Goal: Task Accomplishment & Management: Complete application form

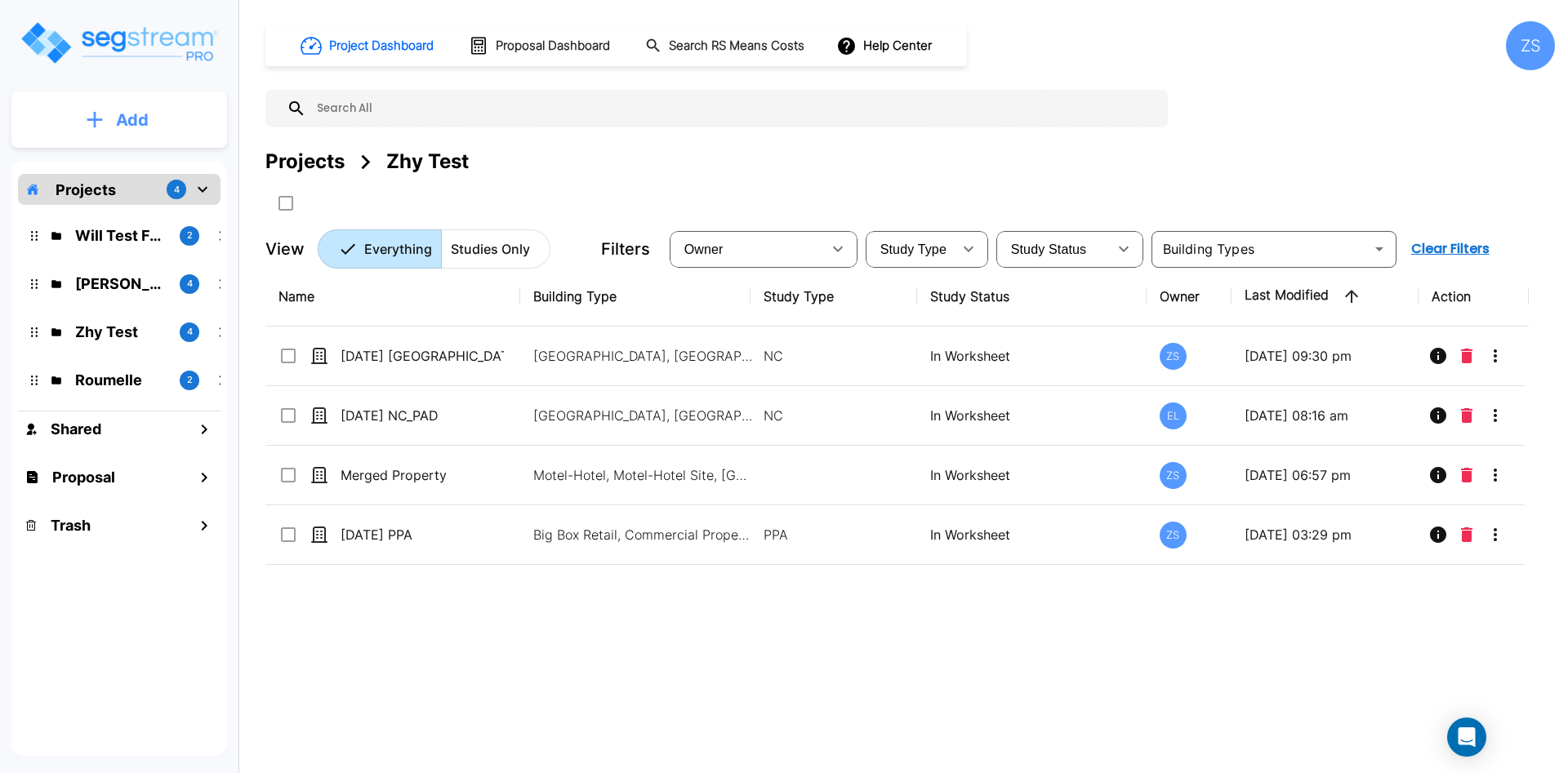
click at [109, 100] on button "Add" at bounding box center [119, 120] width 216 height 47
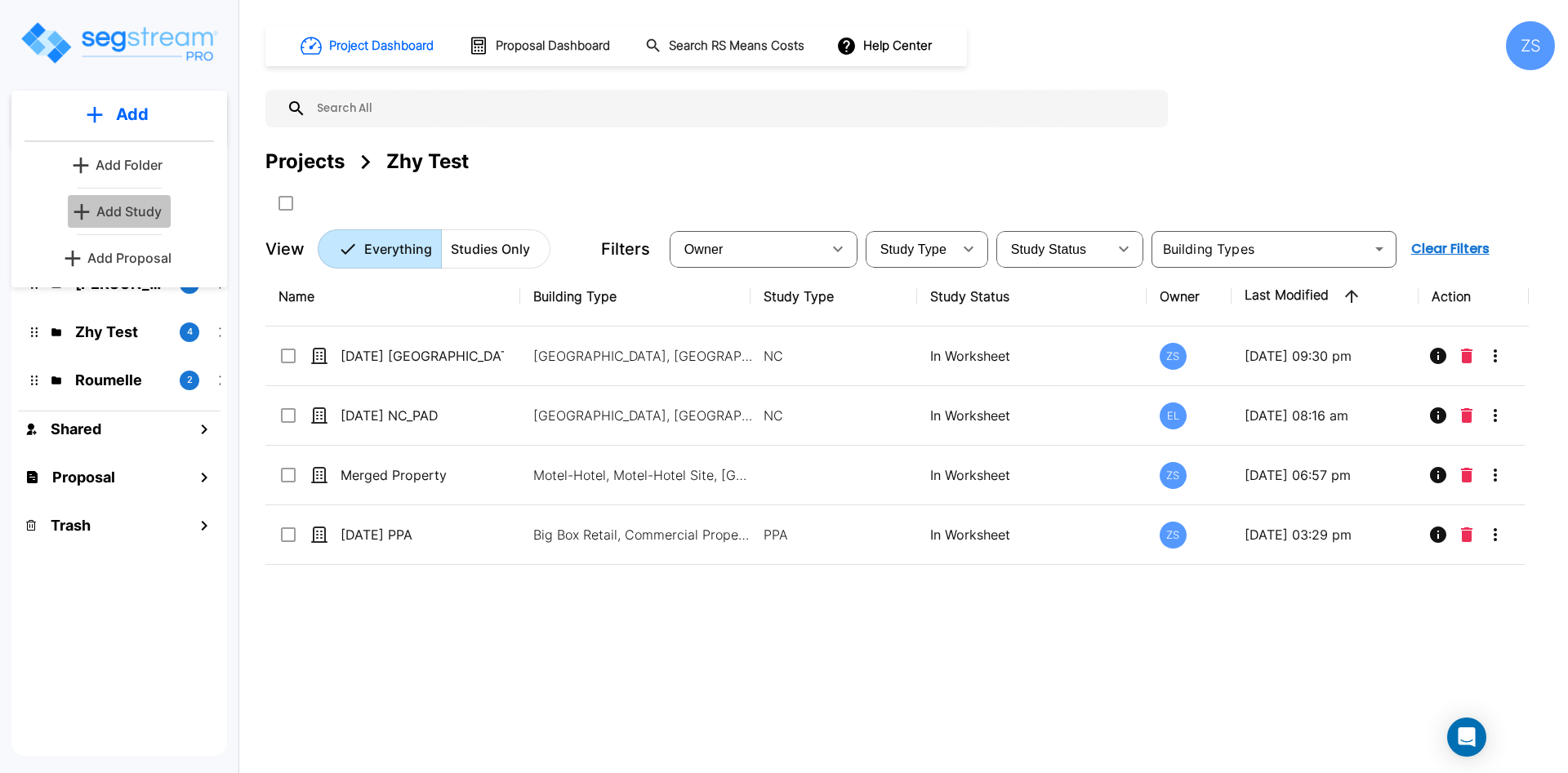
click at [158, 217] on p "Add Study" at bounding box center [129, 212] width 65 height 19
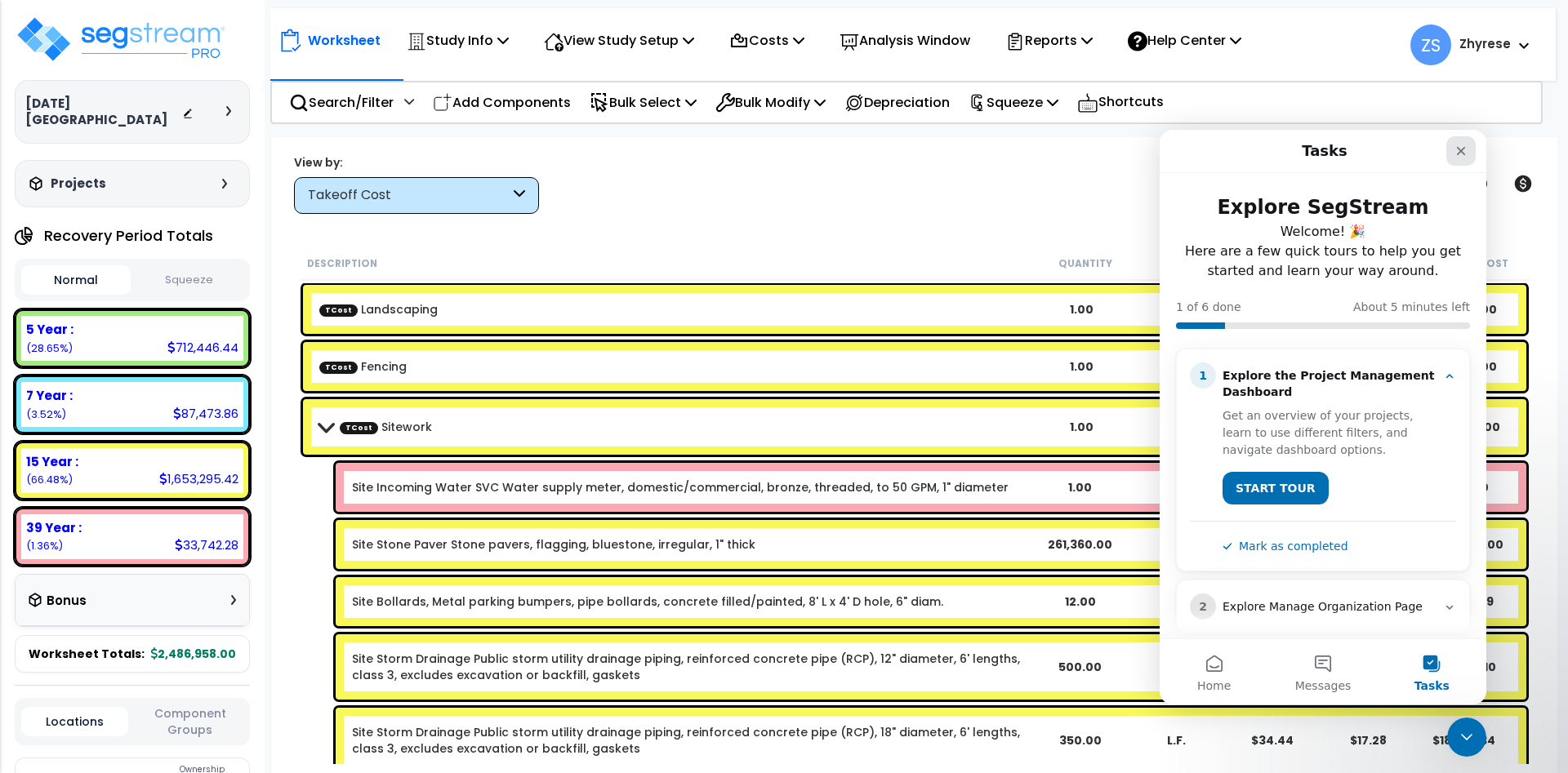
click at [1464, 156] on icon "Close" at bounding box center [1462, 151] width 13 height 13
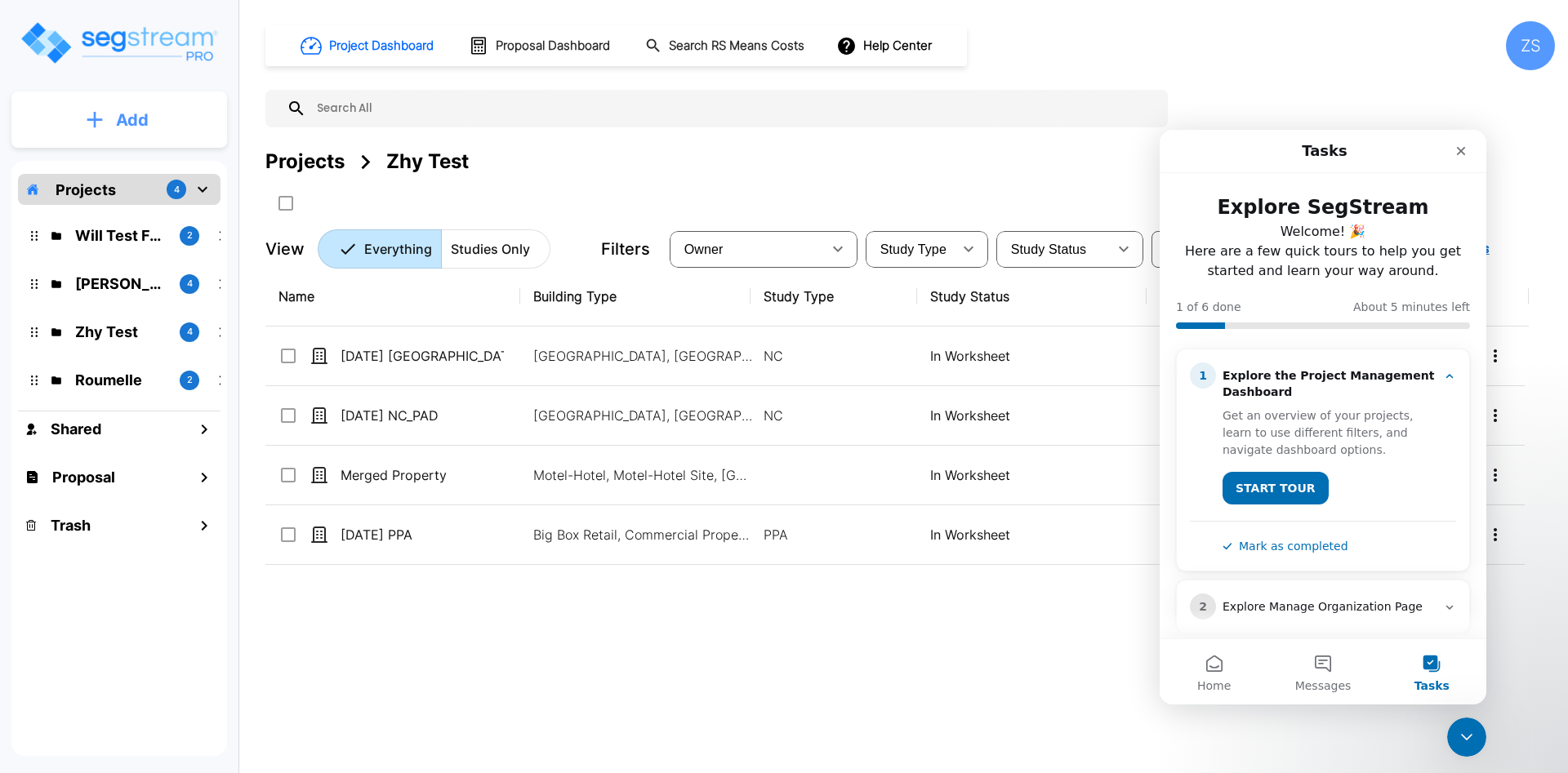
click at [125, 116] on p "Add" at bounding box center [132, 121] width 33 height 25
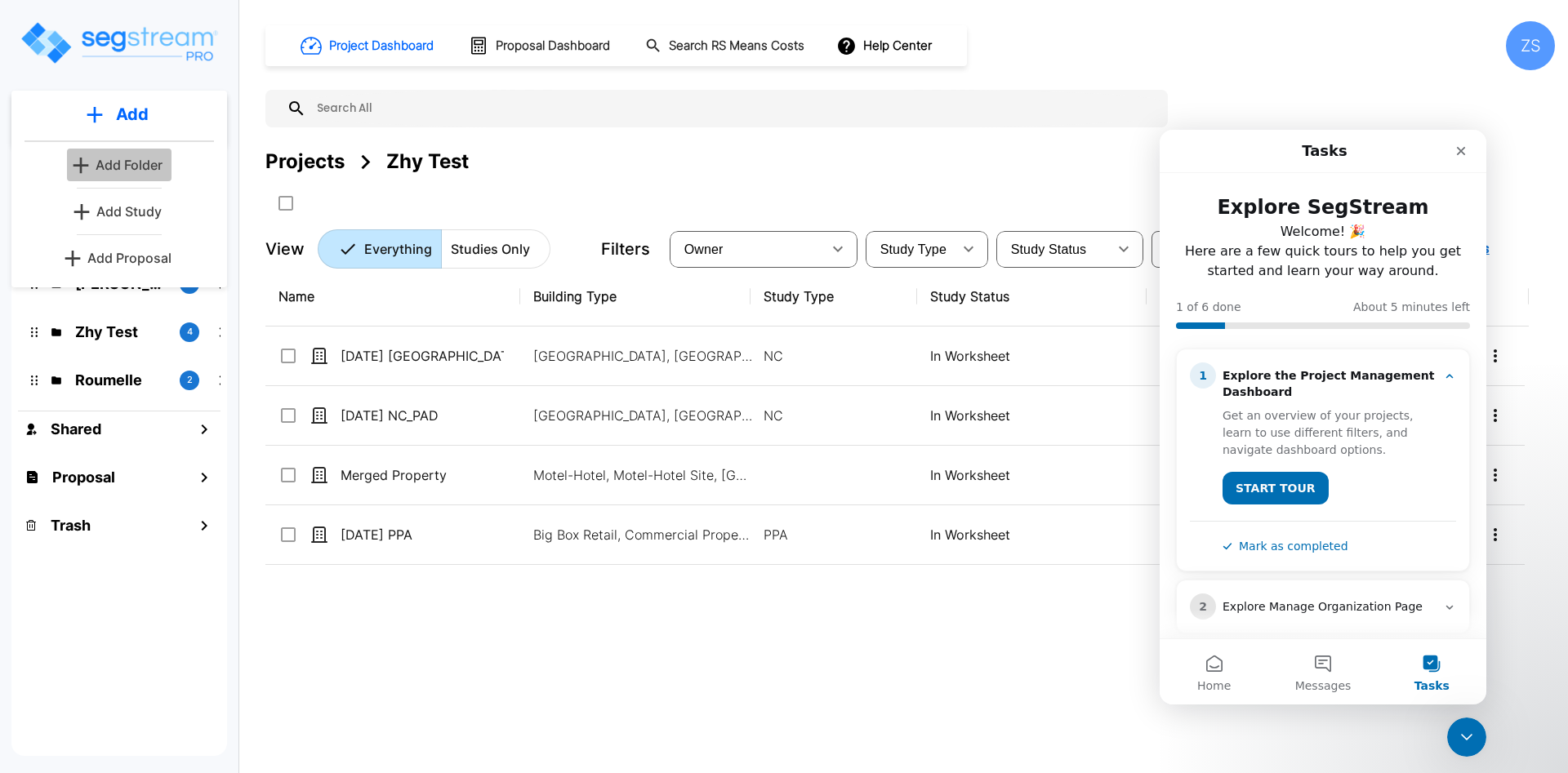
click at [150, 171] on p "Add Folder" at bounding box center [129, 165] width 67 height 19
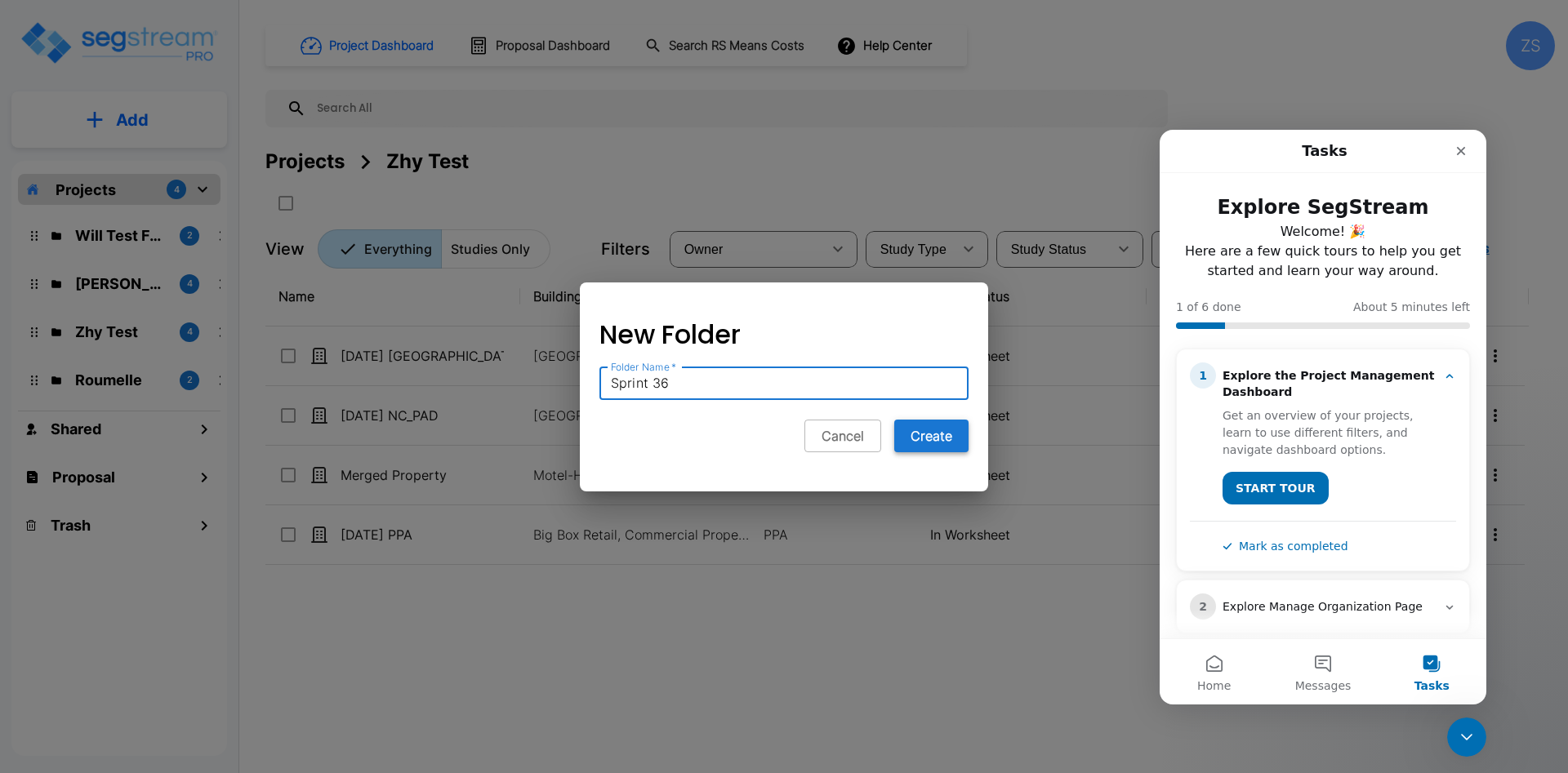
type input "Sprint 36"
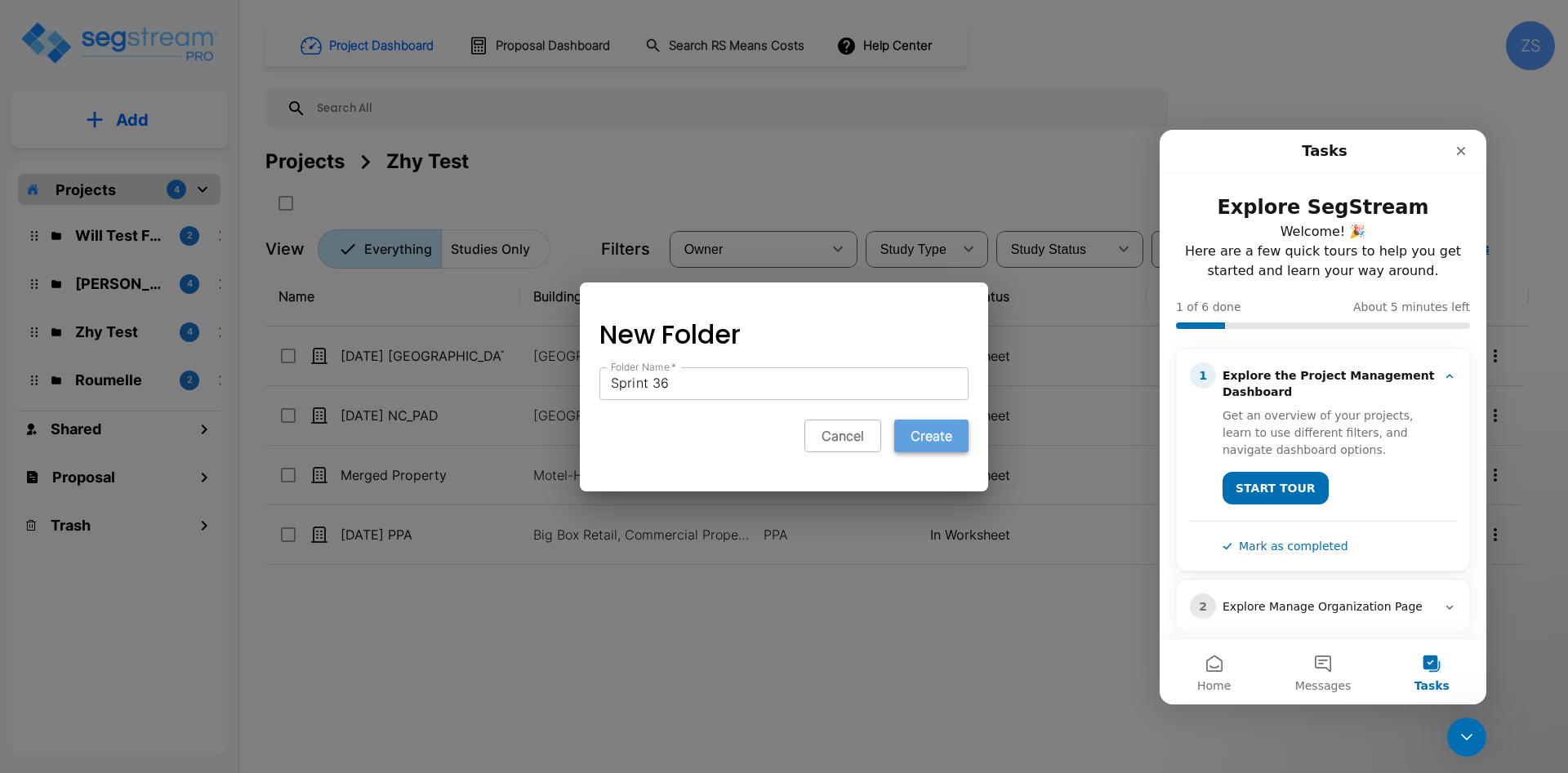
click at [947, 426] on button "Create" at bounding box center [932, 436] width 75 height 33
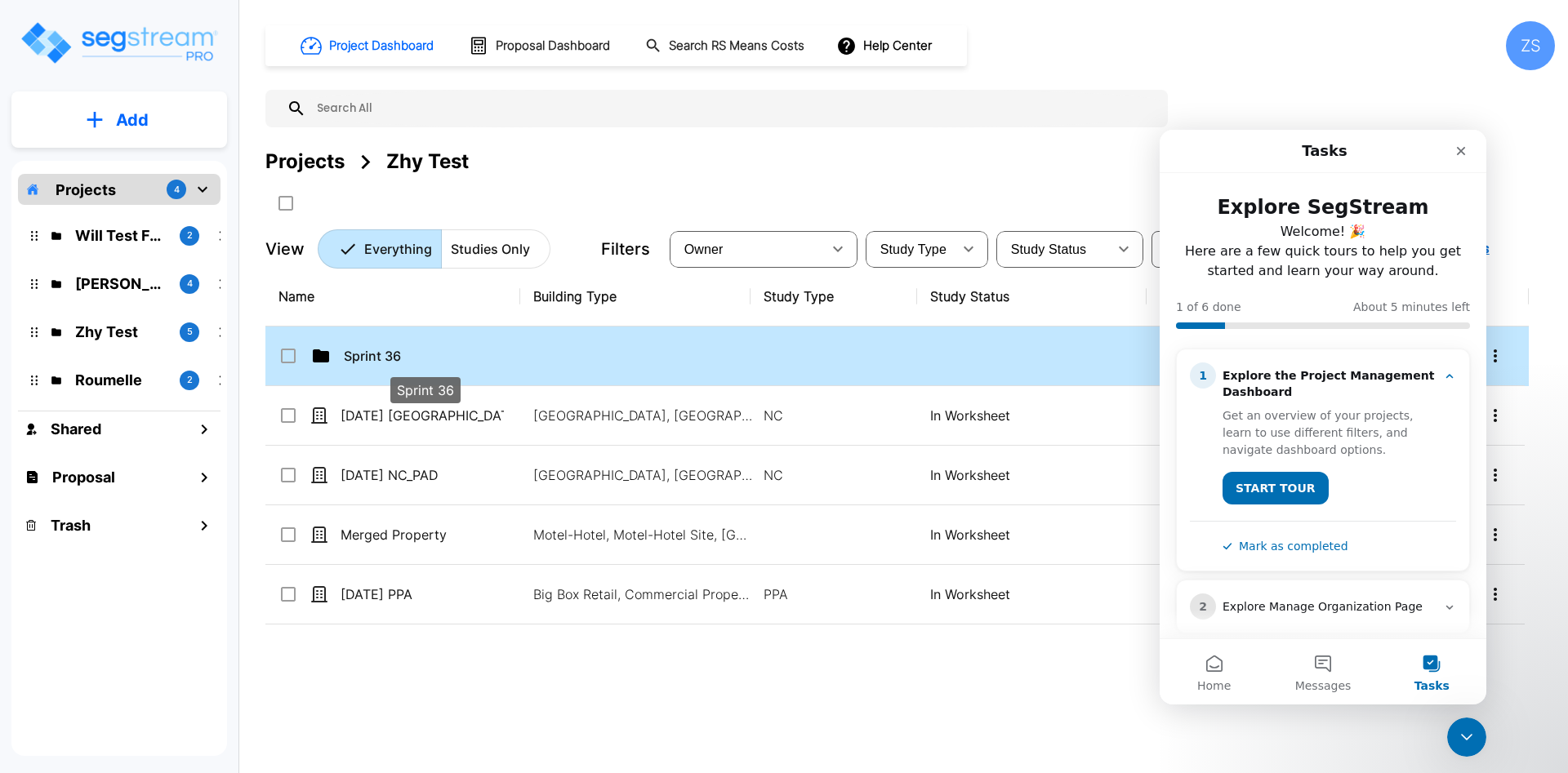
click at [485, 357] on p "Sprint 36" at bounding box center [426, 355] width 163 height 19
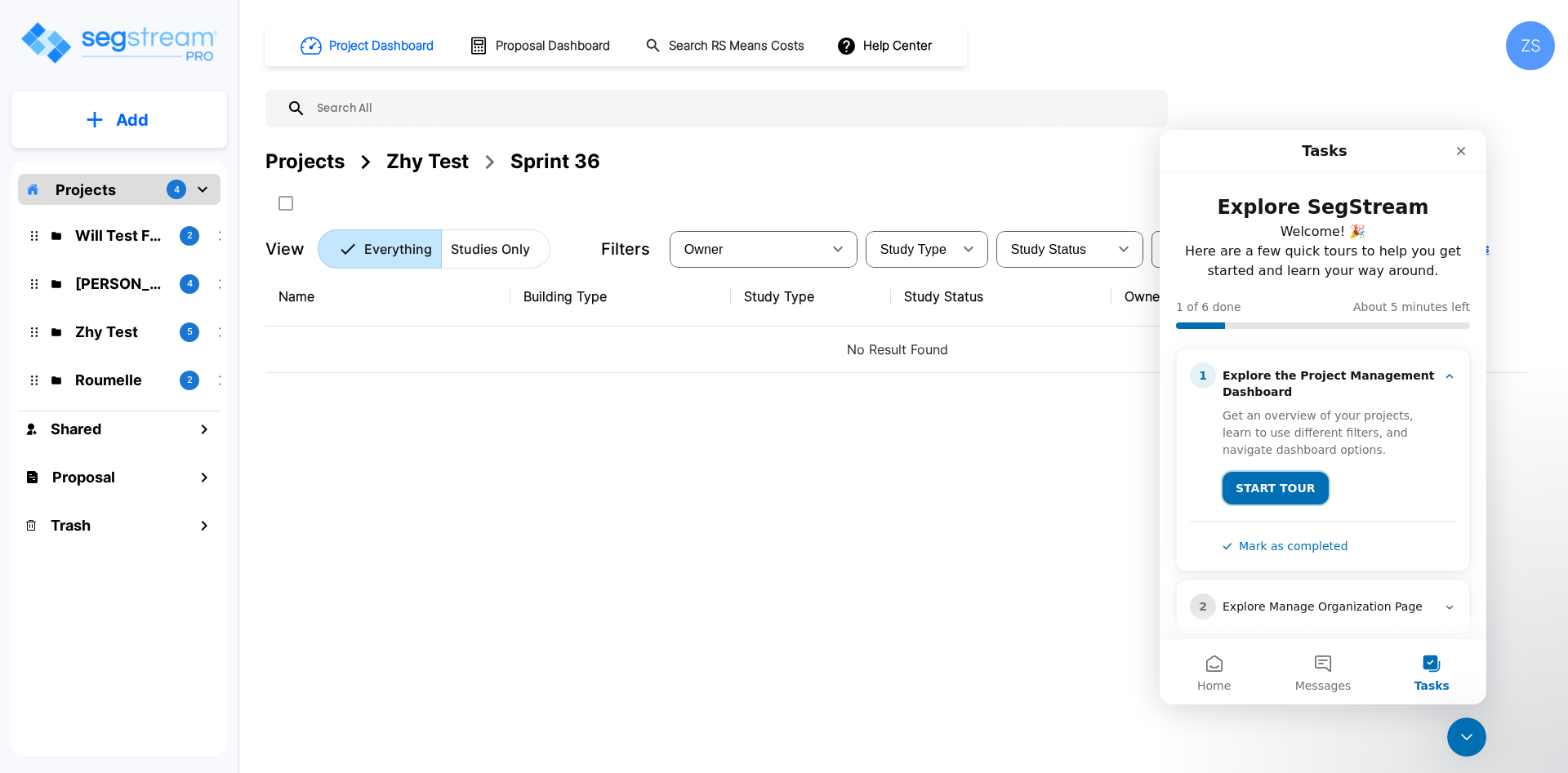
click at [1286, 485] on button "START TOUR" at bounding box center [1276, 489] width 106 height 33
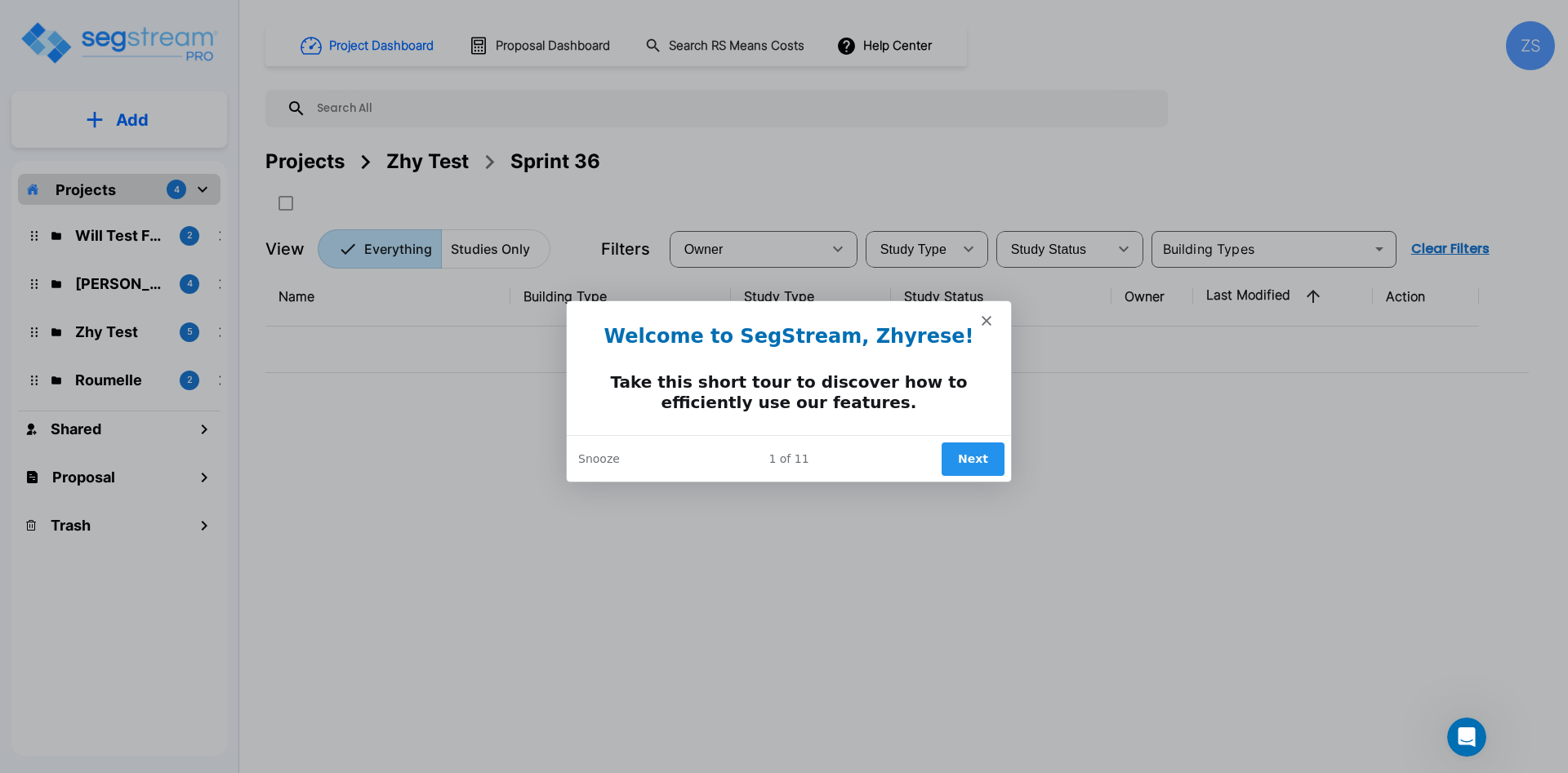
click at [975, 464] on button "Next" at bounding box center [973, 457] width 63 height 34
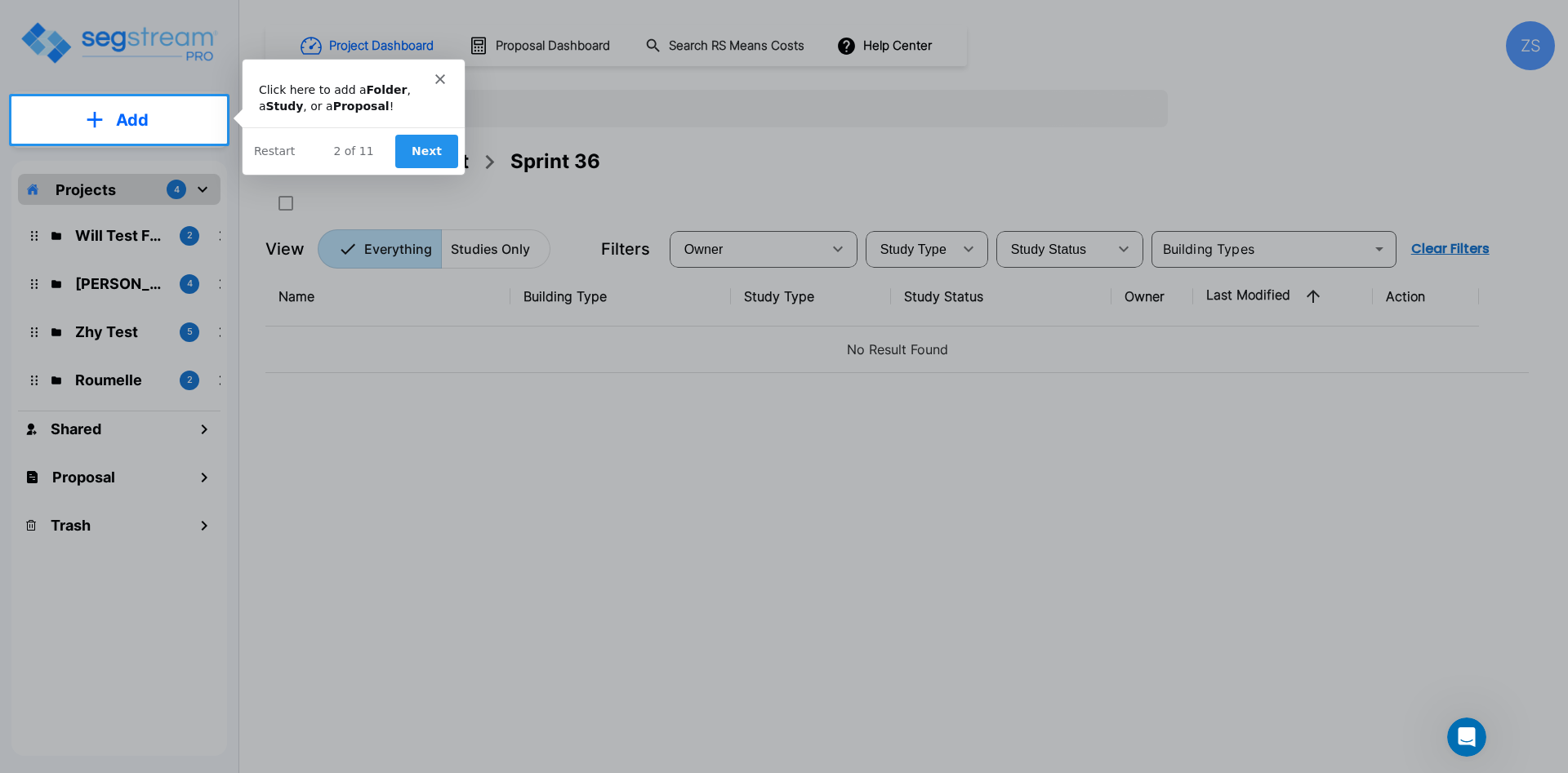
click at [440, 149] on button "Next" at bounding box center [427, 150] width 63 height 34
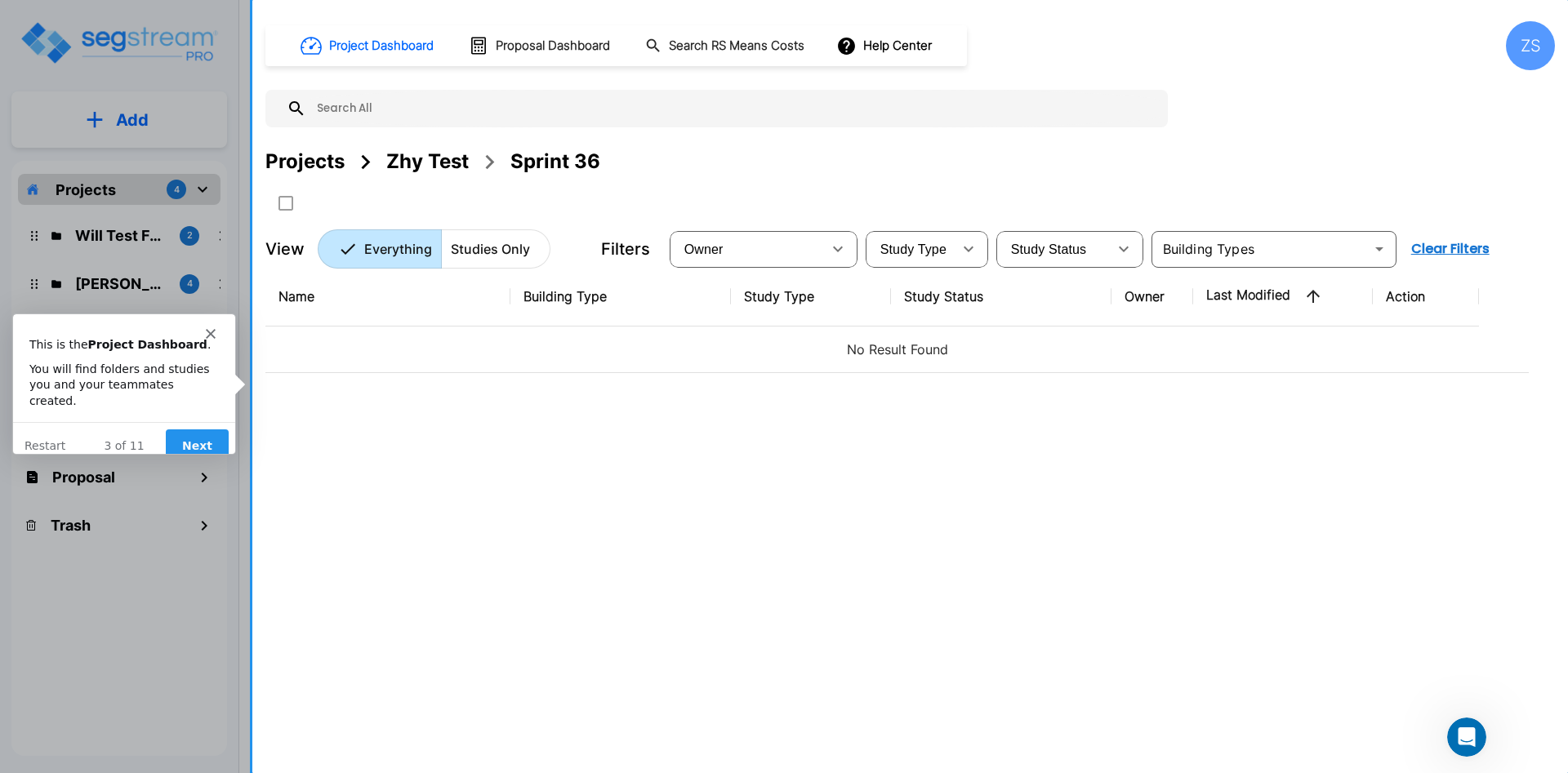
click at [201, 437] on button "Next" at bounding box center [196, 444] width 63 height 34
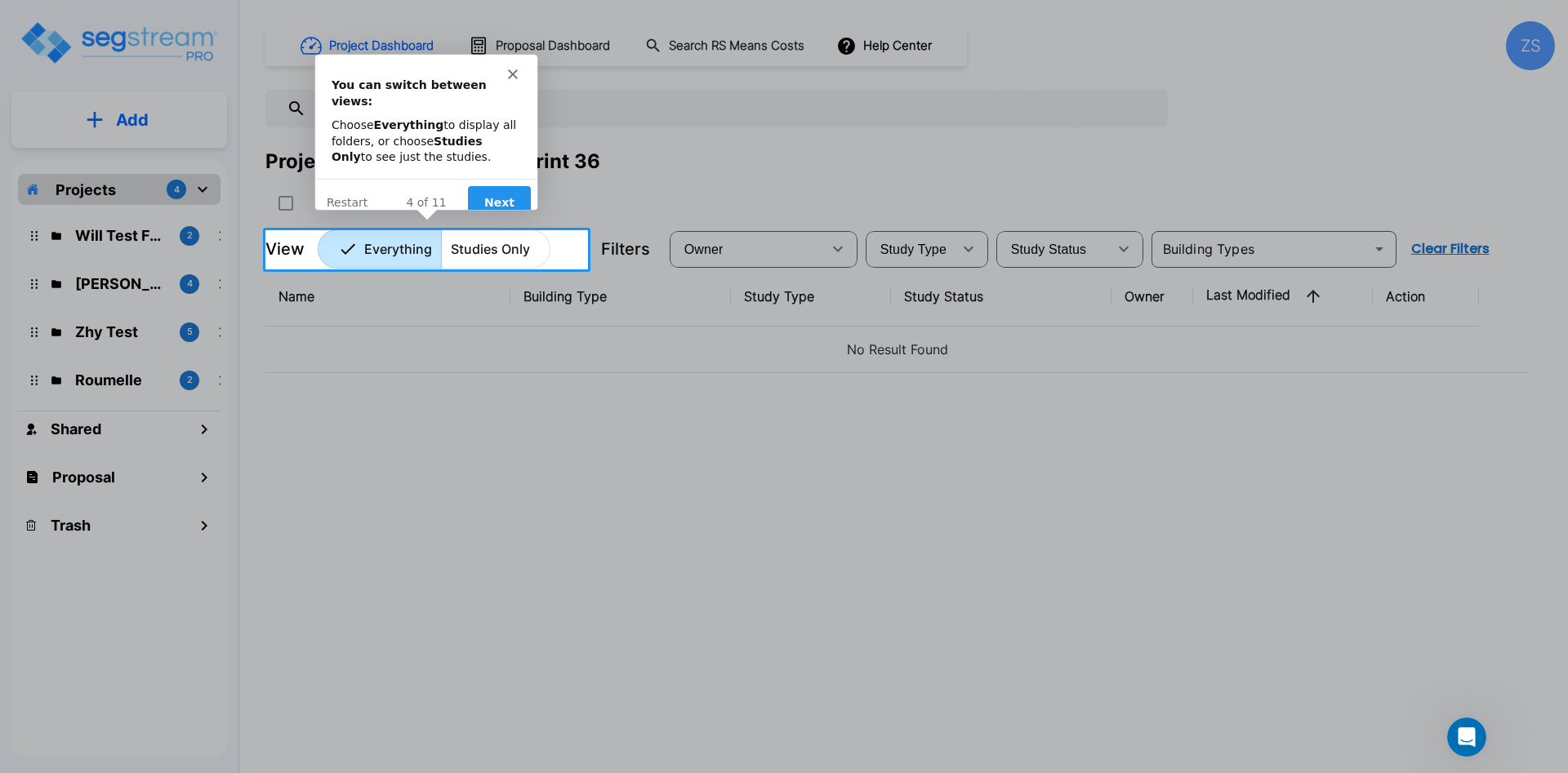
click at [498, 185] on button "Next" at bounding box center [499, 201] width 63 height 34
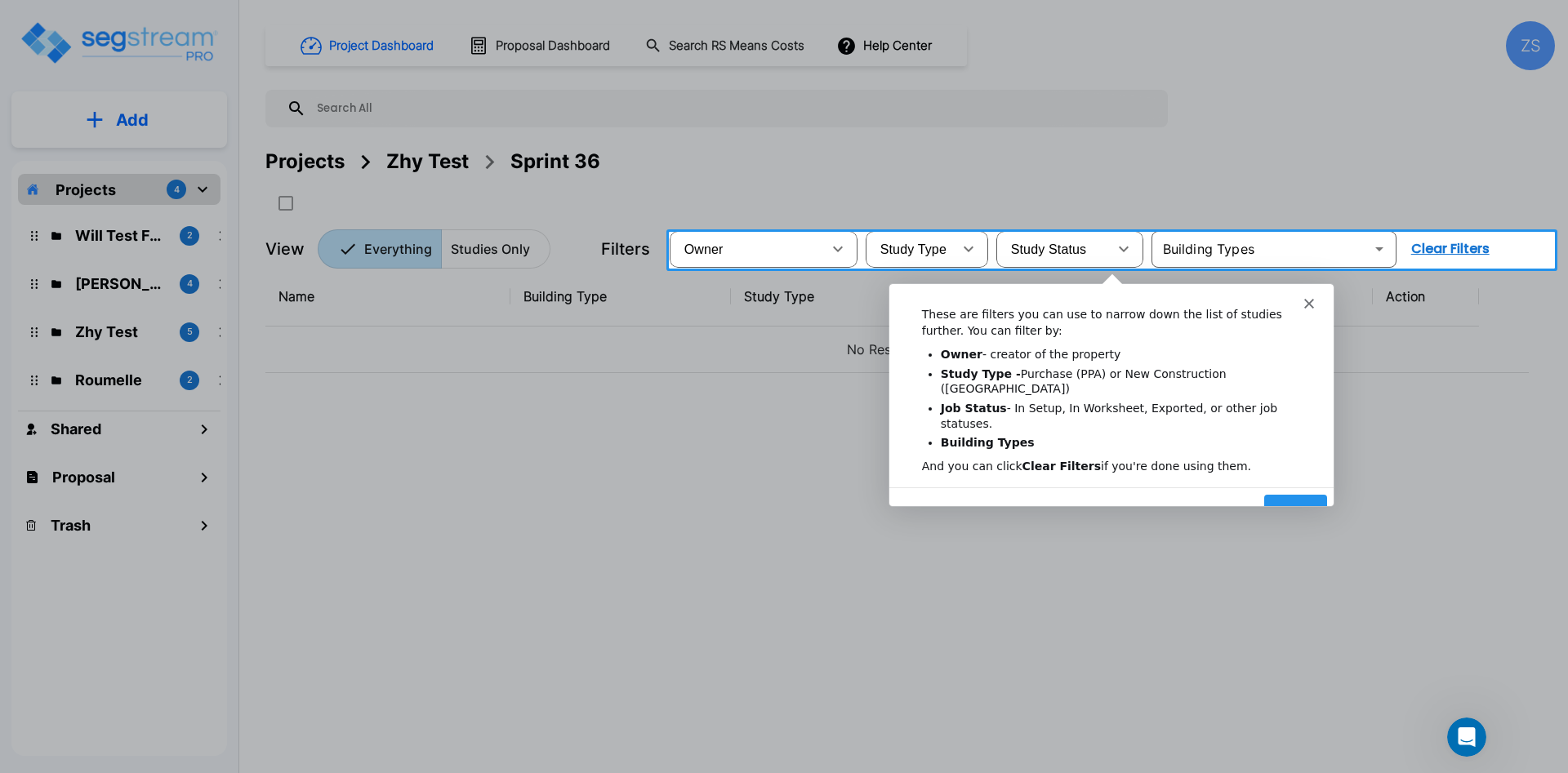
click at [1317, 493] on button "Next" at bounding box center [1296, 510] width 63 height 34
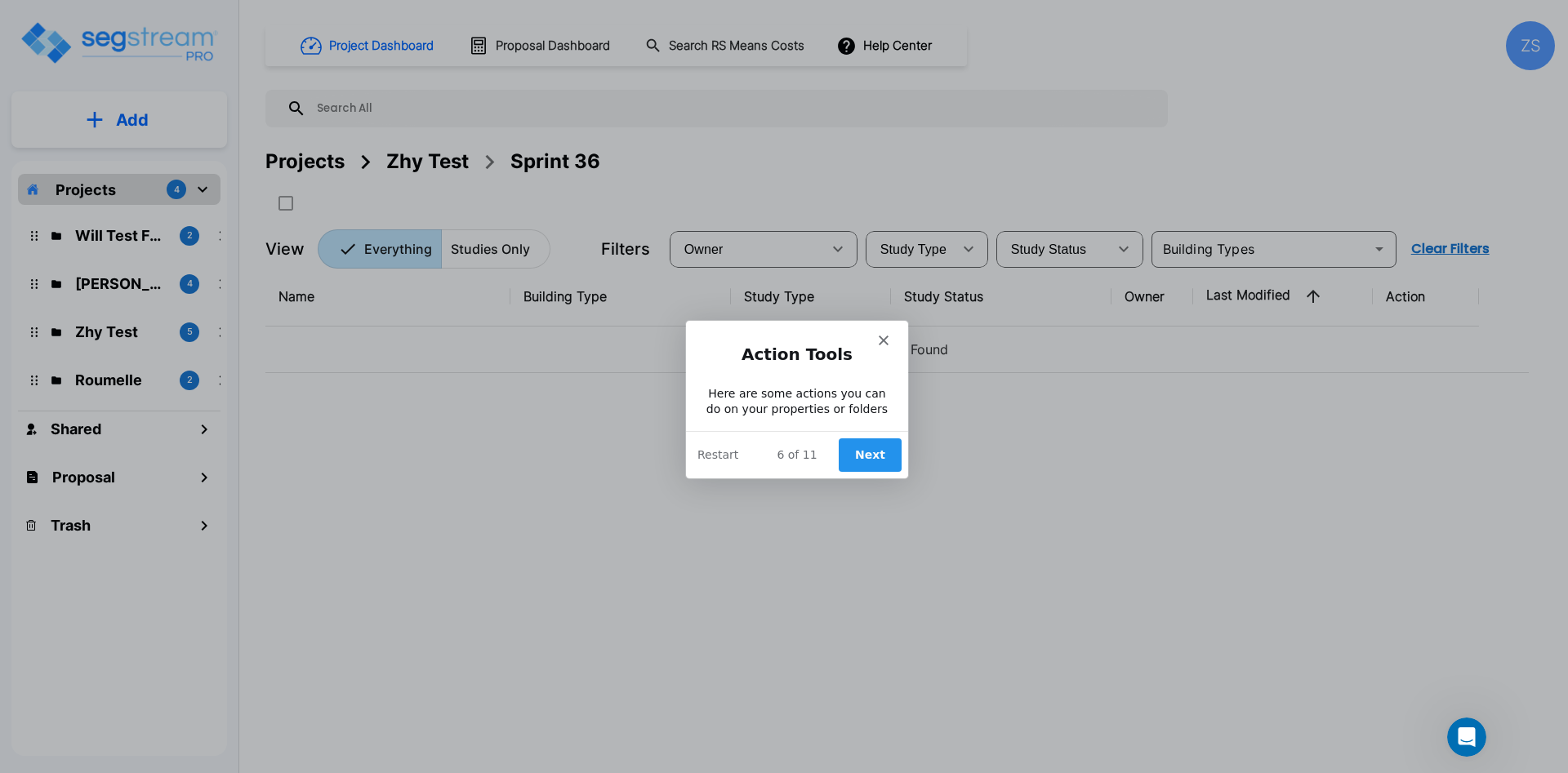
click at [893, 455] on button "Next" at bounding box center [869, 454] width 63 height 34
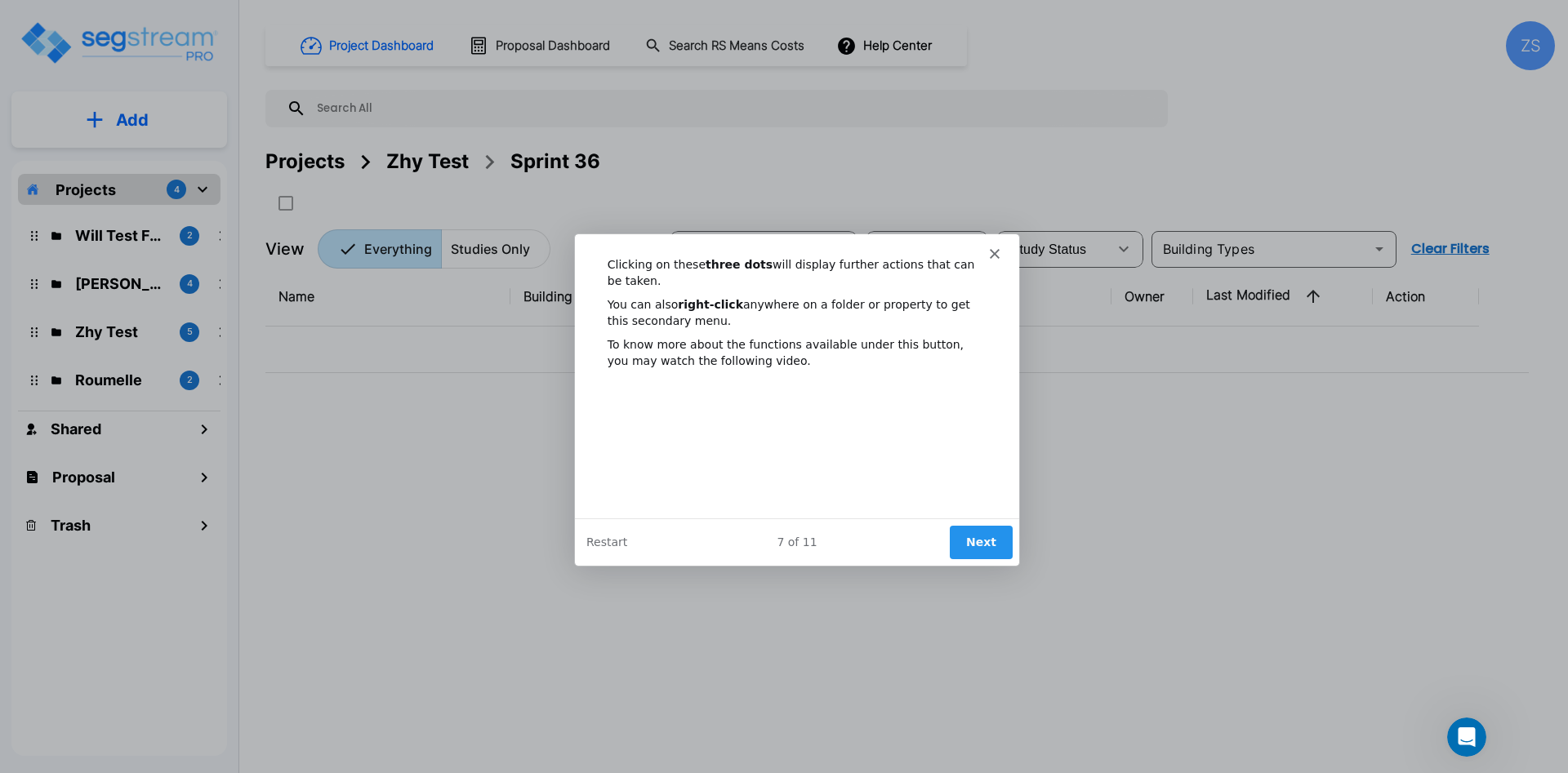
click at [976, 533] on button "Next" at bounding box center [980, 540] width 63 height 34
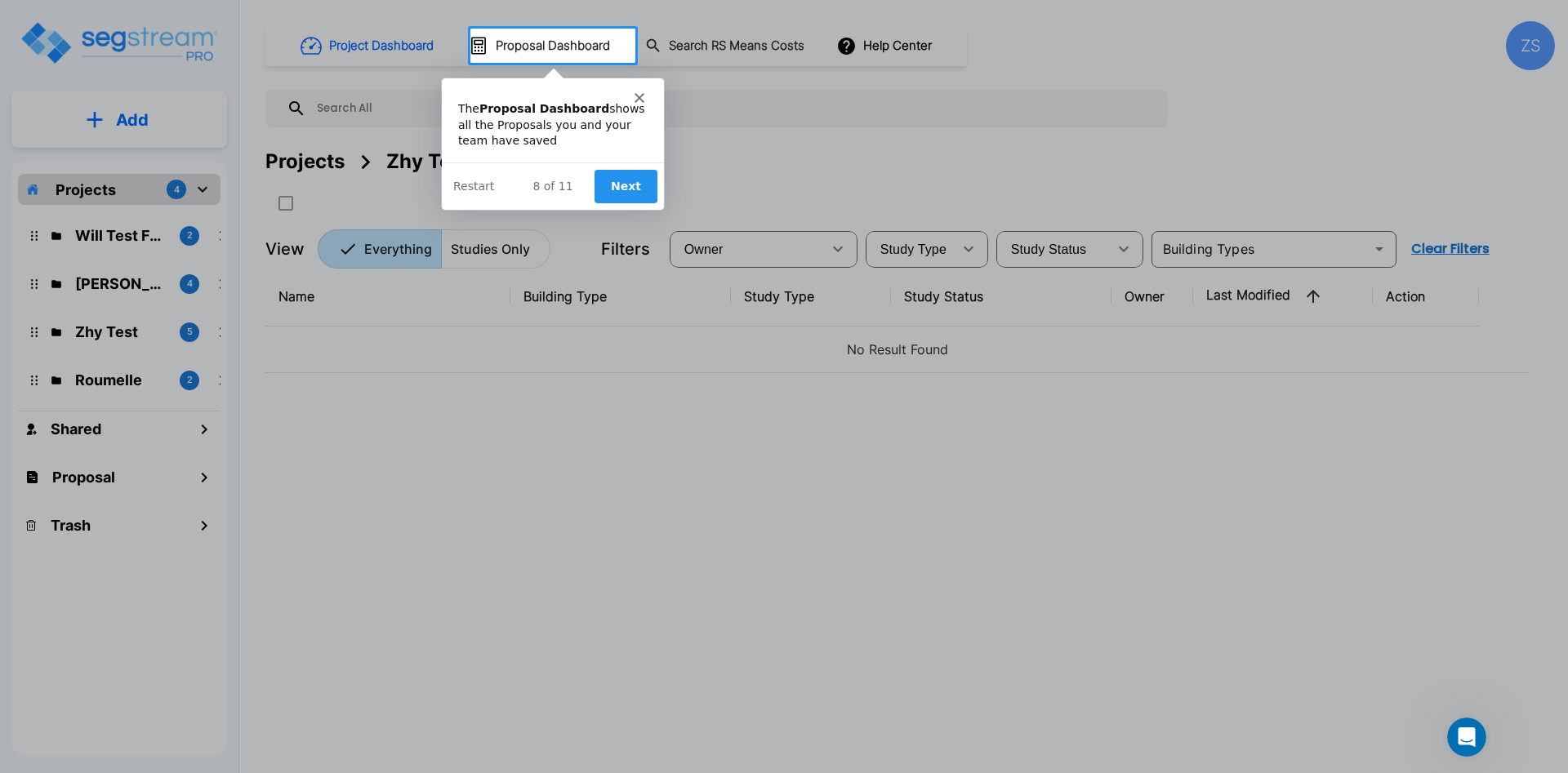
click at [641, 178] on button "Next" at bounding box center [625, 185] width 63 height 34
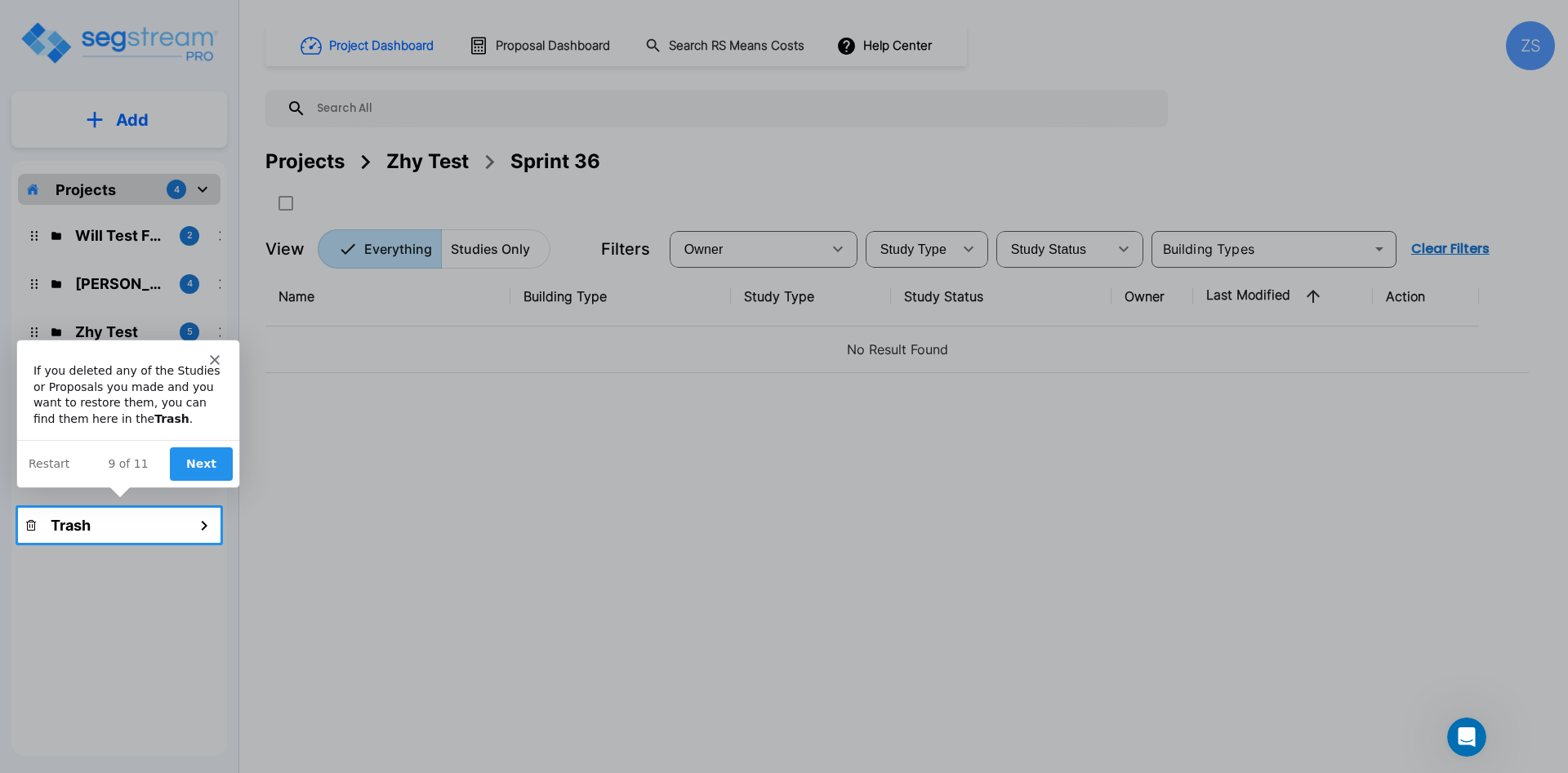
click at [196, 474] on button "Next" at bounding box center [200, 463] width 63 height 34
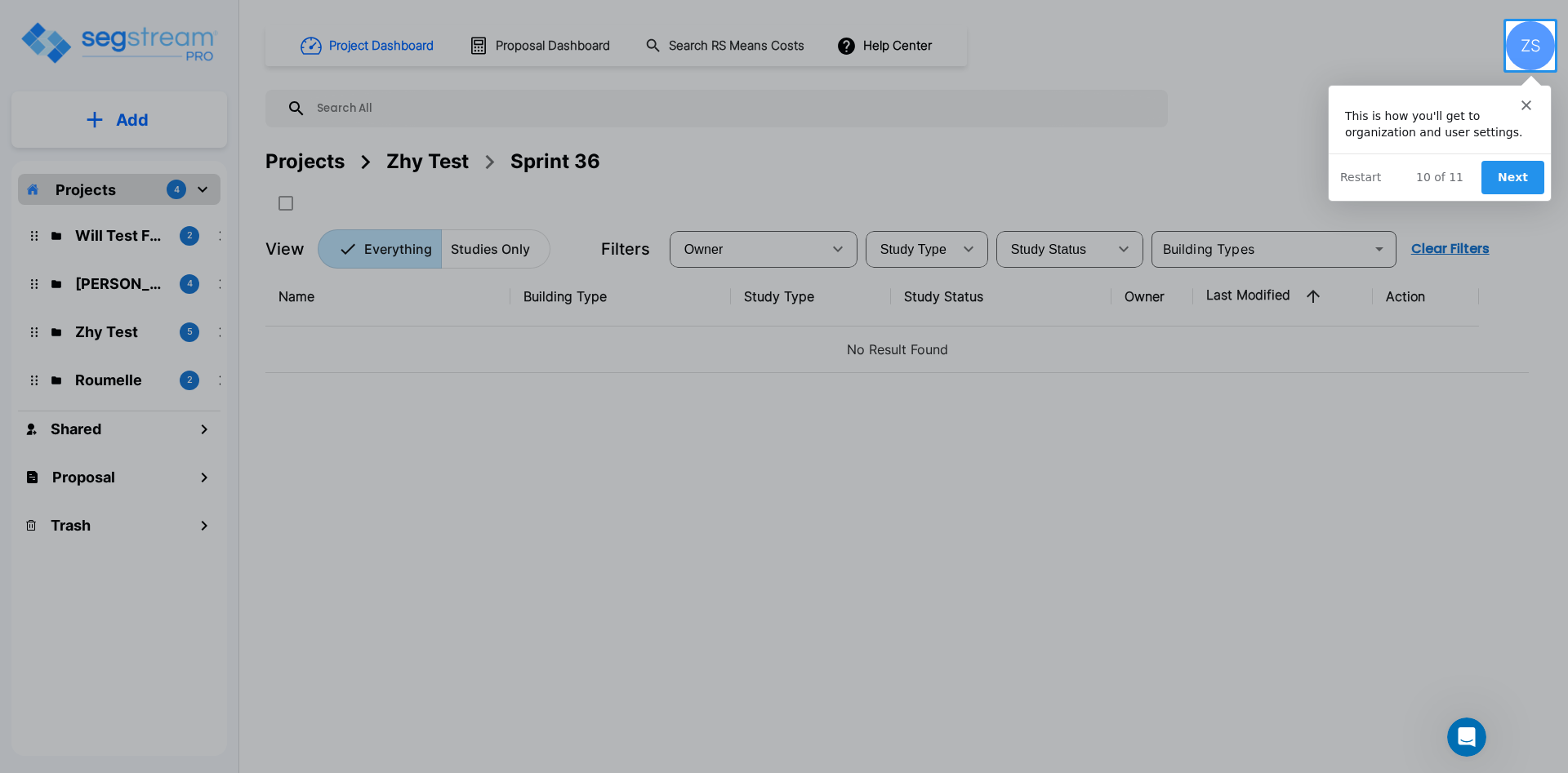
click at [1537, 170] on button "Next" at bounding box center [1512, 176] width 63 height 34
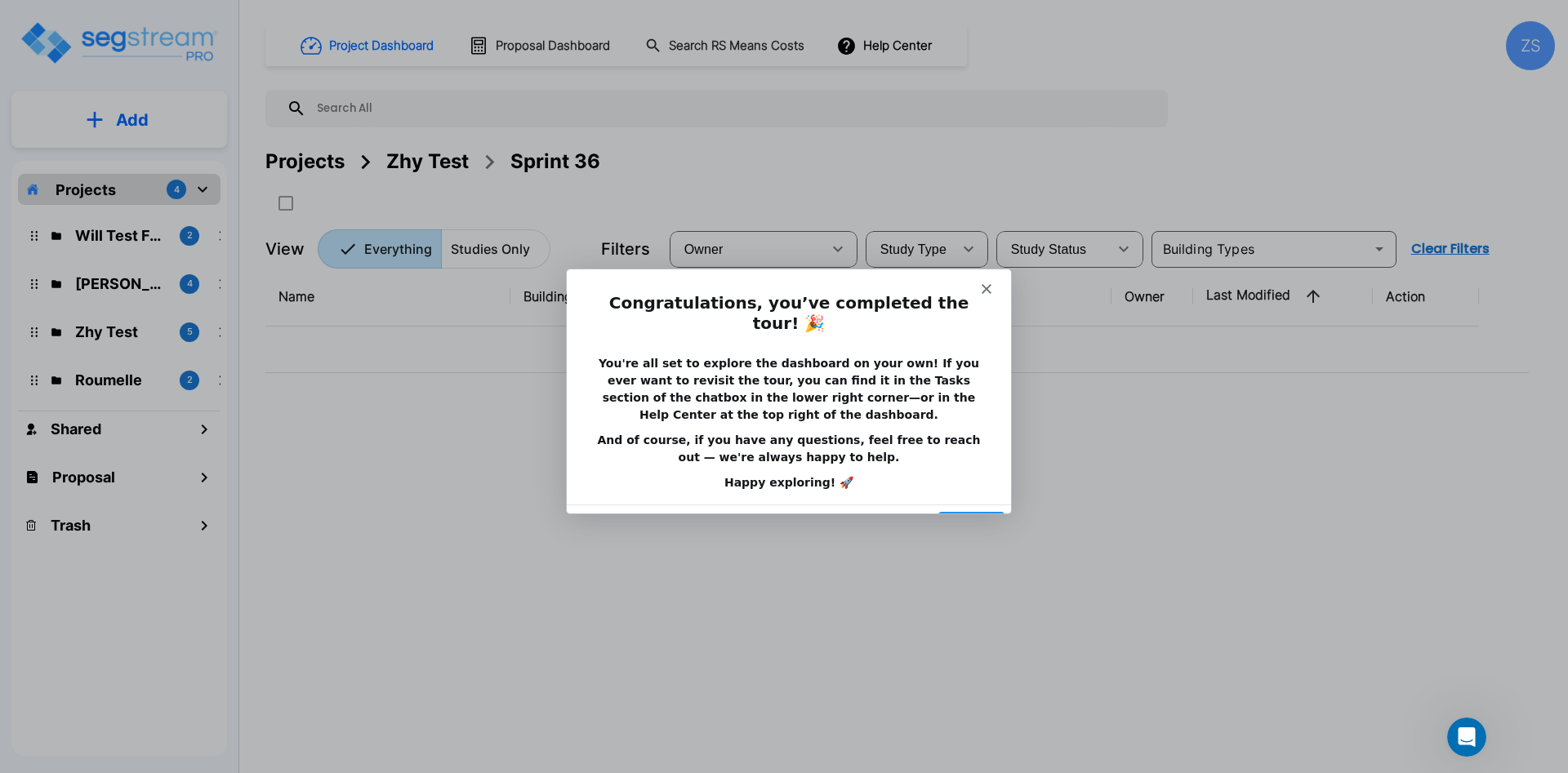
click at [976, 511] on button "Done" at bounding box center [970, 527] width 66 height 34
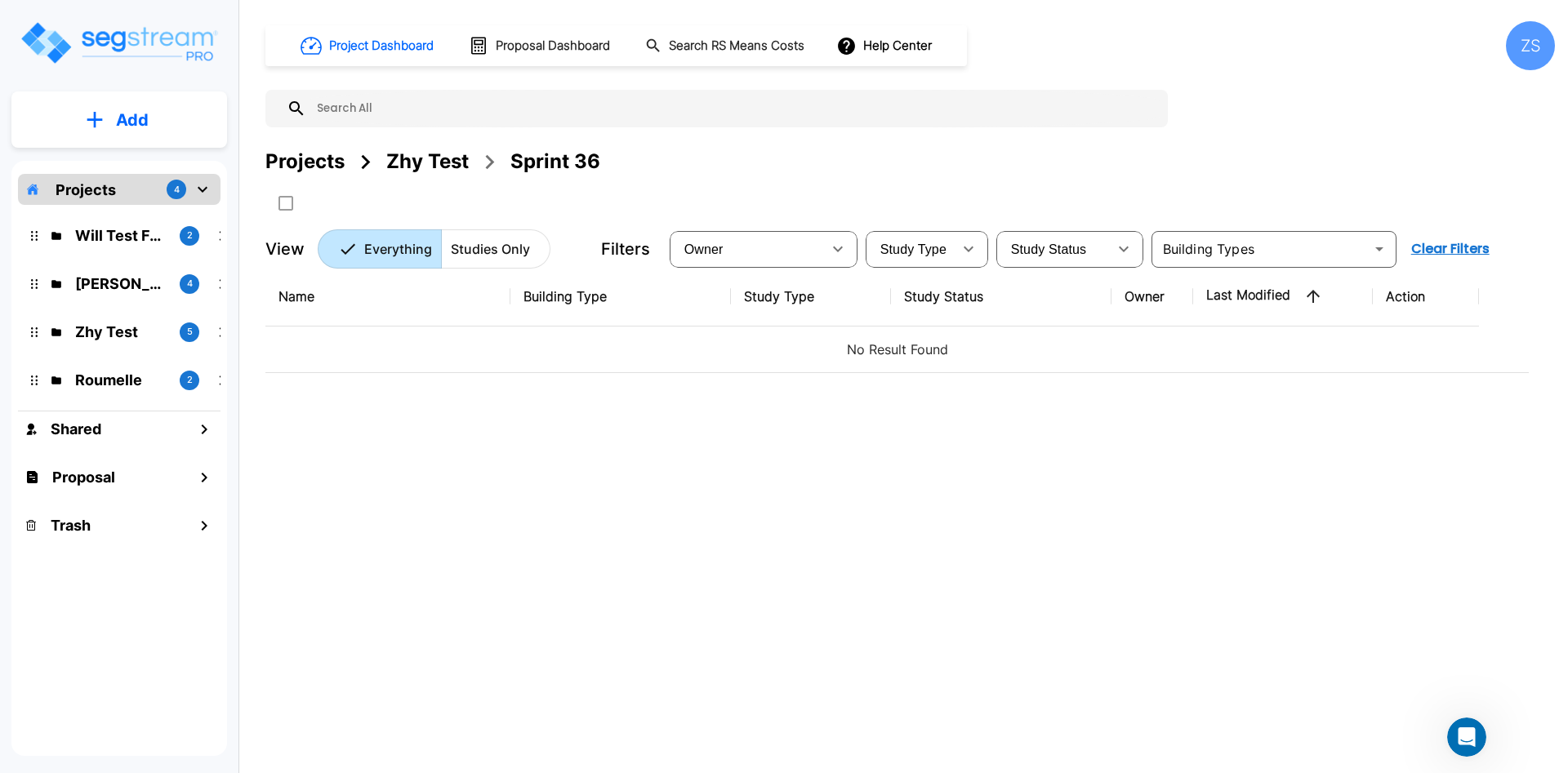
click at [102, 143] on div "Add" at bounding box center [119, 119] width 216 height 57
click at [108, 125] on button "Add" at bounding box center [119, 120] width 216 height 47
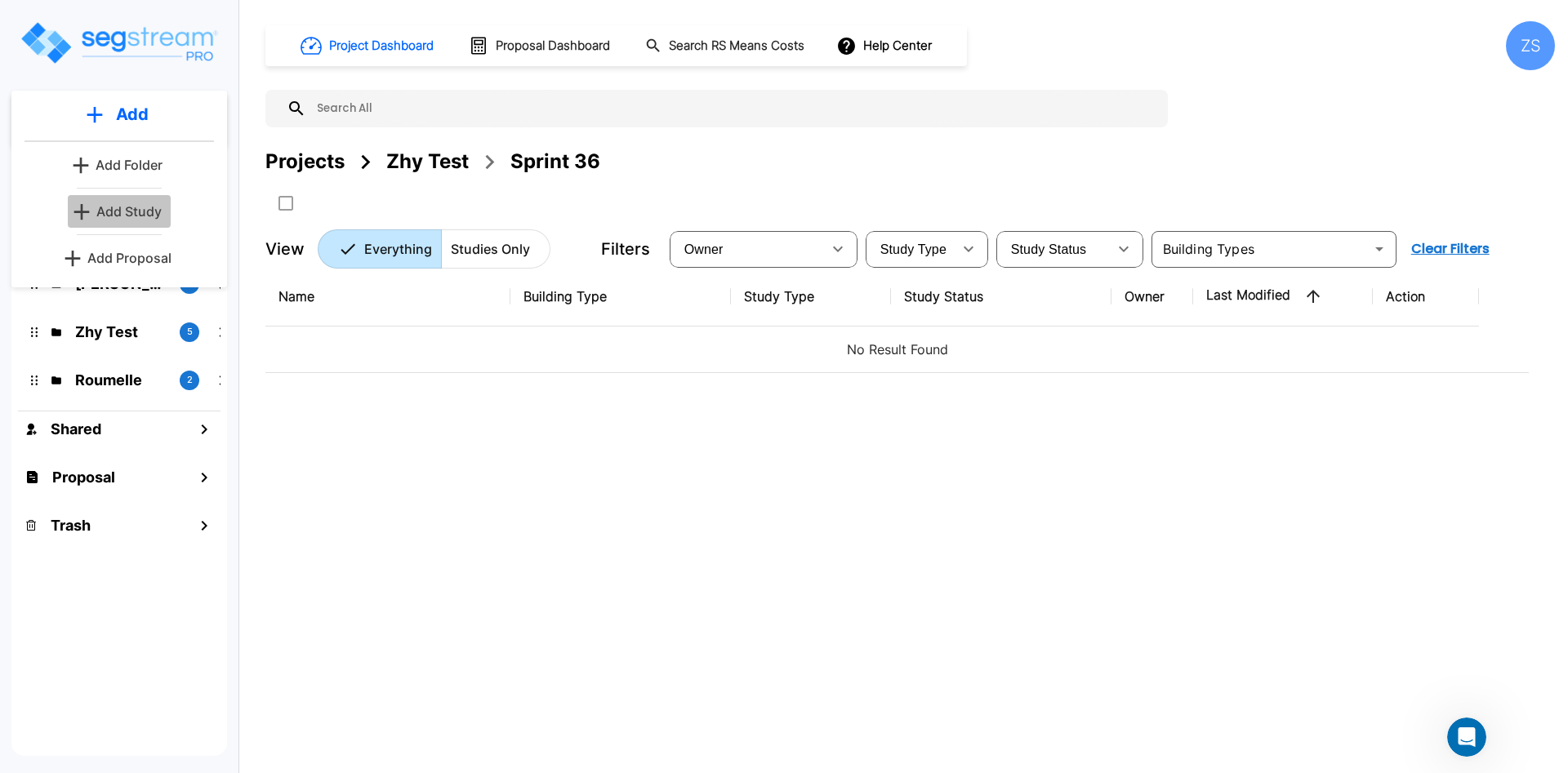
click at [138, 221] on link "Add Study" at bounding box center [119, 212] width 103 height 33
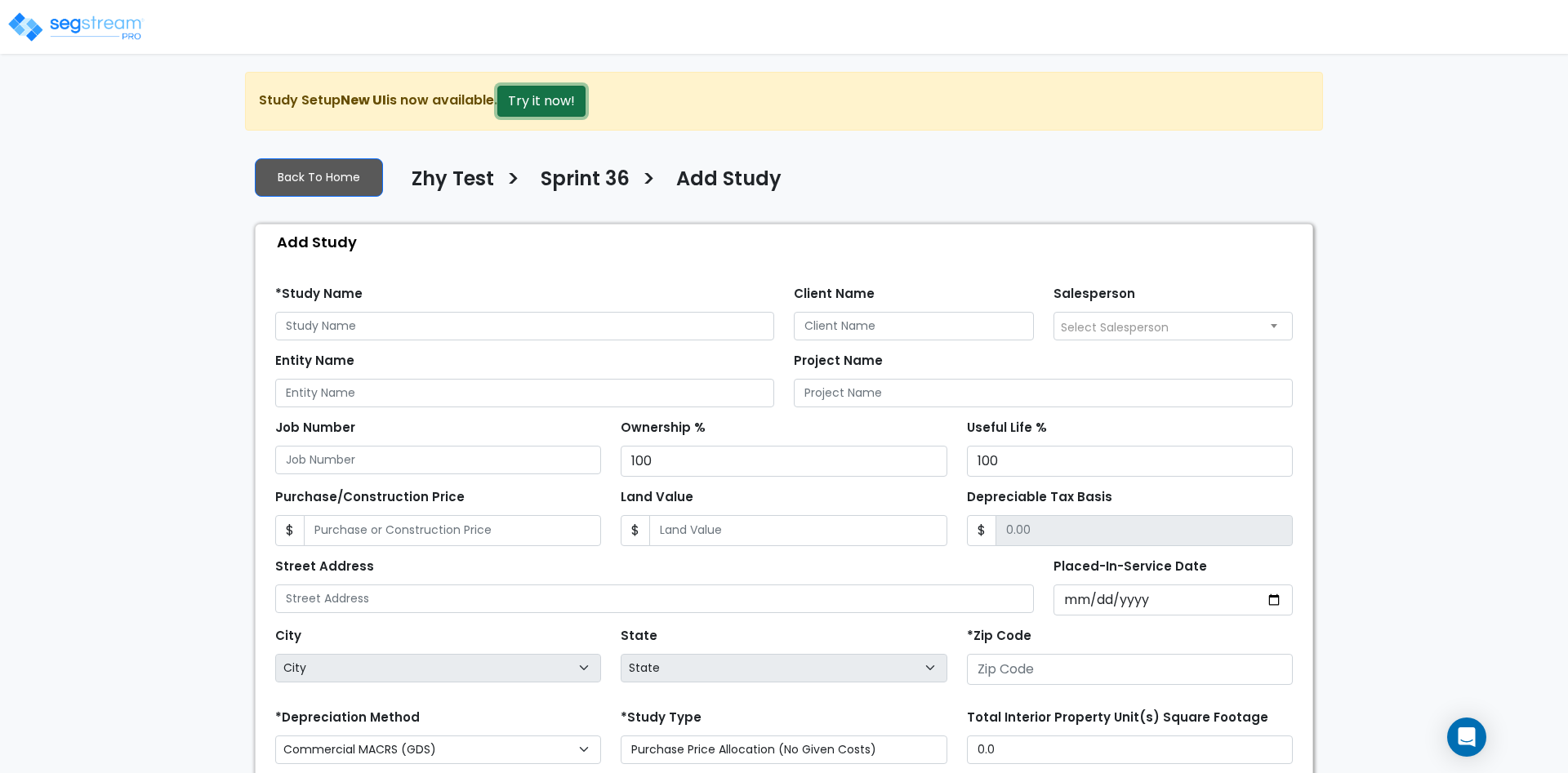
click at [528, 98] on button "Try it now!" at bounding box center [542, 101] width 88 height 31
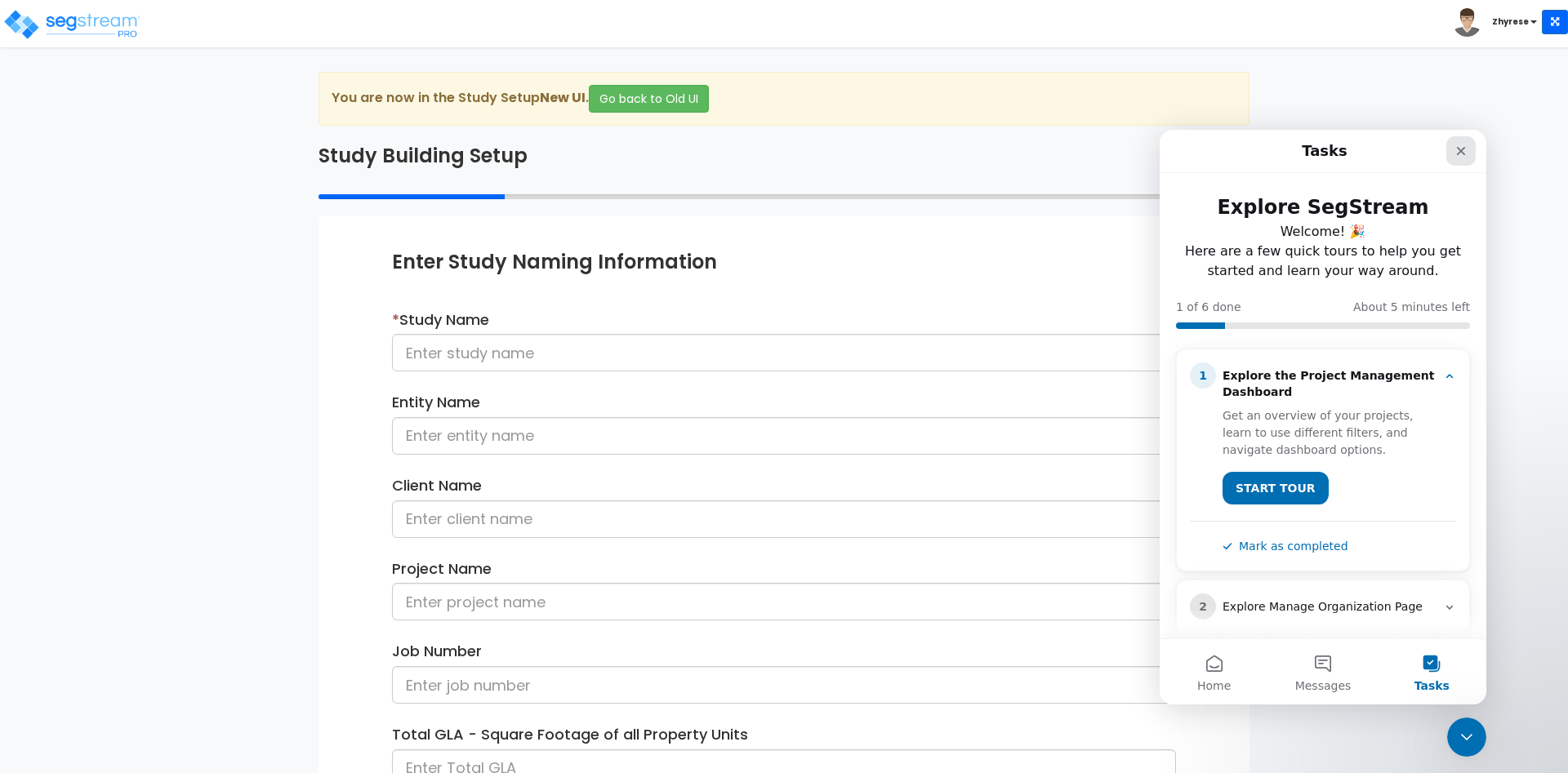
click at [1457, 150] on icon "Close" at bounding box center [1462, 151] width 13 height 13
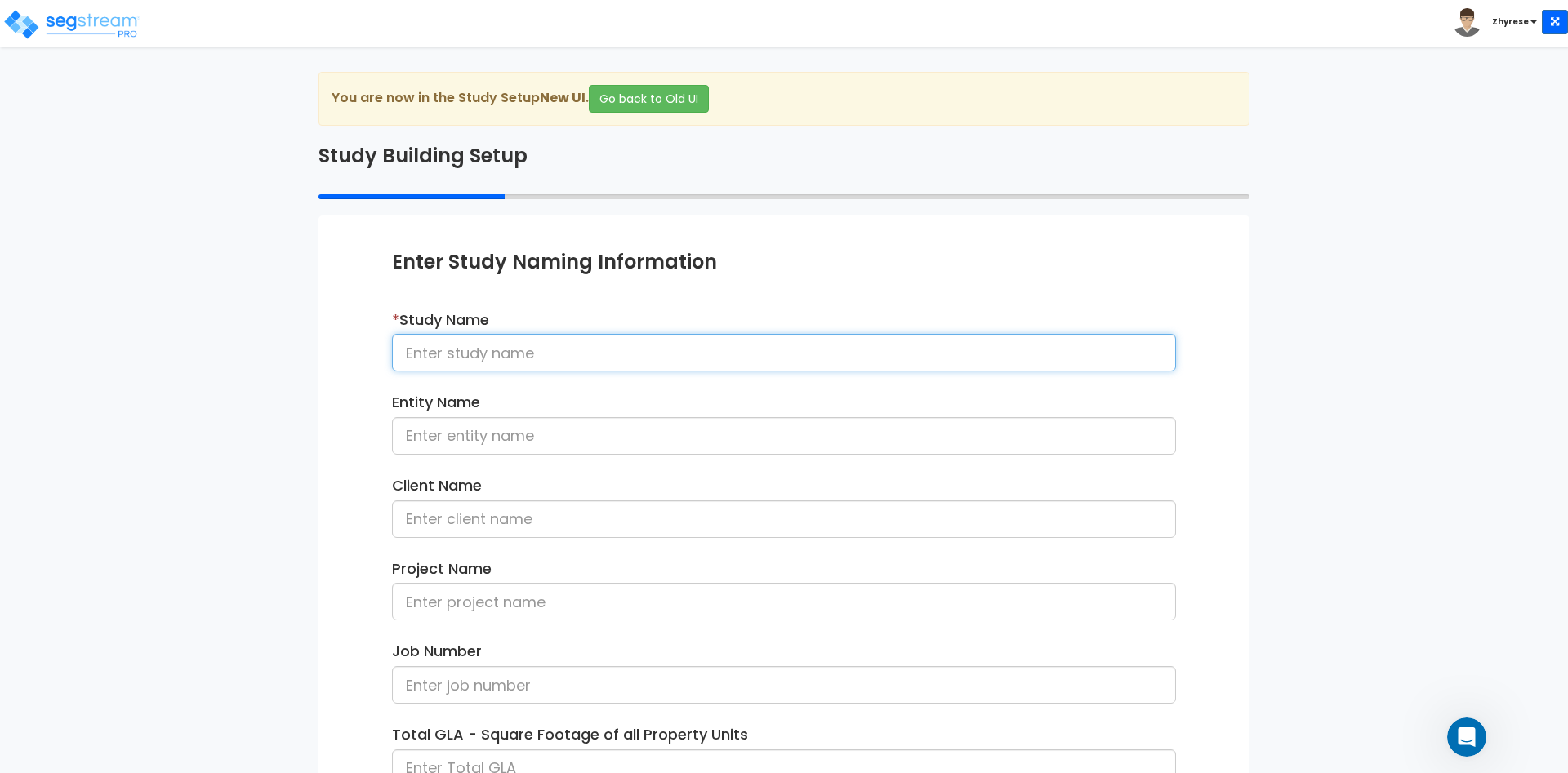
click at [705, 345] on input at bounding box center [784, 352] width 784 height 37
click at [705, 344] on input at bounding box center [784, 352] width 784 height 37
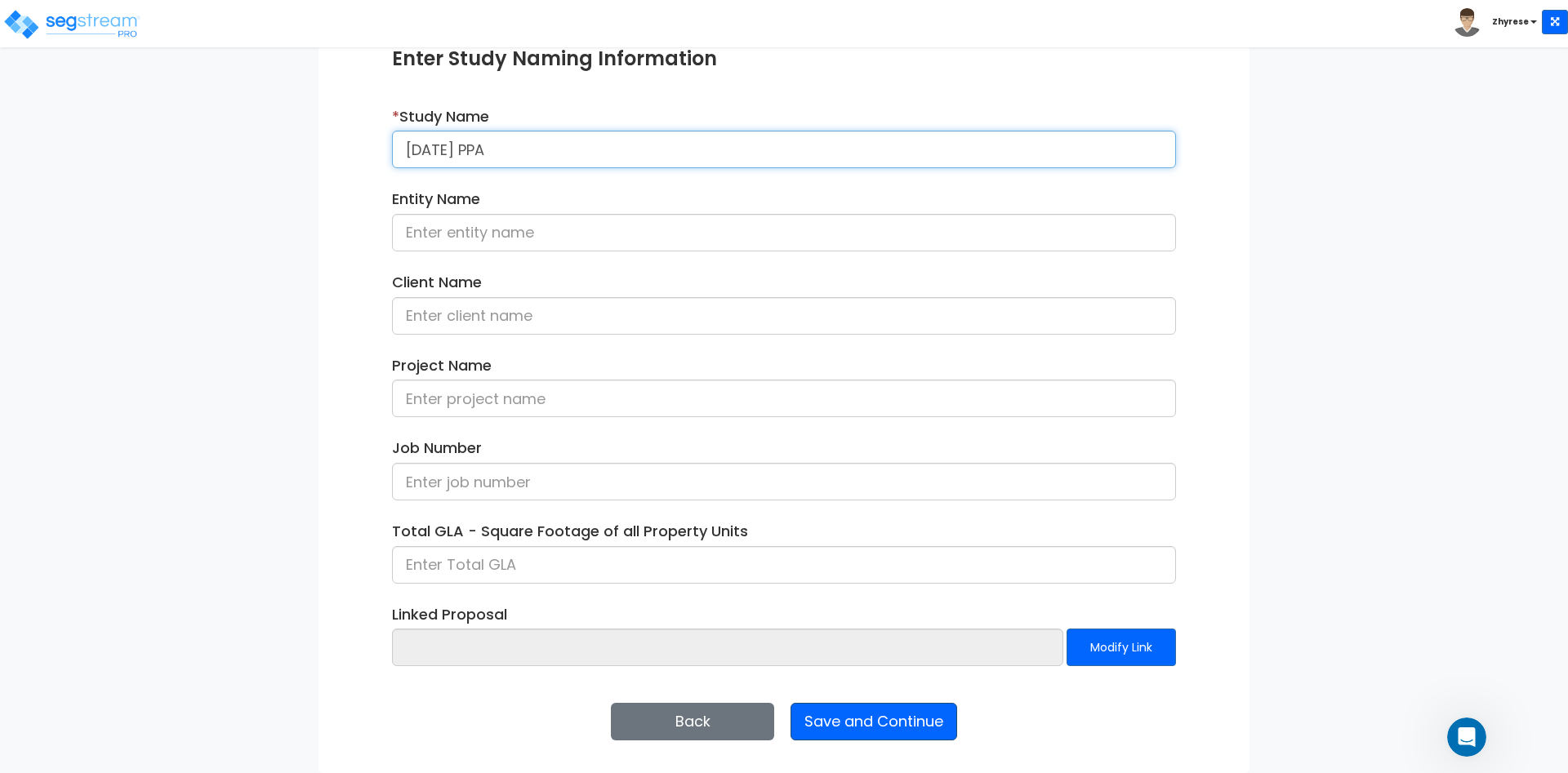
type input "[DATE] PPA"
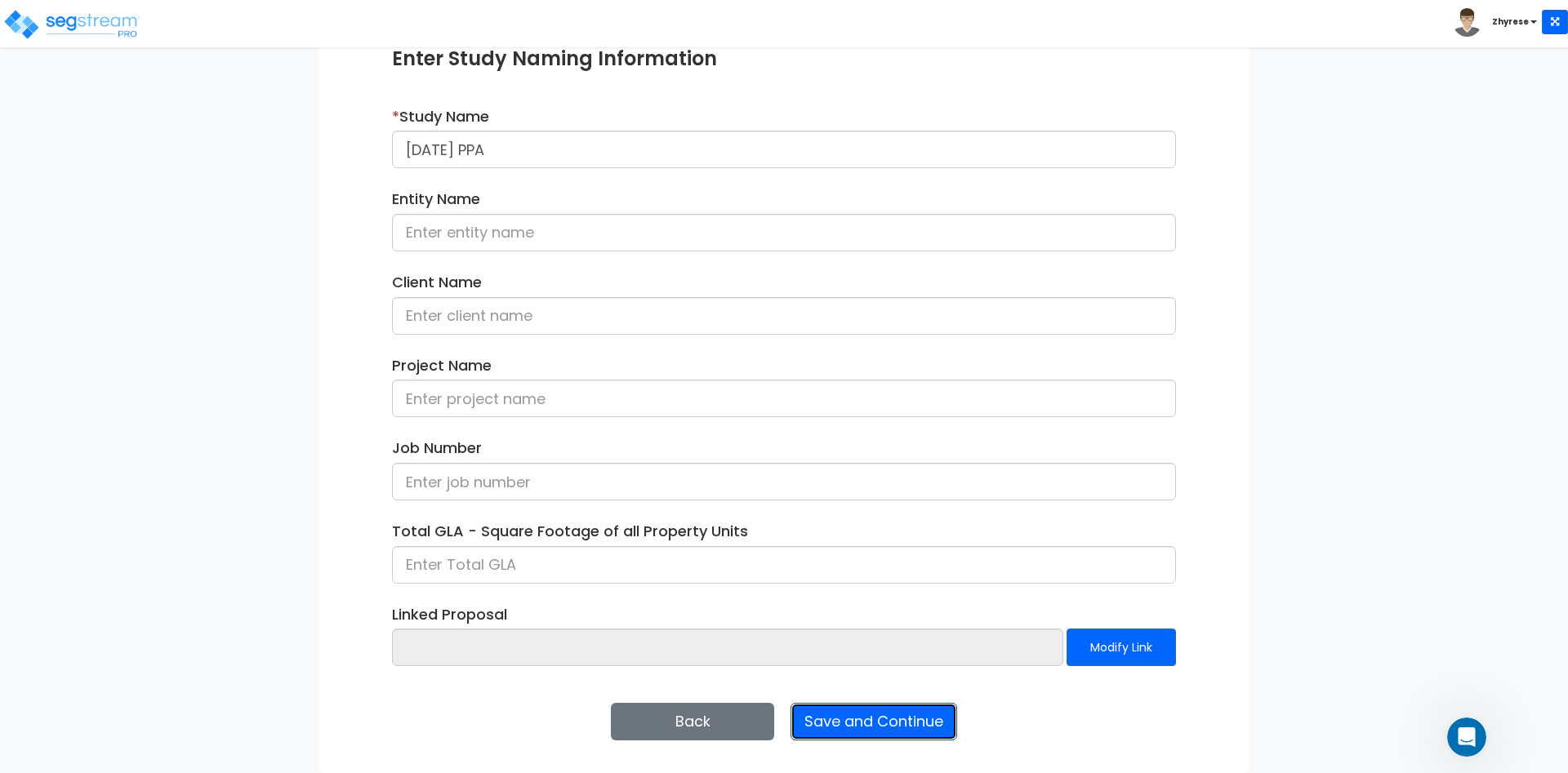
click at [907, 719] on button "Save and Continue" at bounding box center [874, 721] width 167 height 37
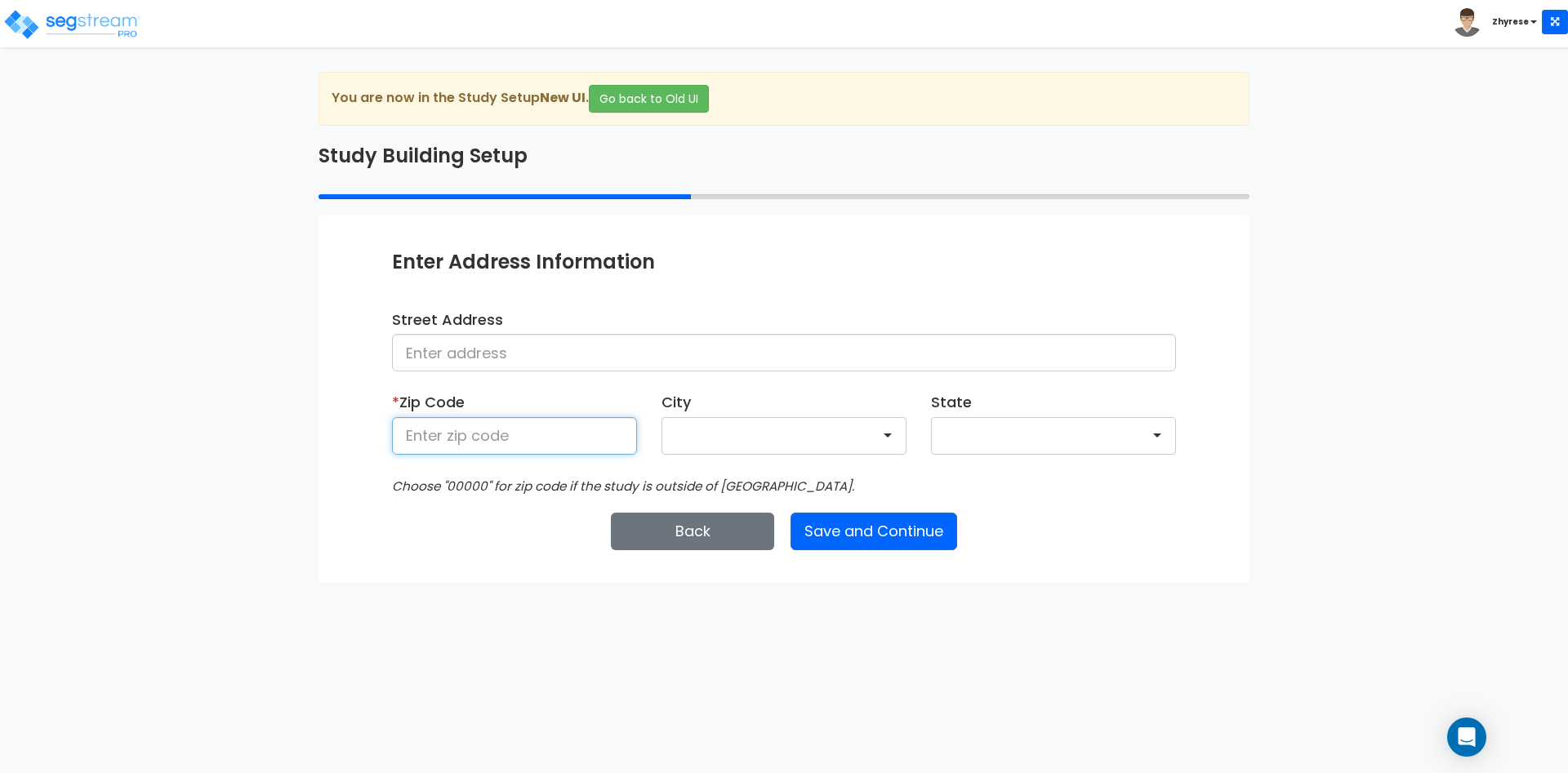
click at [490, 434] on input at bounding box center [515, 436] width 245 height 37
type input "50001"
click at [893, 541] on button "Save and Continue" at bounding box center [874, 531] width 167 height 37
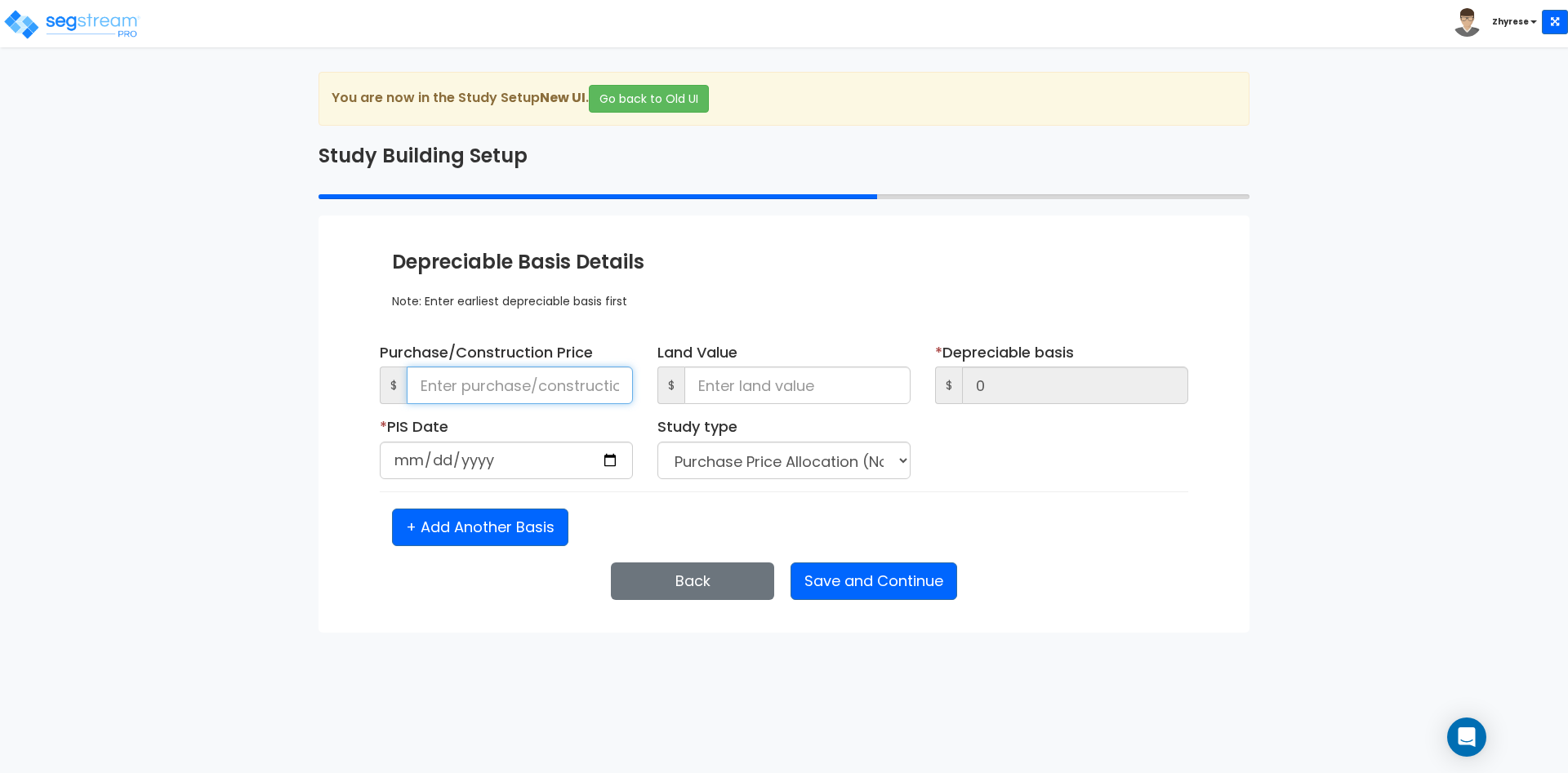
click at [460, 370] on input at bounding box center [519, 385] width 226 height 37
type input "1"
type input "11"
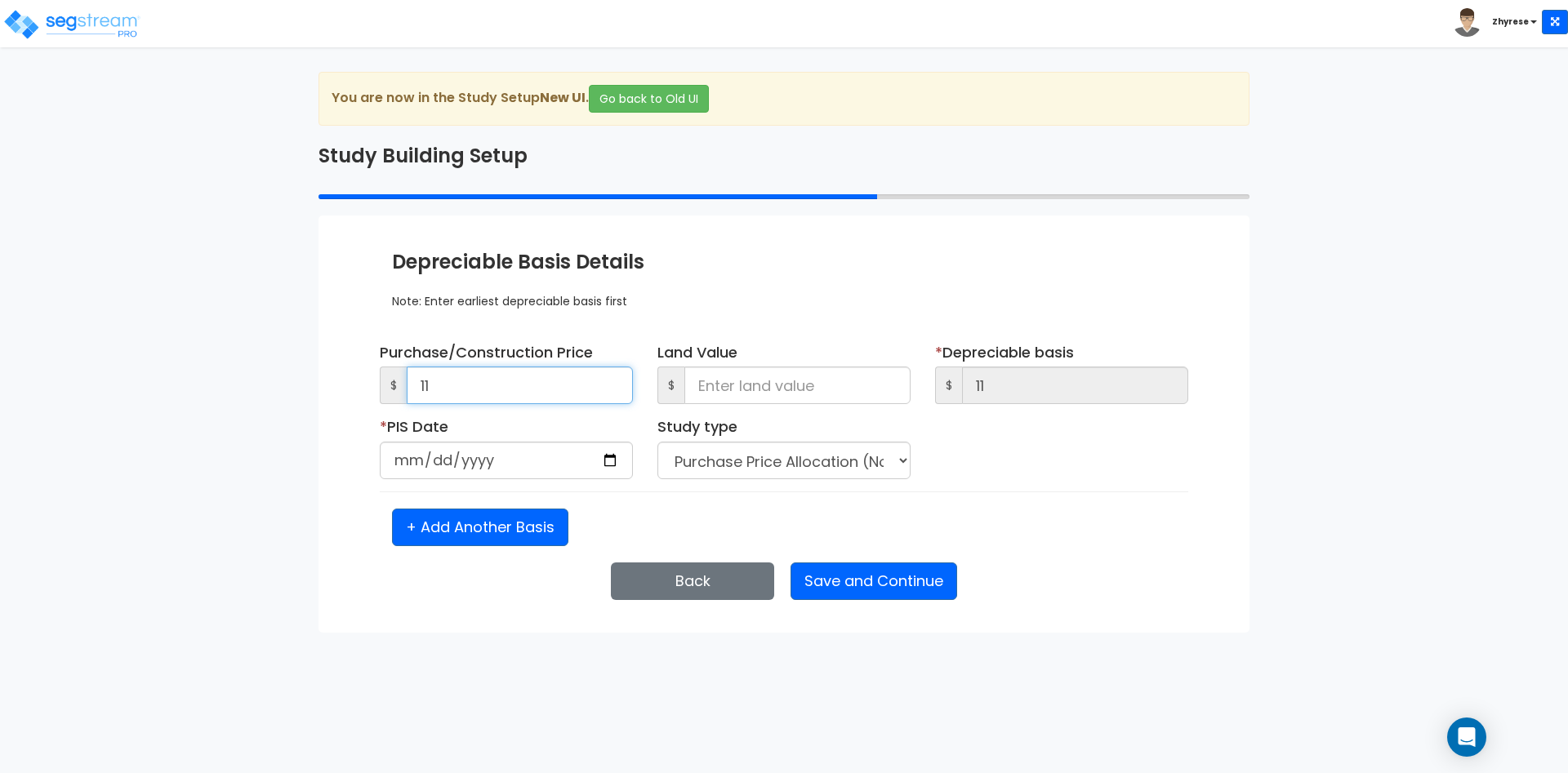
type input "111"
type input "1,111"
type input "11,111"
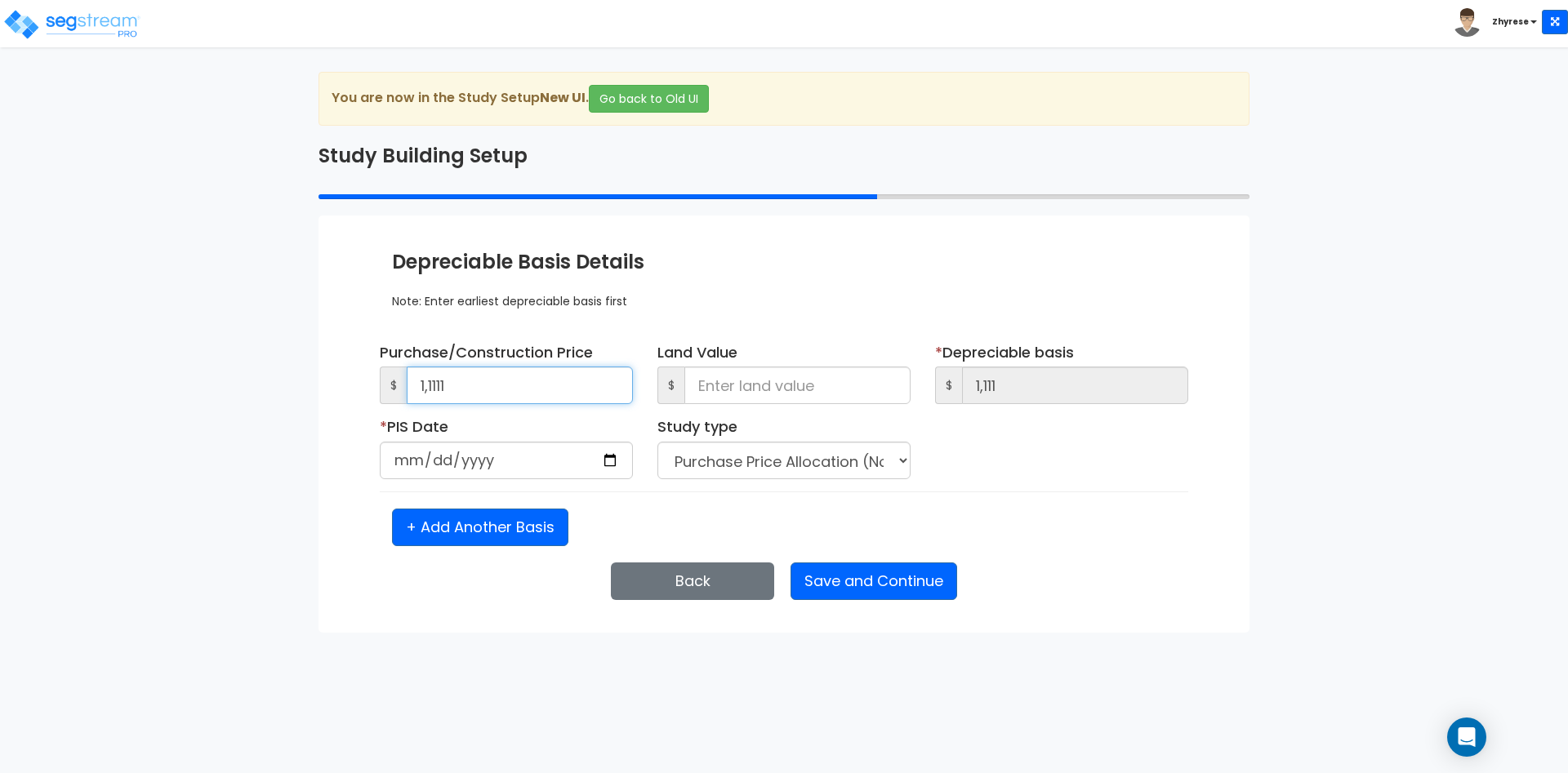
type input "11,111"
type input "1"
type input "11,110"
type input "12"
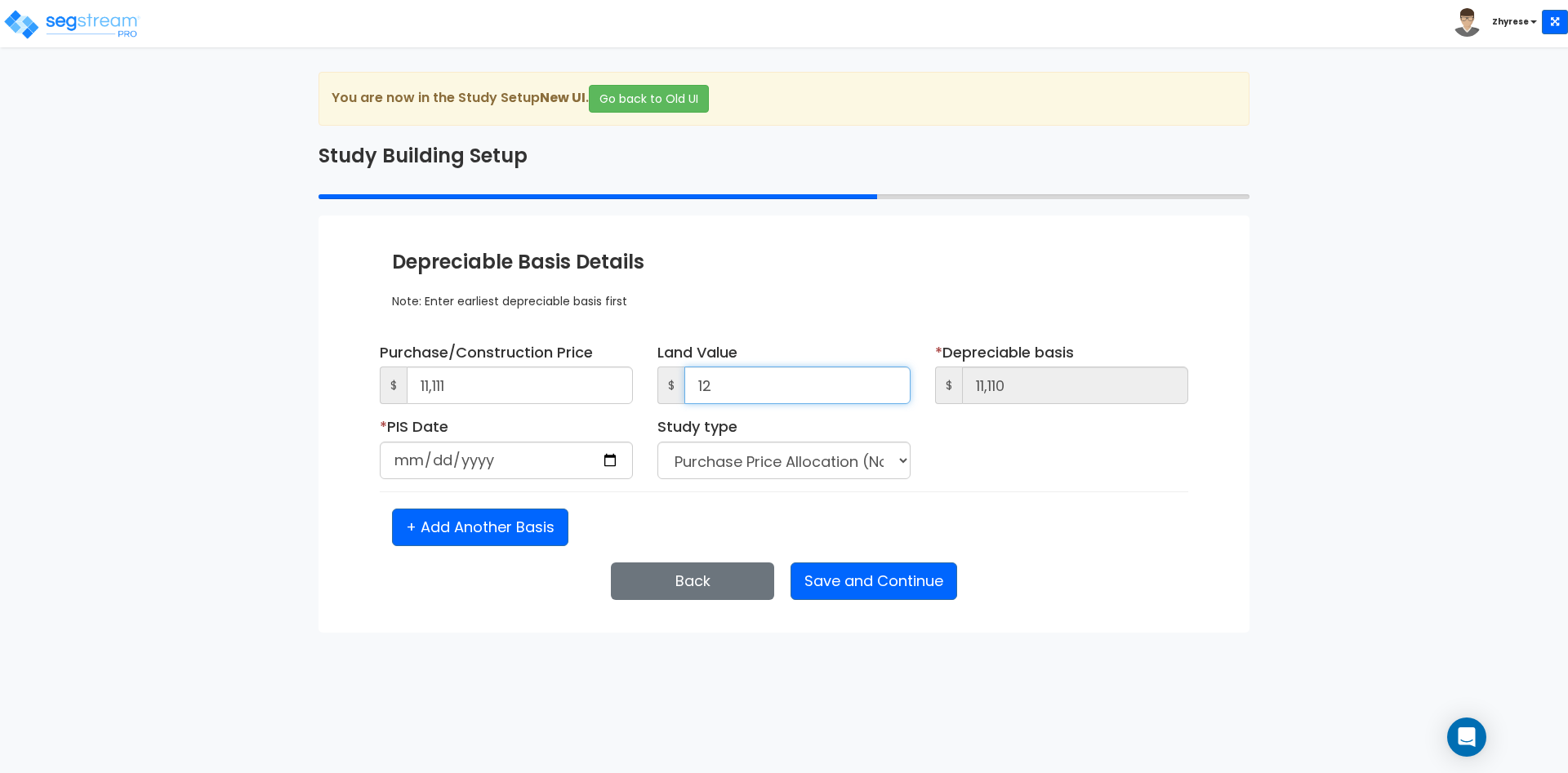
type input "11,099"
type input "121"
type input "10,990"
type input "1,212"
type input "9,899"
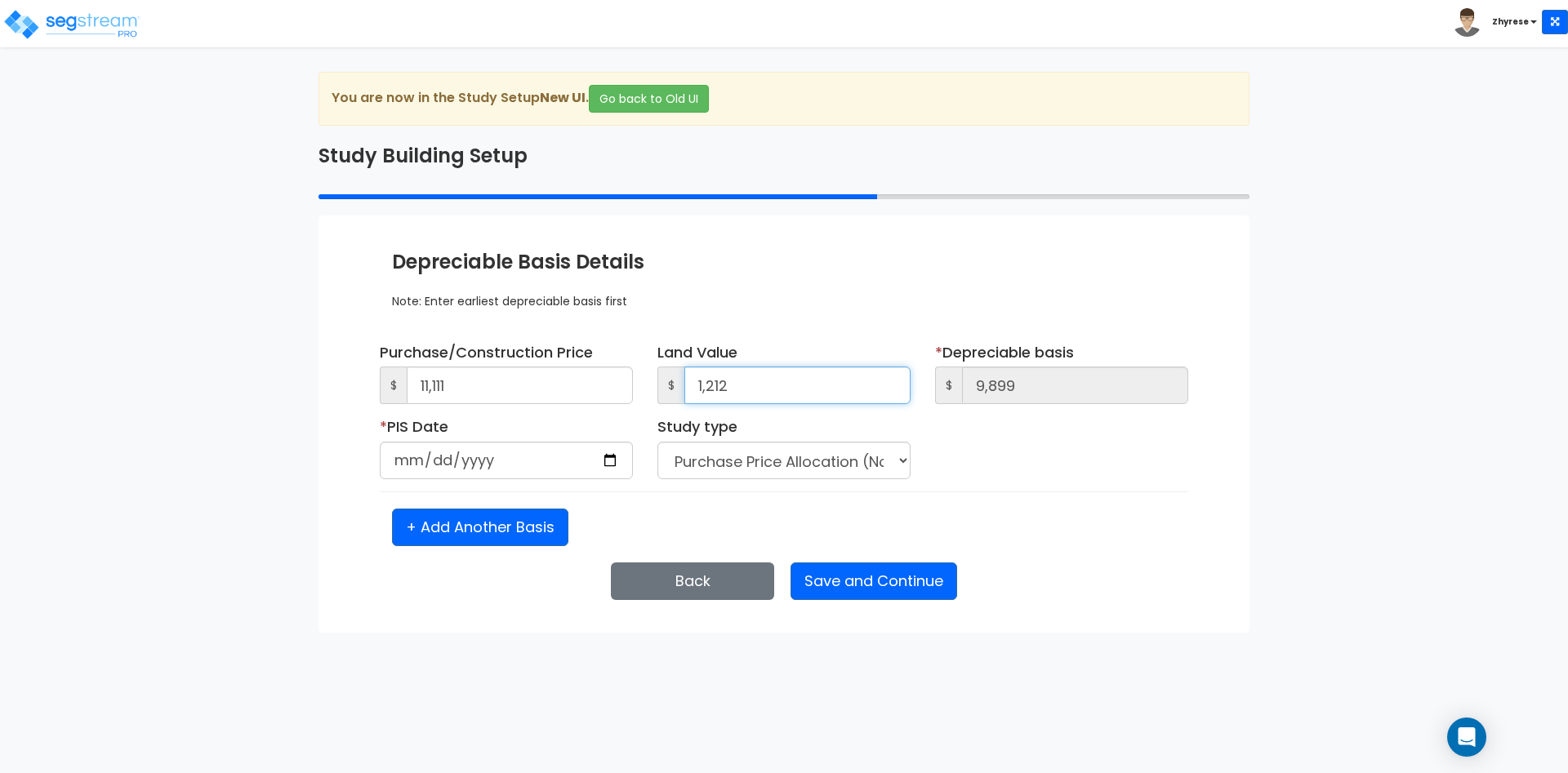
type input "1,212"
type input "2024-11-01"
click at [910, 585] on button "Save and Continue" at bounding box center [874, 580] width 167 height 37
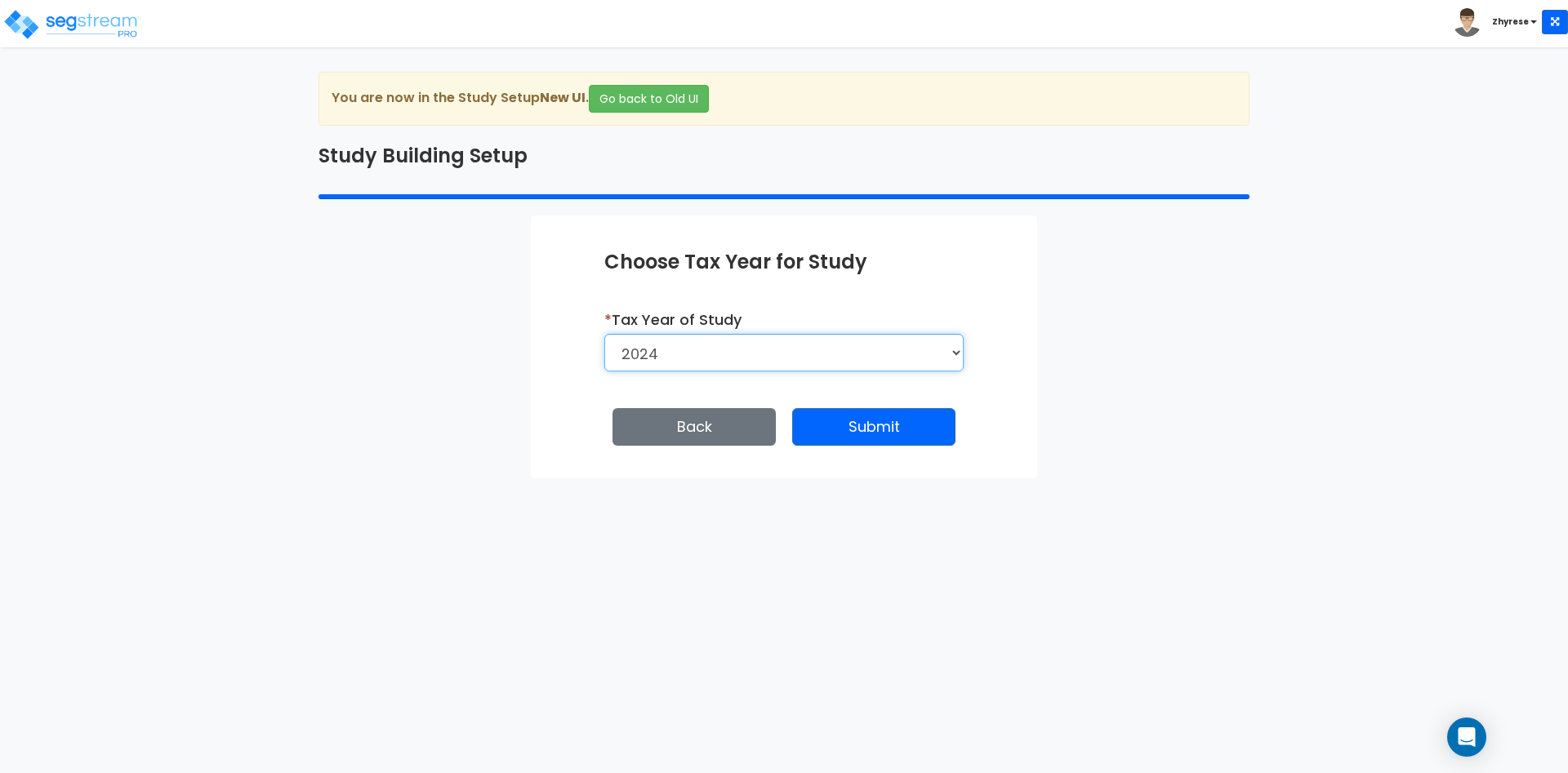
select select "2025"
click option "2025" at bounding box center [0, 0] width 0 height 0
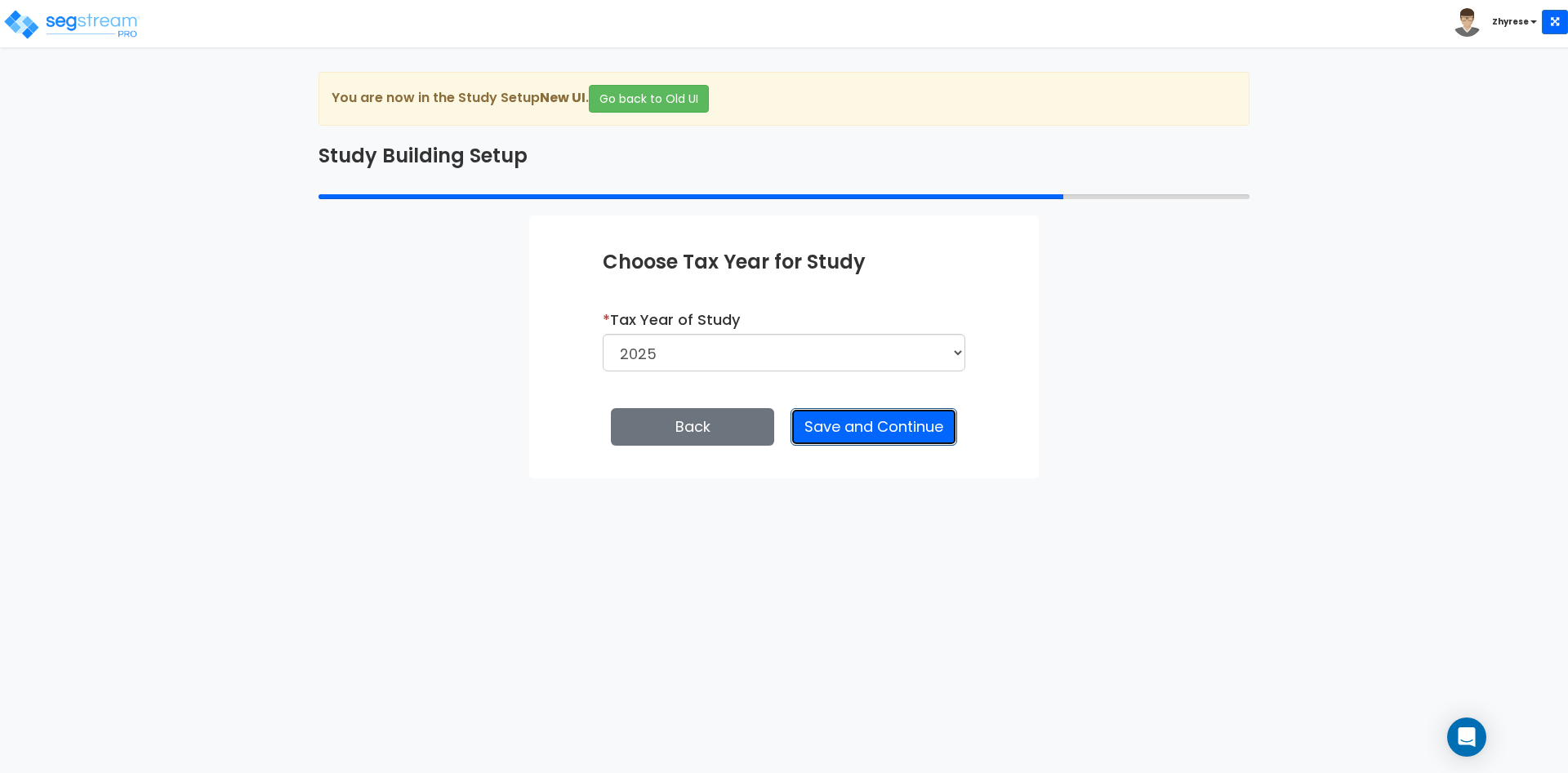
click at [887, 415] on button "Save and Continue" at bounding box center [874, 426] width 167 height 37
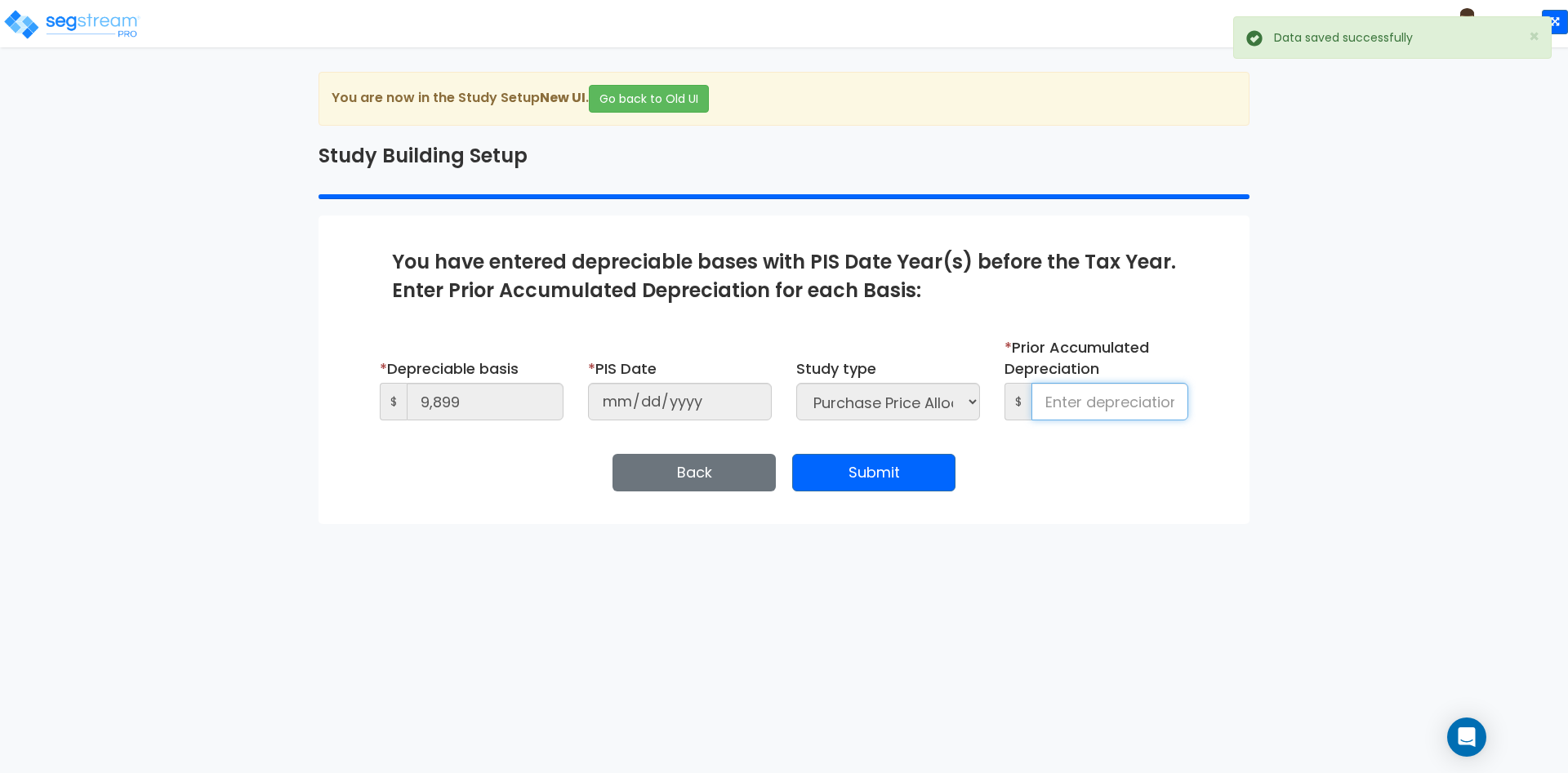
click at [1113, 391] on input at bounding box center [1110, 401] width 157 height 37
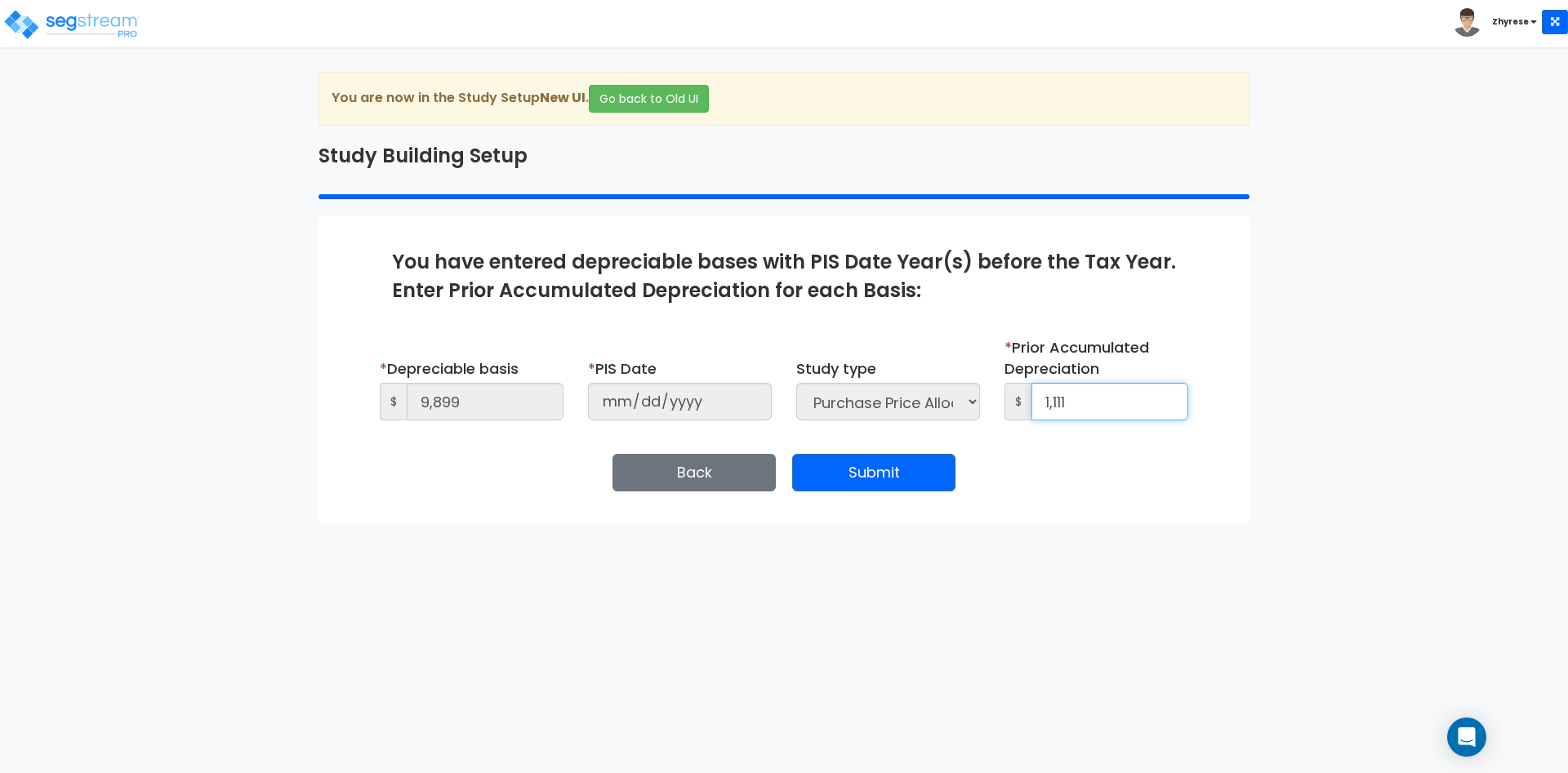
click at [1055, 398] on input "1,111" at bounding box center [1110, 401] width 157 height 37
click at [1048, 399] on input "1,111" at bounding box center [1110, 401] width 157 height 37
type input "9,111"
click at [842, 475] on button "Submit" at bounding box center [874, 472] width 163 height 37
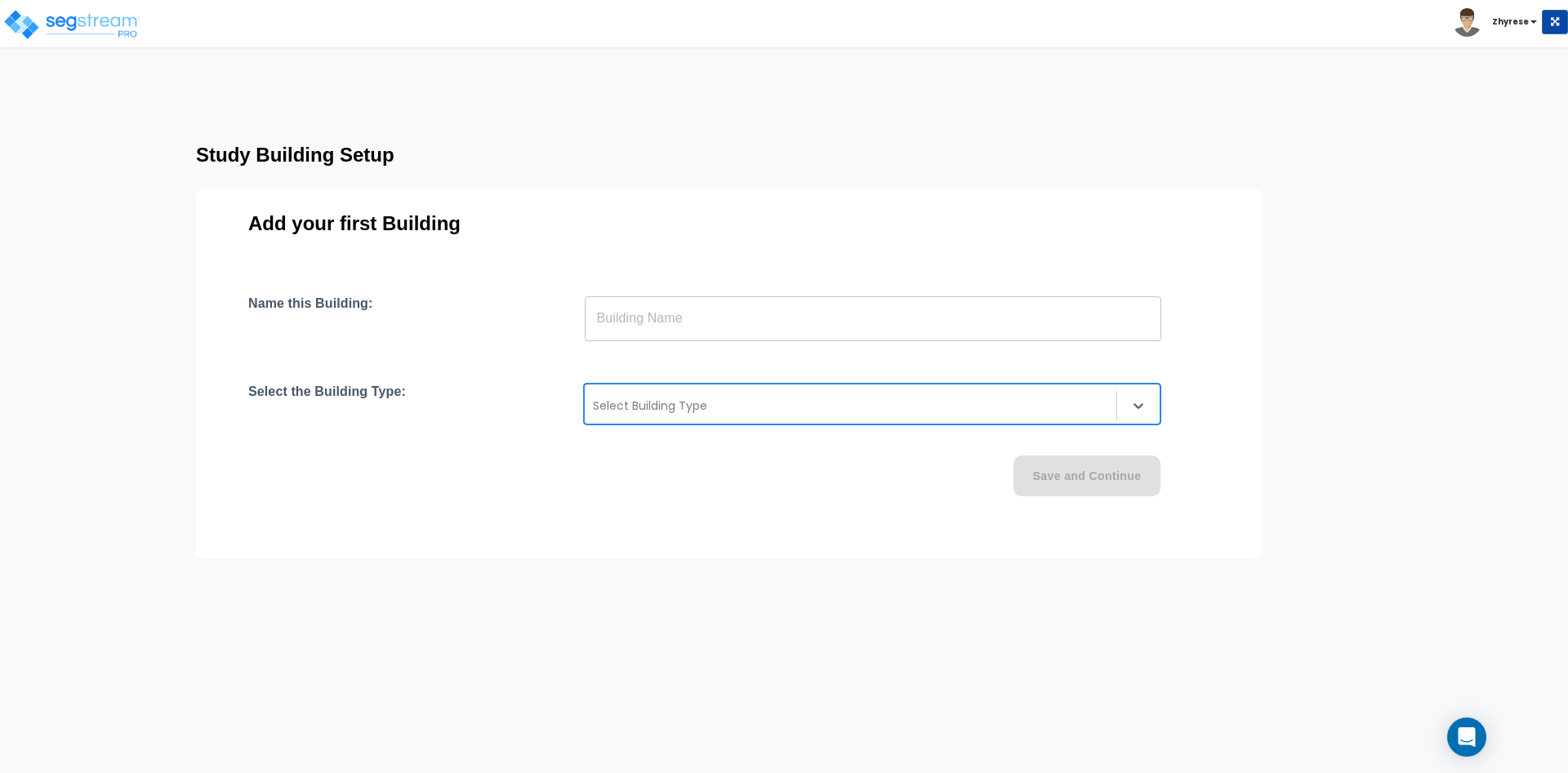
click at [725, 408] on div at bounding box center [851, 405] width 516 height 19
type input "BBR"
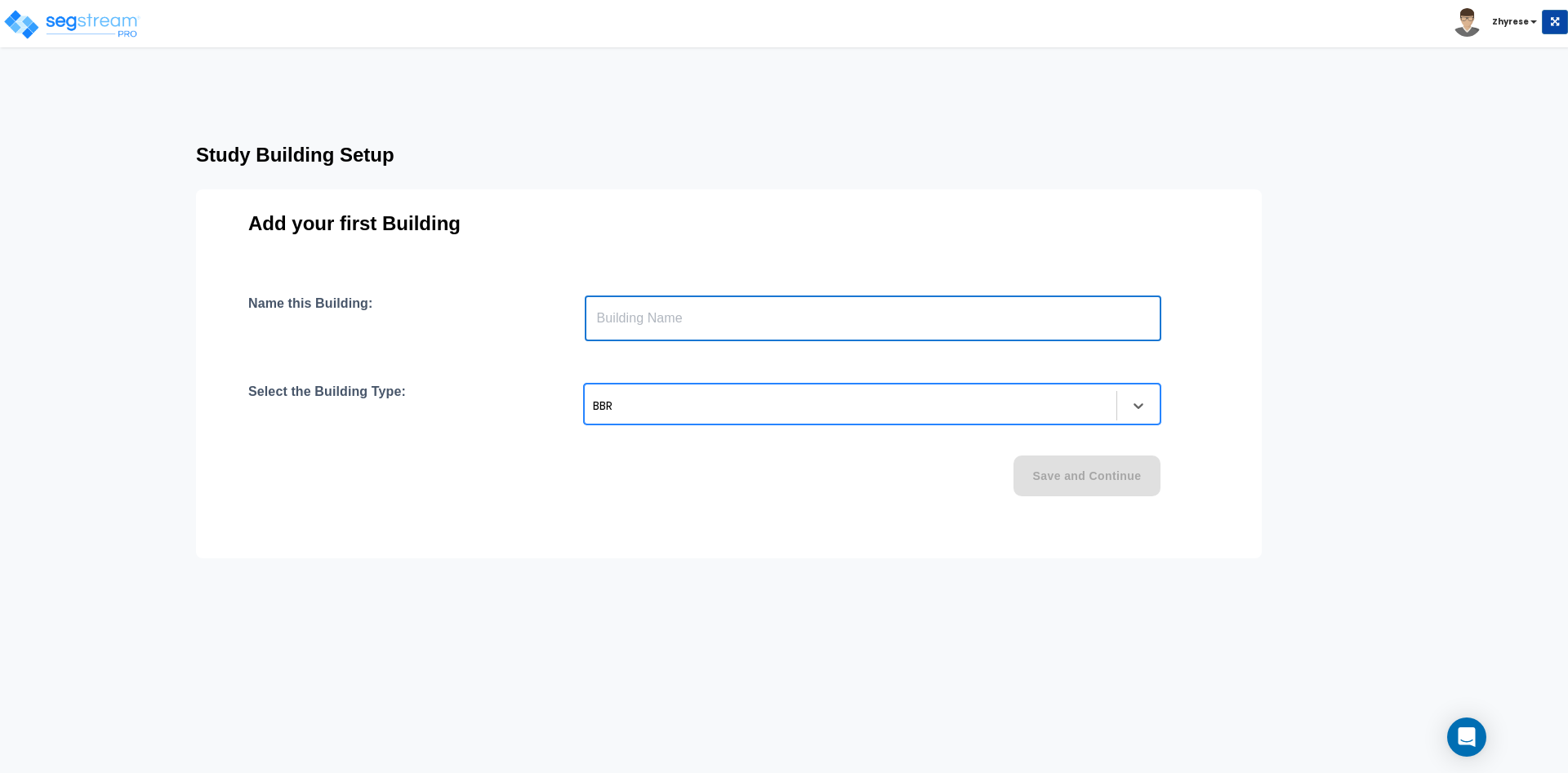
click at [899, 328] on input "text" at bounding box center [873, 319] width 577 height 46
type input "N"
click at [622, 402] on div "BBR" at bounding box center [851, 405] width 516 height 19
type input "BBR"
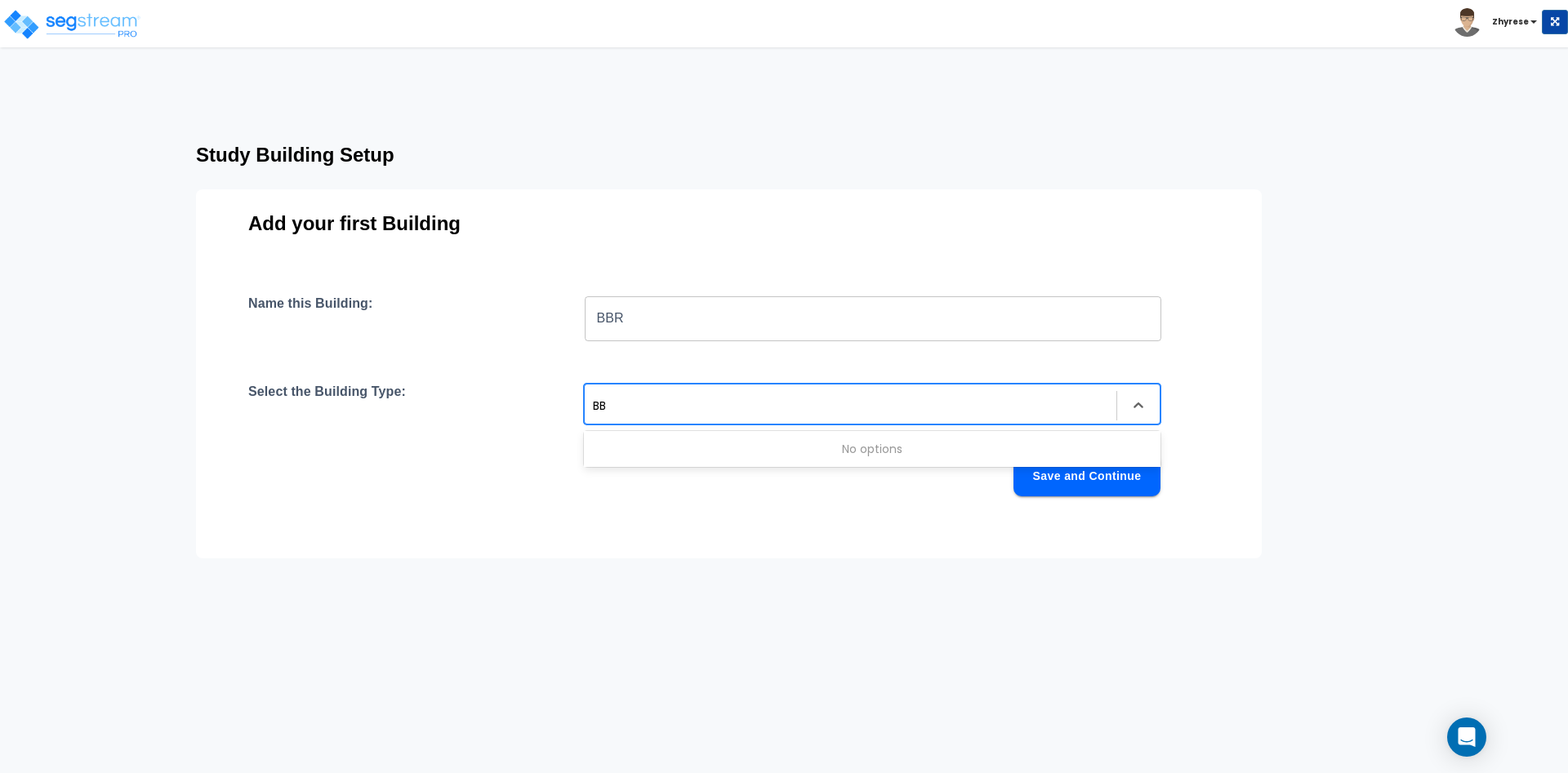
type input "B"
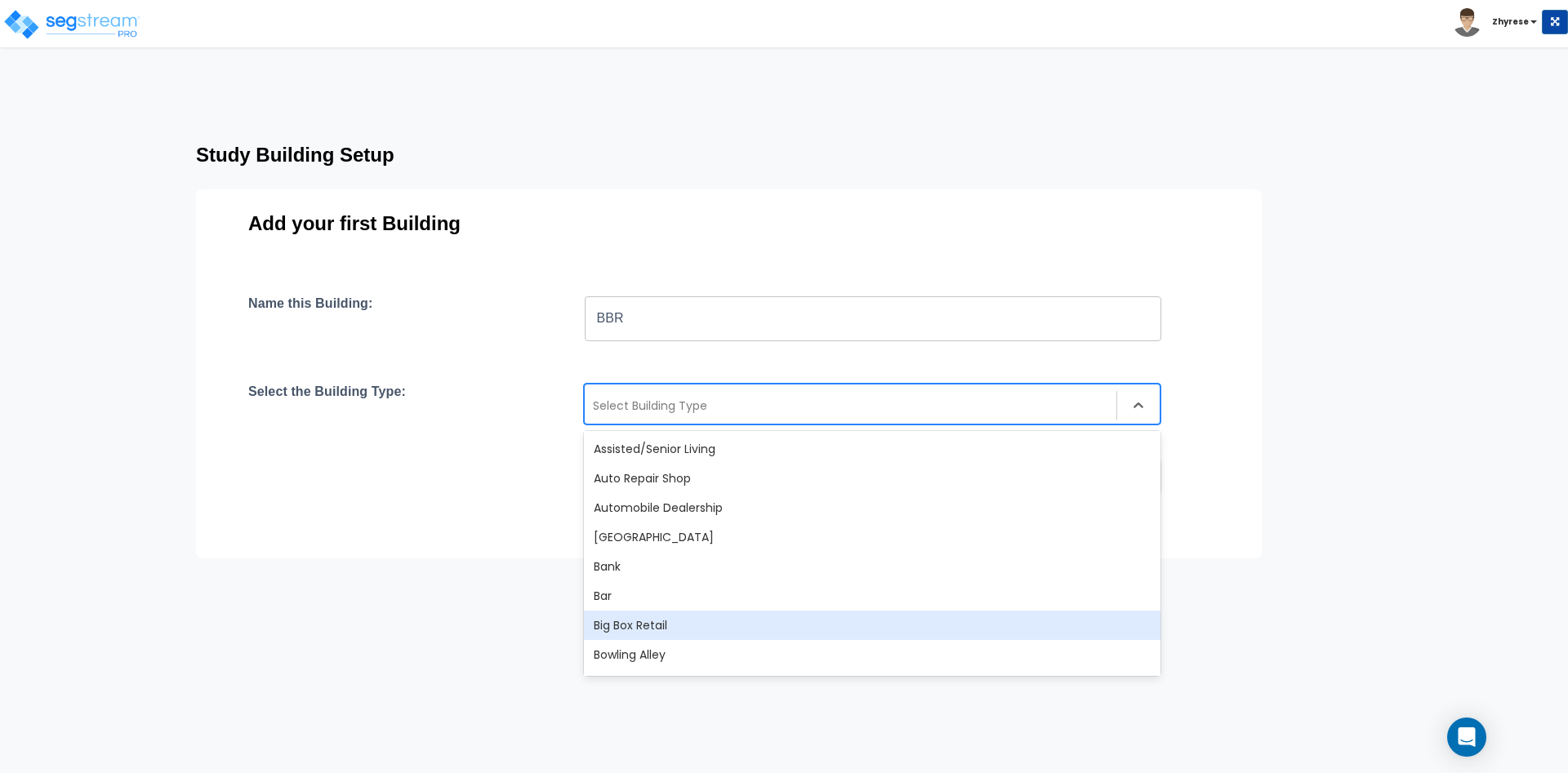
click at [659, 625] on div "Big Box Retail" at bounding box center [872, 625] width 577 height 30
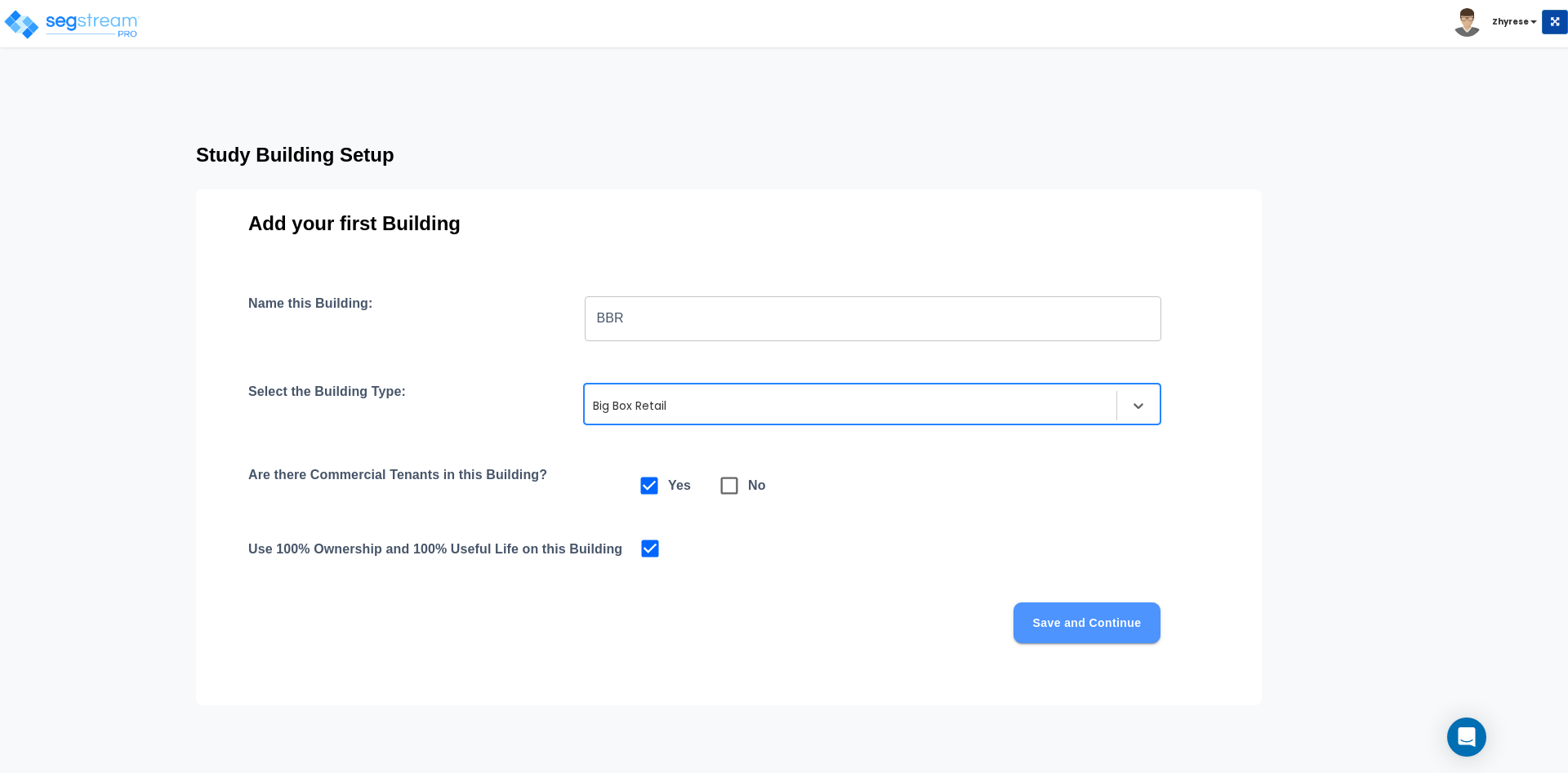
click at [1059, 616] on button "Save and Continue" at bounding box center [1087, 623] width 147 height 41
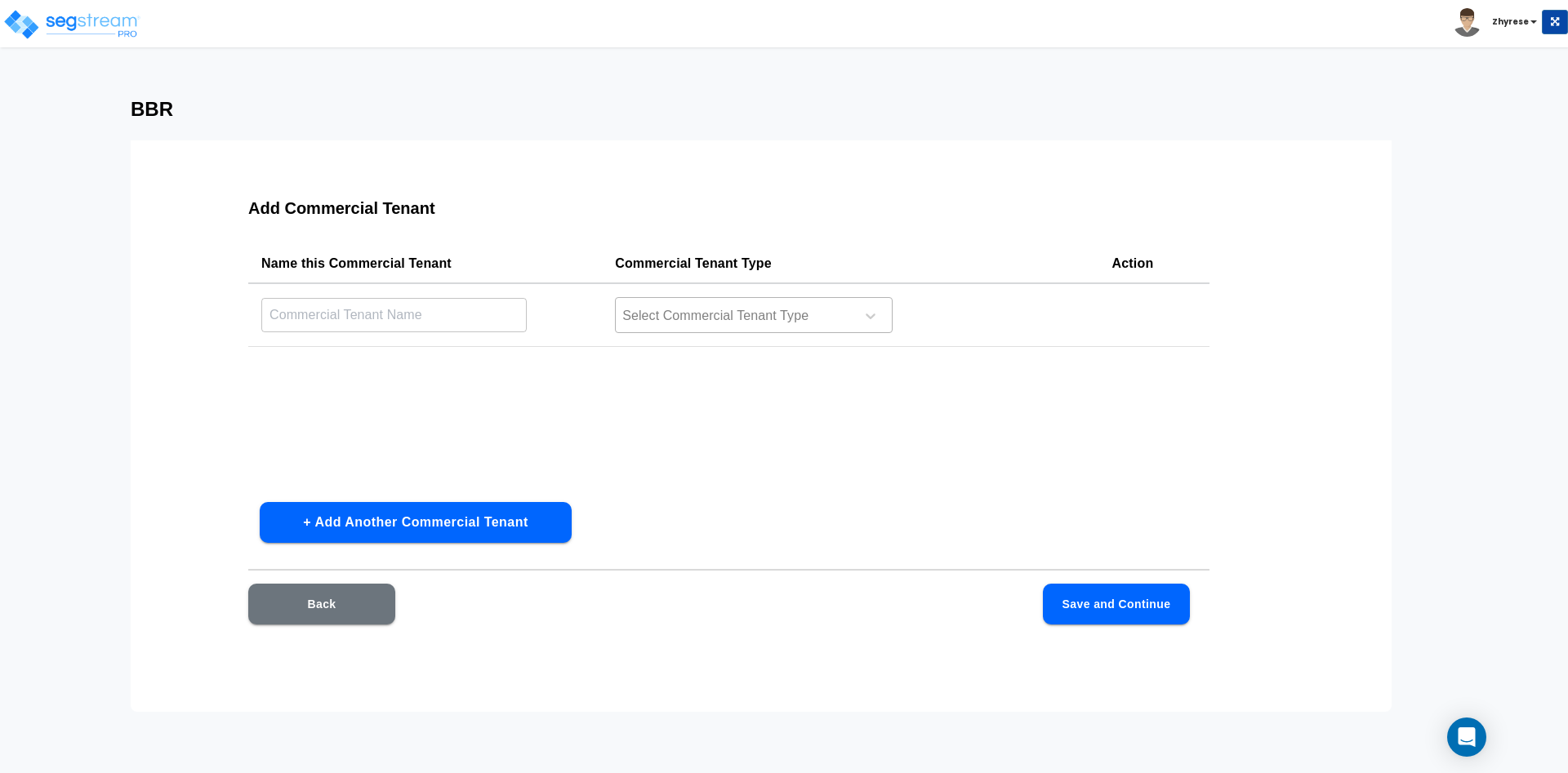
click at [740, 320] on div at bounding box center [733, 316] width 224 height 22
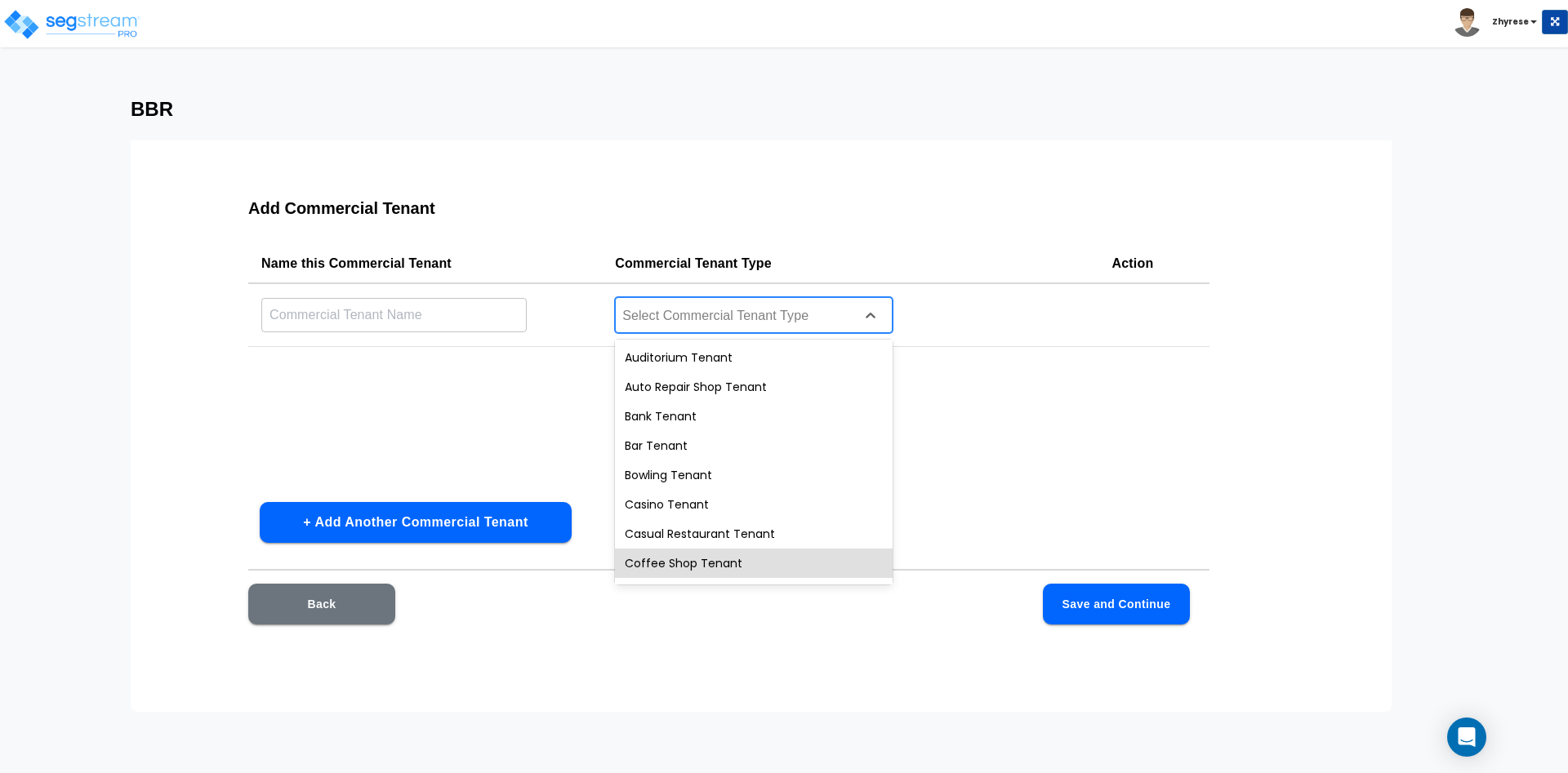
click at [711, 562] on div "Coffee Shop Tenant" at bounding box center [754, 563] width 278 height 30
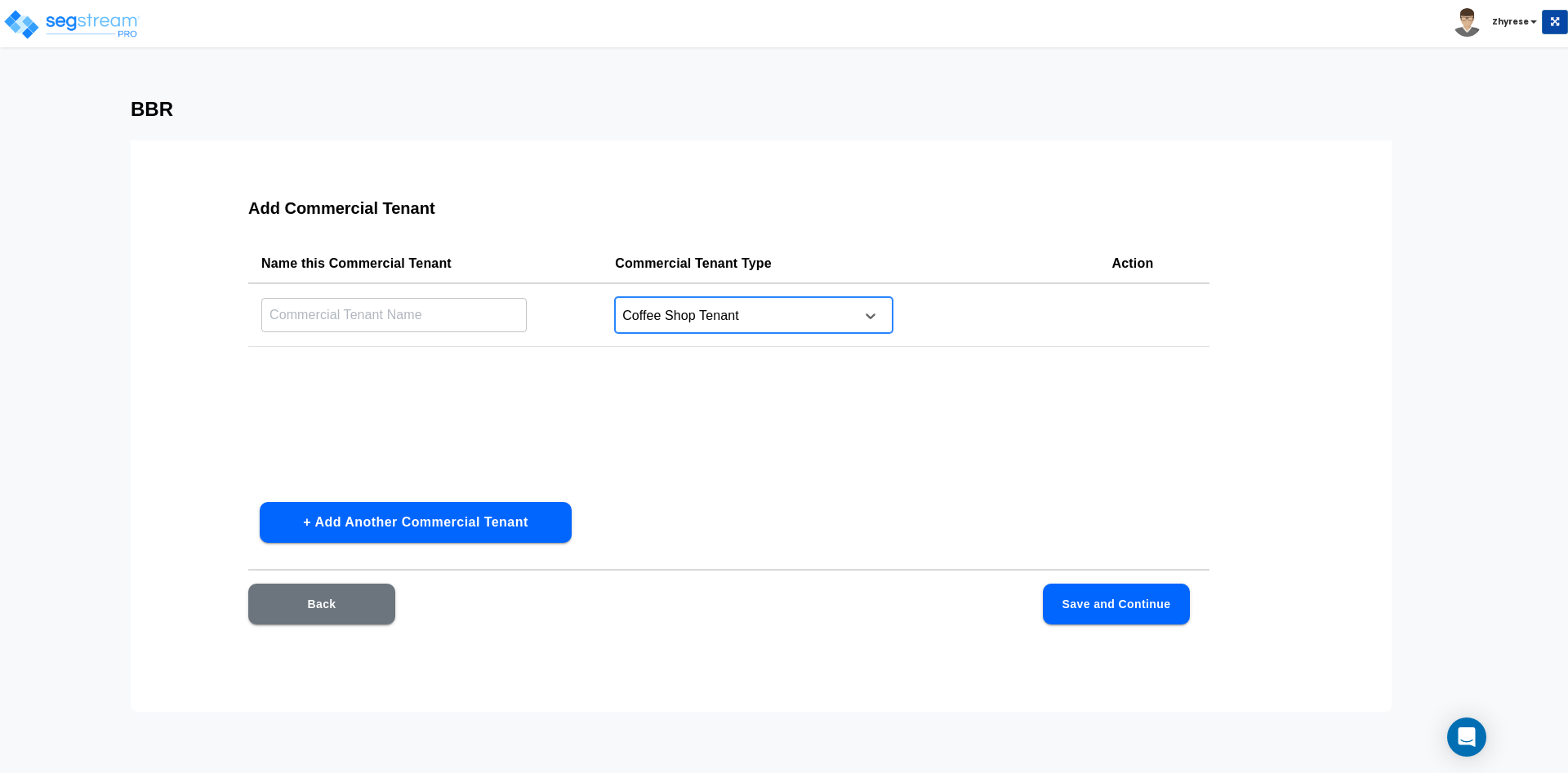
click at [414, 305] on input "text" at bounding box center [394, 314] width 265 height 35
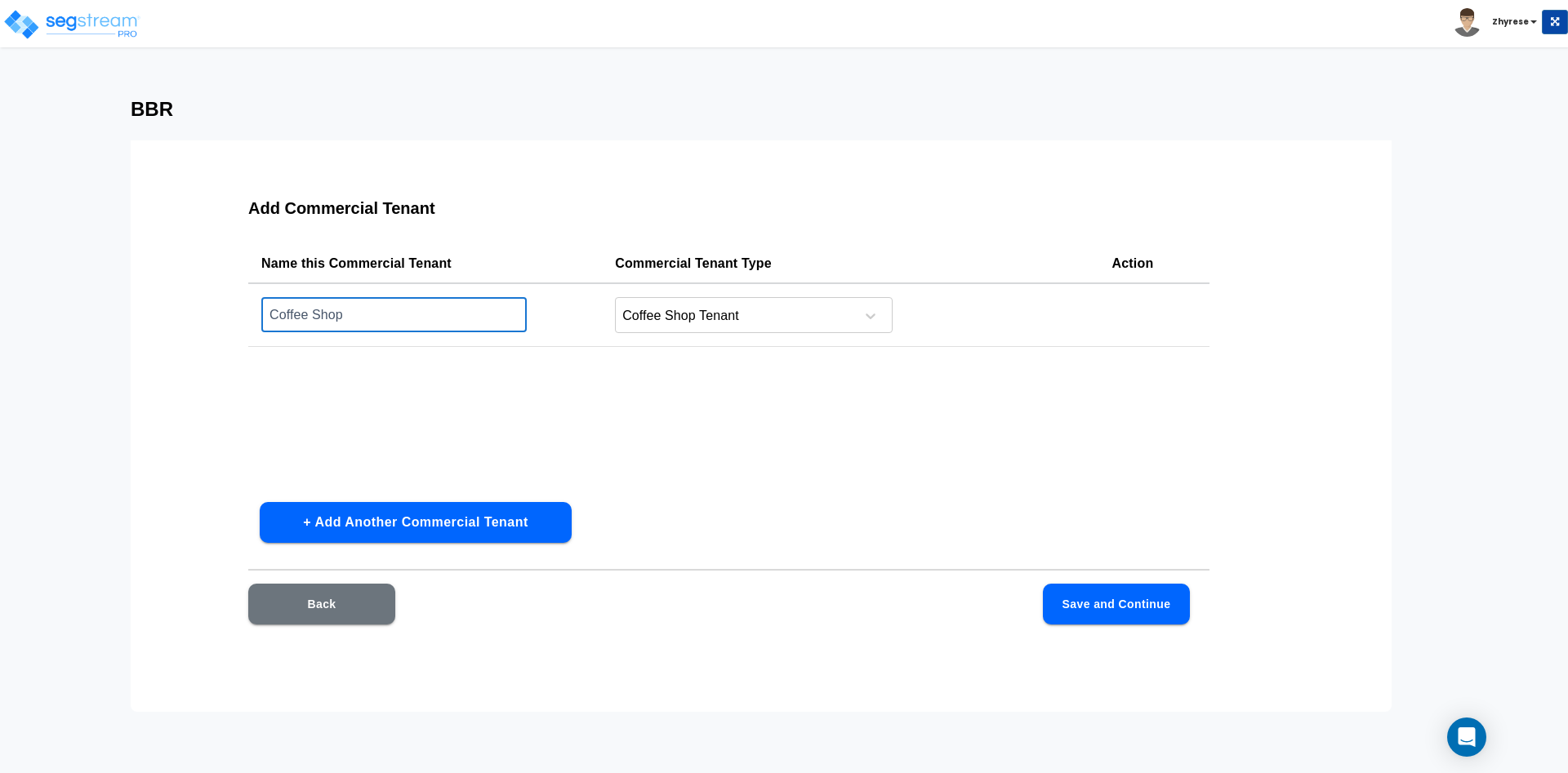
type input "Coffee Shop"
click at [1097, 605] on button "Save and Continue" at bounding box center [1116, 603] width 147 height 41
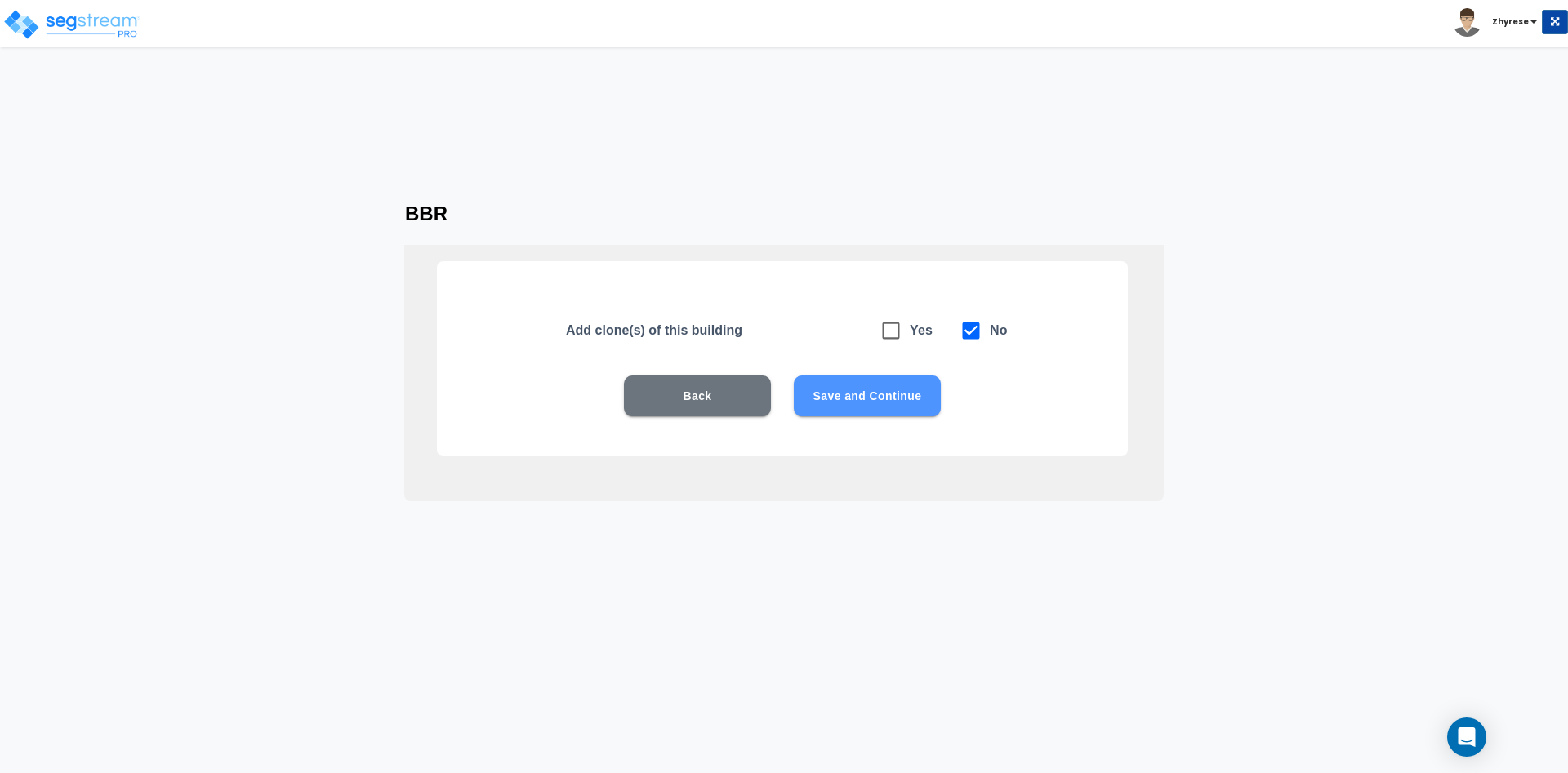
click at [855, 387] on button "Save and Continue" at bounding box center [866, 396] width 147 height 41
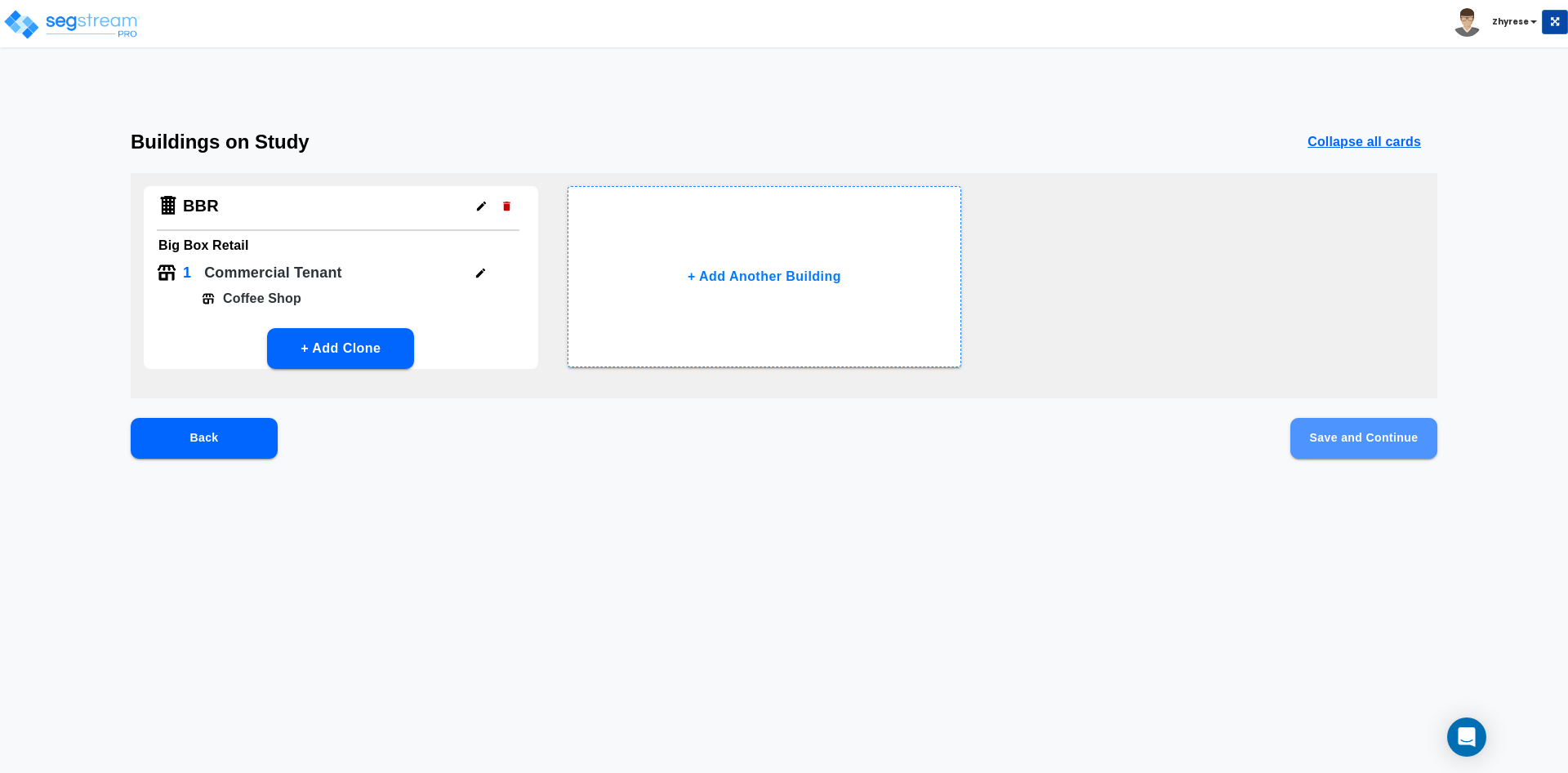
click at [1367, 444] on button "Save and Continue" at bounding box center [1364, 438] width 147 height 41
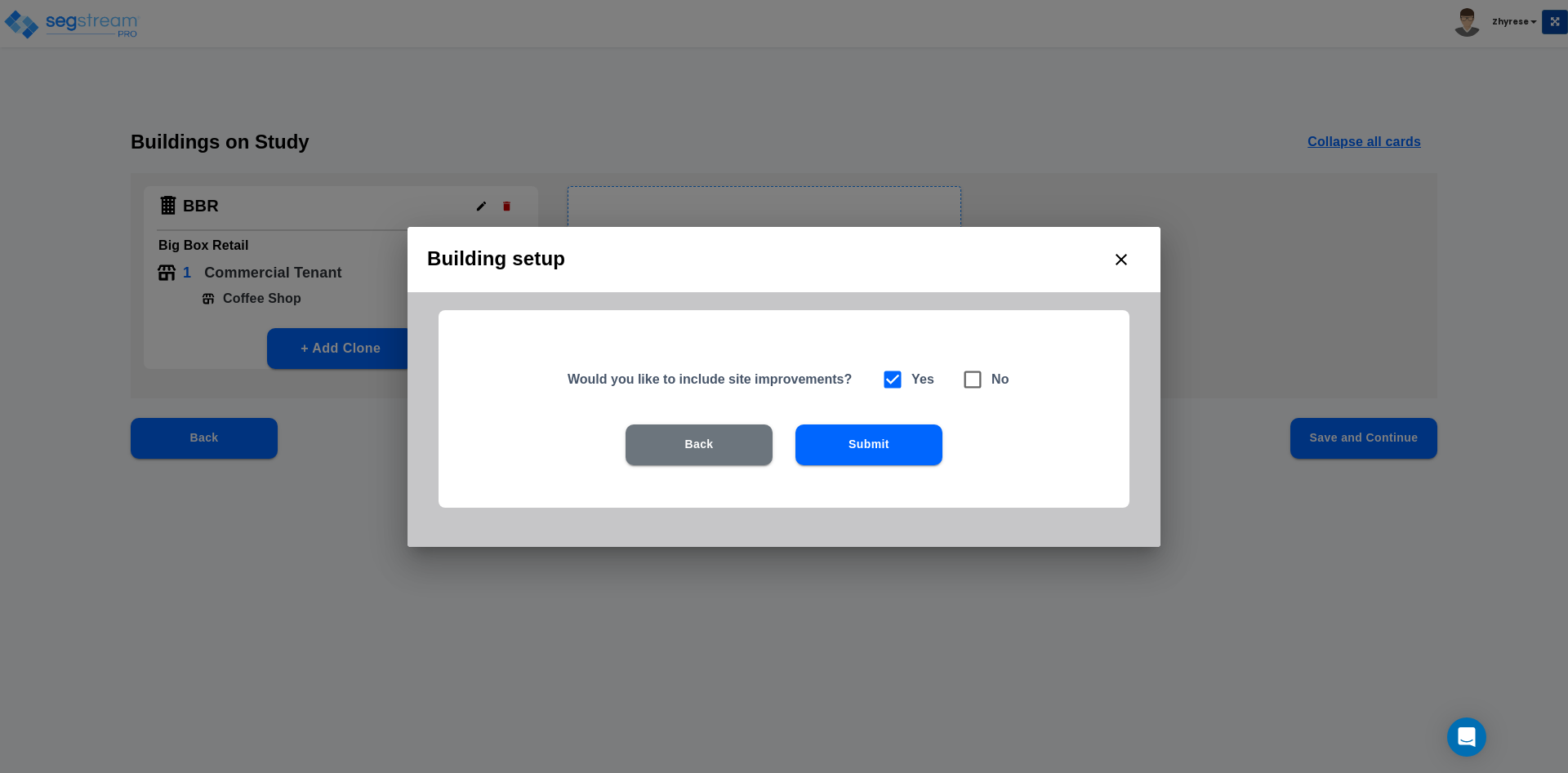
click at [907, 443] on button "Submit" at bounding box center [868, 444] width 147 height 41
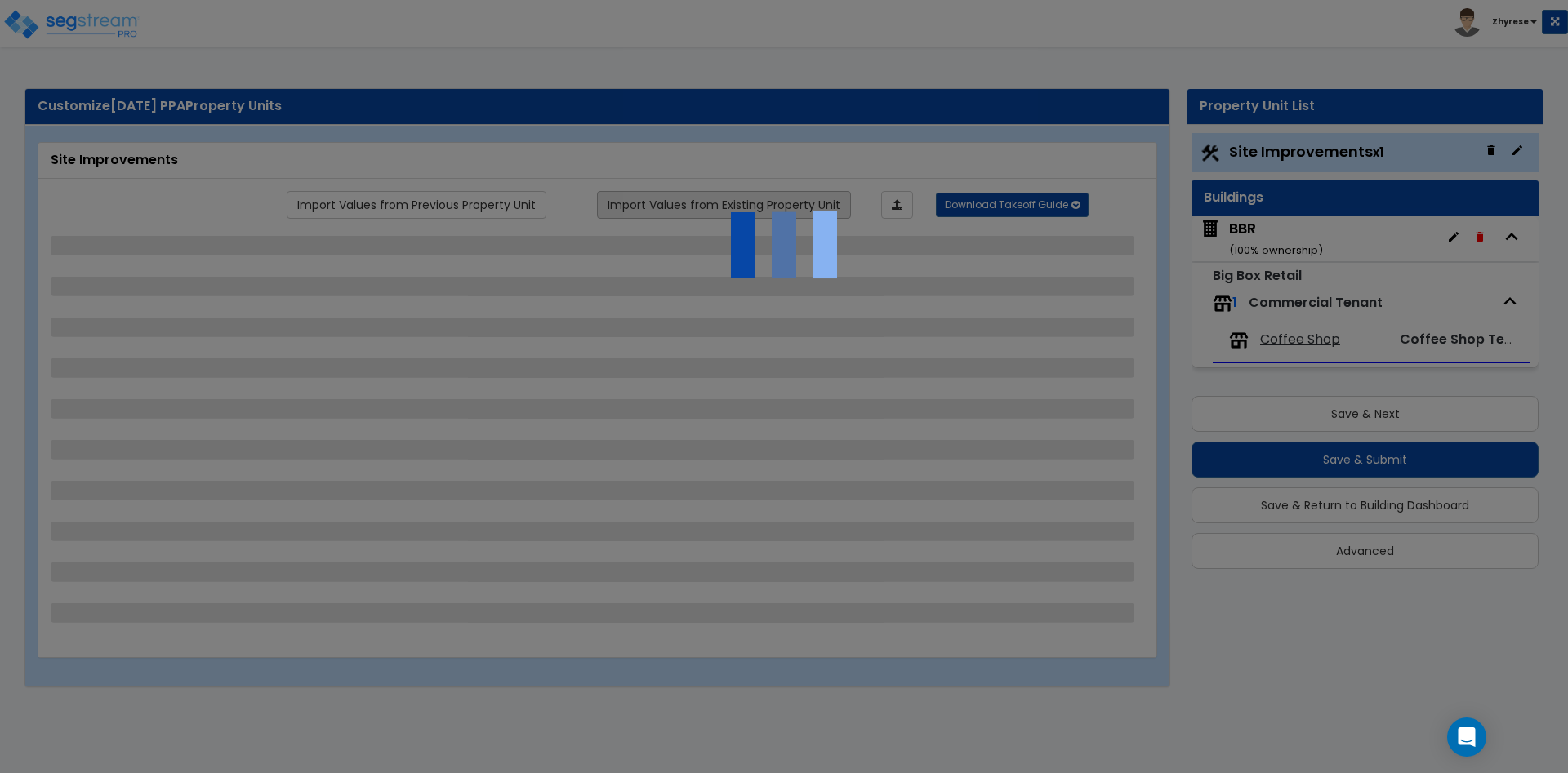
click at [752, 213] on link "Import Values from Existing Property Unit" at bounding box center [724, 204] width 254 height 28
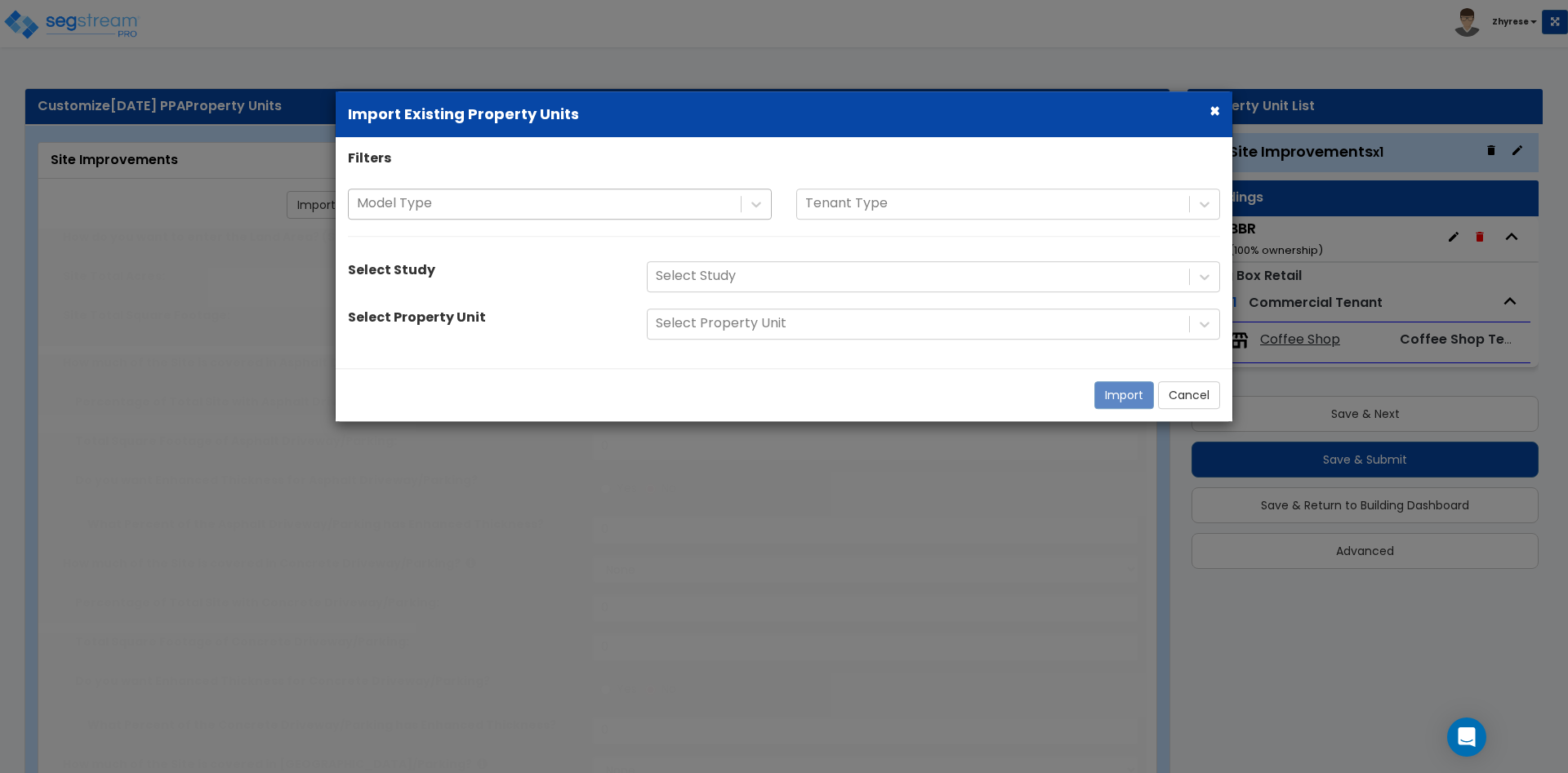
drag, startPoint x: 752, startPoint y: 213, endPoint x: 686, endPoint y: 201, distance: 67.1
click at [752, 212] on div at bounding box center [756, 204] width 30 height 30
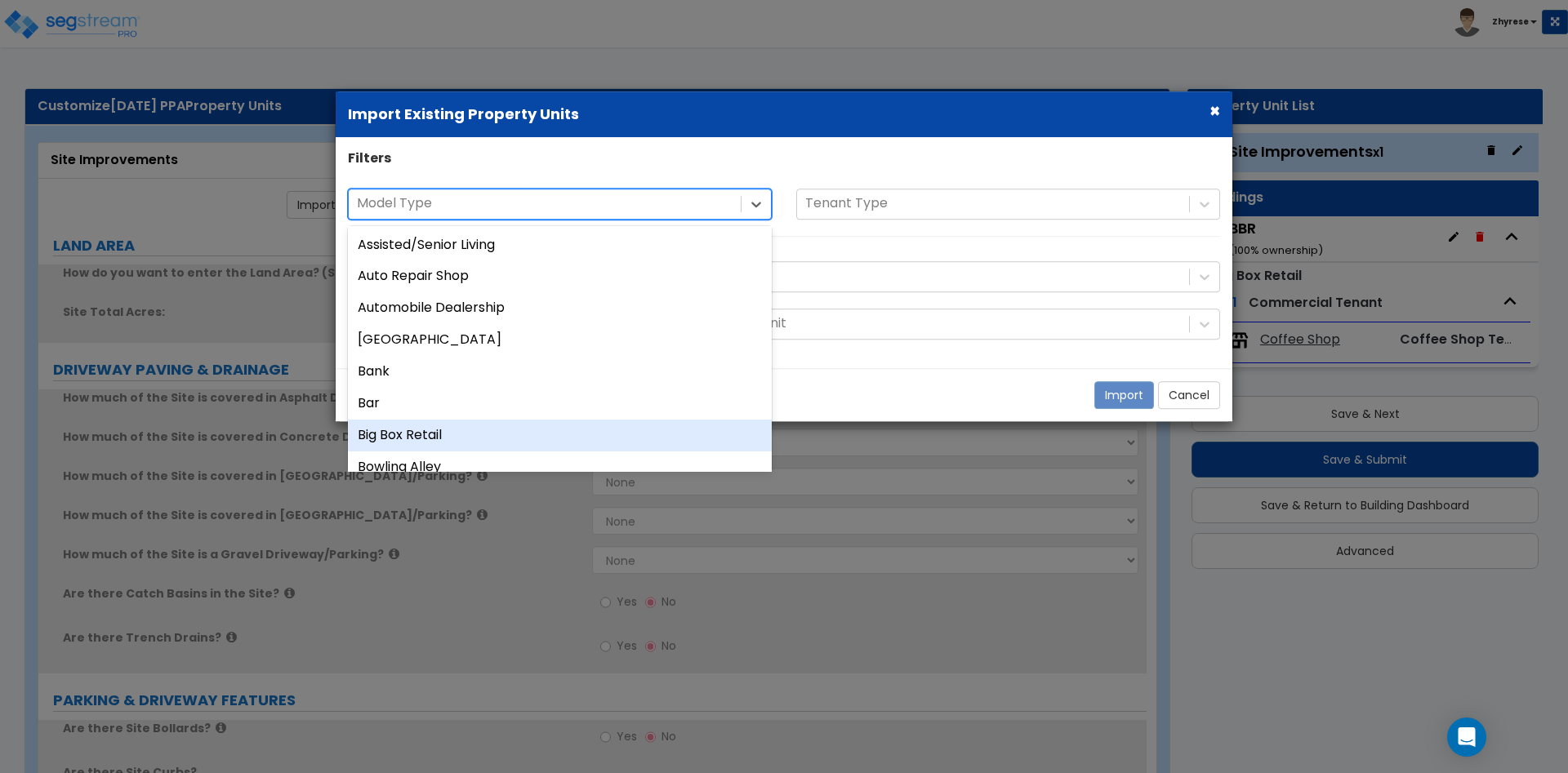
click at [633, 430] on div "Big Box Retail" at bounding box center [560, 435] width 424 height 32
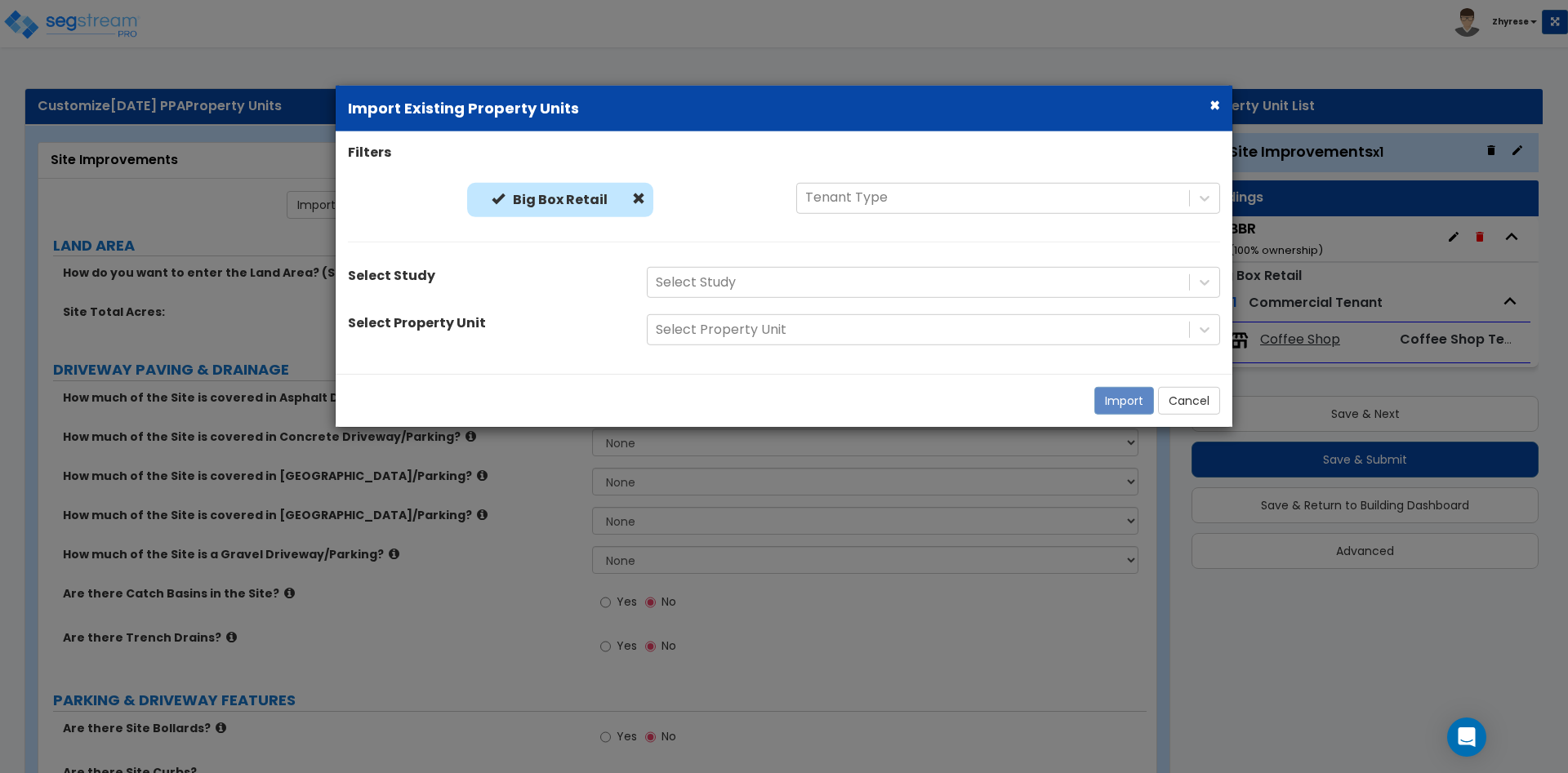
click at [934, 253] on div "Filters Big Box Retail Big Box Retail Tenant Type Select Study Select Study Sel…" at bounding box center [784, 253] width 897 height 218
click at [921, 284] on div at bounding box center [918, 283] width 525 height 22
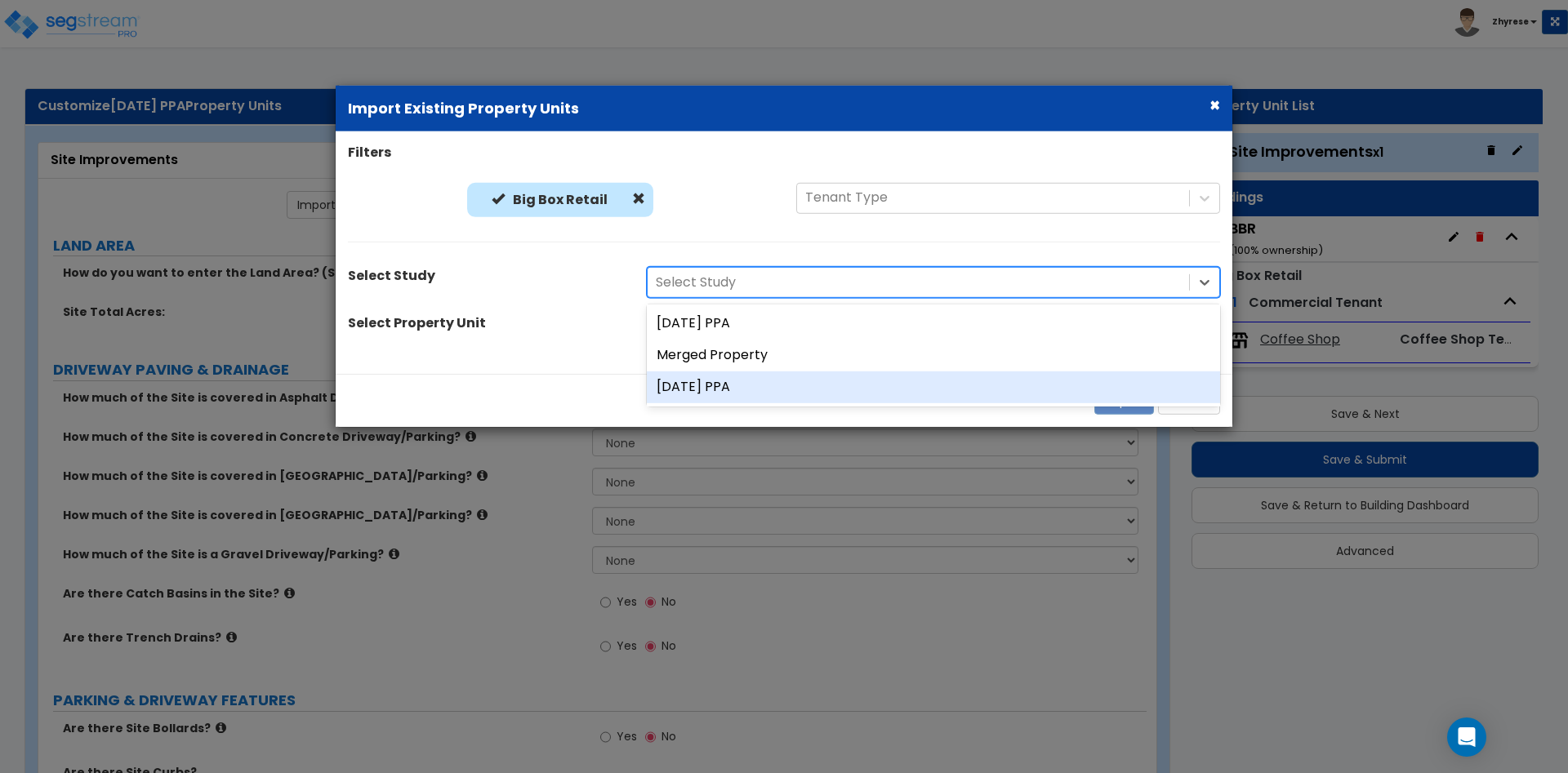
click at [885, 386] on div "[DATE] PPA" at bounding box center [934, 387] width 573 height 32
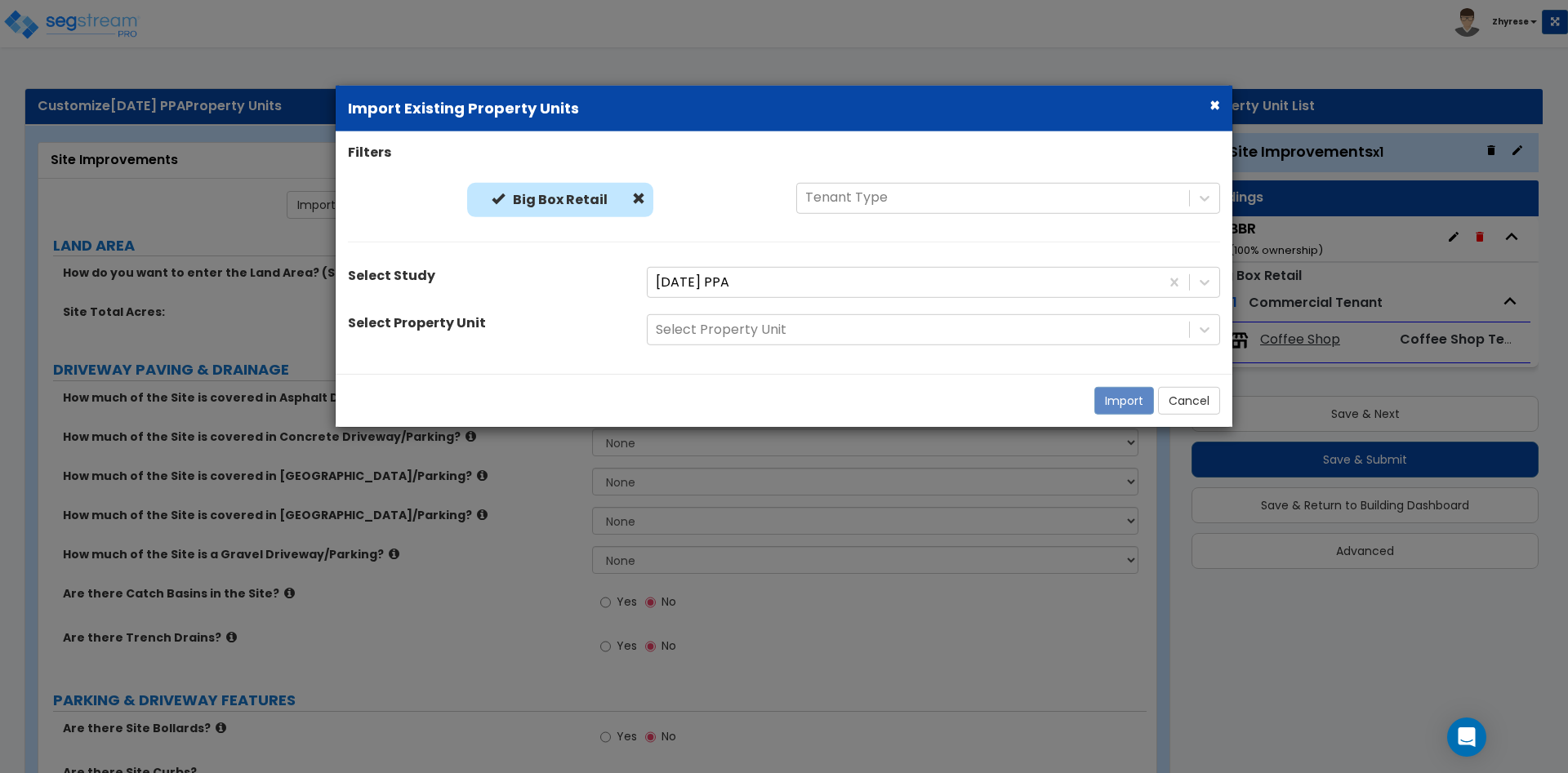
click at [891, 350] on div "Filters Big Box Retail Big Box Retail Tenant Type Select Study 04Sept25 PPA Sel…" at bounding box center [784, 253] width 897 height 218
click at [893, 334] on div at bounding box center [918, 330] width 525 height 22
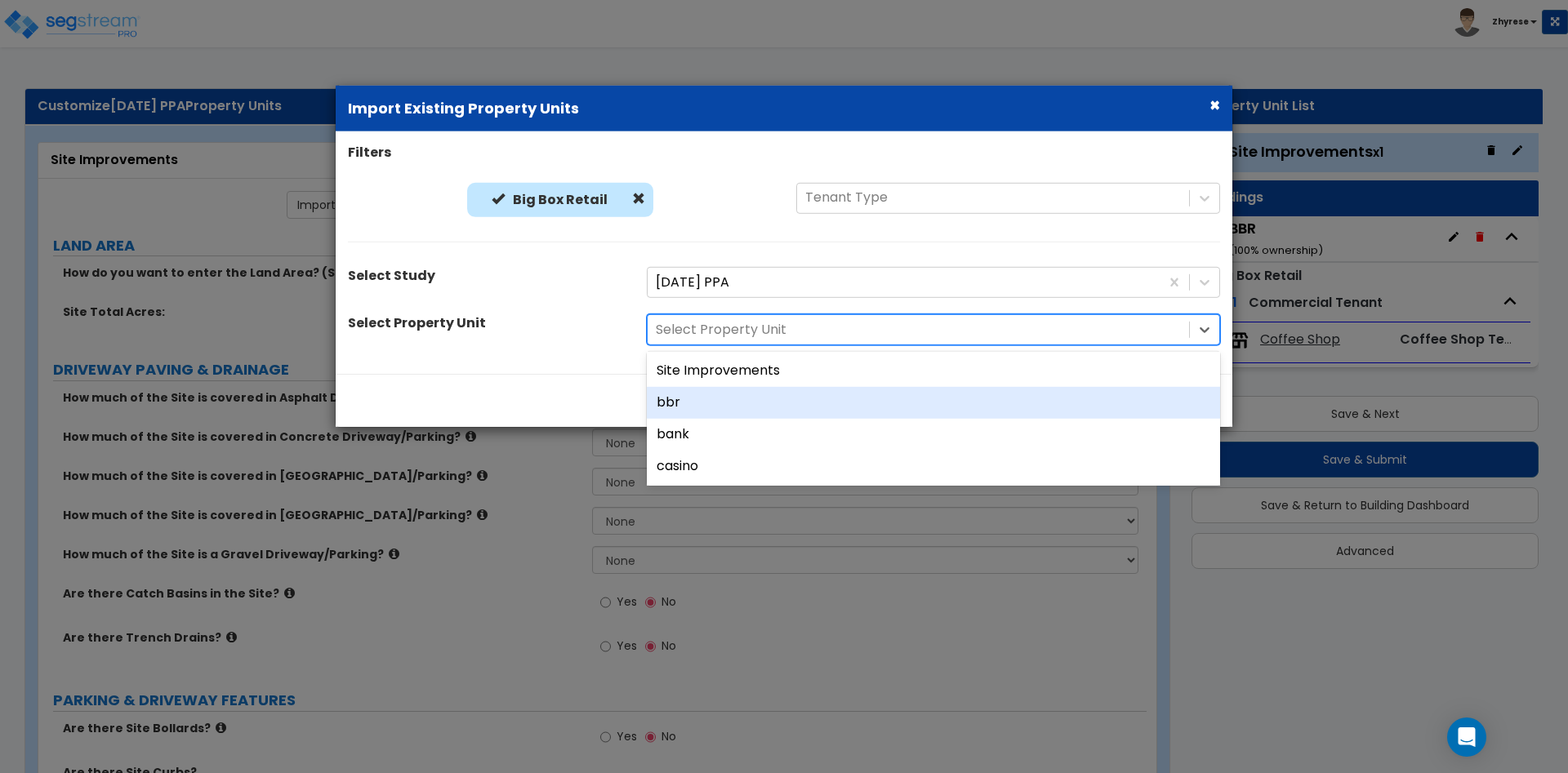
click at [867, 413] on div "bbr" at bounding box center [934, 402] width 573 height 32
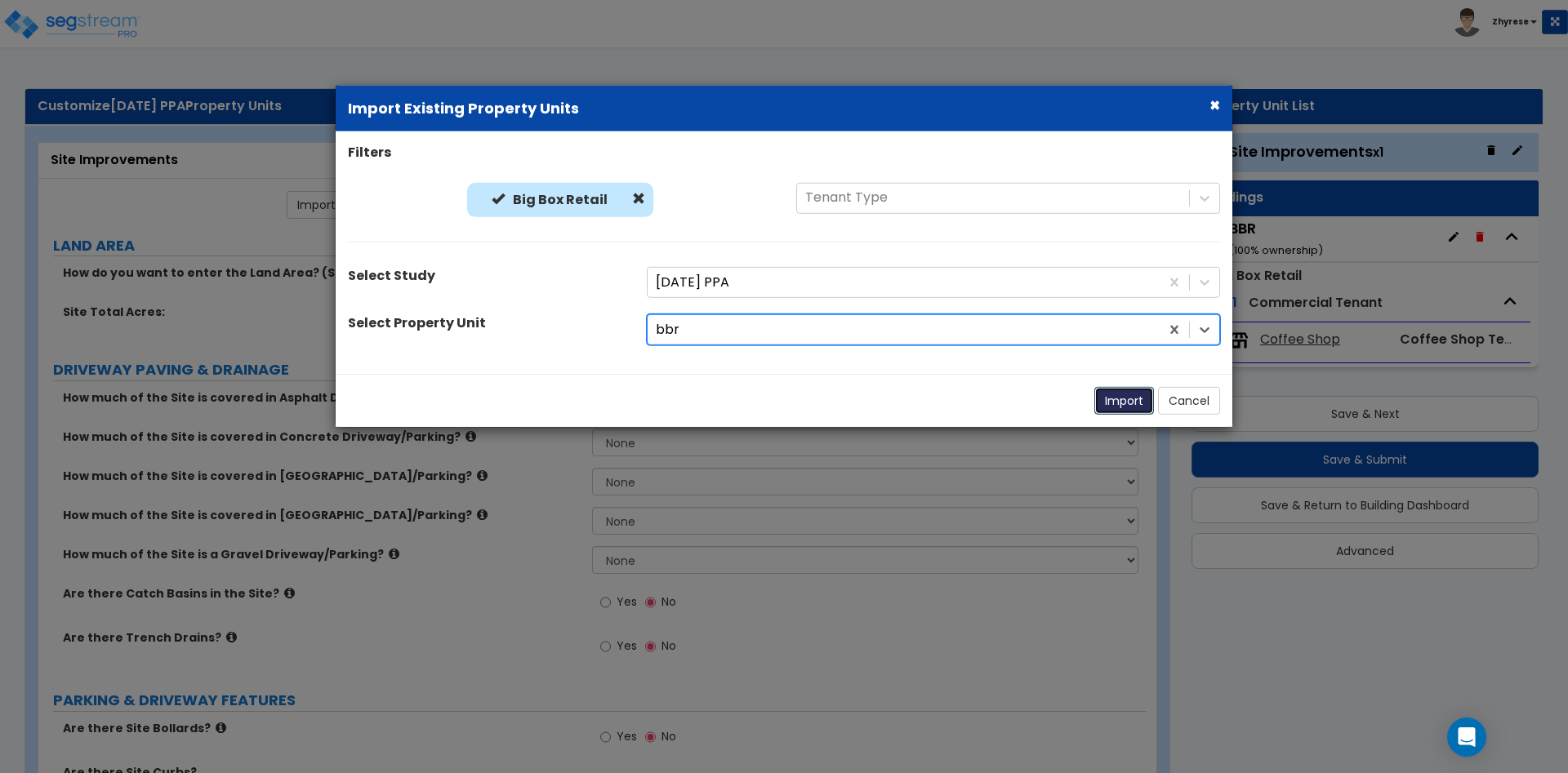
click at [1109, 407] on button "Import" at bounding box center [1124, 400] width 59 height 28
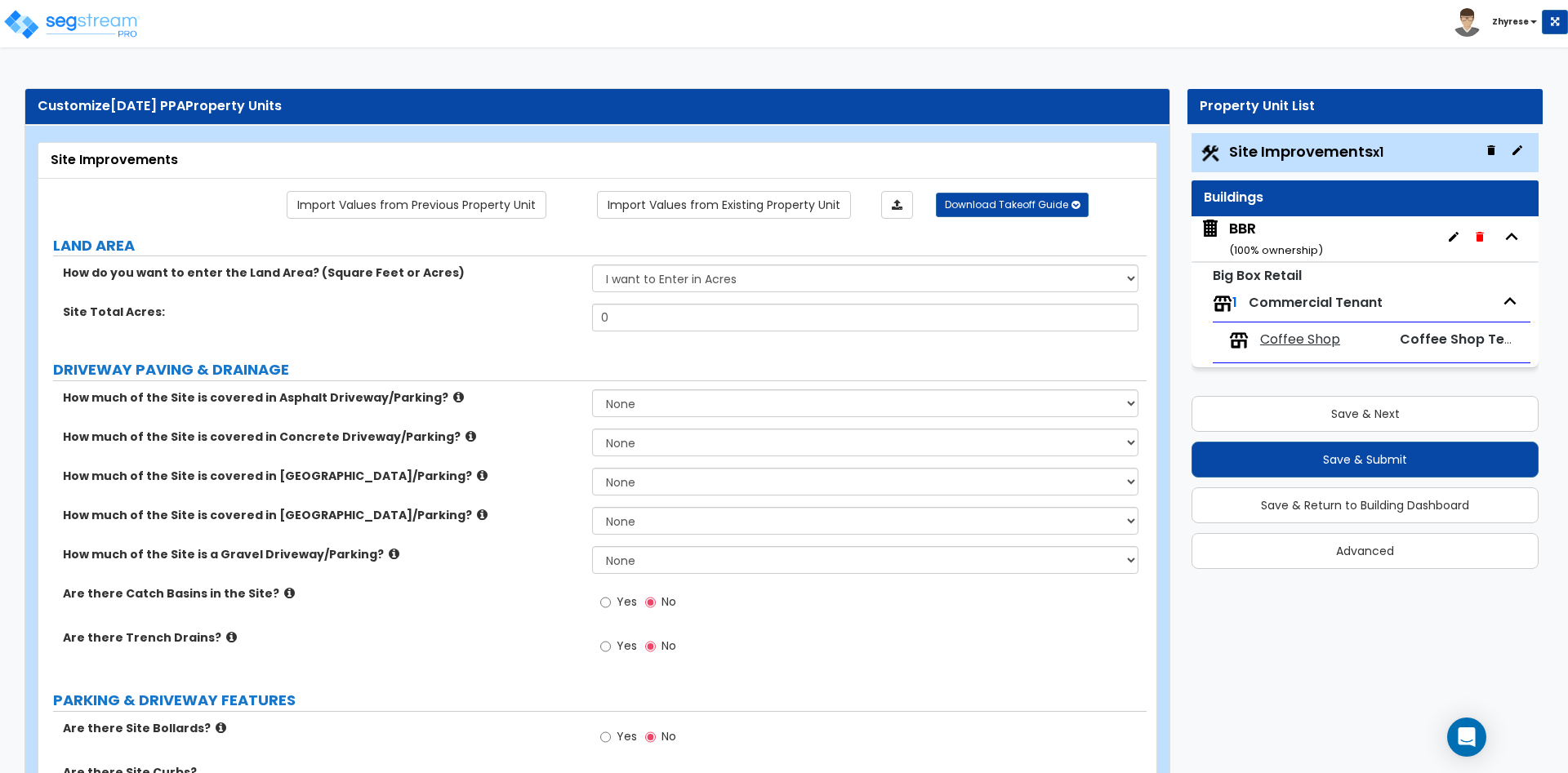
click at [777, 211] on link "Import Values from Existing Property Unit" at bounding box center [724, 204] width 254 height 28
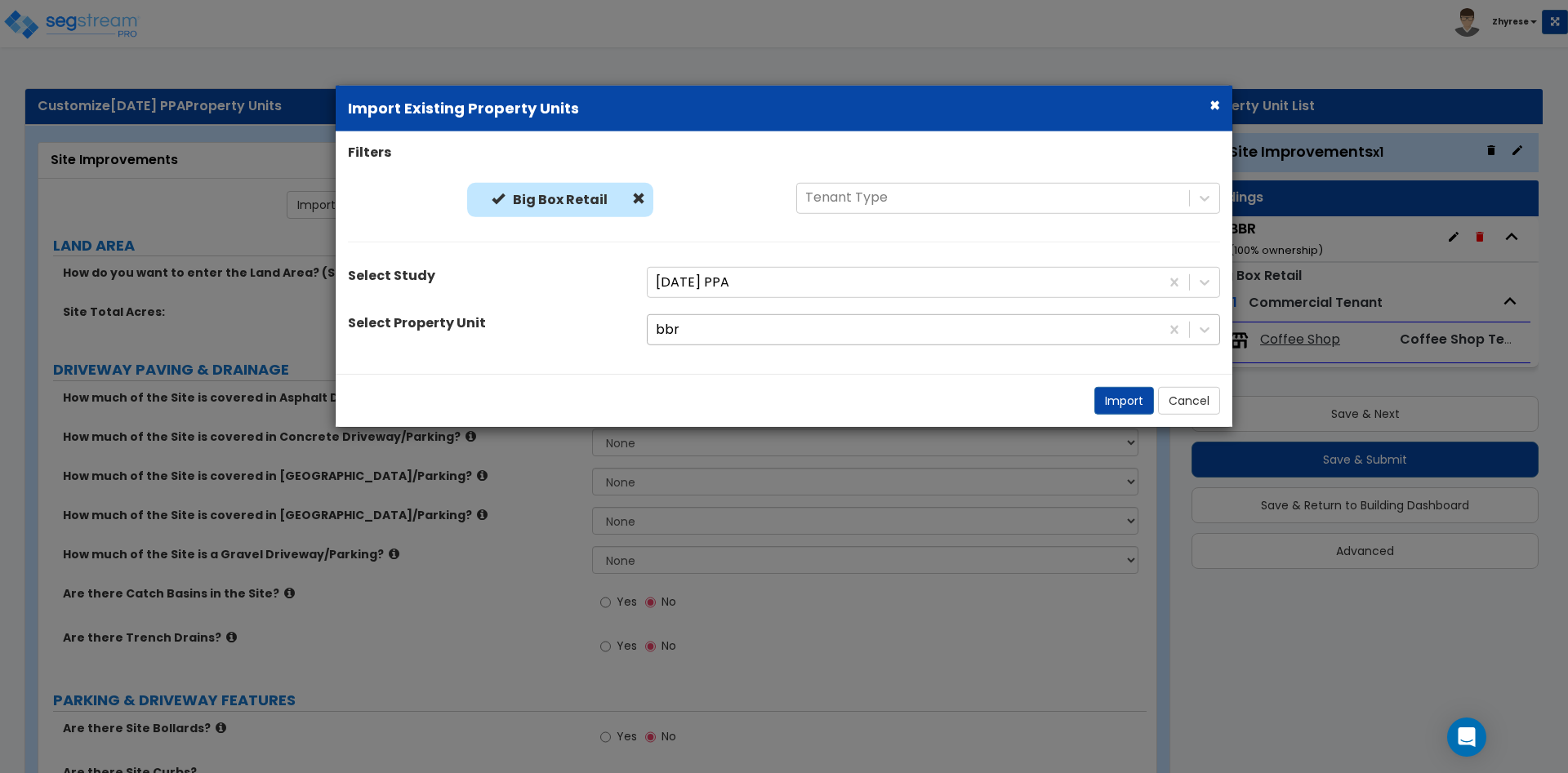
click at [780, 329] on div at bounding box center [903, 330] width 496 height 22
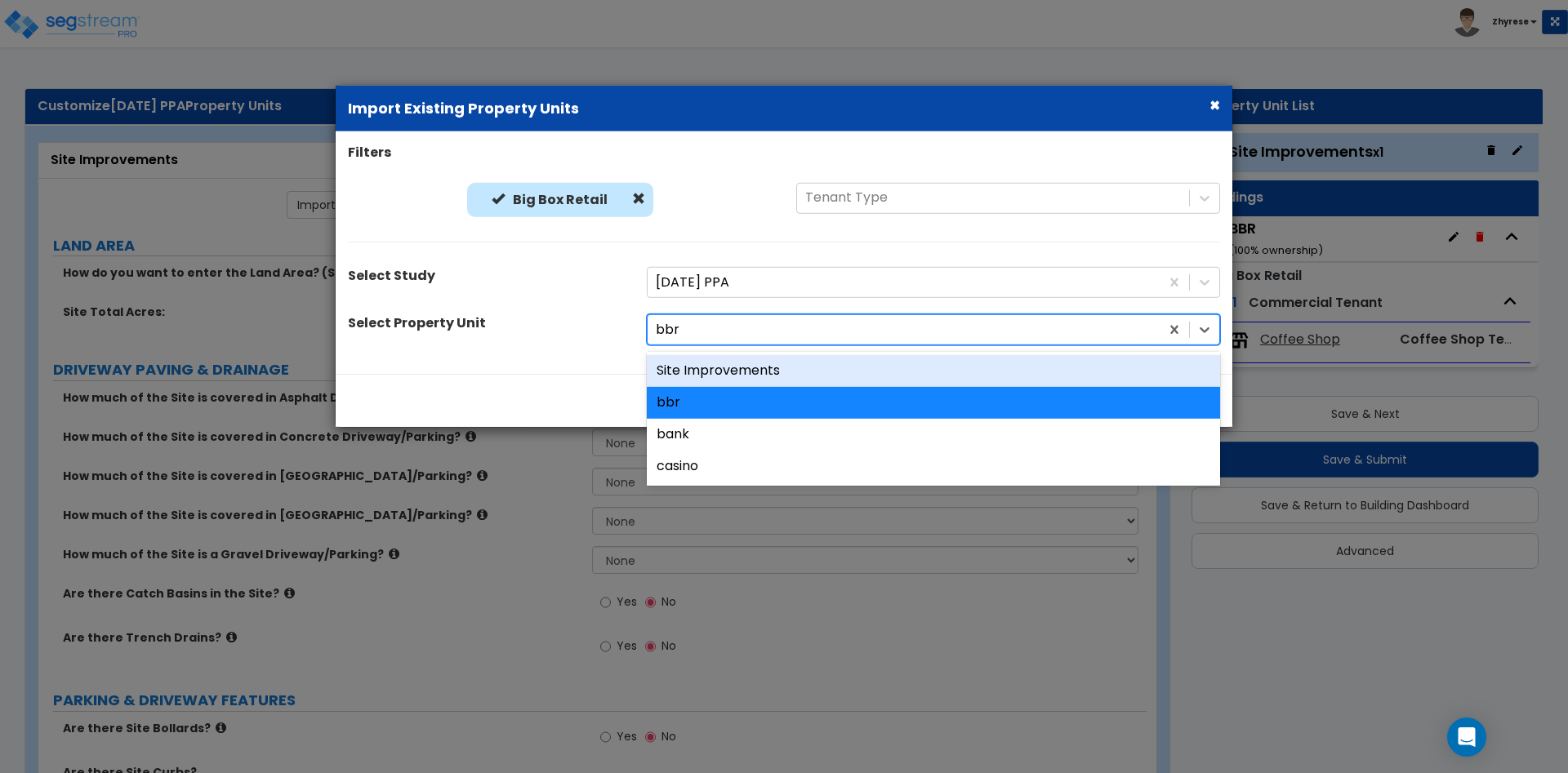
click at [773, 369] on div "Site Improvements" at bounding box center [934, 371] width 573 height 32
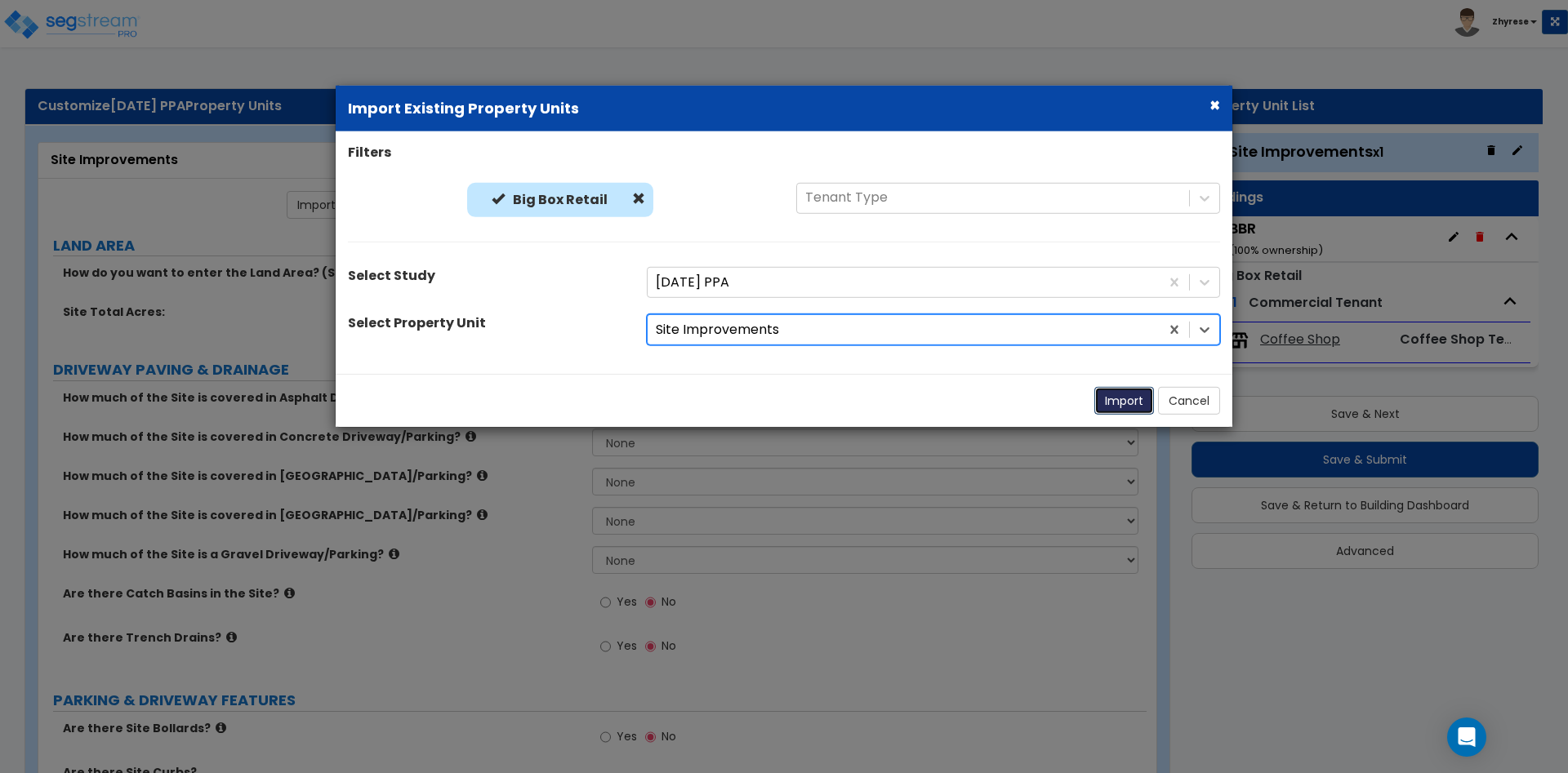
click at [1137, 402] on button "Import" at bounding box center [1124, 400] width 59 height 28
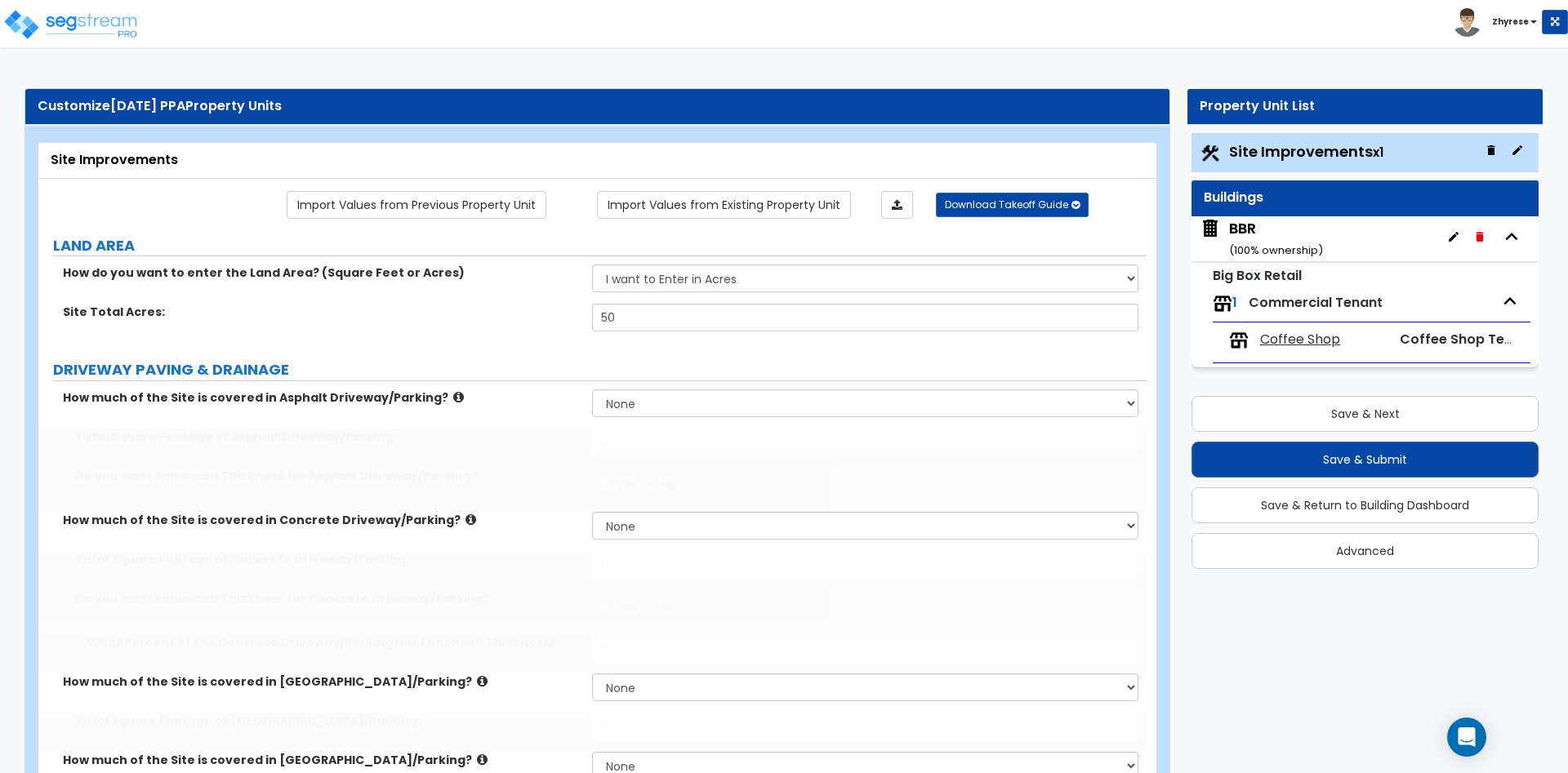
type input "50"
select select "2"
select select "1"
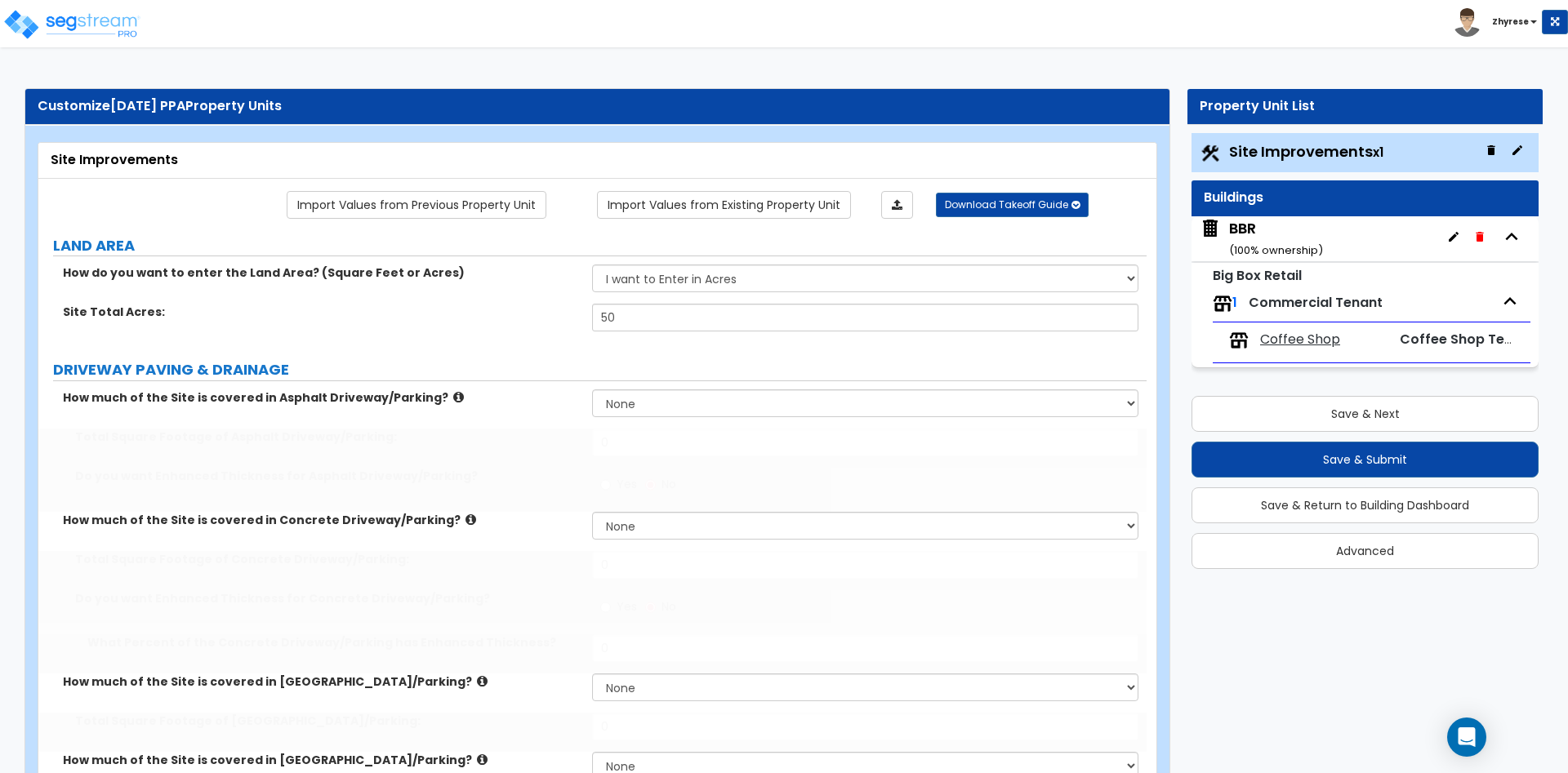
radio input "true"
type input "12"
radio input "true"
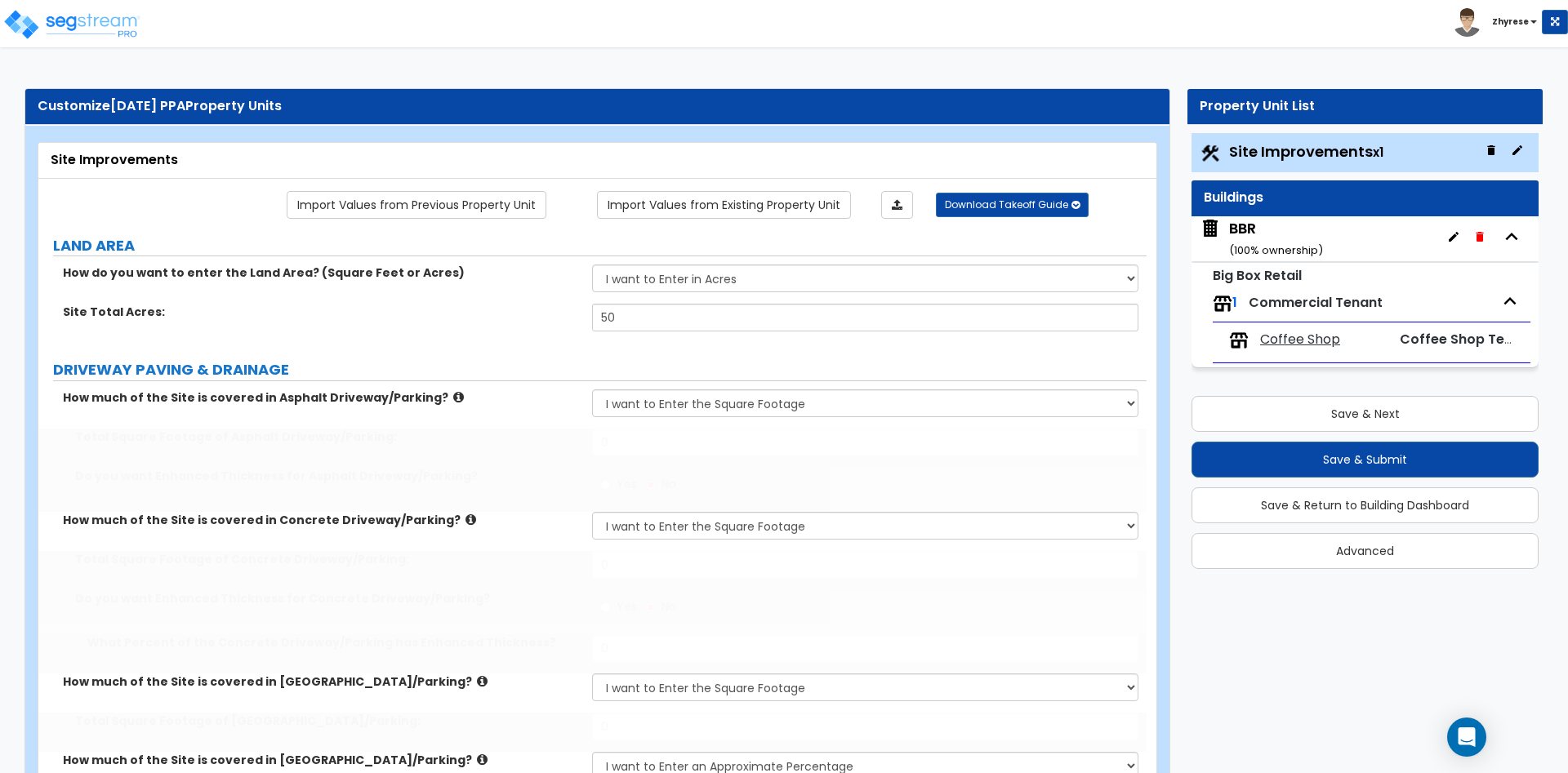
type input "12"
select select "1"
type input "12"
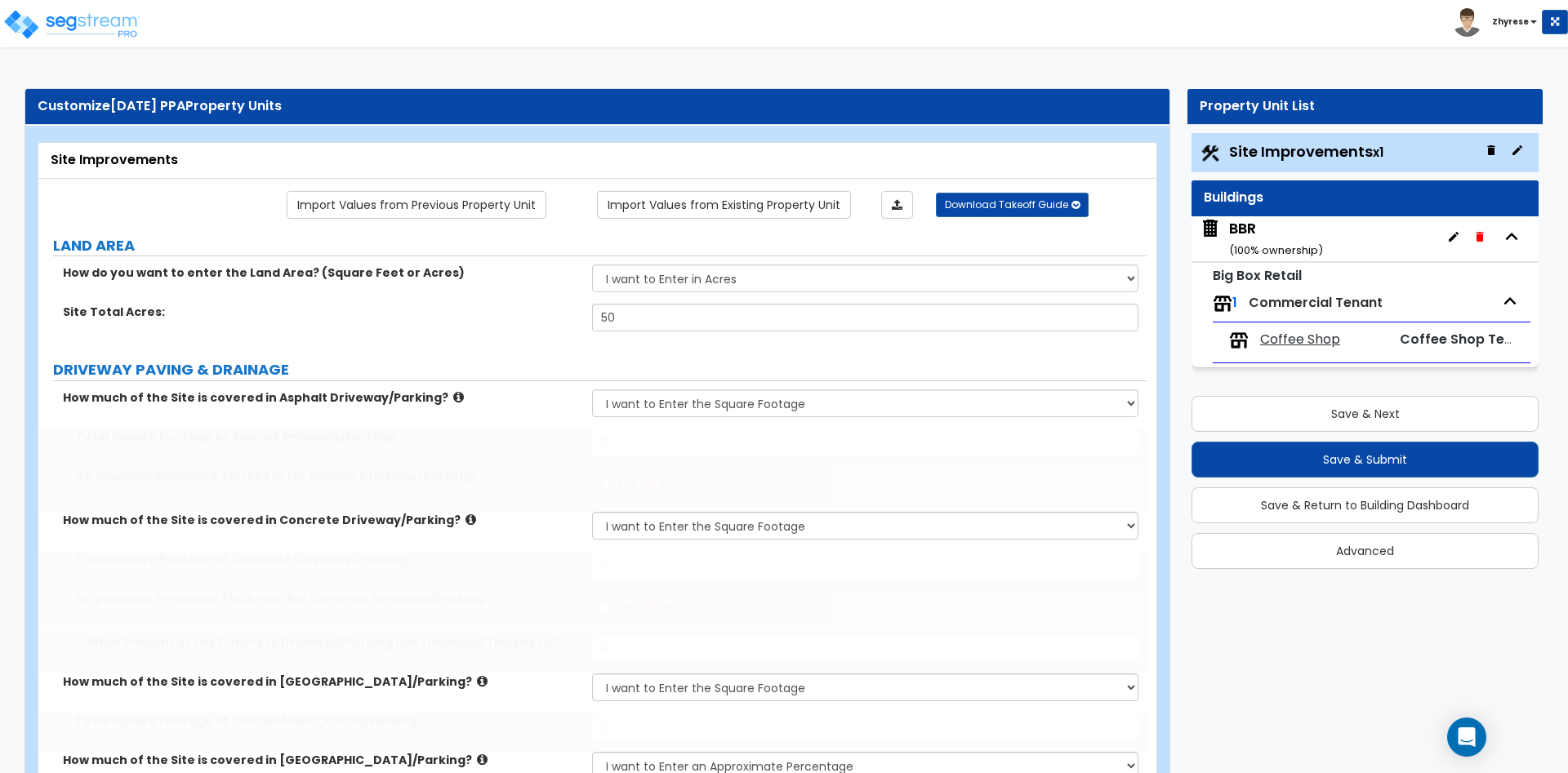
type input "12"
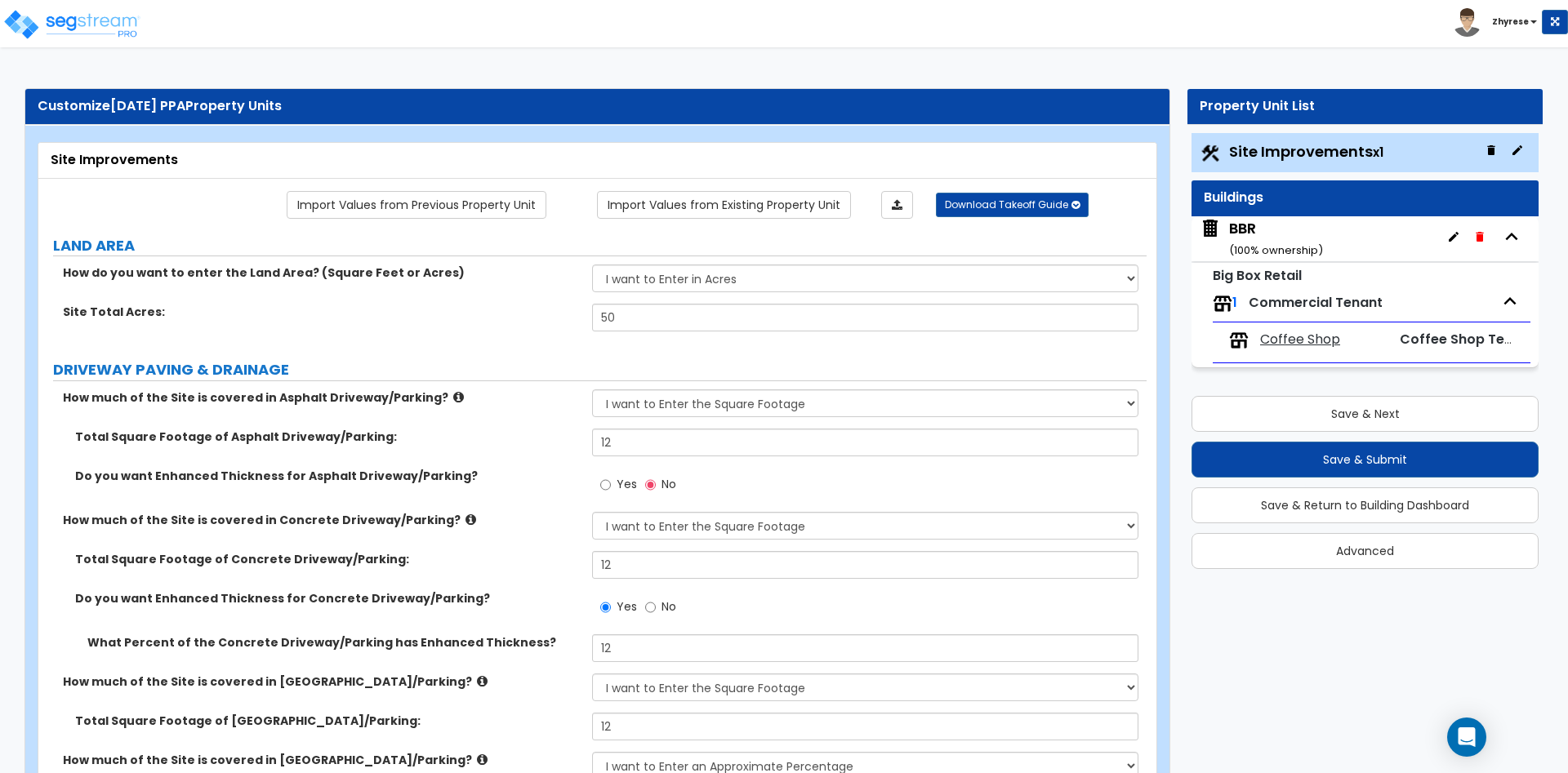
click at [1277, 234] on div "BBR ( 100 % ownership)" at bounding box center [1277, 239] width 94 height 41
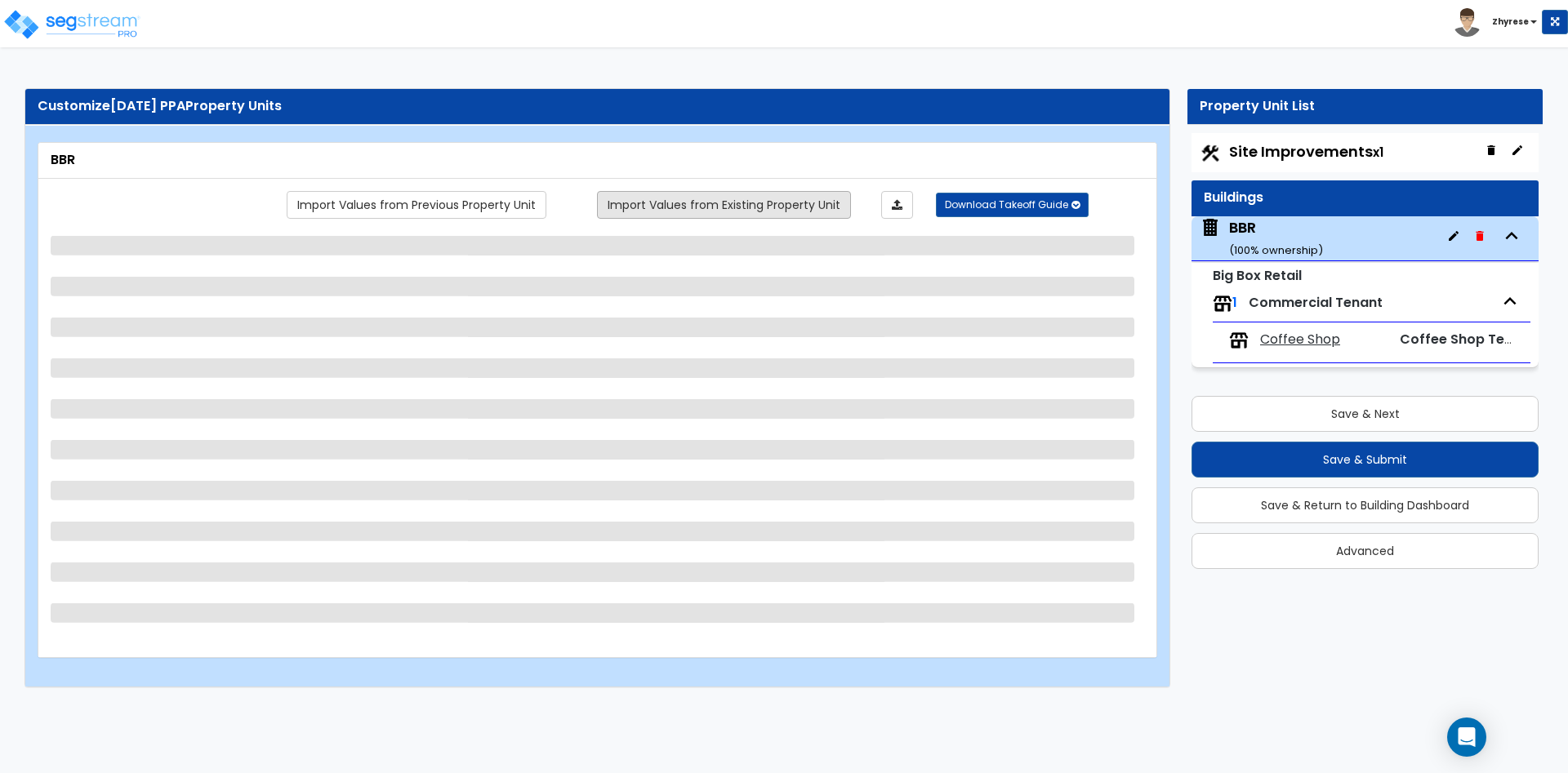
click at [705, 207] on link "Import Values from Existing Property Unit" at bounding box center [724, 204] width 254 height 28
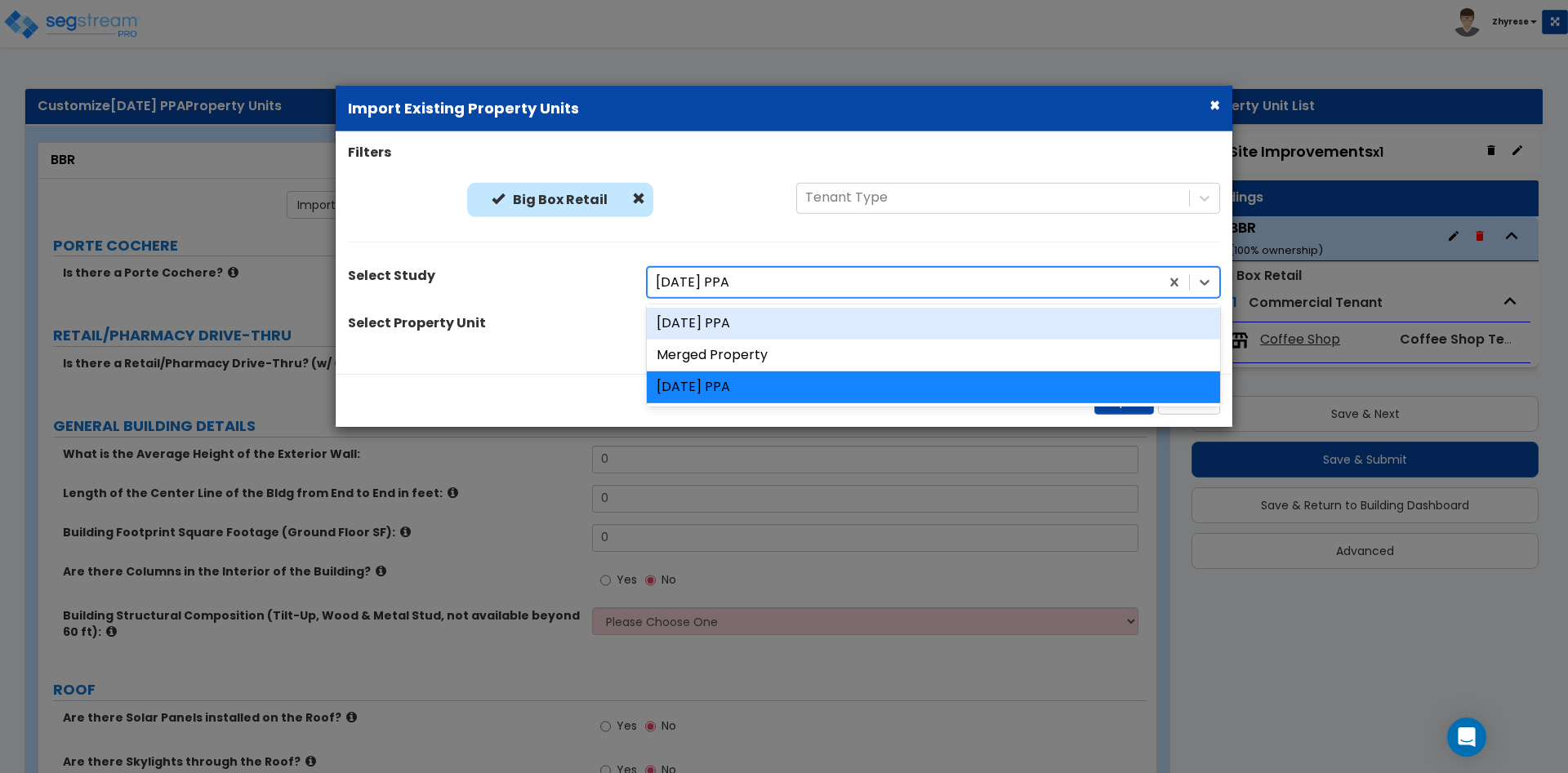
click at [696, 283] on div at bounding box center [903, 283] width 496 height 22
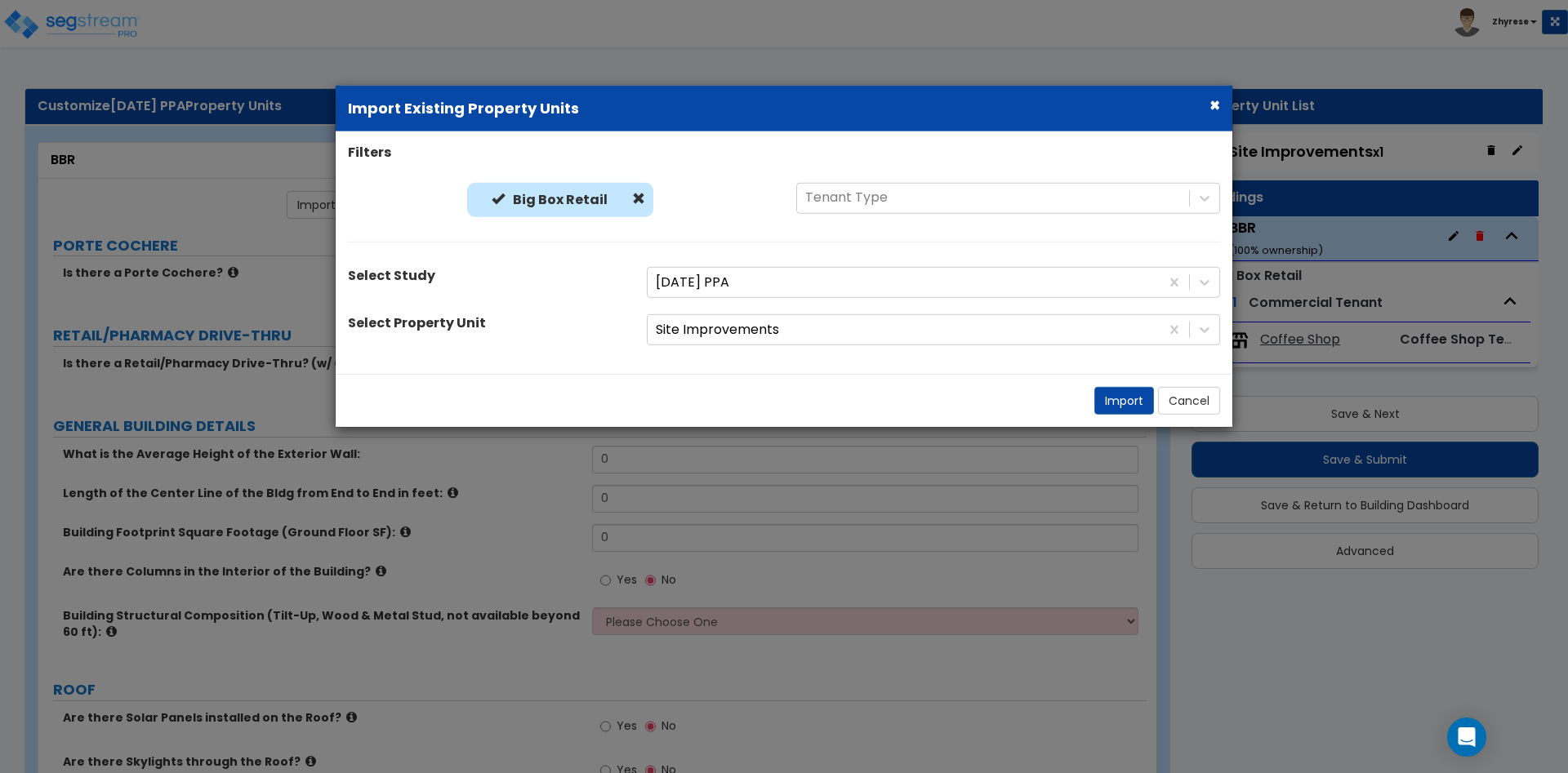
click at [602, 364] on div "Filters Big Box Retail Big Box Retail Tenant Type Select Study 04Sept25 PPA Sel…" at bounding box center [784, 253] width 897 height 243
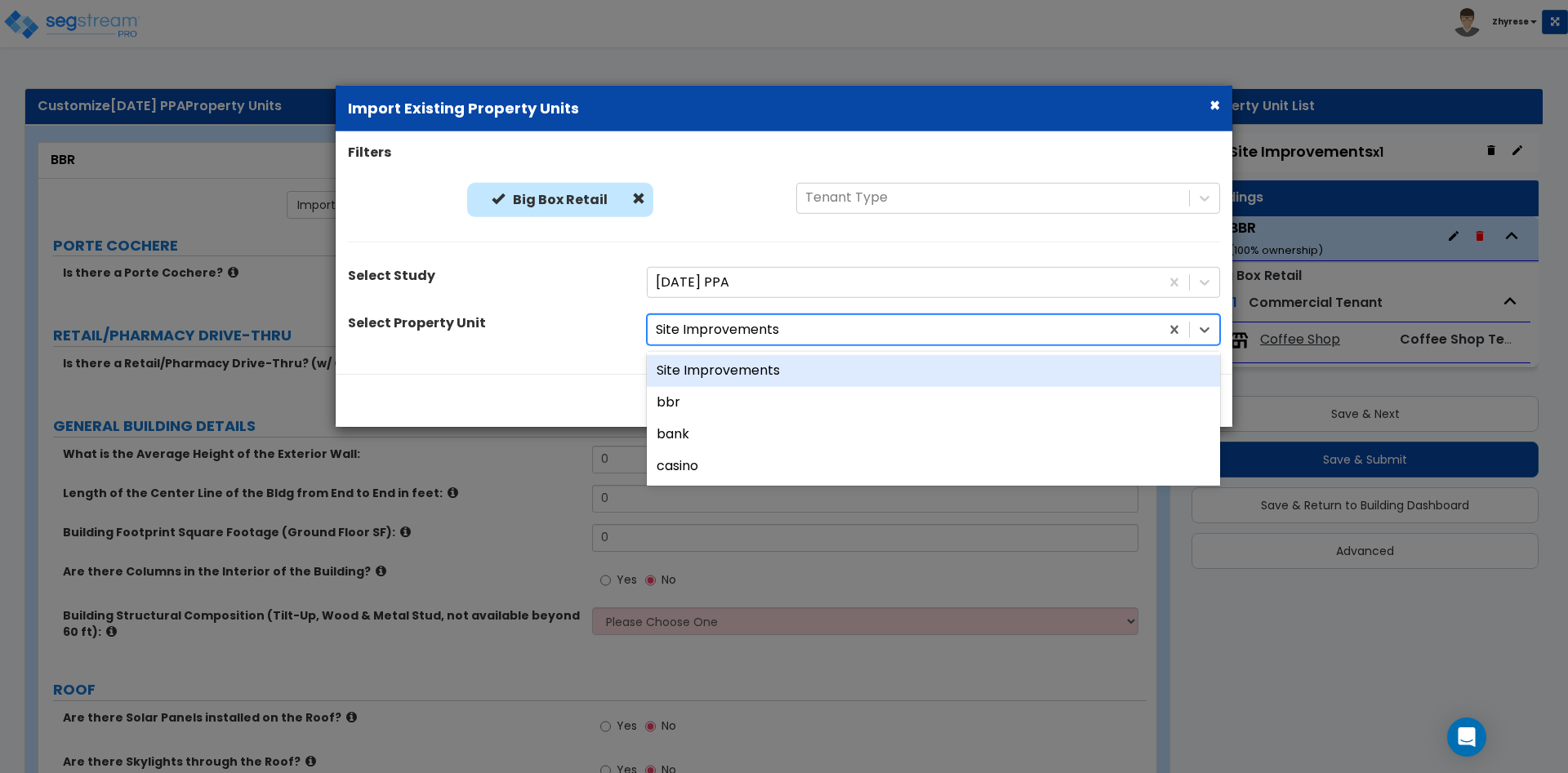
drag, startPoint x: 784, startPoint y: 340, endPoint x: 783, endPoint y: 372, distance: 32.0
click at [784, 340] on div at bounding box center [903, 330] width 496 height 22
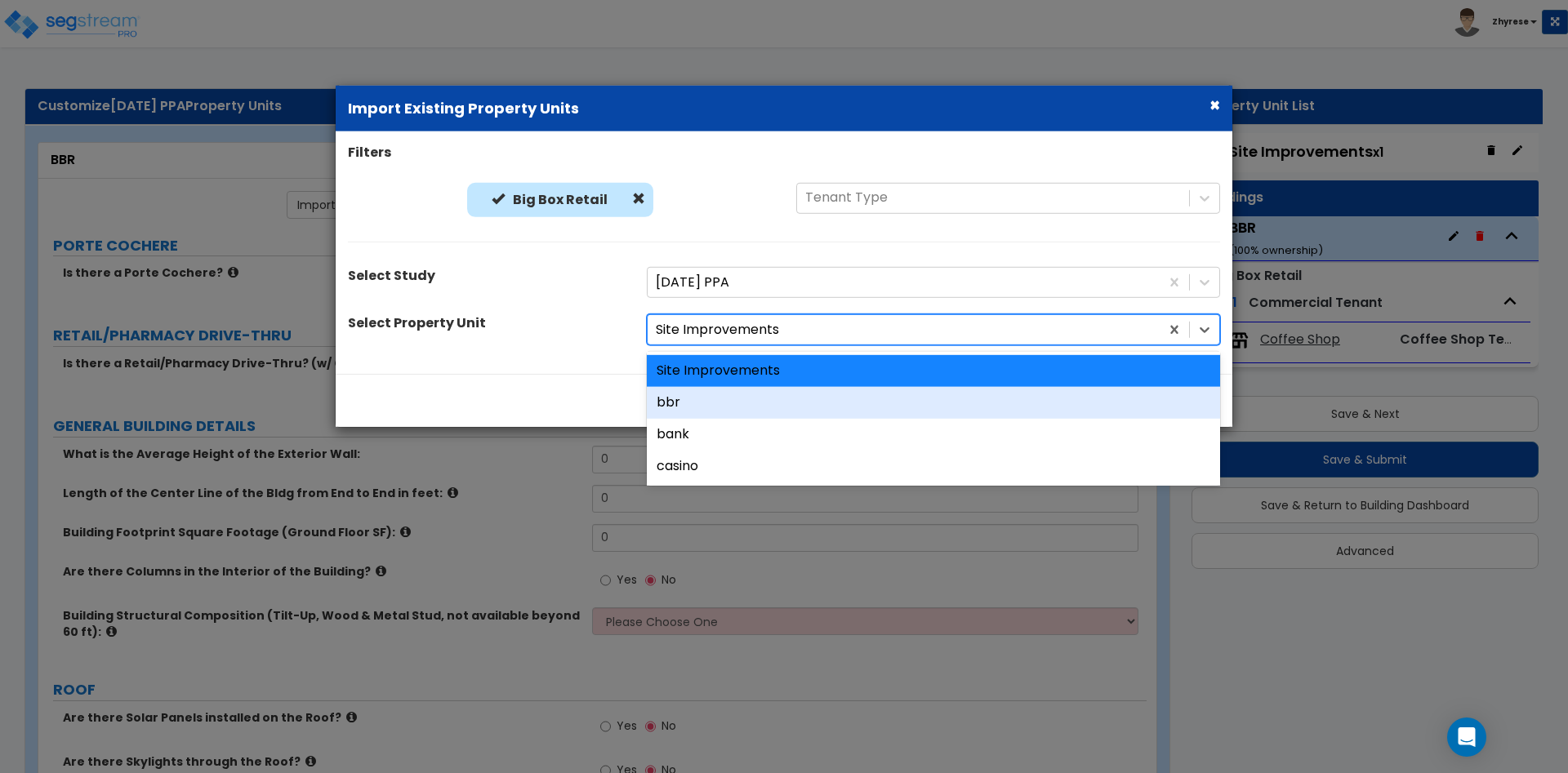
click at [749, 408] on div "bbr" at bounding box center [934, 402] width 573 height 32
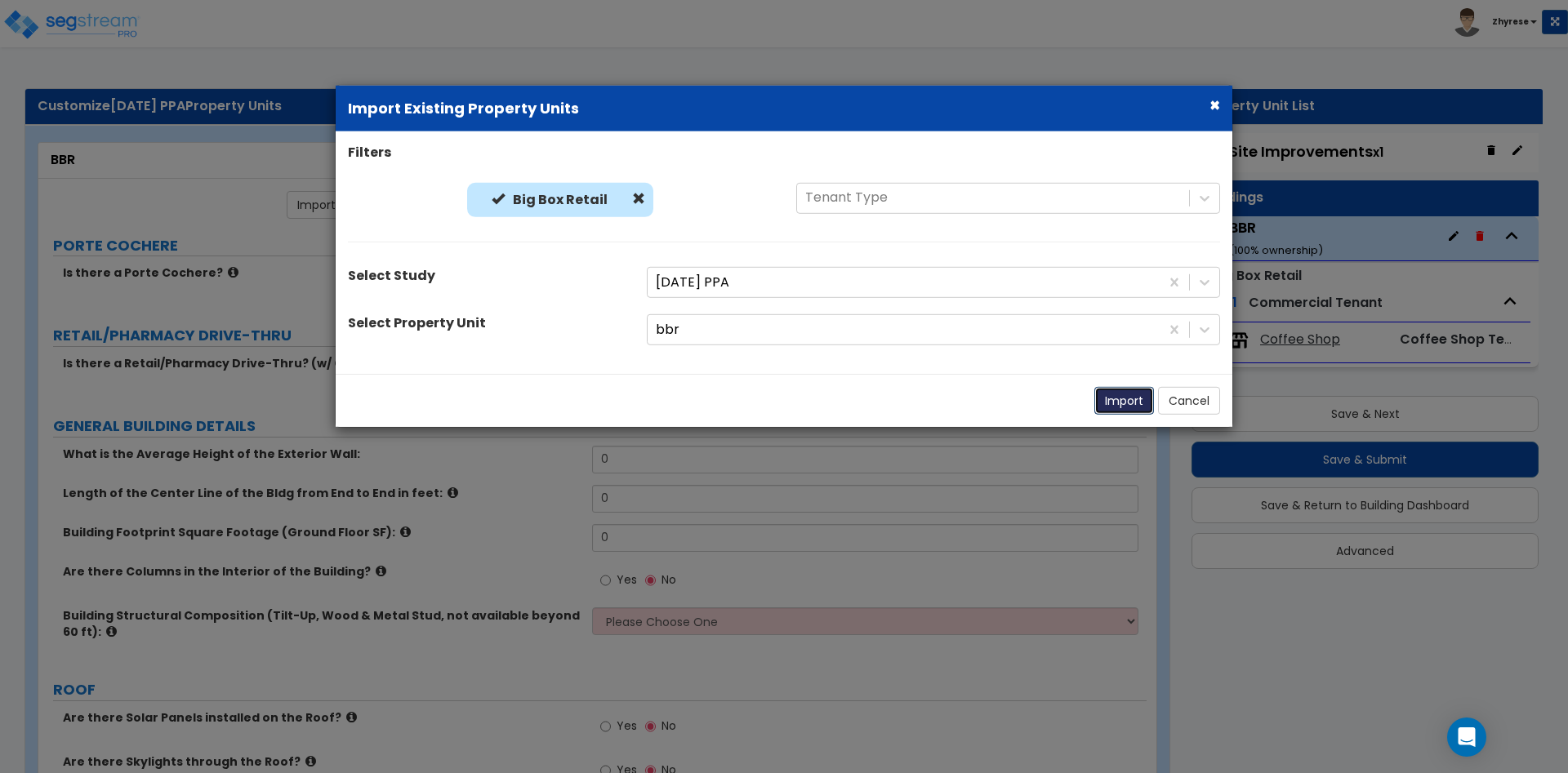
click at [1120, 398] on button "Import" at bounding box center [1124, 400] width 59 height 28
select select "1"
select select "7"
select select "2"
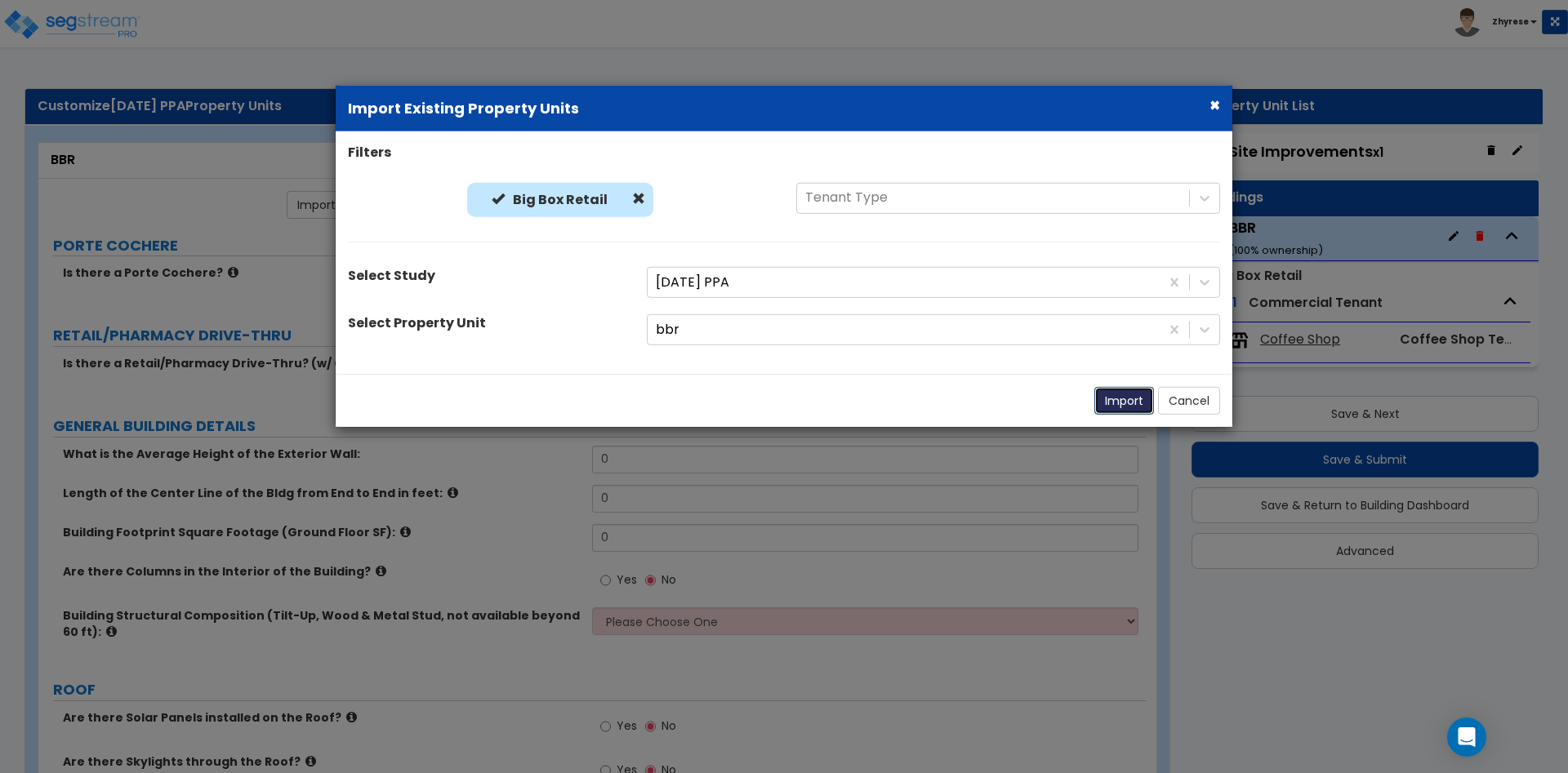
select select "1"
select select "2"
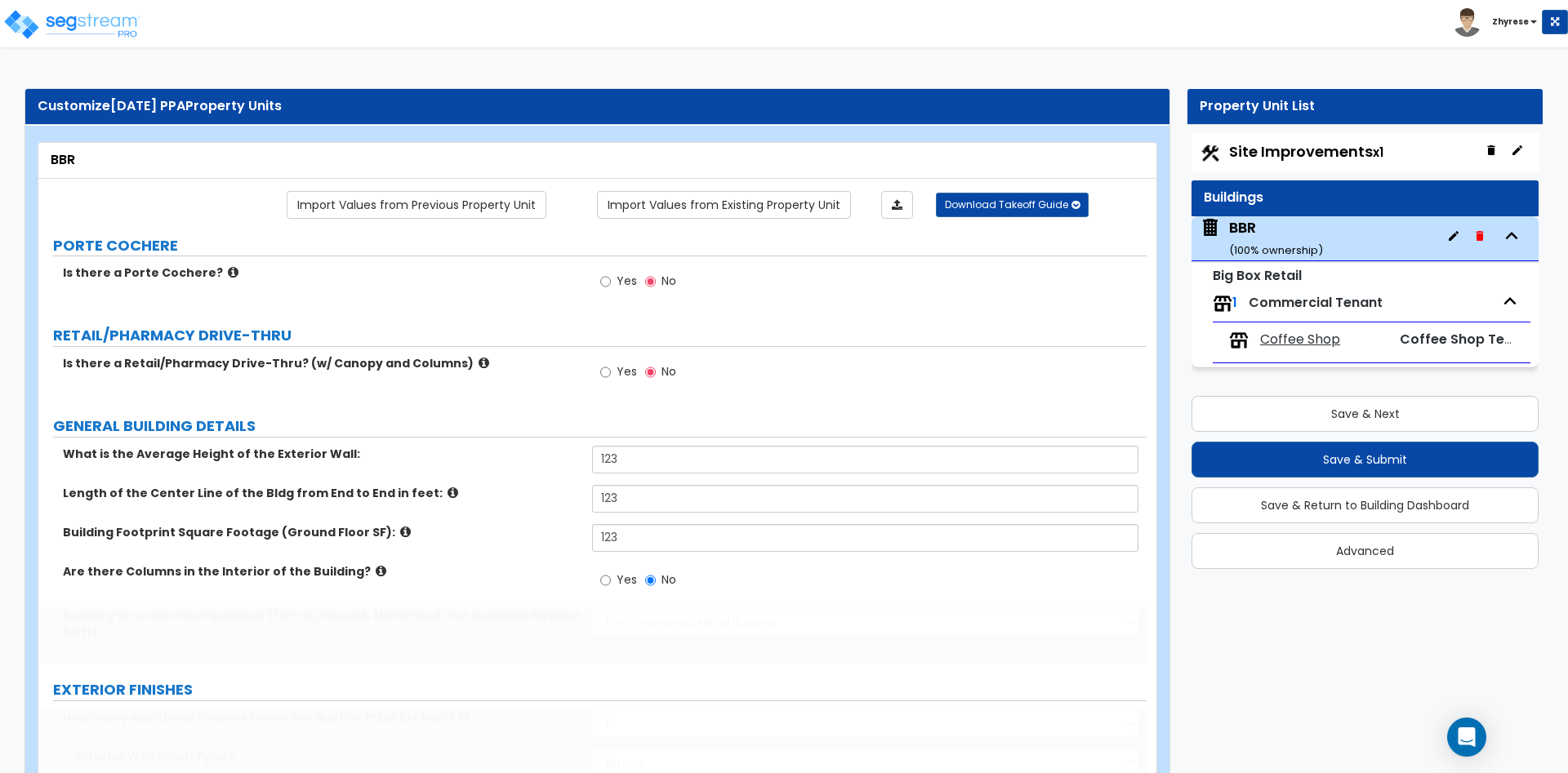
type input "123"
radio input "true"
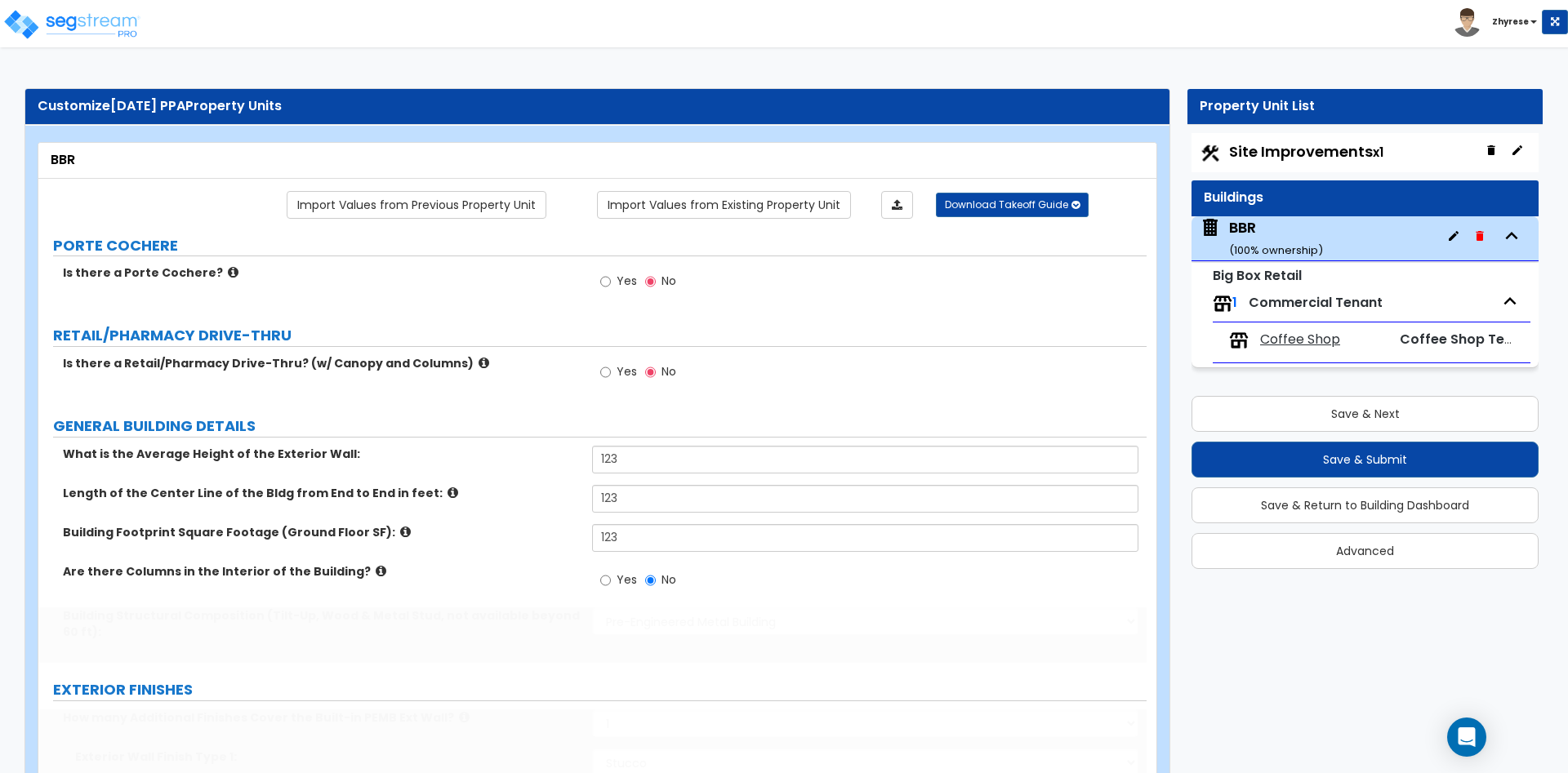
radio input "true"
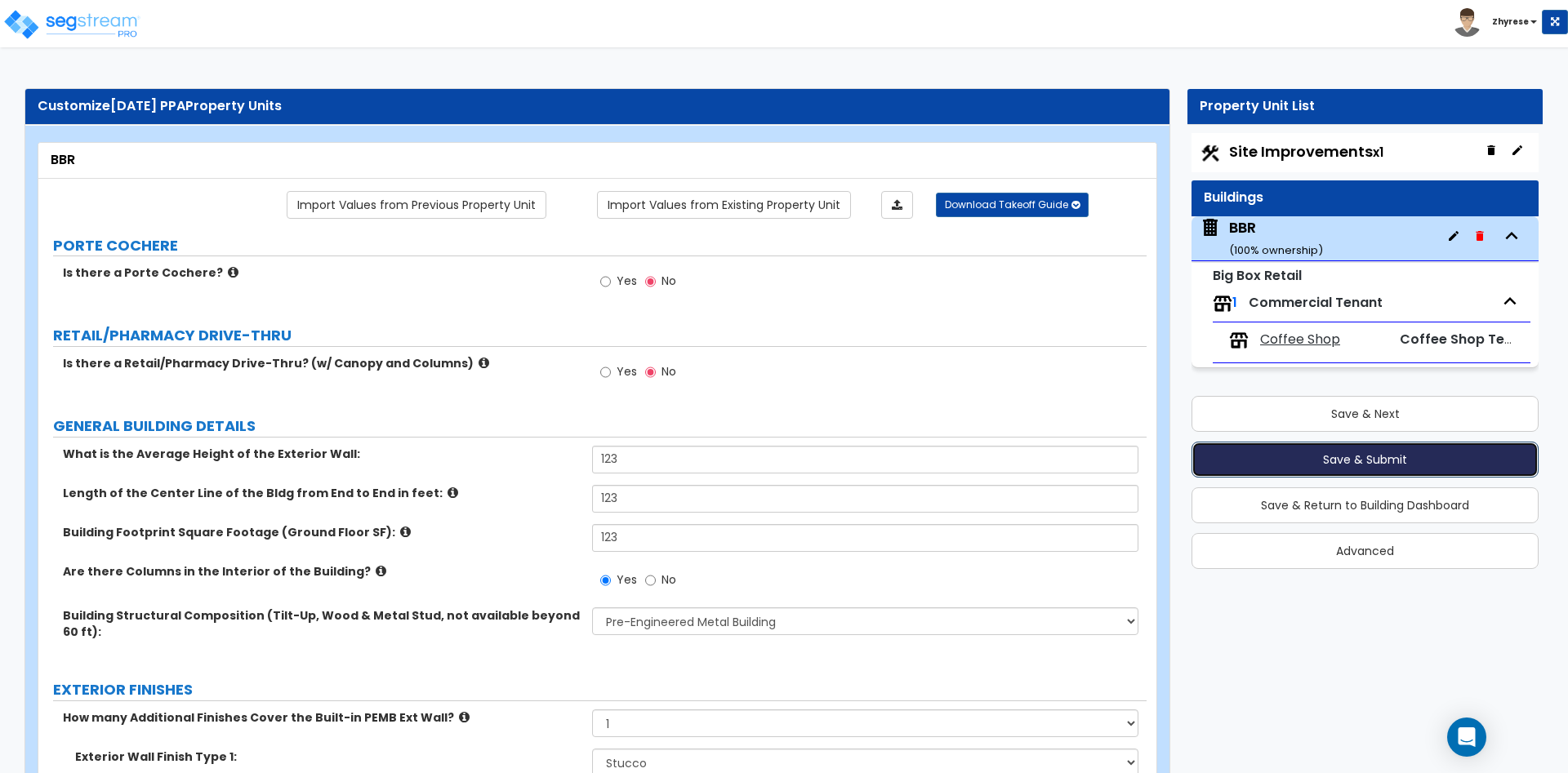
click at [1451, 466] on button "Save & Submit" at bounding box center [1366, 460] width 347 height 36
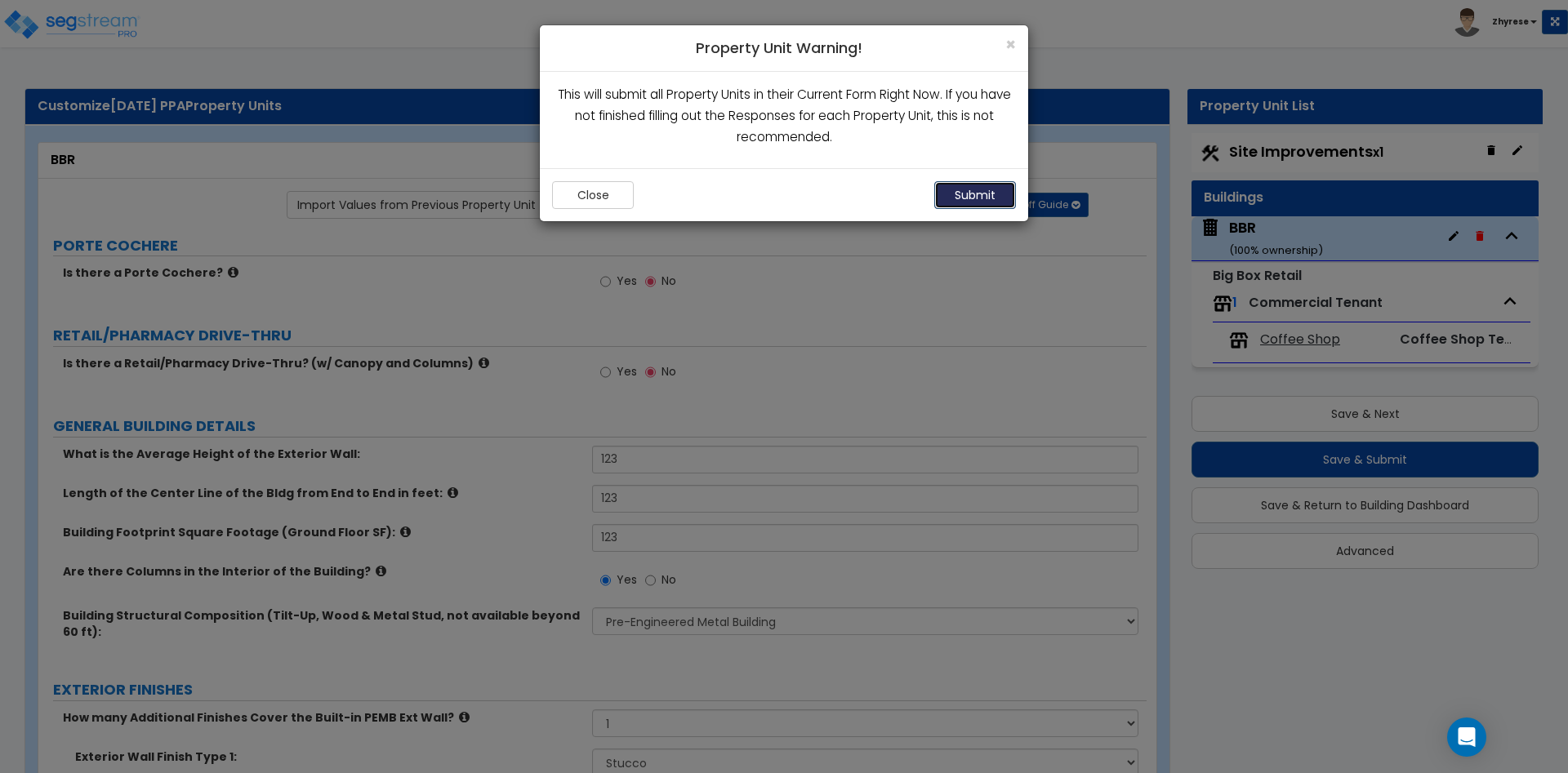
click at [983, 196] on button "Submit" at bounding box center [975, 194] width 81 height 28
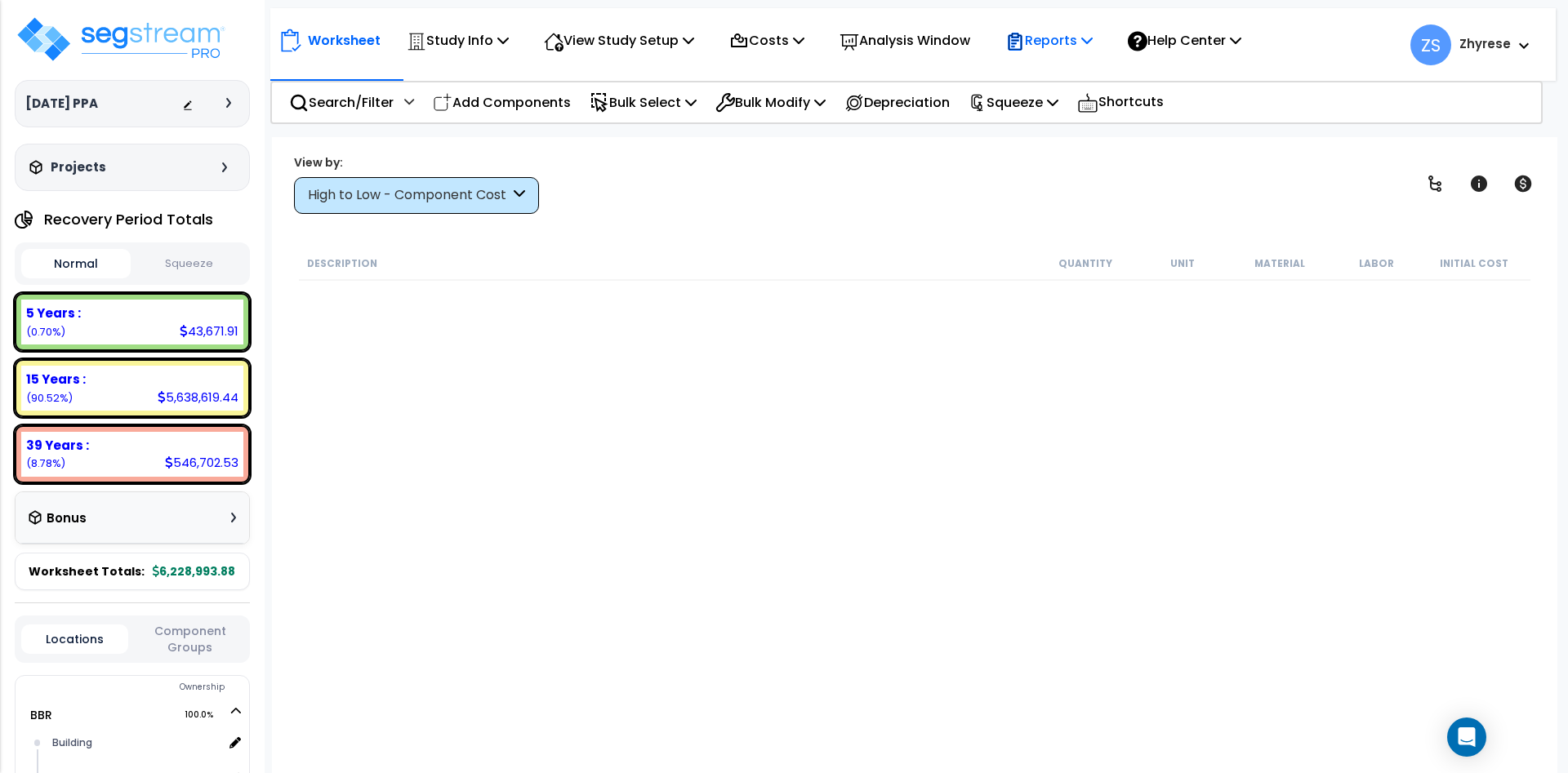
click at [1081, 38] on p "Reports" at bounding box center [1049, 40] width 87 height 22
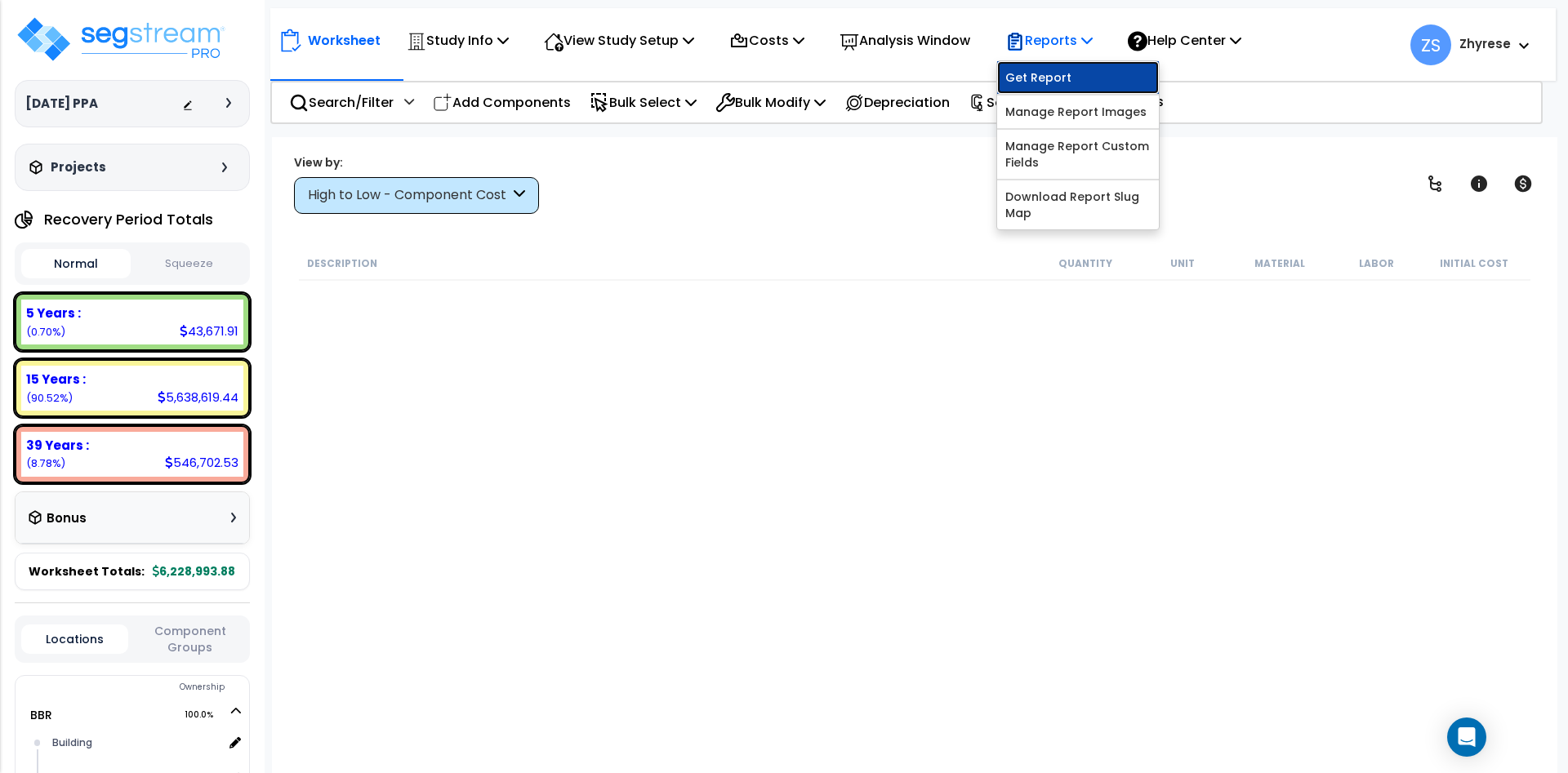
click at [1087, 80] on link "Get Report" at bounding box center [1078, 78] width 162 height 33
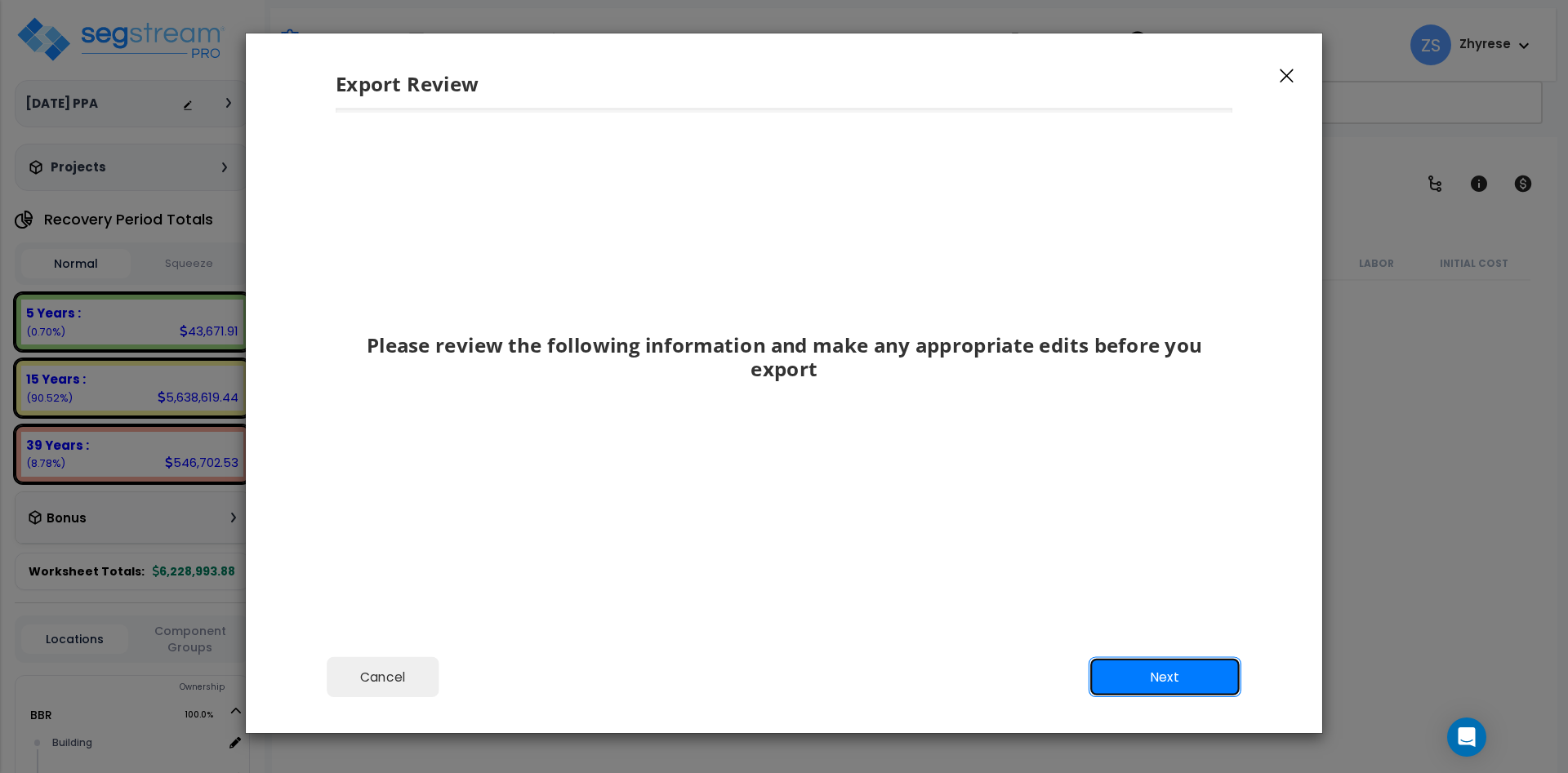
click at [1197, 671] on button "Next" at bounding box center [1164, 677] width 152 height 41
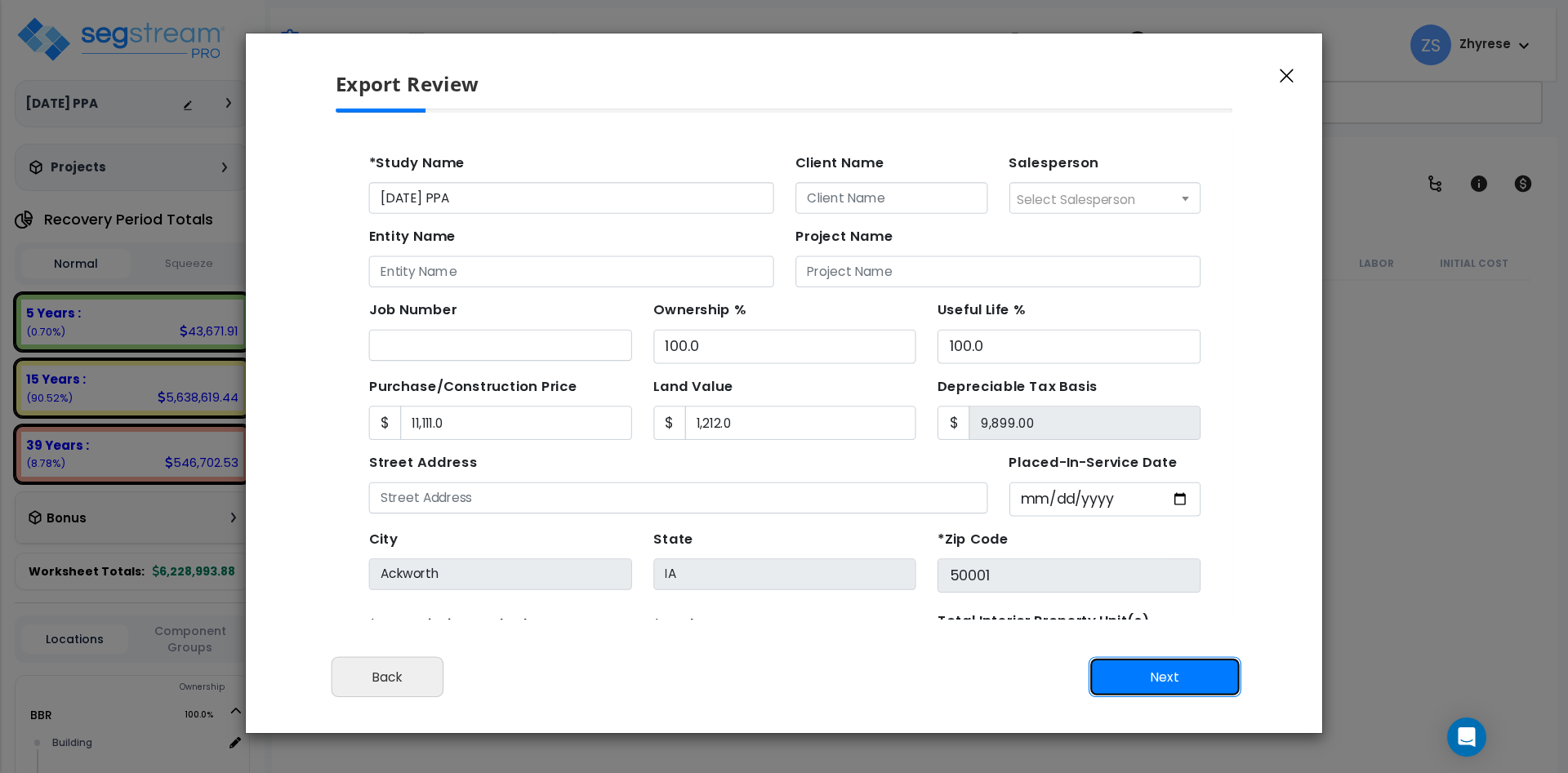
click at [1131, 688] on button "Next" at bounding box center [1164, 677] width 152 height 41
type input "11111"
type input "1212"
type input "9111"
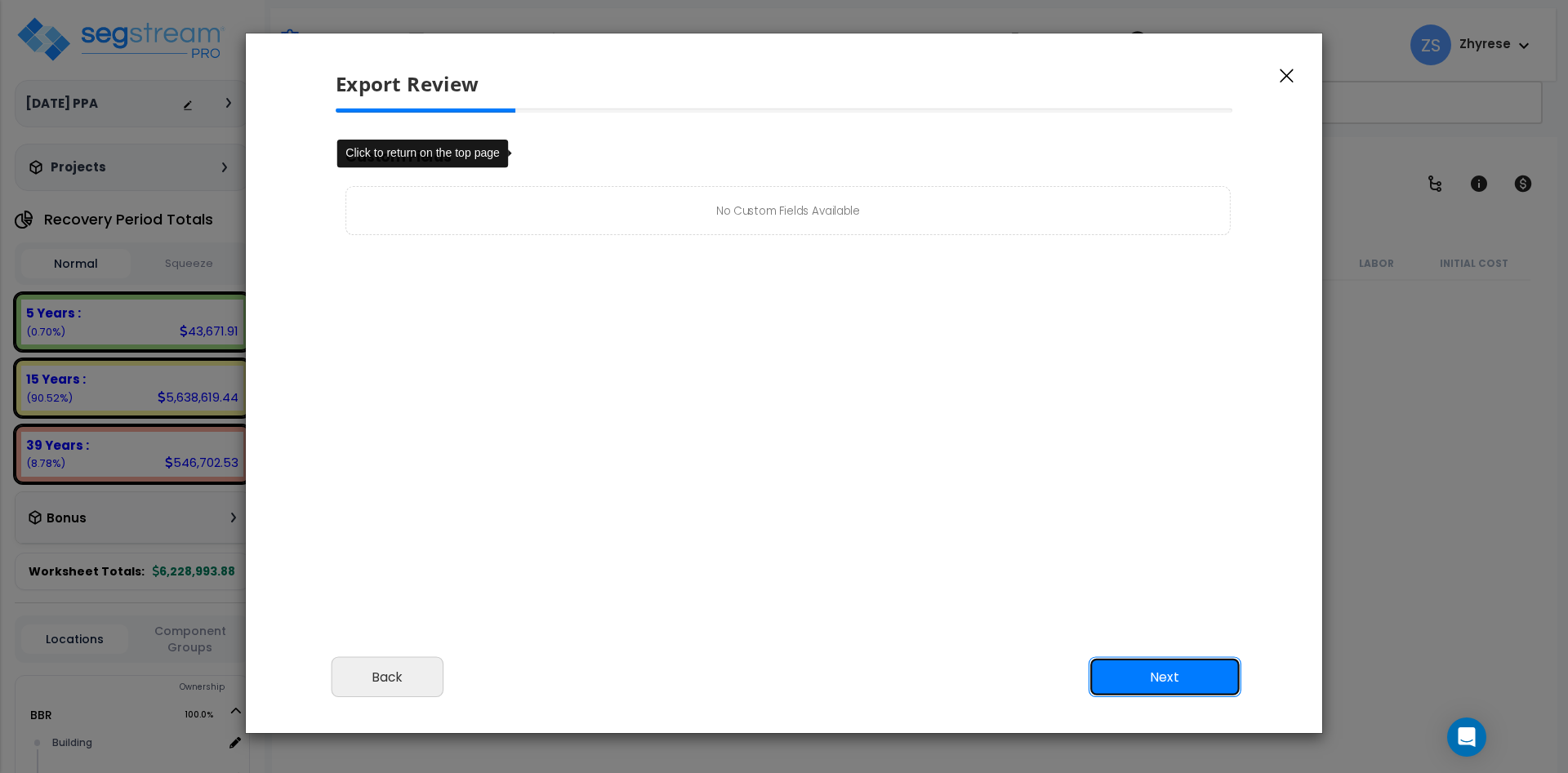
click at [1164, 668] on button "Next" at bounding box center [1164, 677] width 152 height 41
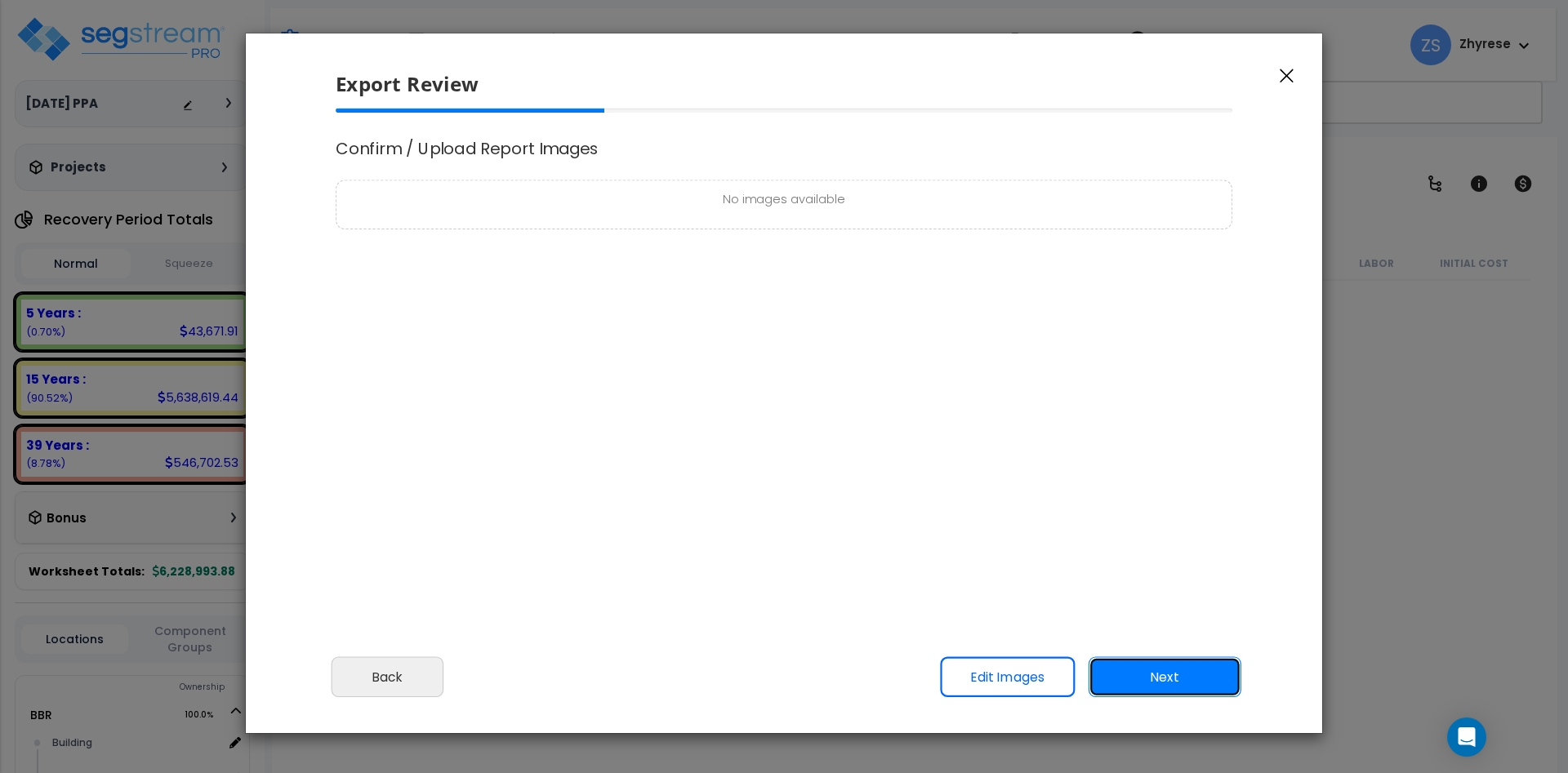
click at [1165, 676] on button "Next" at bounding box center [1164, 677] width 152 height 41
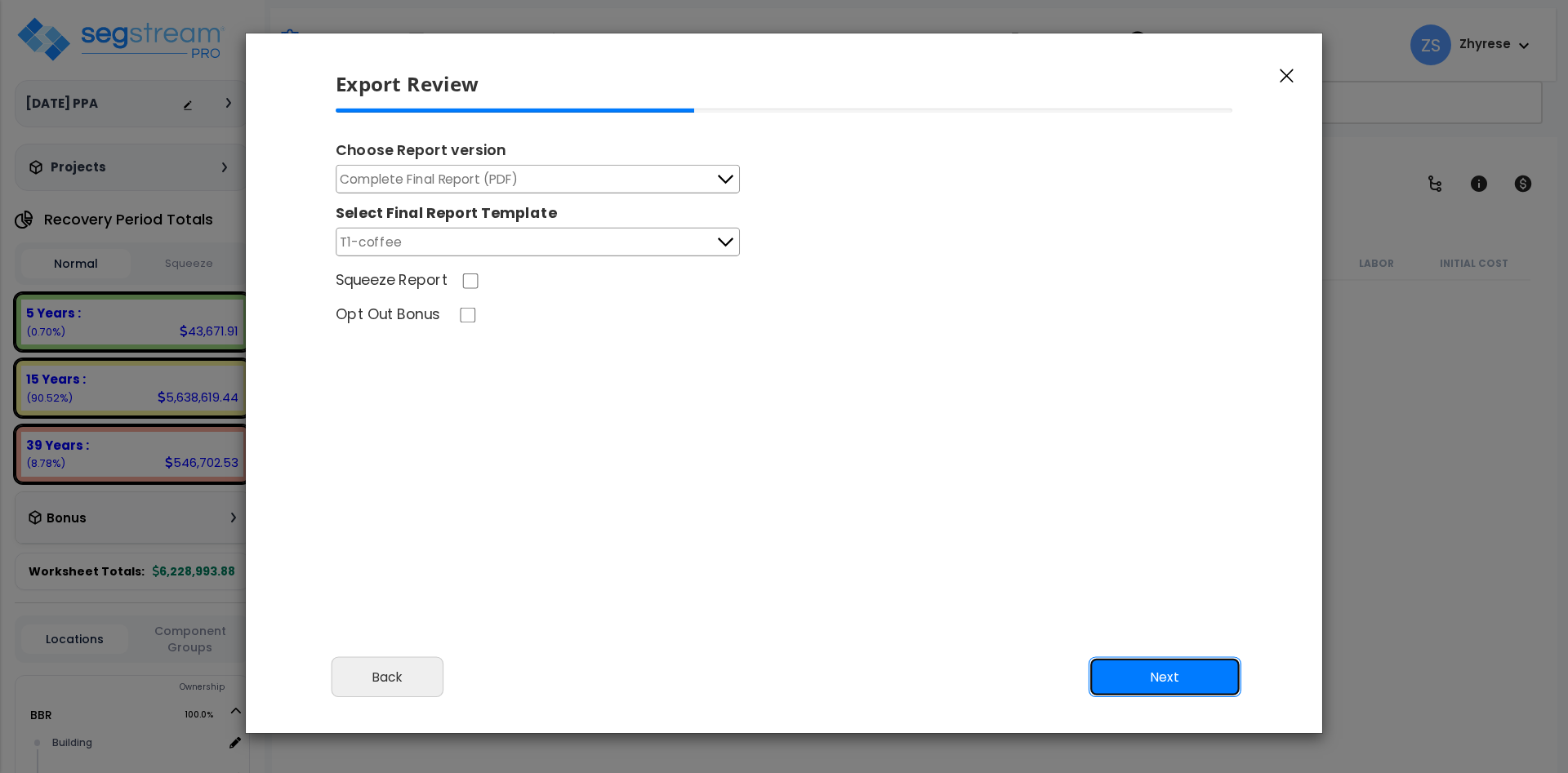
click at [1165, 672] on button "Next" at bounding box center [1164, 677] width 152 height 41
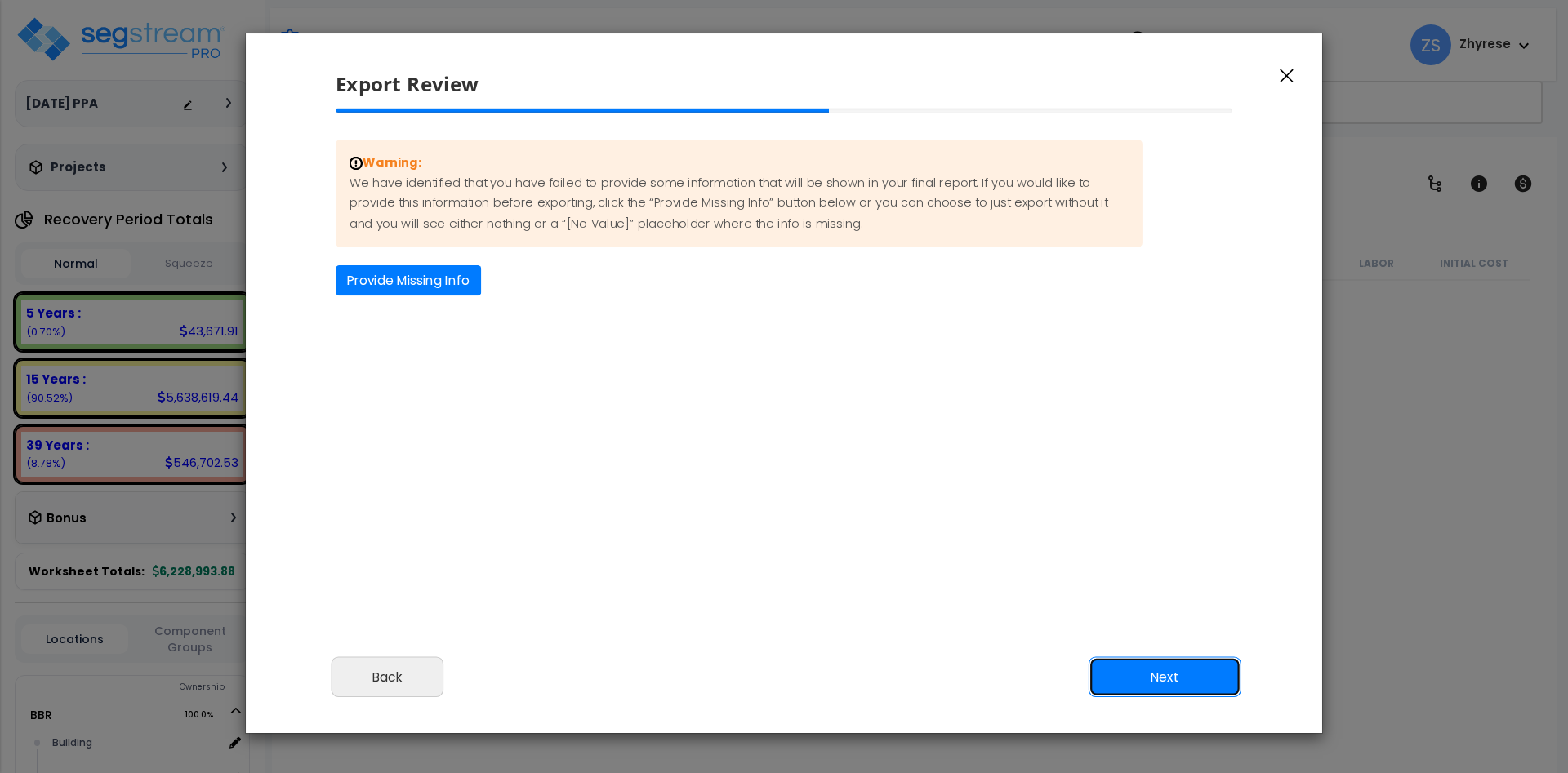
click at [1153, 674] on button "Next" at bounding box center [1164, 677] width 152 height 41
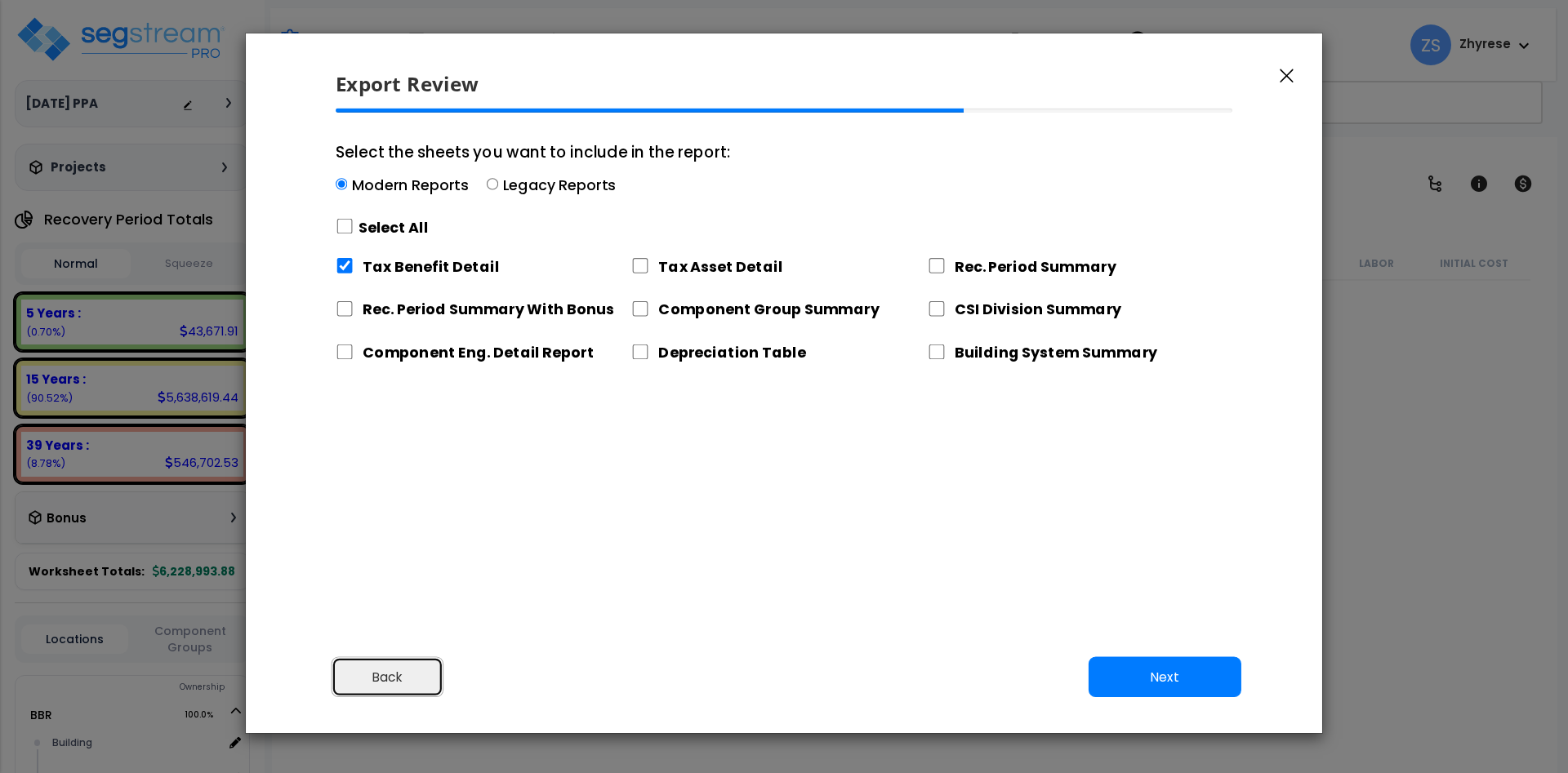
click at [390, 682] on button "Back" at bounding box center [387, 677] width 112 height 41
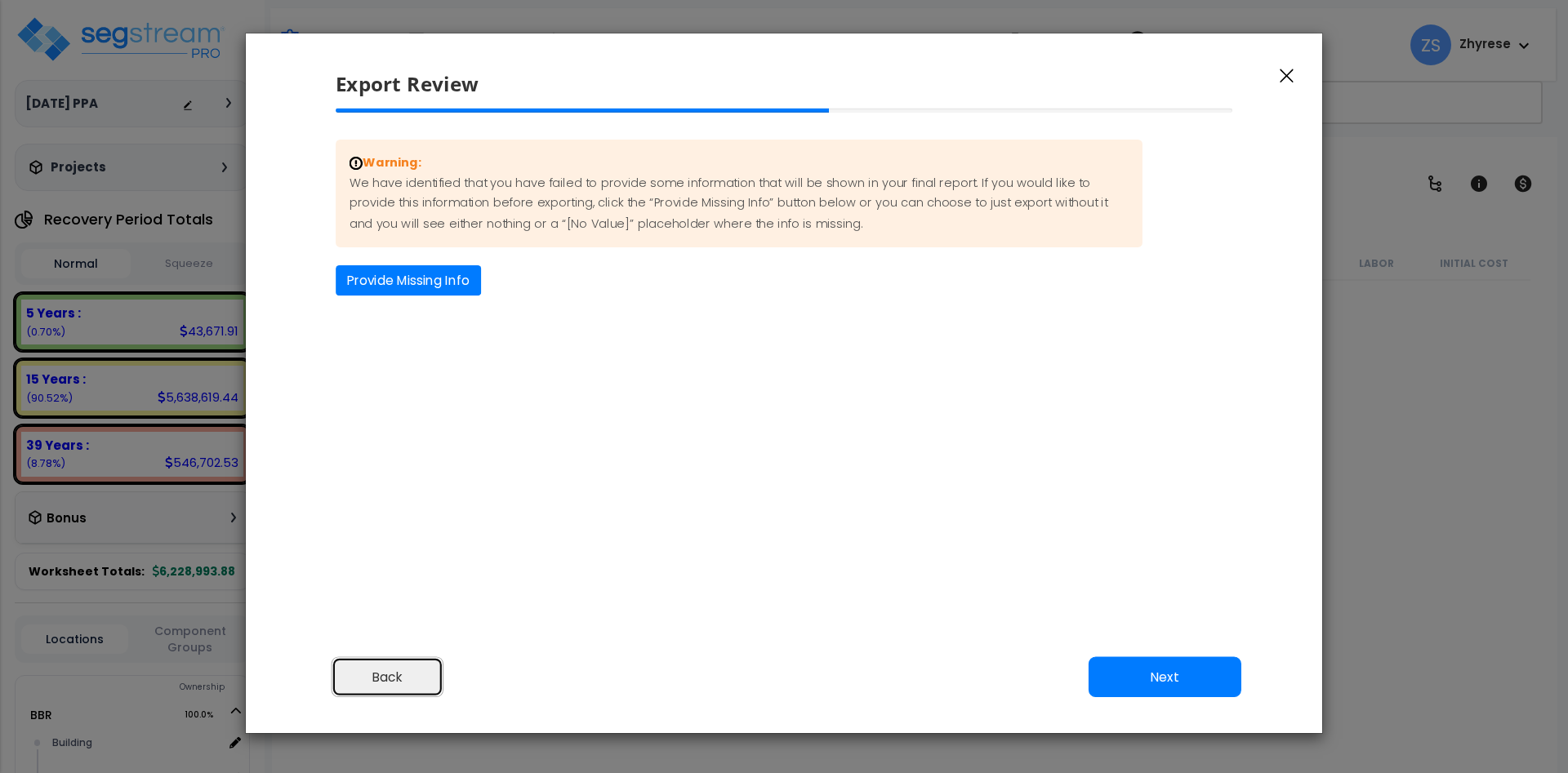
click at [390, 682] on button "Back" at bounding box center [387, 677] width 112 height 41
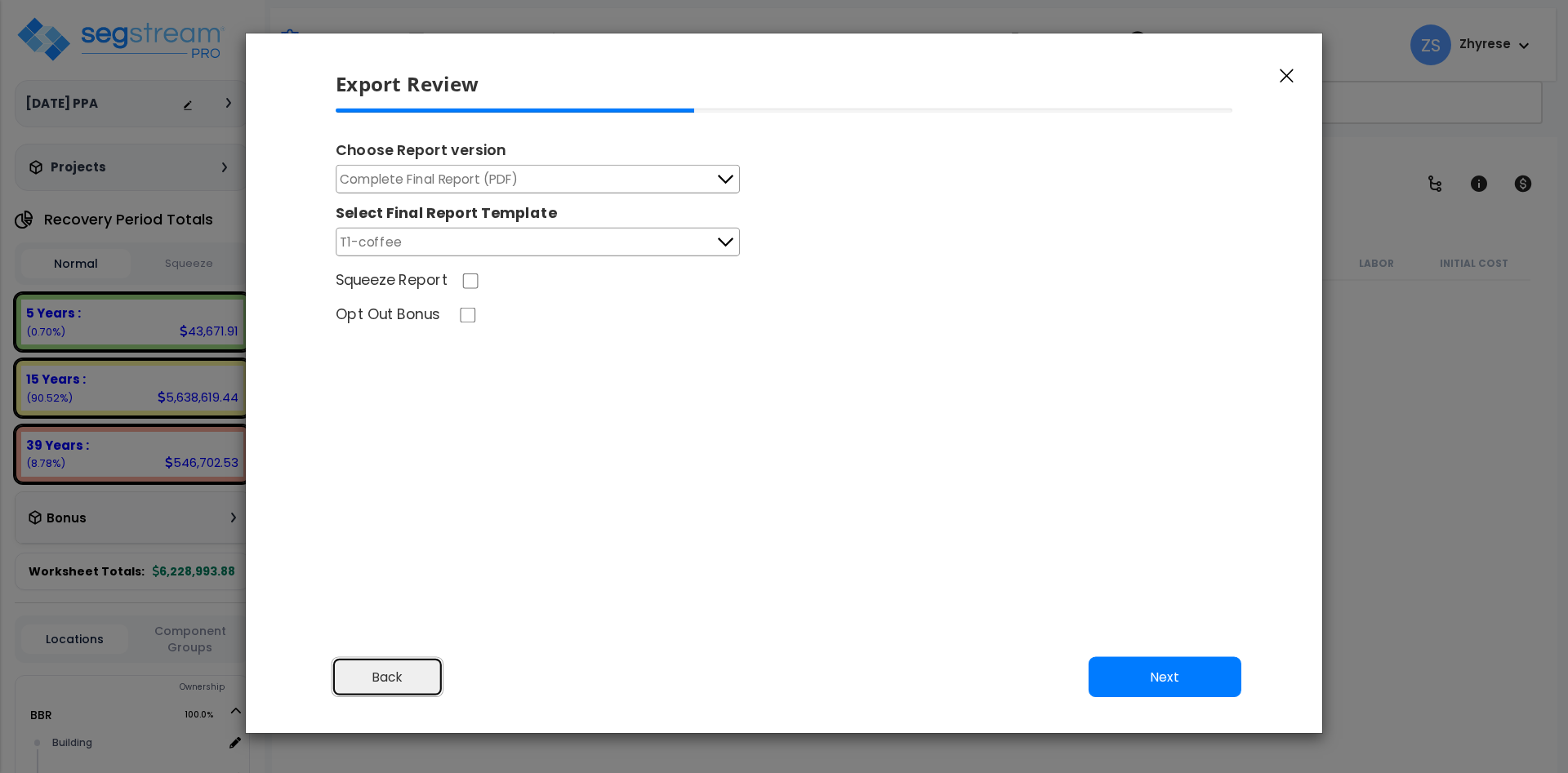
click at [390, 682] on button "Back" at bounding box center [387, 677] width 112 height 41
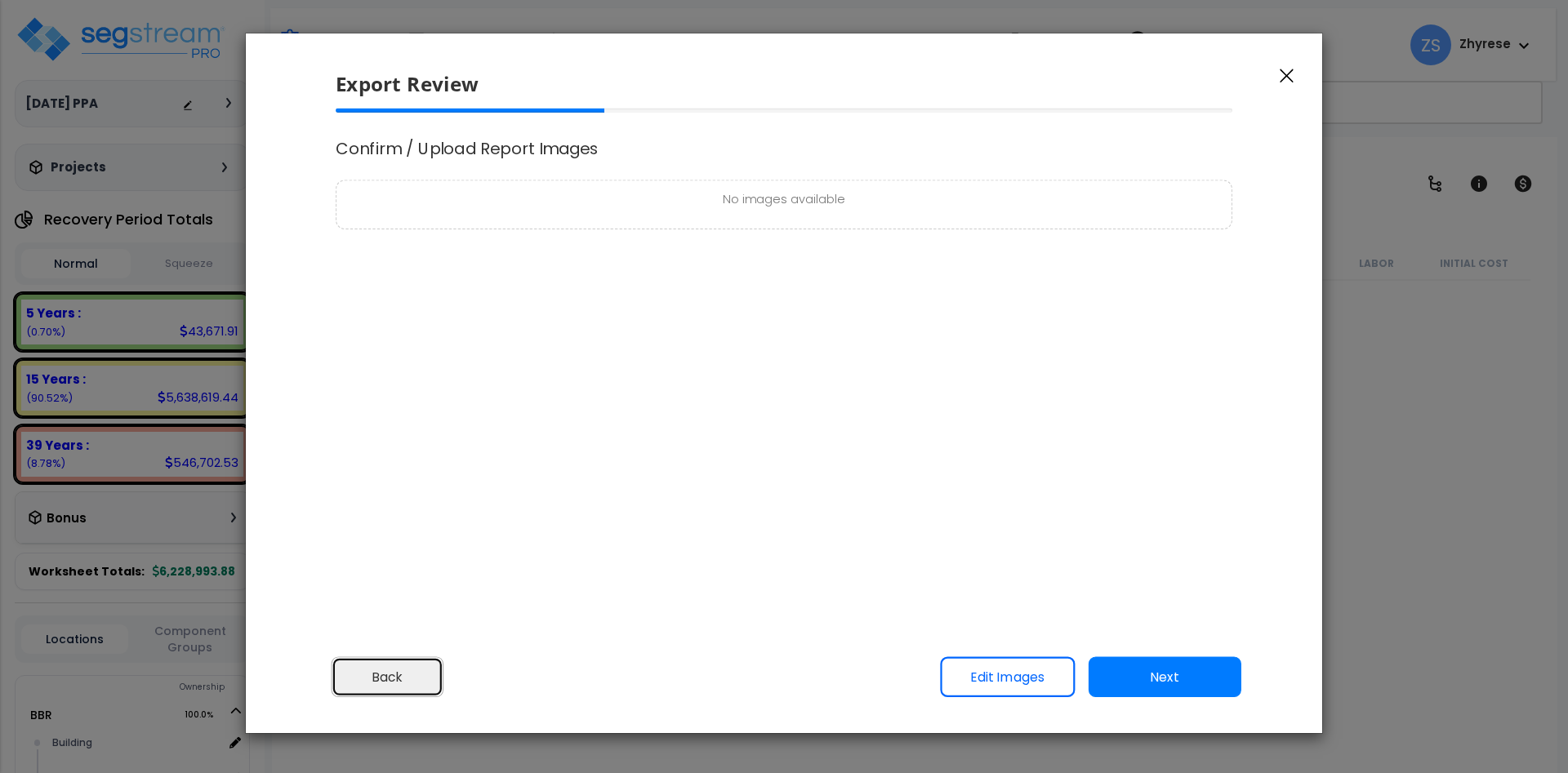
click at [390, 682] on button "Back" at bounding box center [387, 677] width 112 height 41
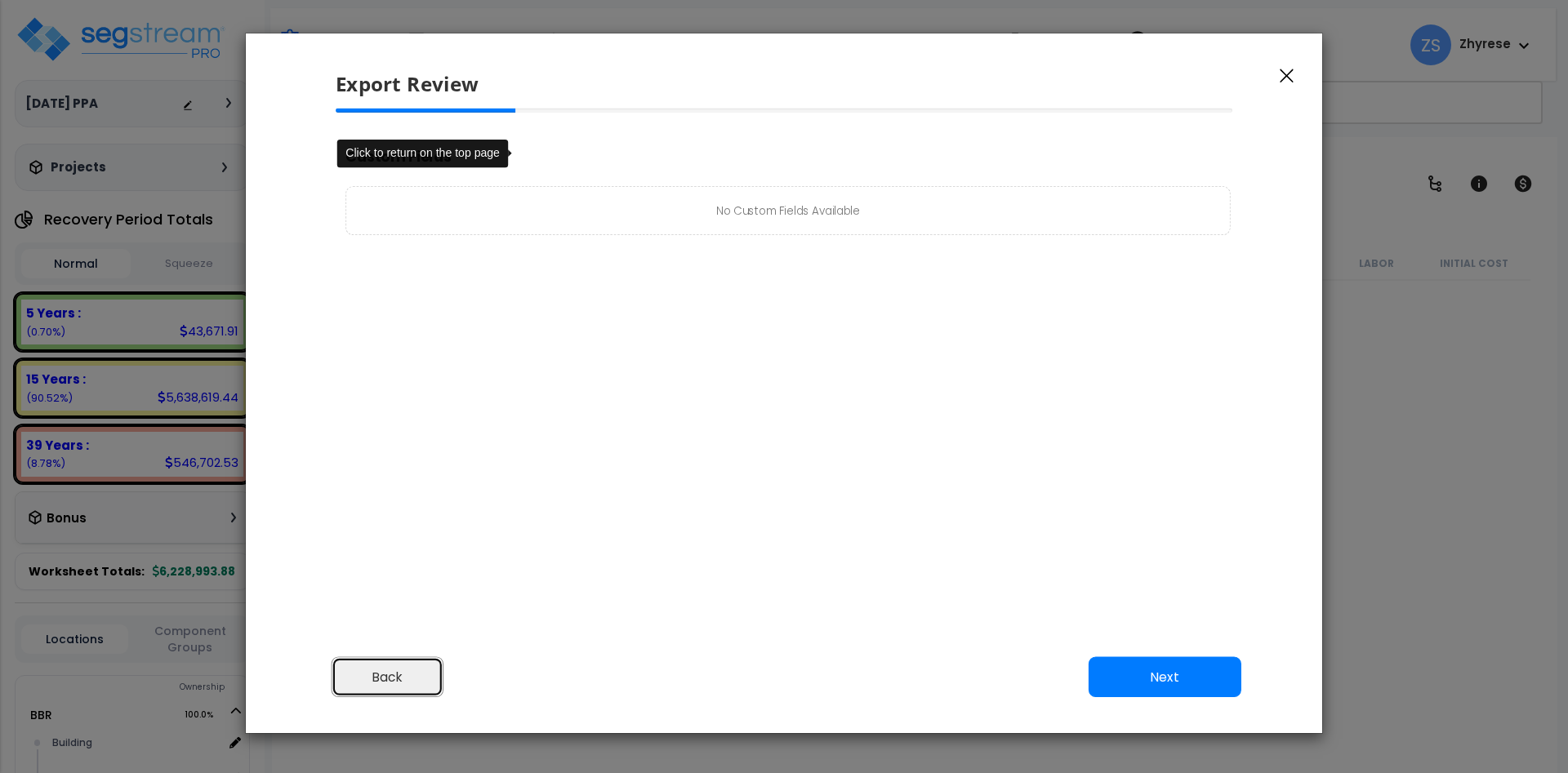
drag, startPoint x: 390, startPoint y: 682, endPoint x: 465, endPoint y: 643, distance: 84.5
click at [390, 683] on button "Back" at bounding box center [387, 677] width 112 height 41
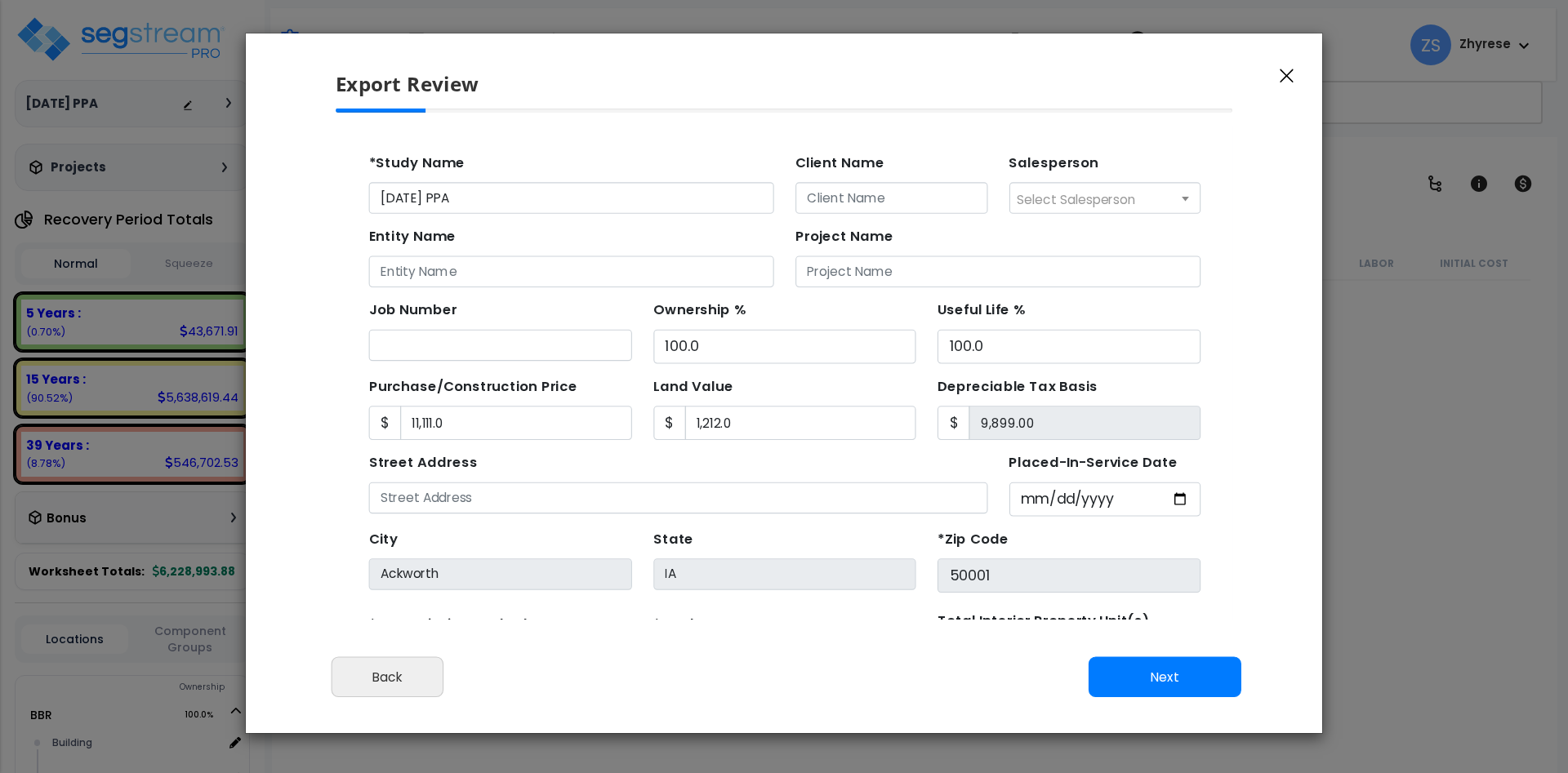
click at [1291, 80] on icon "button" at bounding box center [1287, 76] width 13 height 14
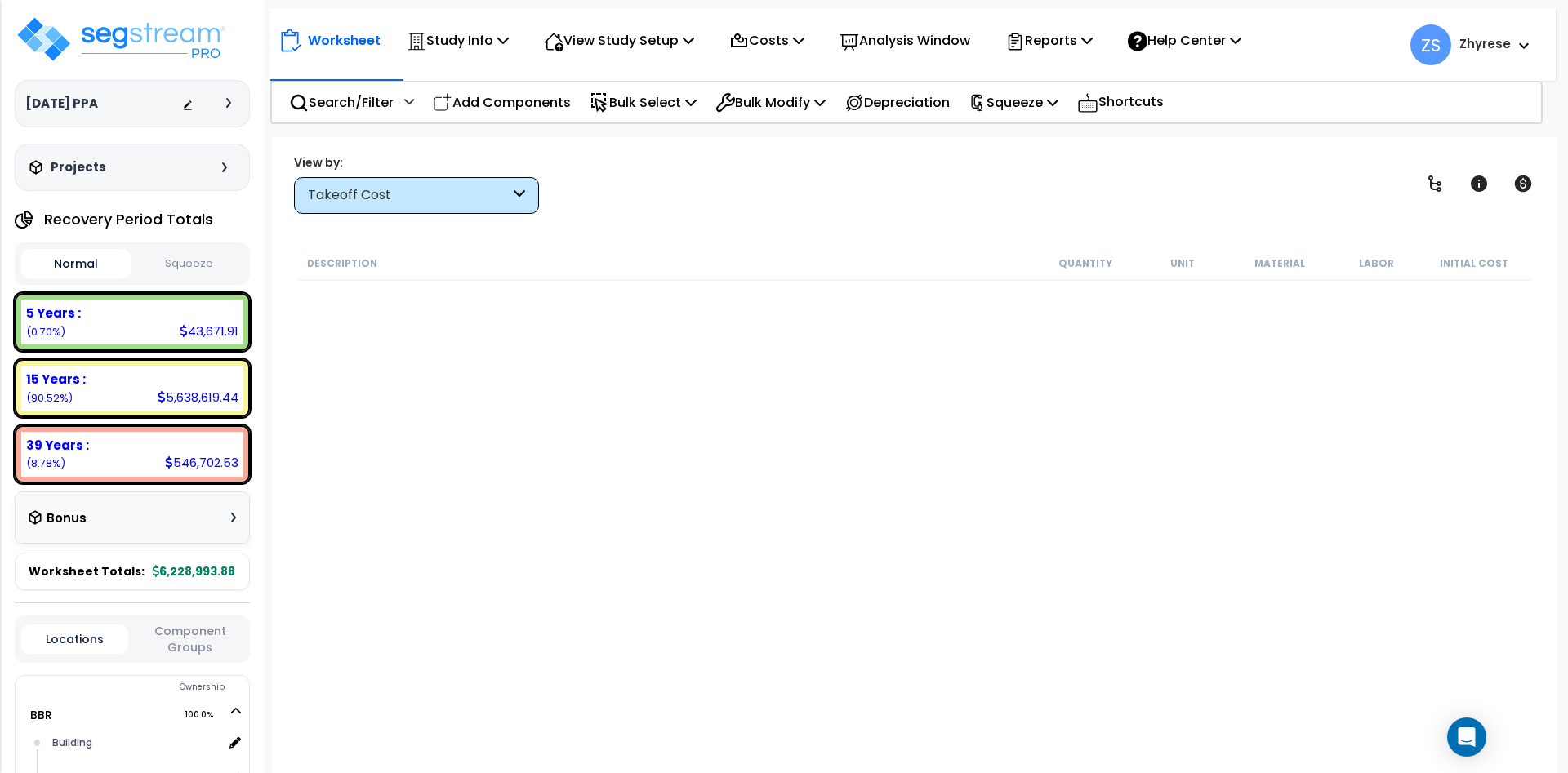
click at [498, 189] on div "Takeoff Cost" at bounding box center [408, 195] width 202 height 19
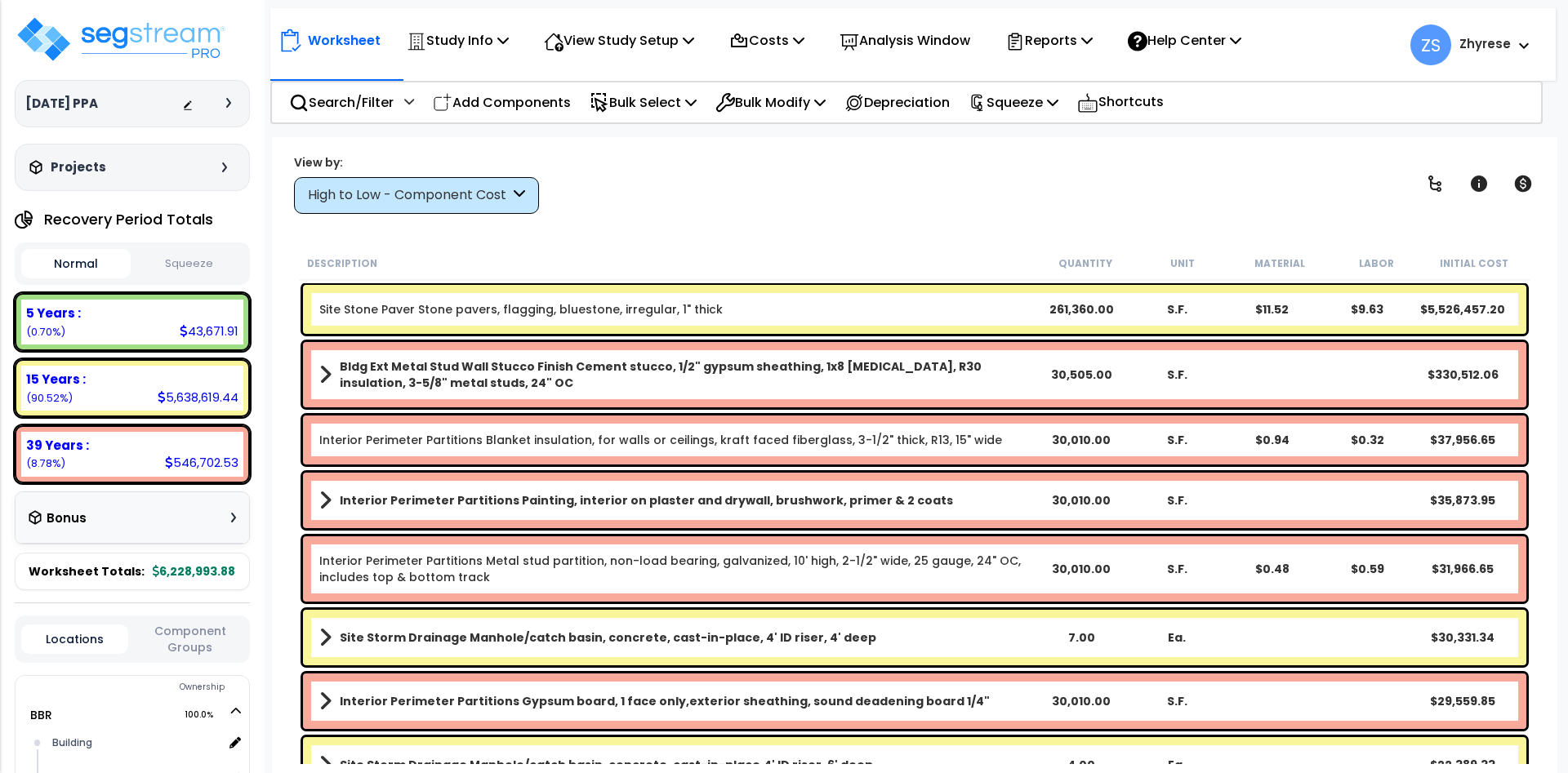
click at [428, 188] on div "High to Low - Component Cost" at bounding box center [408, 195] width 202 height 19
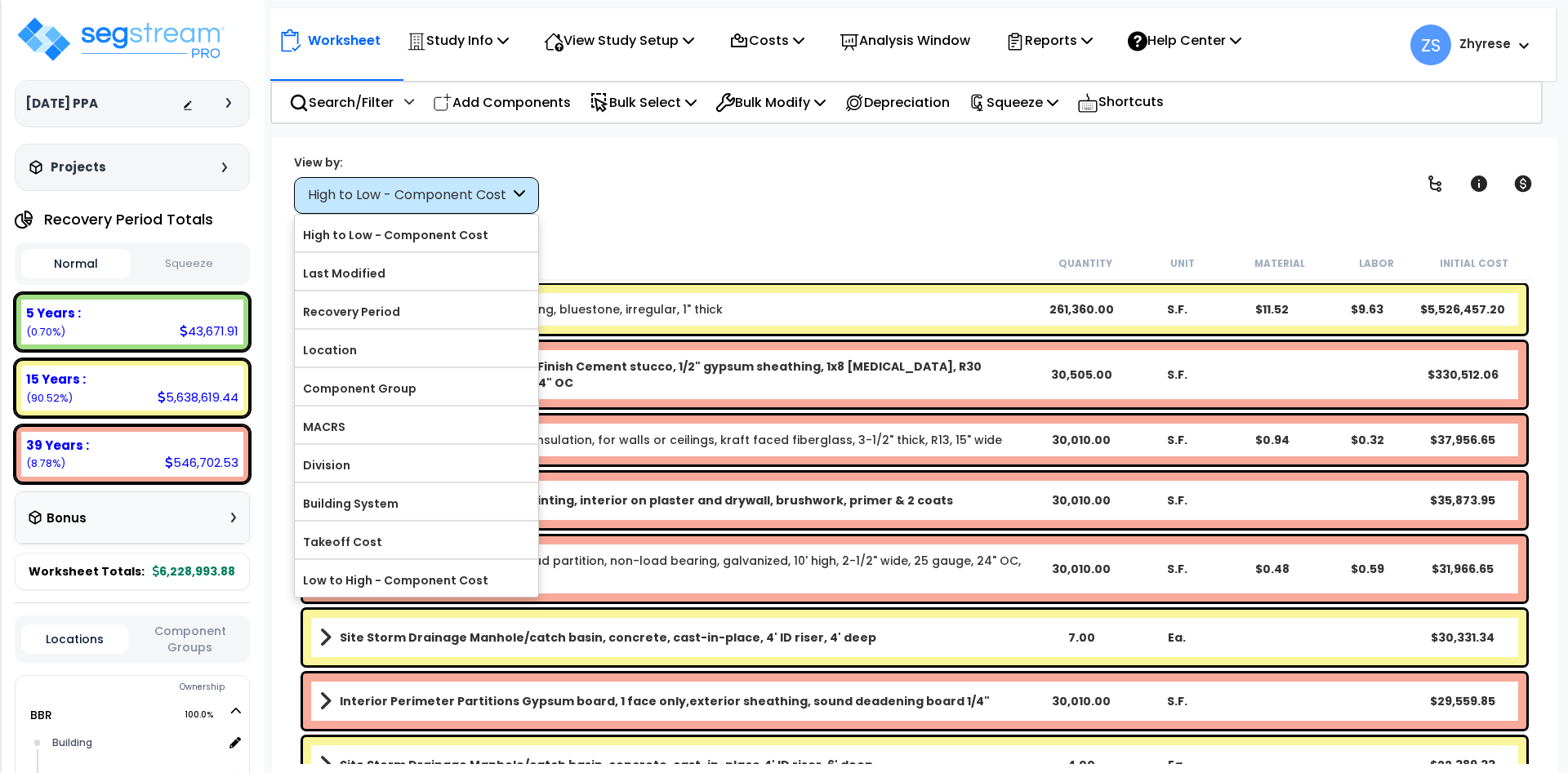
click at [717, 202] on div "View by: High to Low - Component Cost High to Low - Component Cost" at bounding box center [914, 183] width 1253 height 60
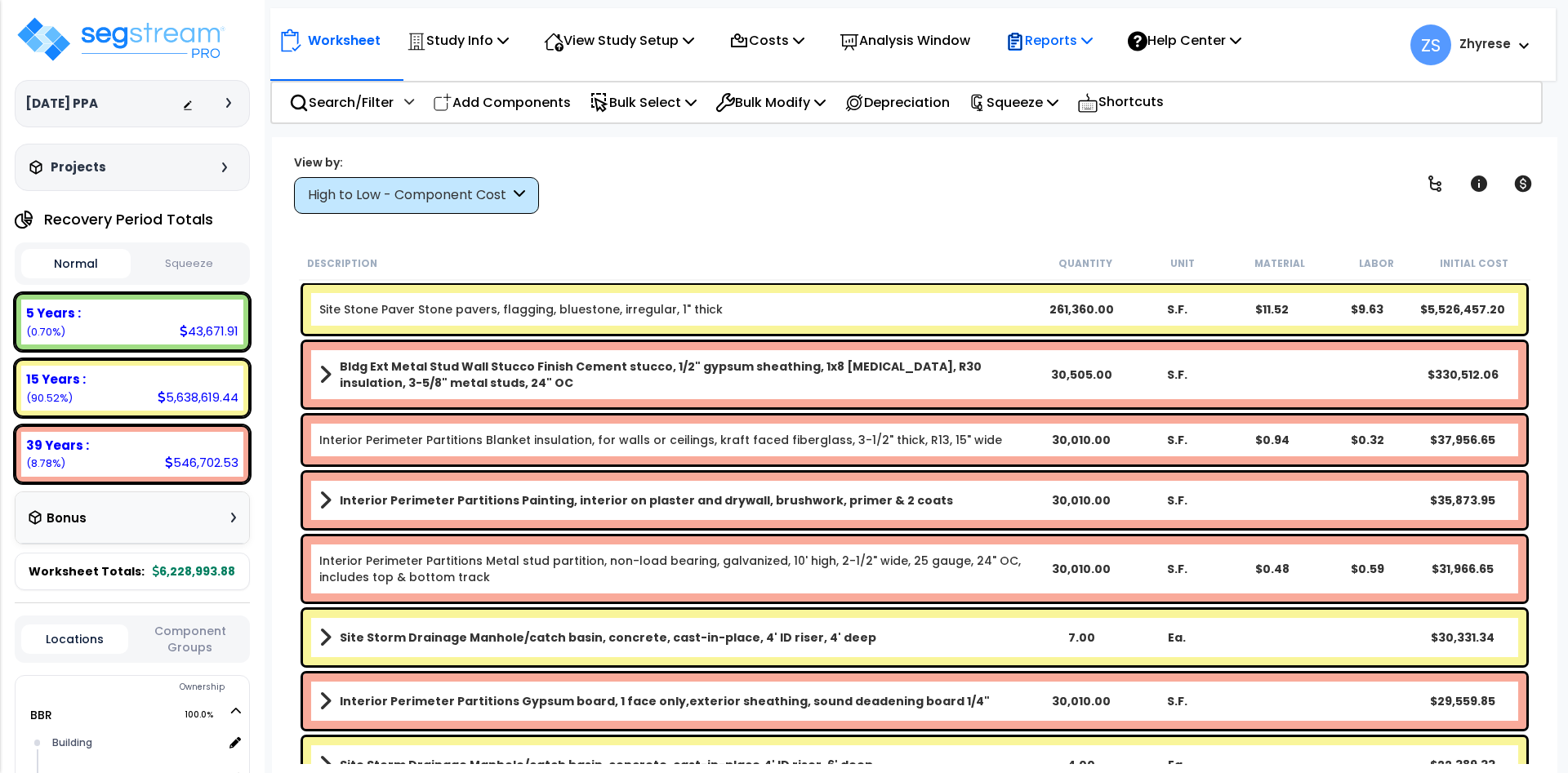
click at [1052, 41] on p "Reports" at bounding box center [1049, 40] width 87 height 22
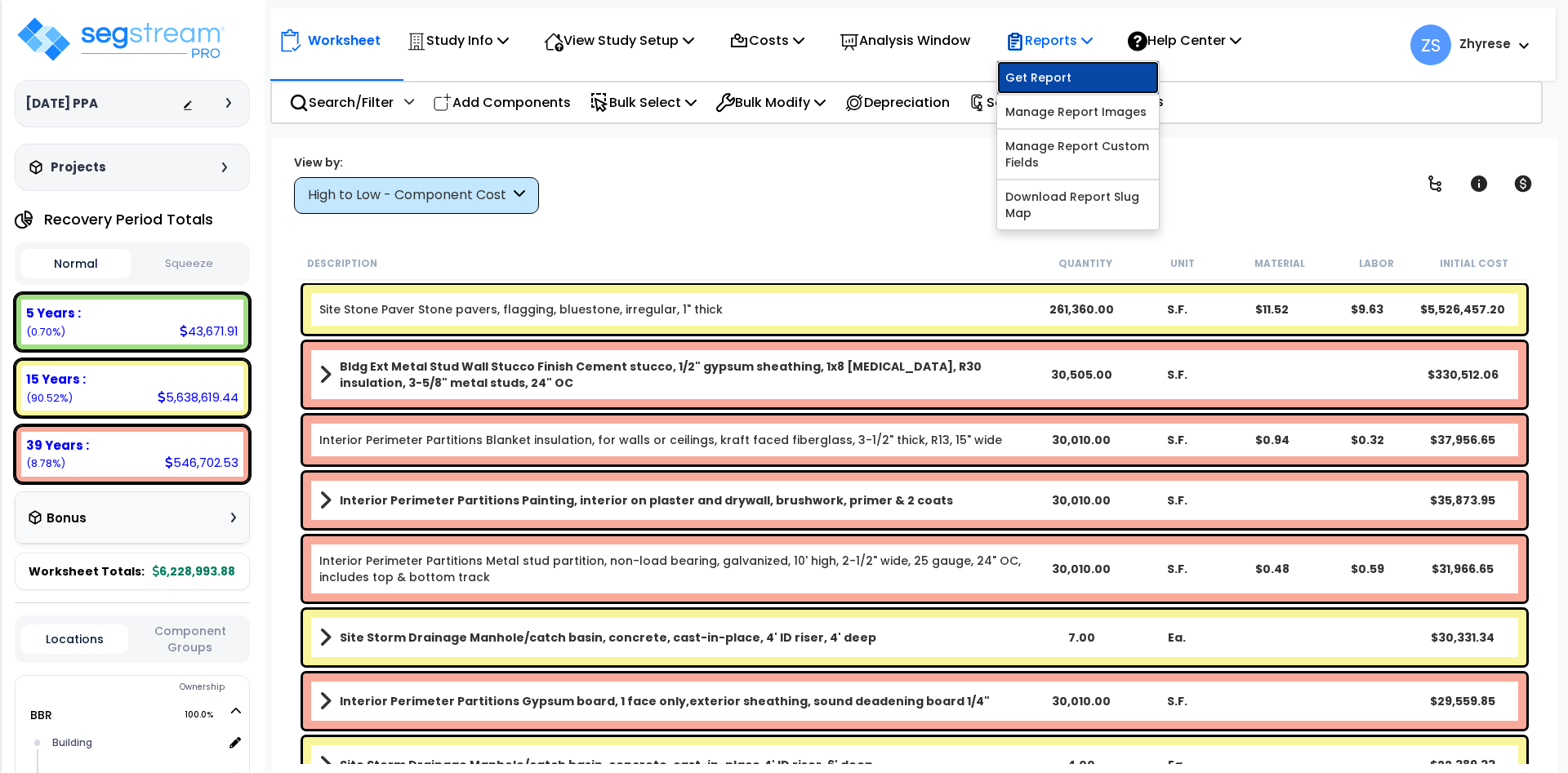
click at [1053, 73] on link "Get Report" at bounding box center [1078, 78] width 162 height 33
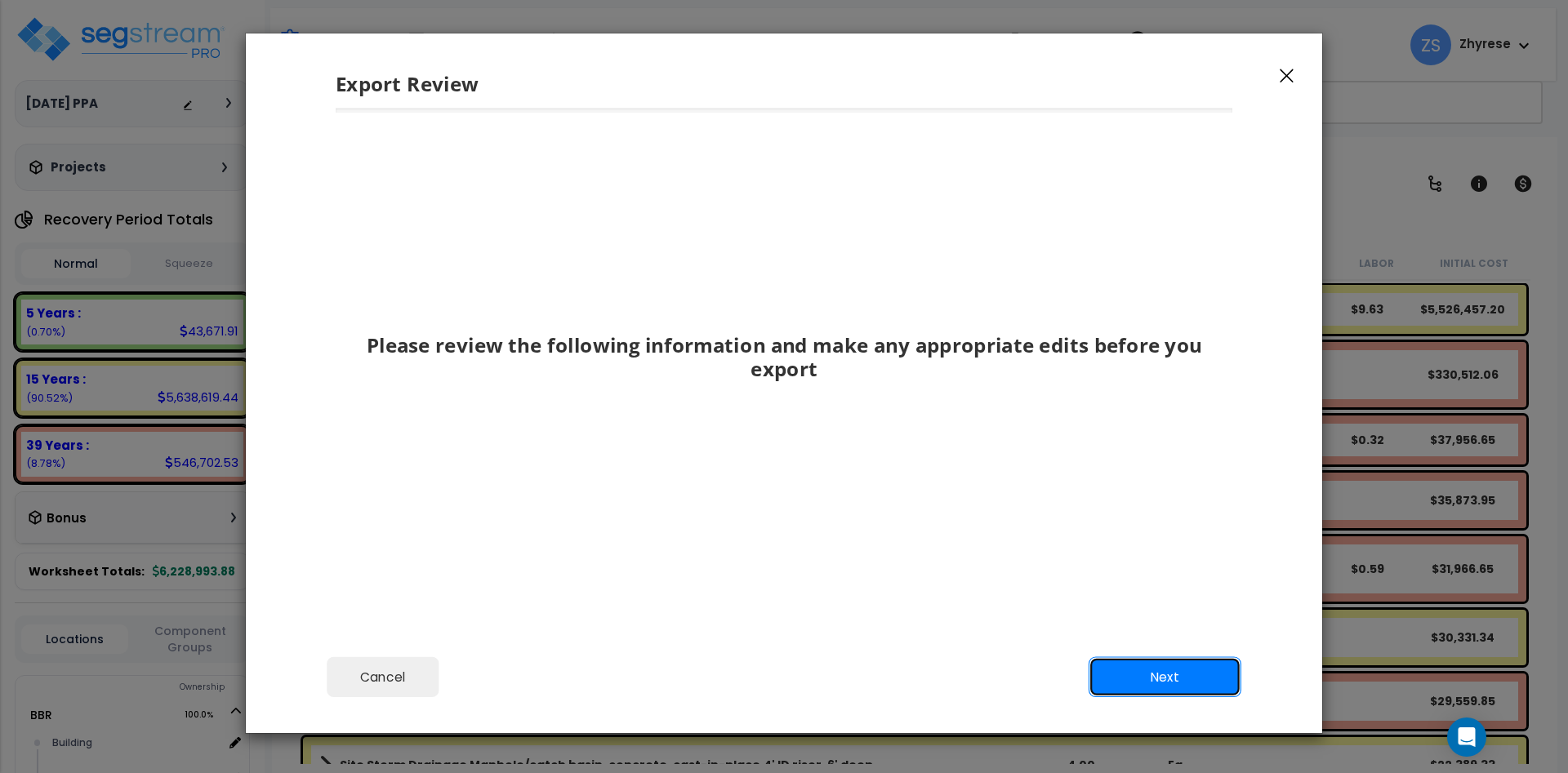
click at [1203, 688] on button "Next" at bounding box center [1164, 677] width 152 height 41
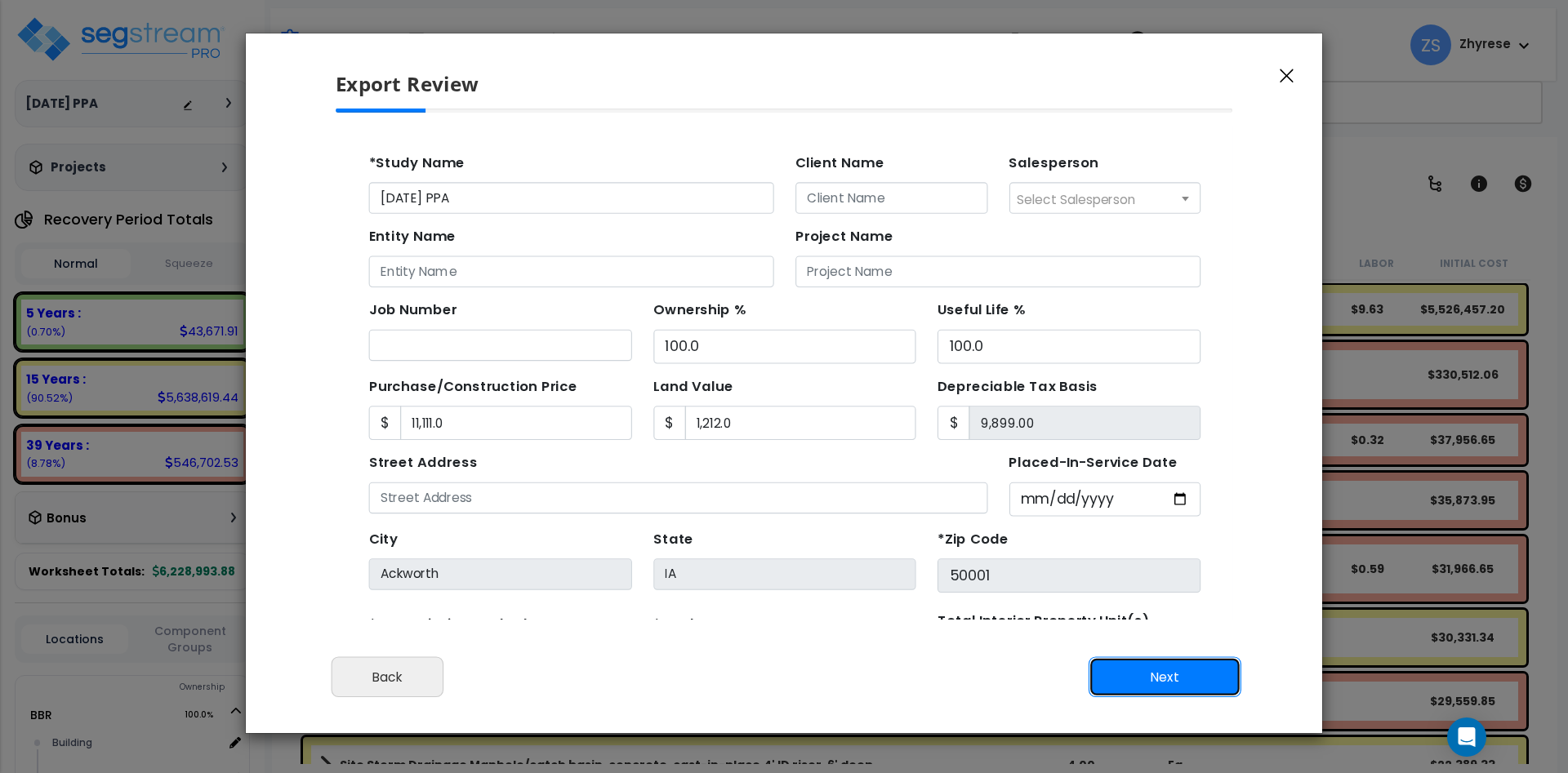
click at [1203, 675] on button "Next" at bounding box center [1164, 677] width 152 height 41
type input "11111"
type input "1212"
type input "9111"
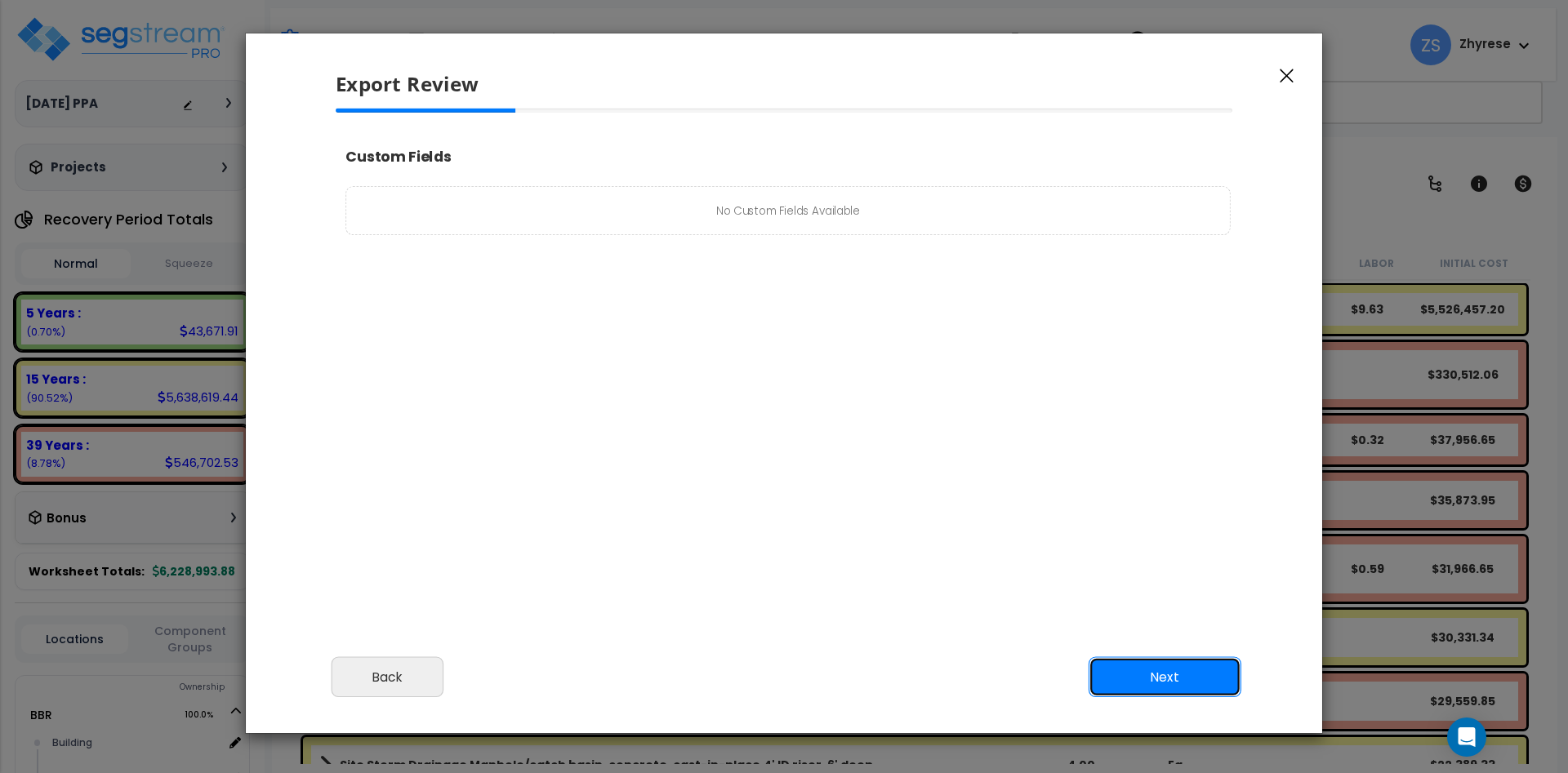
click at [1203, 674] on button "Next" at bounding box center [1164, 677] width 152 height 41
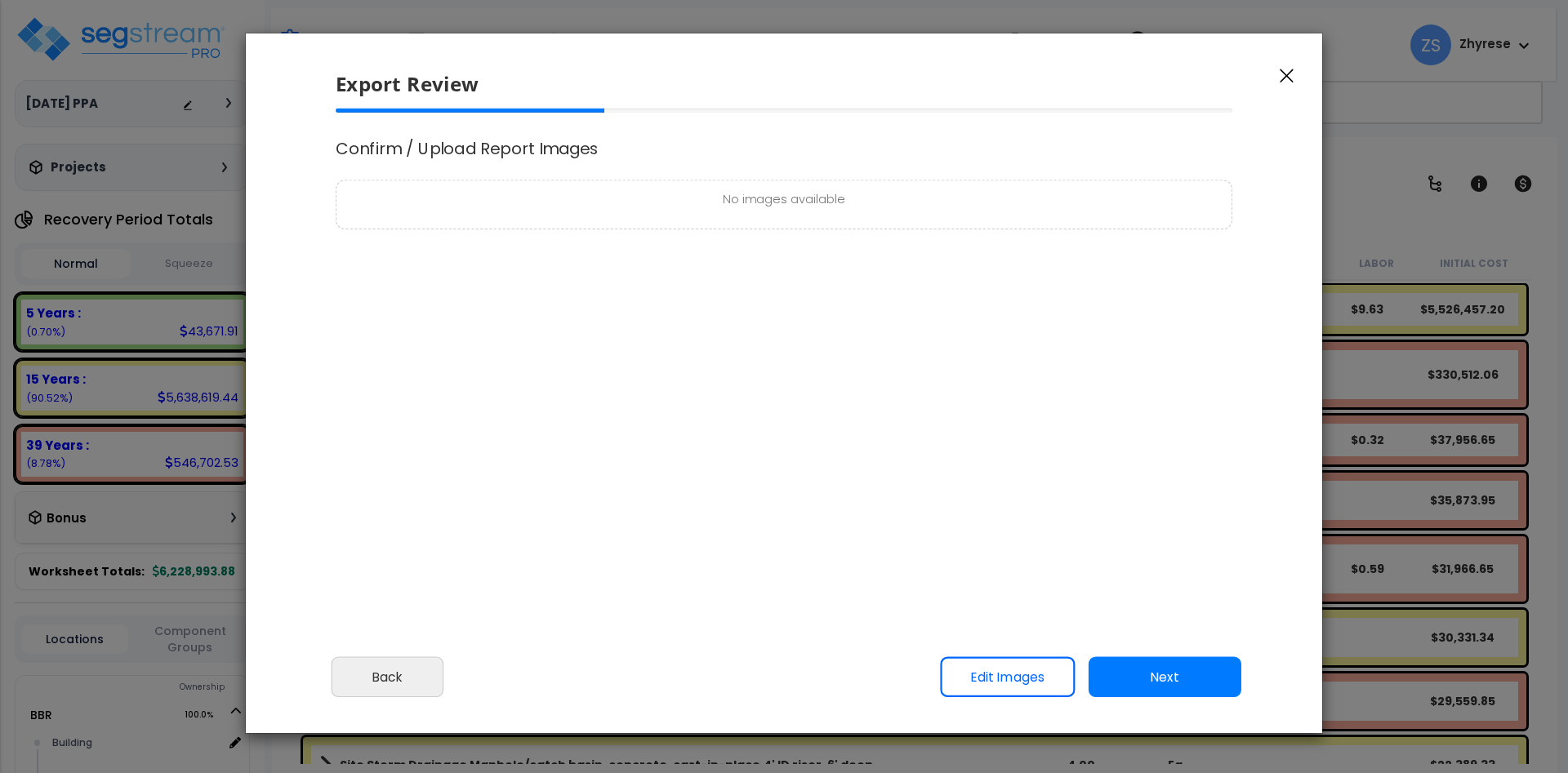
click at [1294, 75] on icon "button" at bounding box center [1287, 76] width 13 height 14
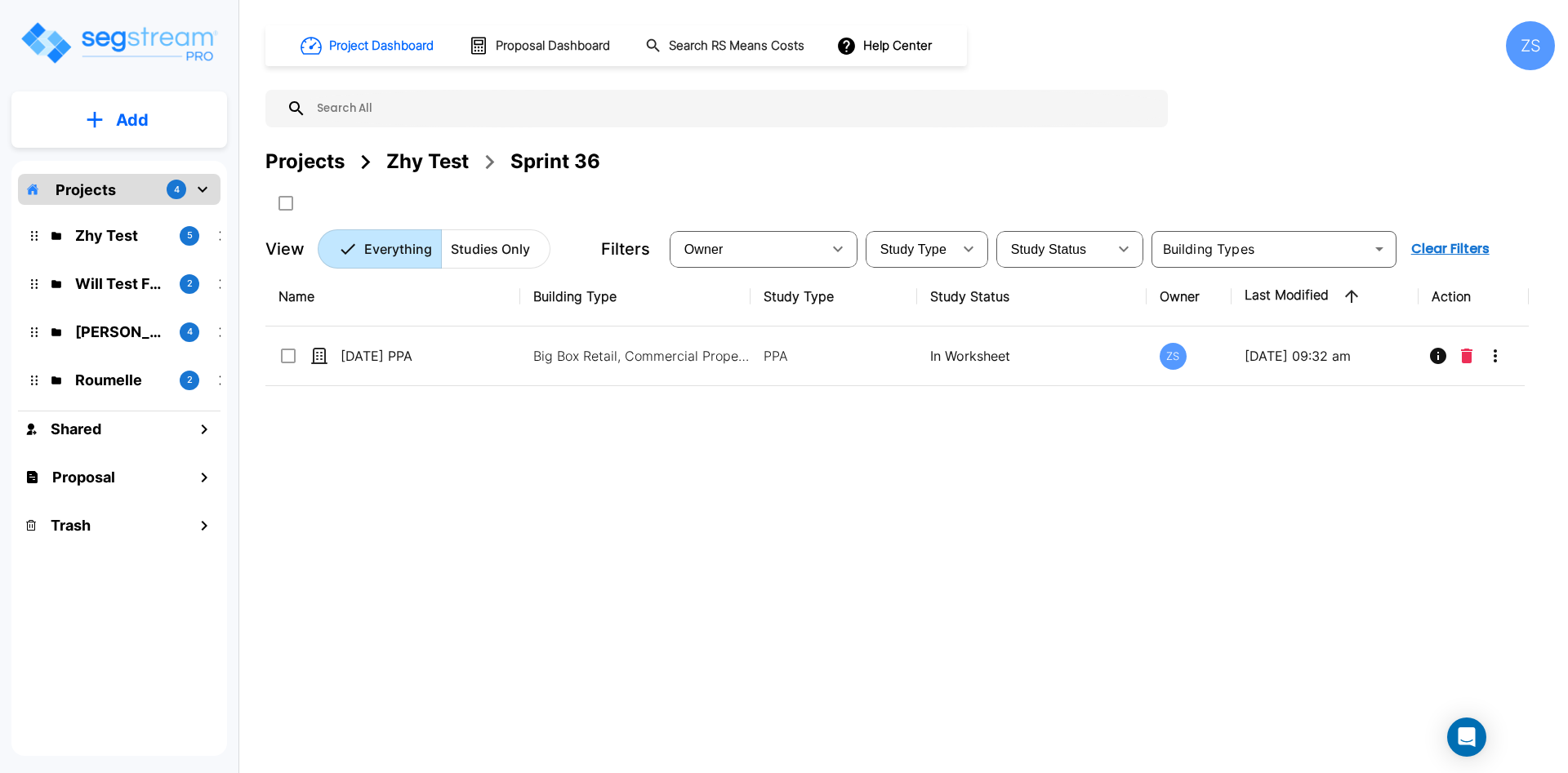
click at [166, 134] on button "Add" at bounding box center [119, 120] width 216 height 47
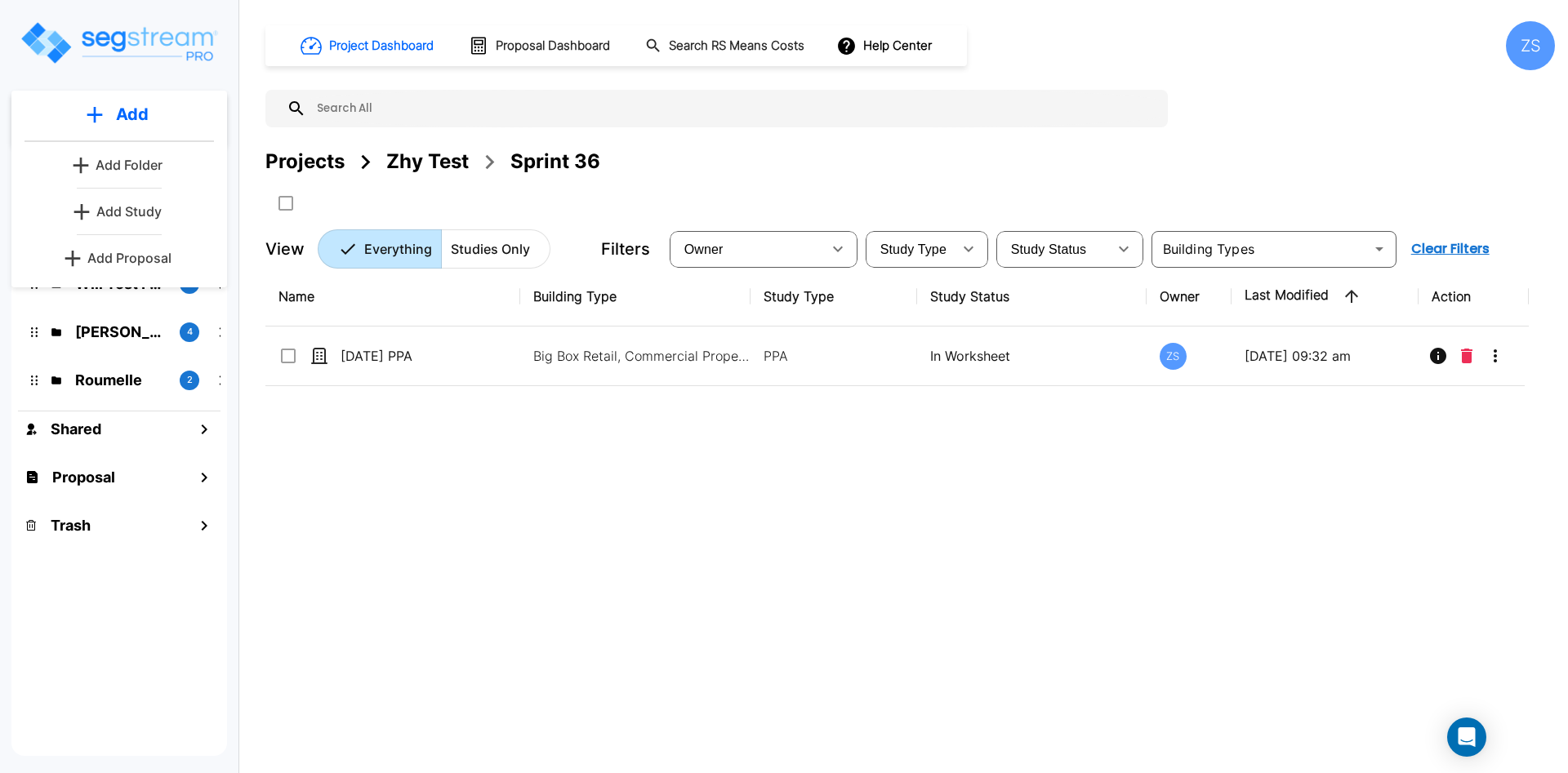
click at [152, 210] on p "Add Study" at bounding box center [129, 212] width 65 height 19
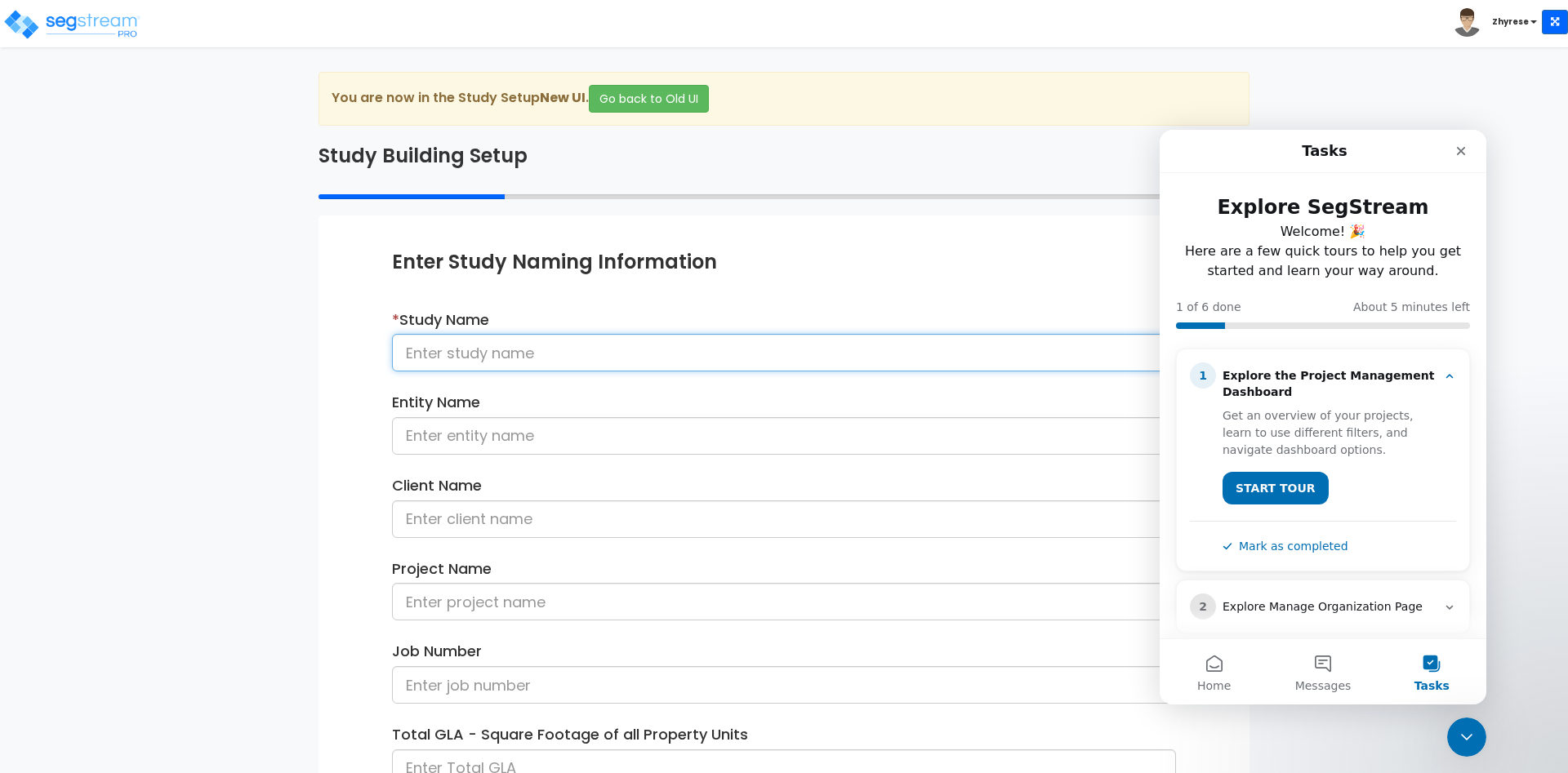
click at [601, 339] on input at bounding box center [784, 352] width 784 height 37
click at [662, 87] on button "Go back to Old UI" at bounding box center [649, 99] width 120 height 28
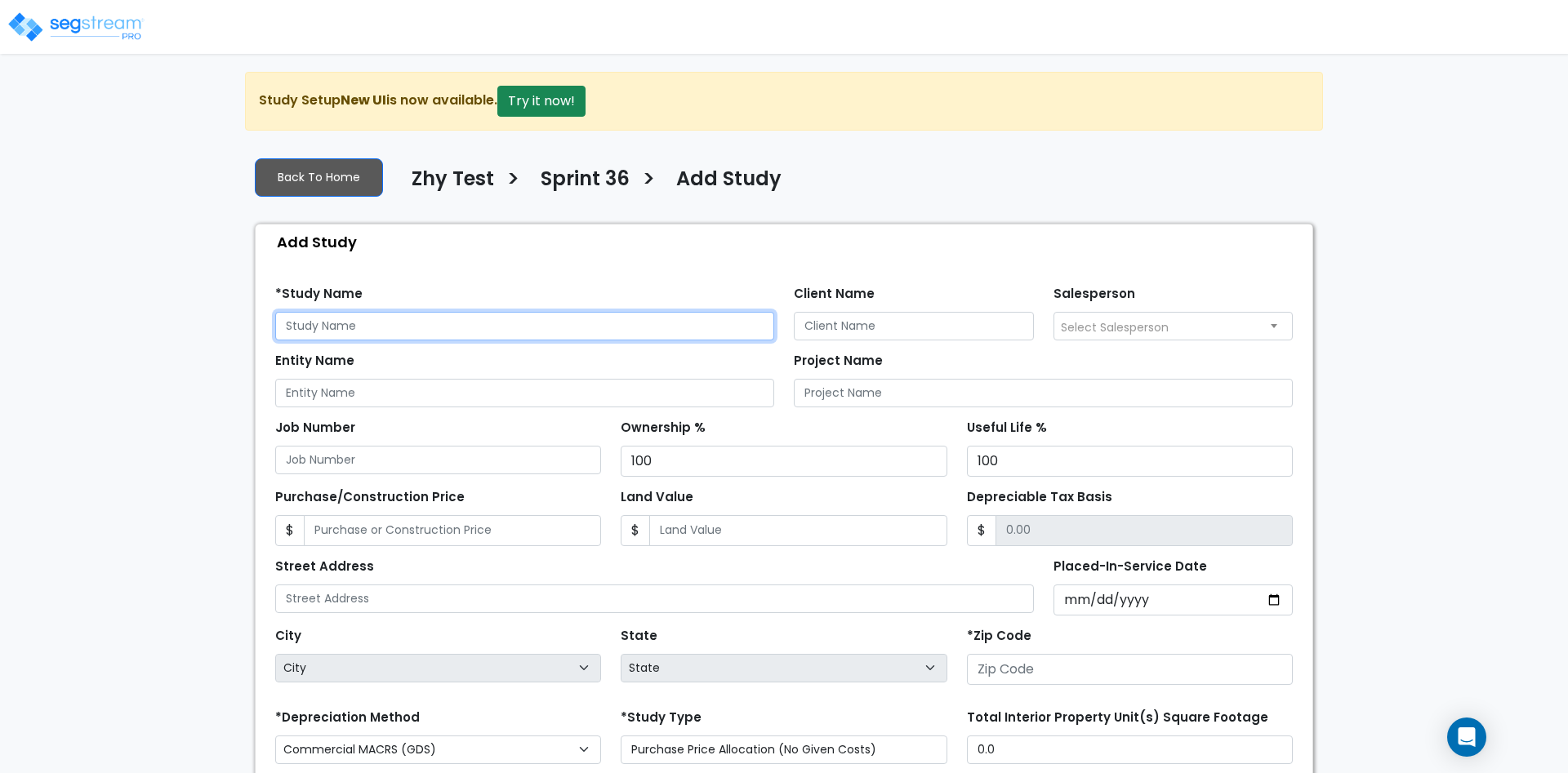
click at [523, 331] on input "text" at bounding box center [524, 327] width 499 height 29
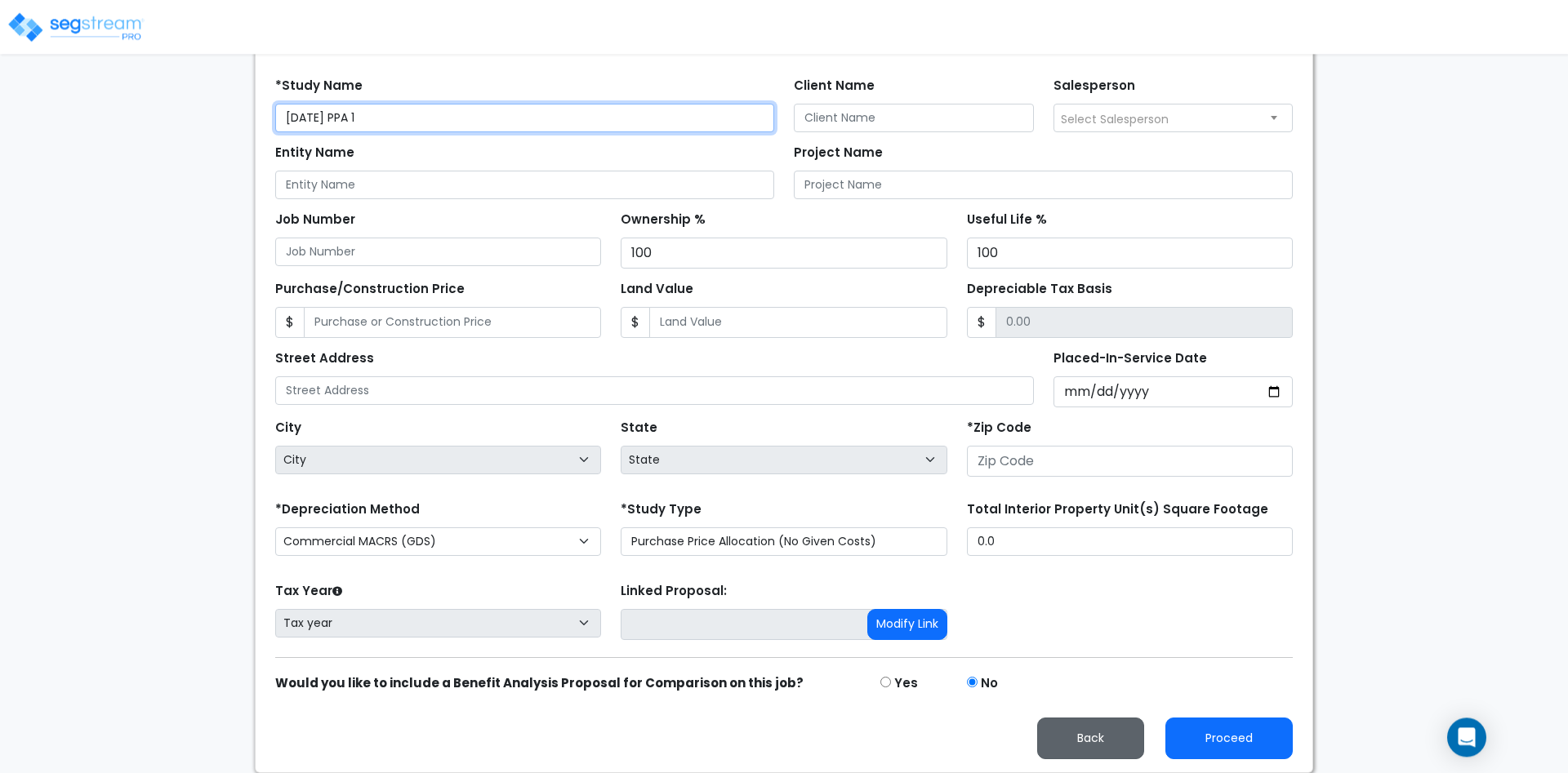
scroll to position [212, 0]
type input "[DATE] PPA 1"
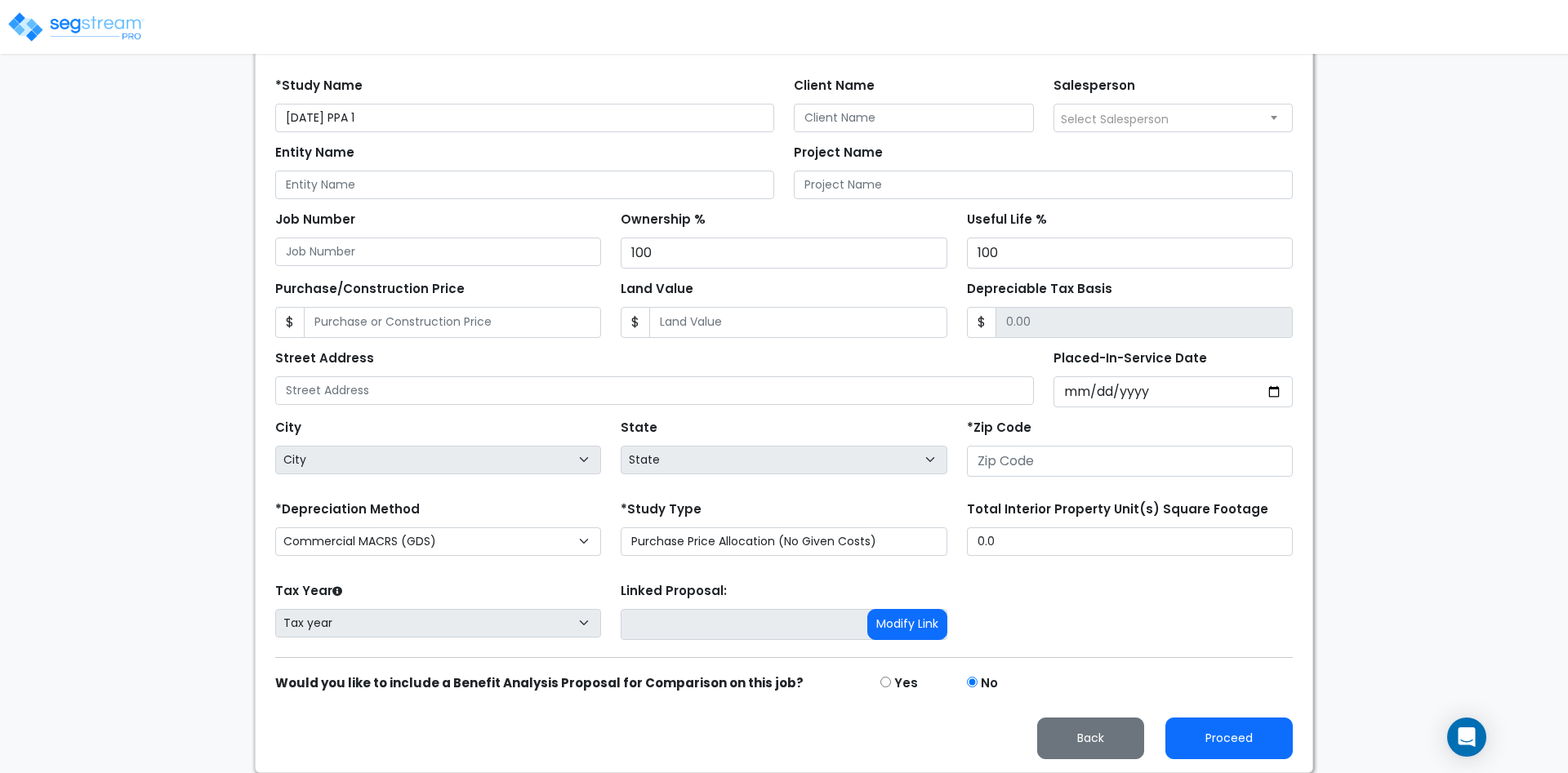
click at [1140, 480] on div "*Zip Code" at bounding box center [1130, 448] width 346 height 65
click at [1132, 462] on input "number" at bounding box center [1130, 461] width 326 height 31
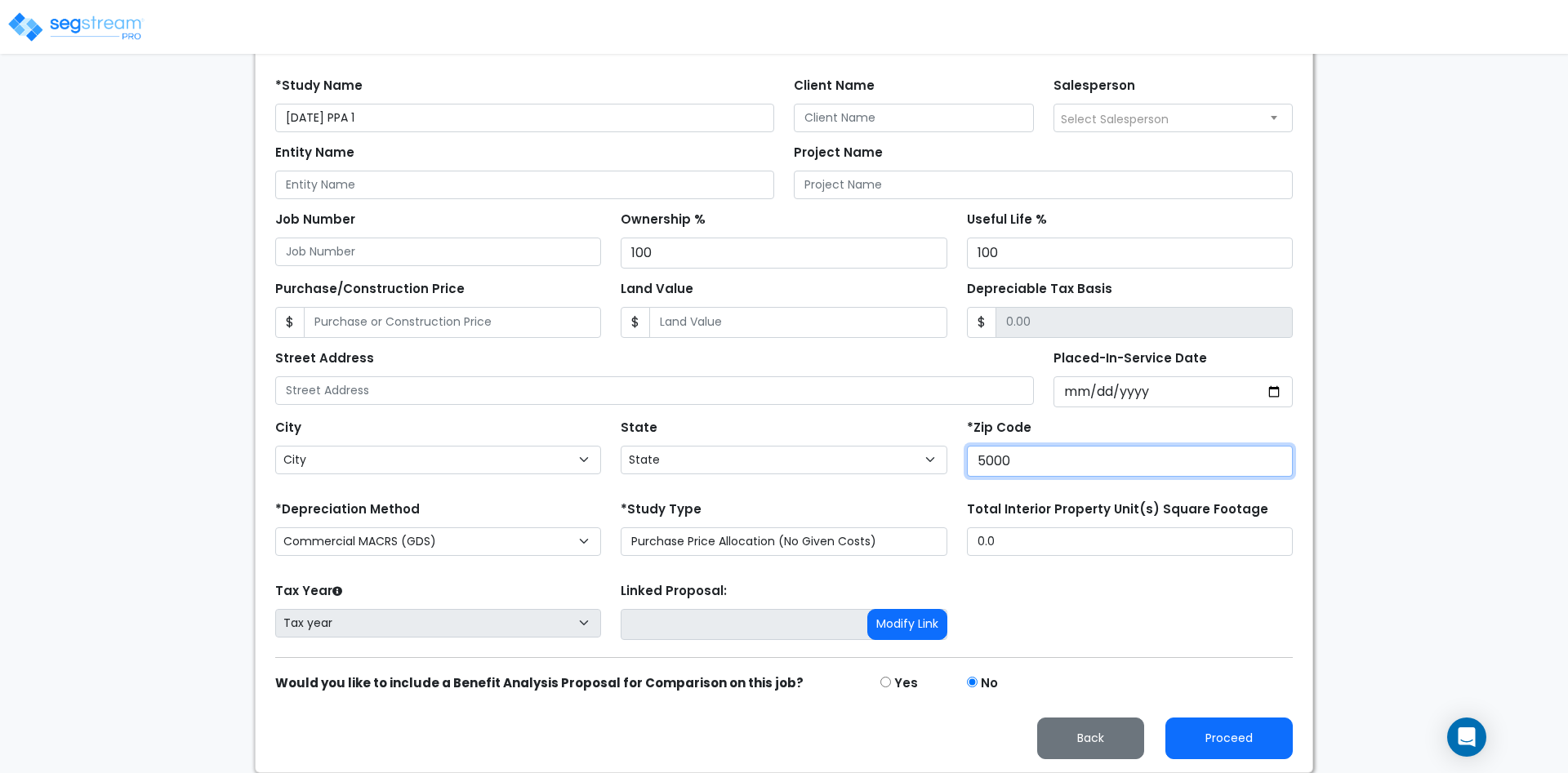
type input "50001"
select select "IA"
type input "50001"
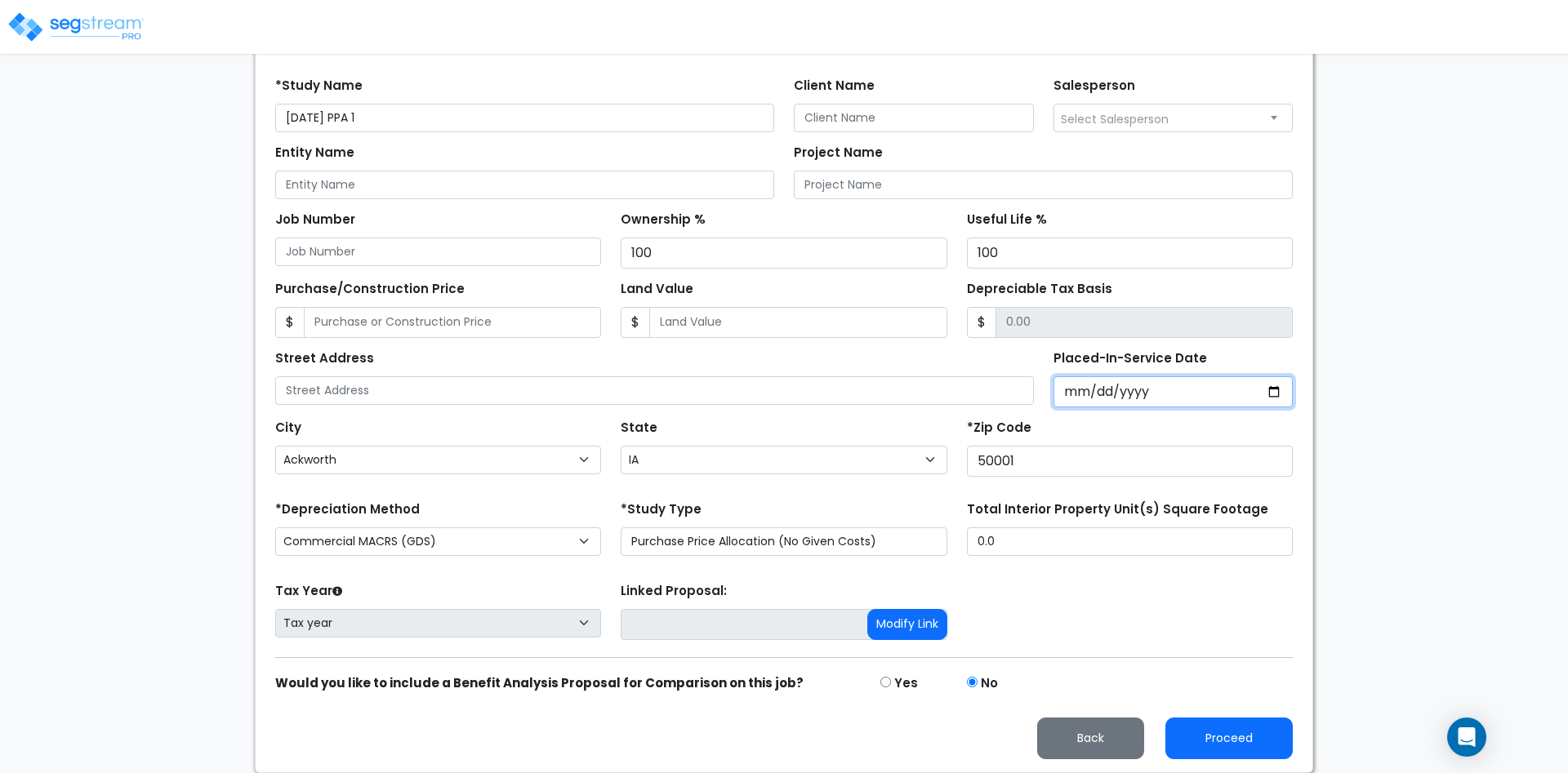
click at [1080, 401] on input "Placed-In-Service Date" at bounding box center [1173, 392] width 241 height 31
click at [1098, 389] on input "Placed-In-Service Date" at bounding box center [1173, 392] width 241 height 31
click at [1142, 386] on input "Placed-In-Service Date" at bounding box center [1173, 392] width 241 height 31
type input "[DATE]"
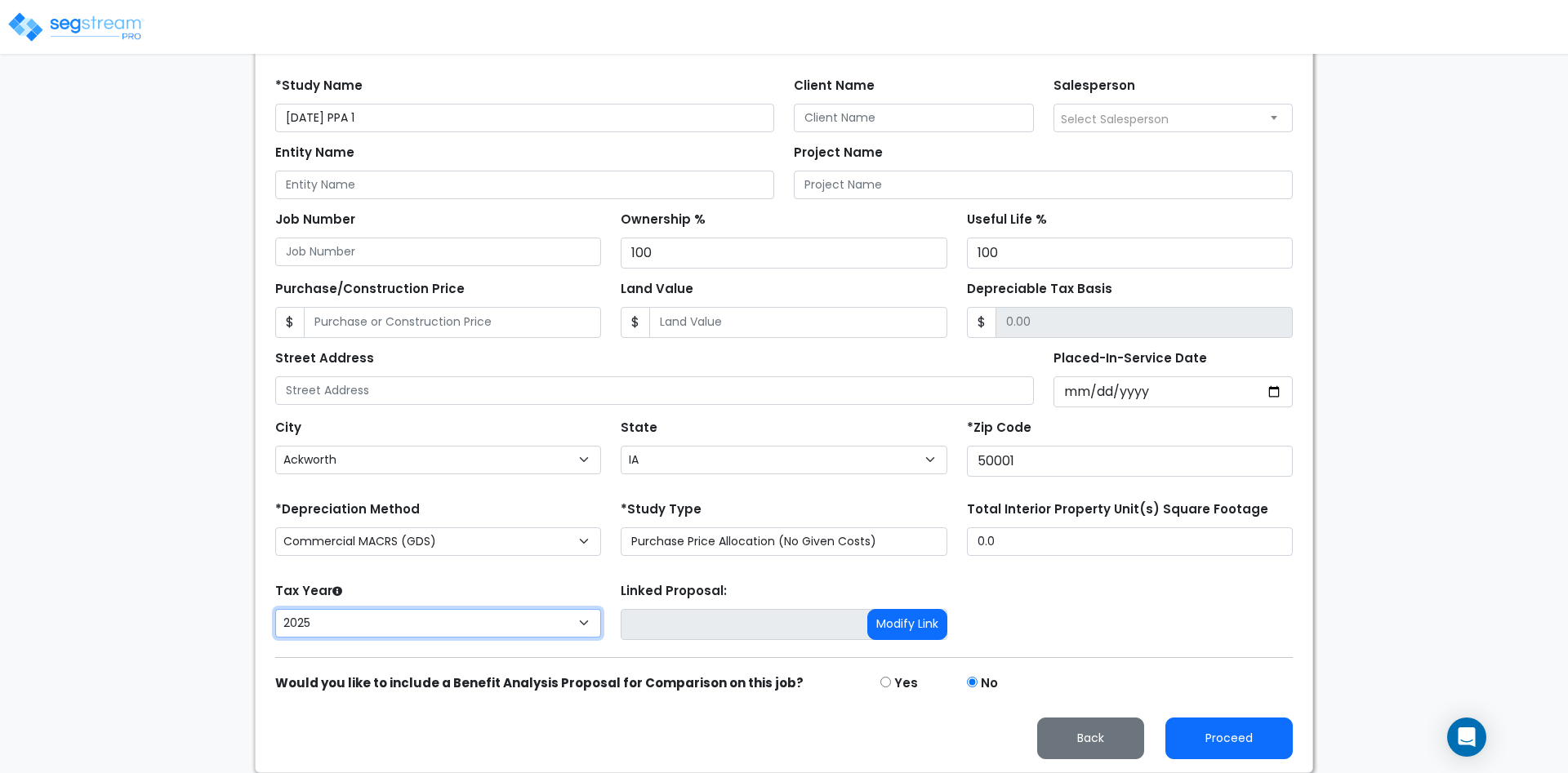
select select "2026"
click option "2026" at bounding box center [0, 0] width 0 height 0
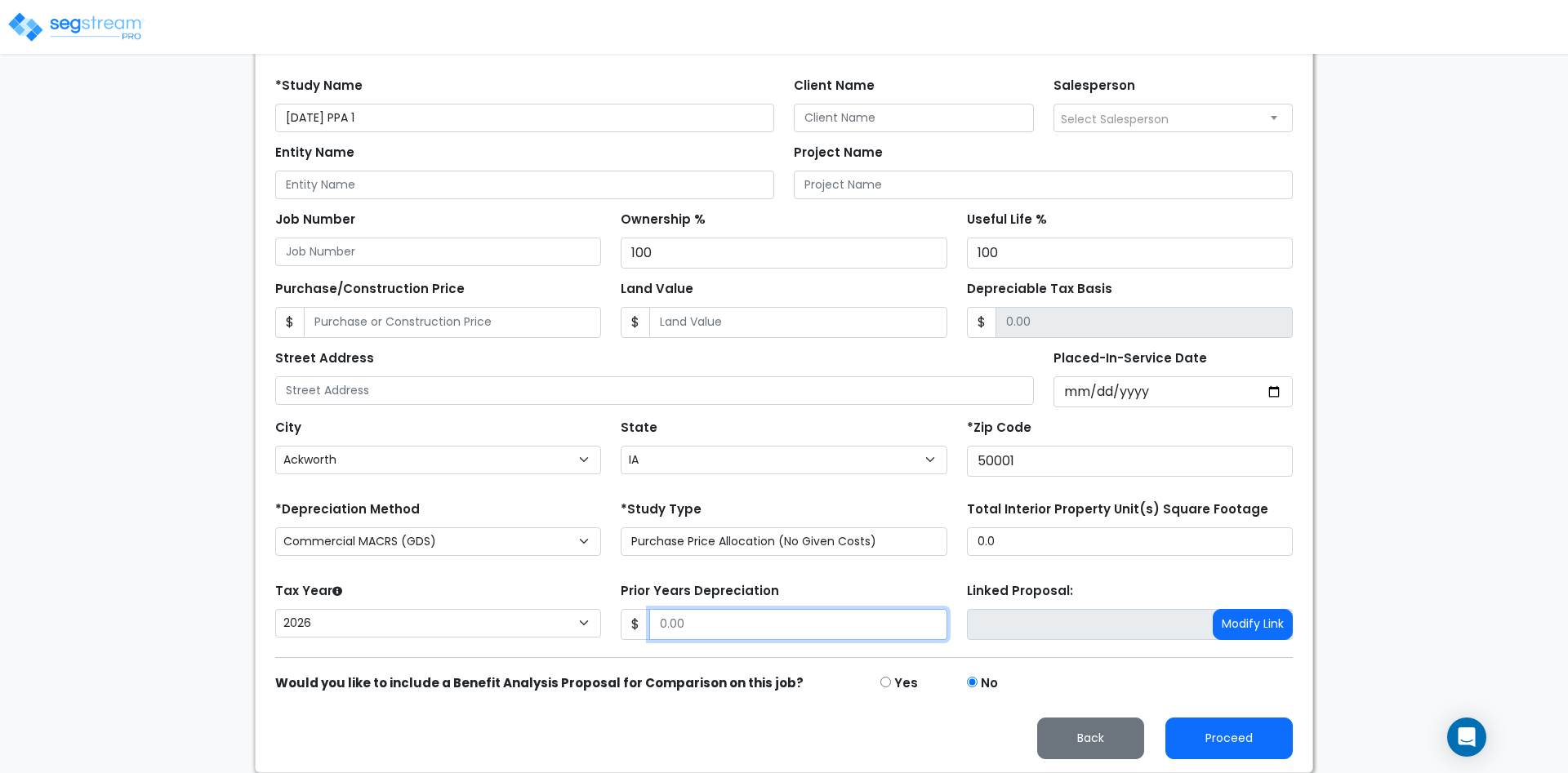
click at [676, 627] on input "Prior Years Depreciation" at bounding box center [798, 625] width 297 height 31
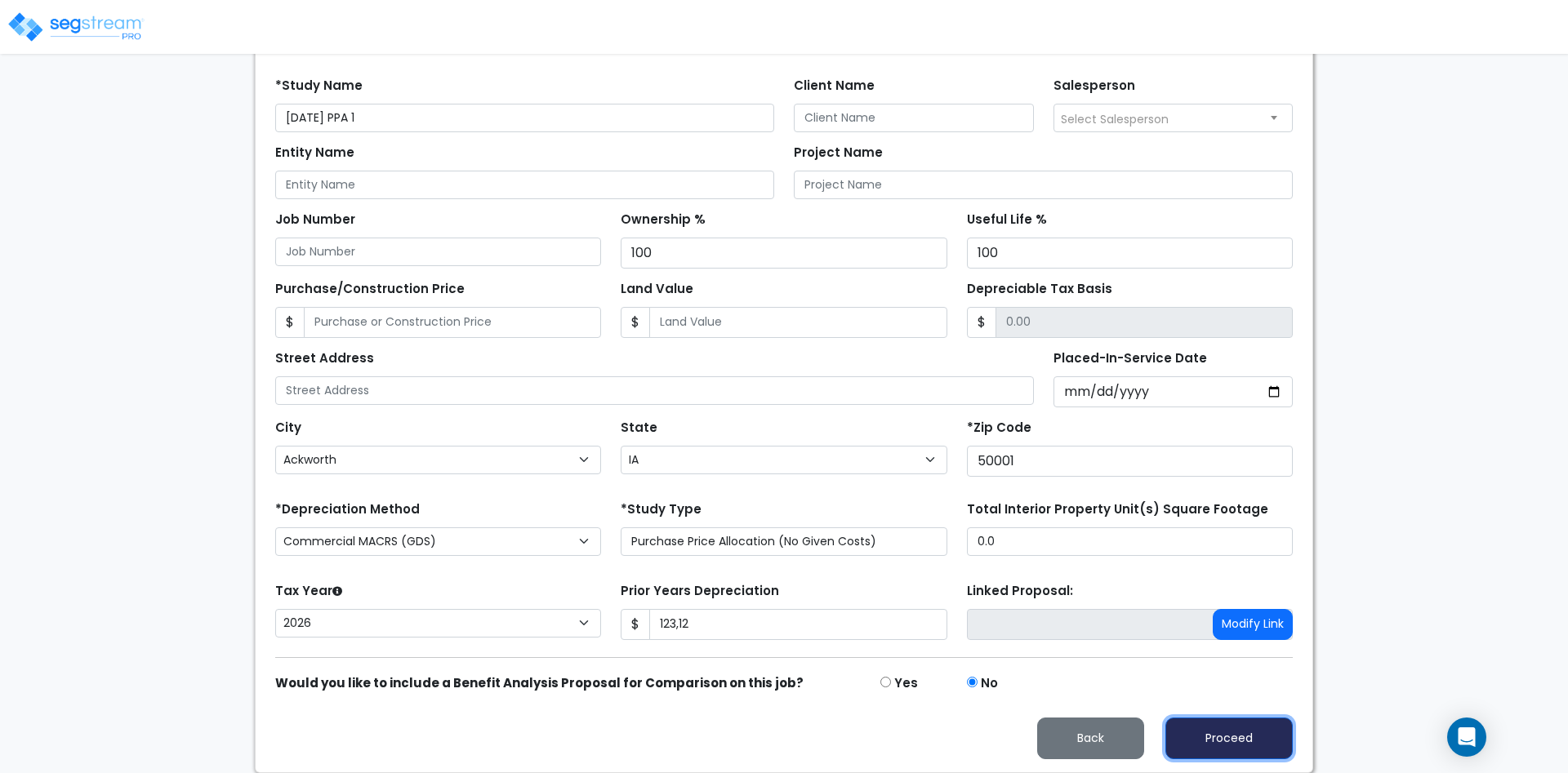
click at [1224, 734] on button "Proceed" at bounding box center [1229, 738] width 127 height 41
type input "12312"
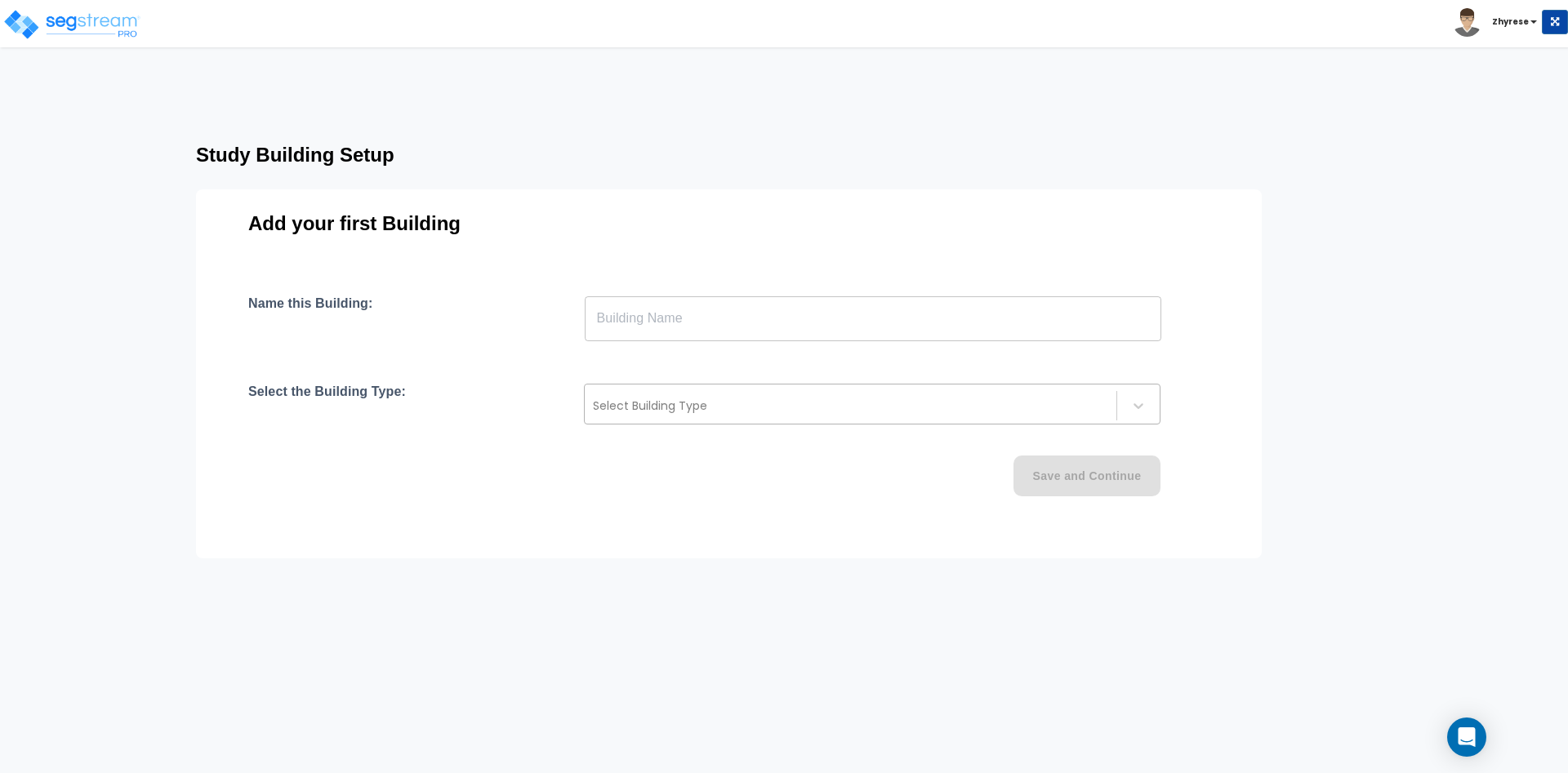
click at [730, 390] on div "Select Building Type" at bounding box center [872, 404] width 577 height 41
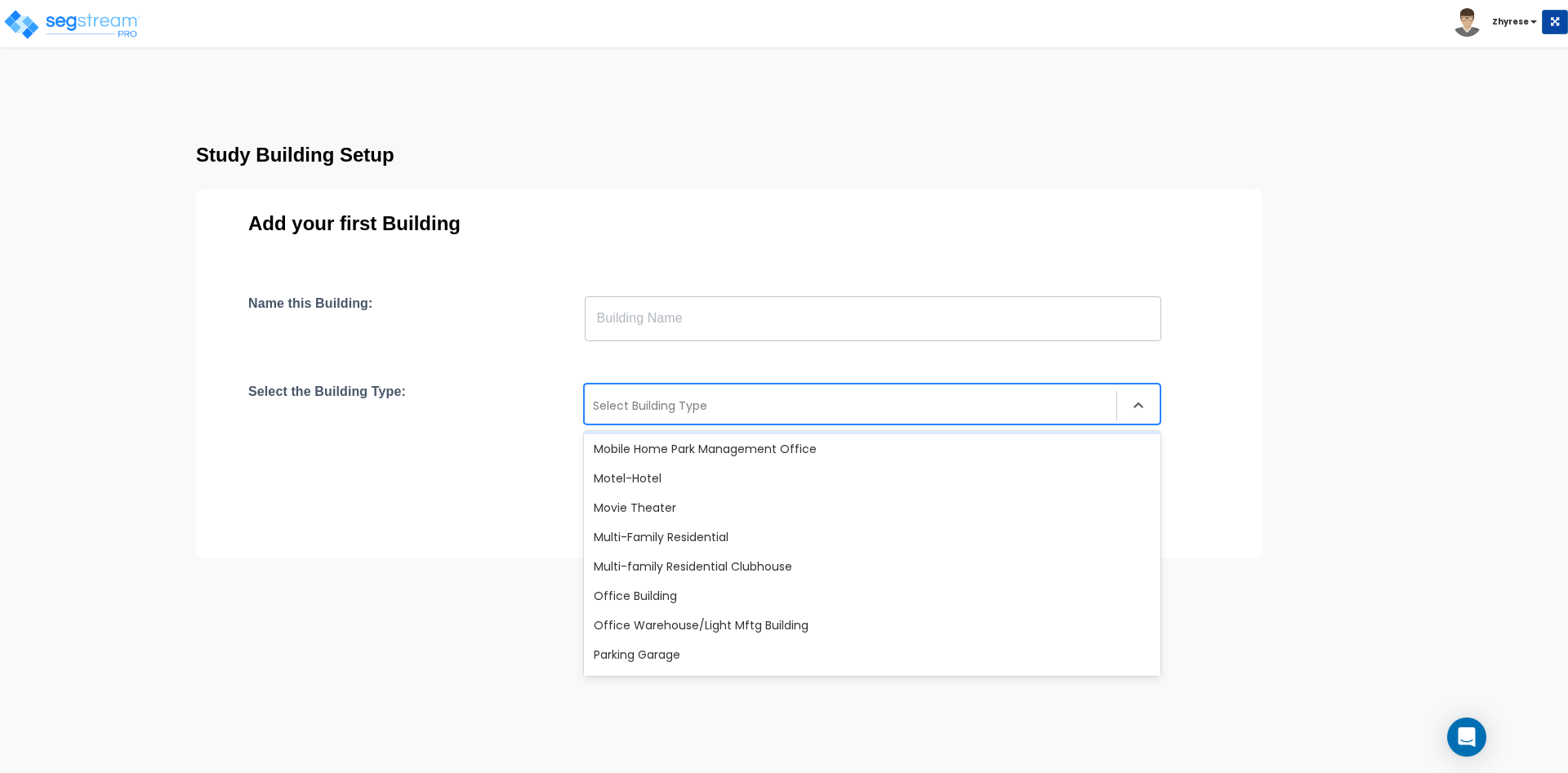
scroll to position [980, 0]
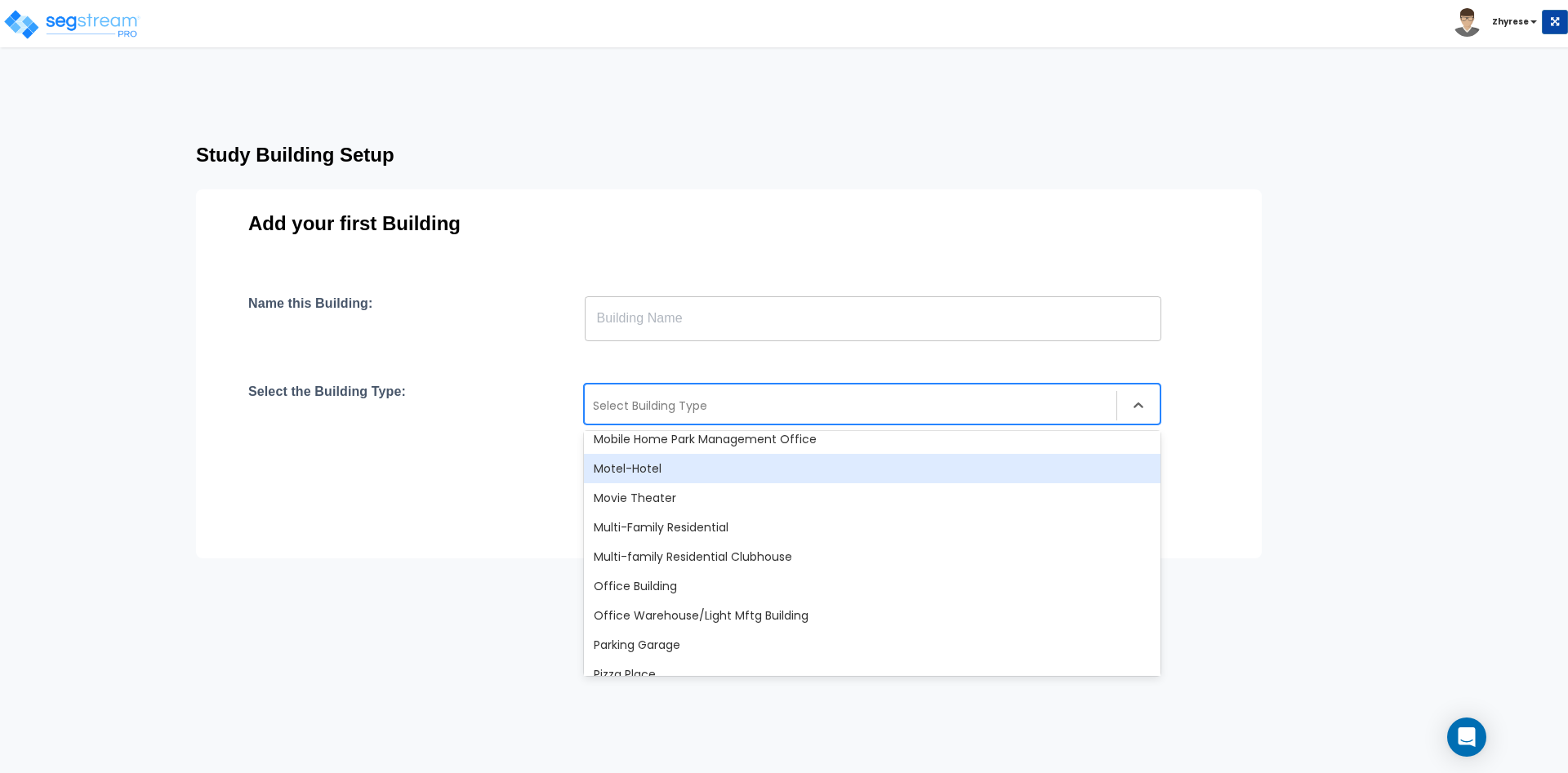
click at [726, 477] on div "Motel-Hotel" at bounding box center [872, 468] width 577 height 30
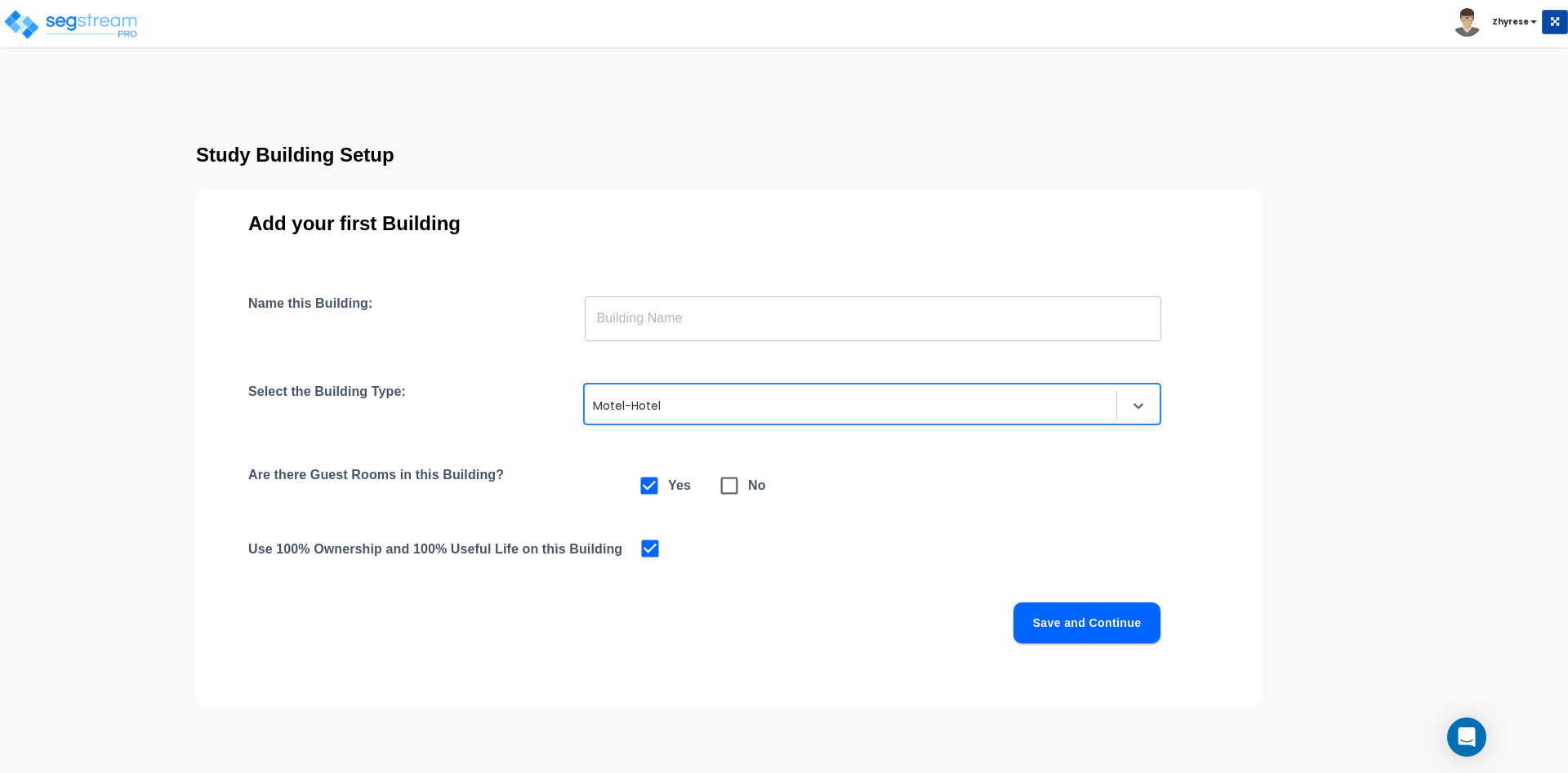
click at [783, 342] on div "Name this Building: ​ Select the Building Type: option Motel-Hotel, selected. M…" at bounding box center [728, 489] width 961 height 387
click at [788, 329] on input "text" at bounding box center [873, 319] width 577 height 46
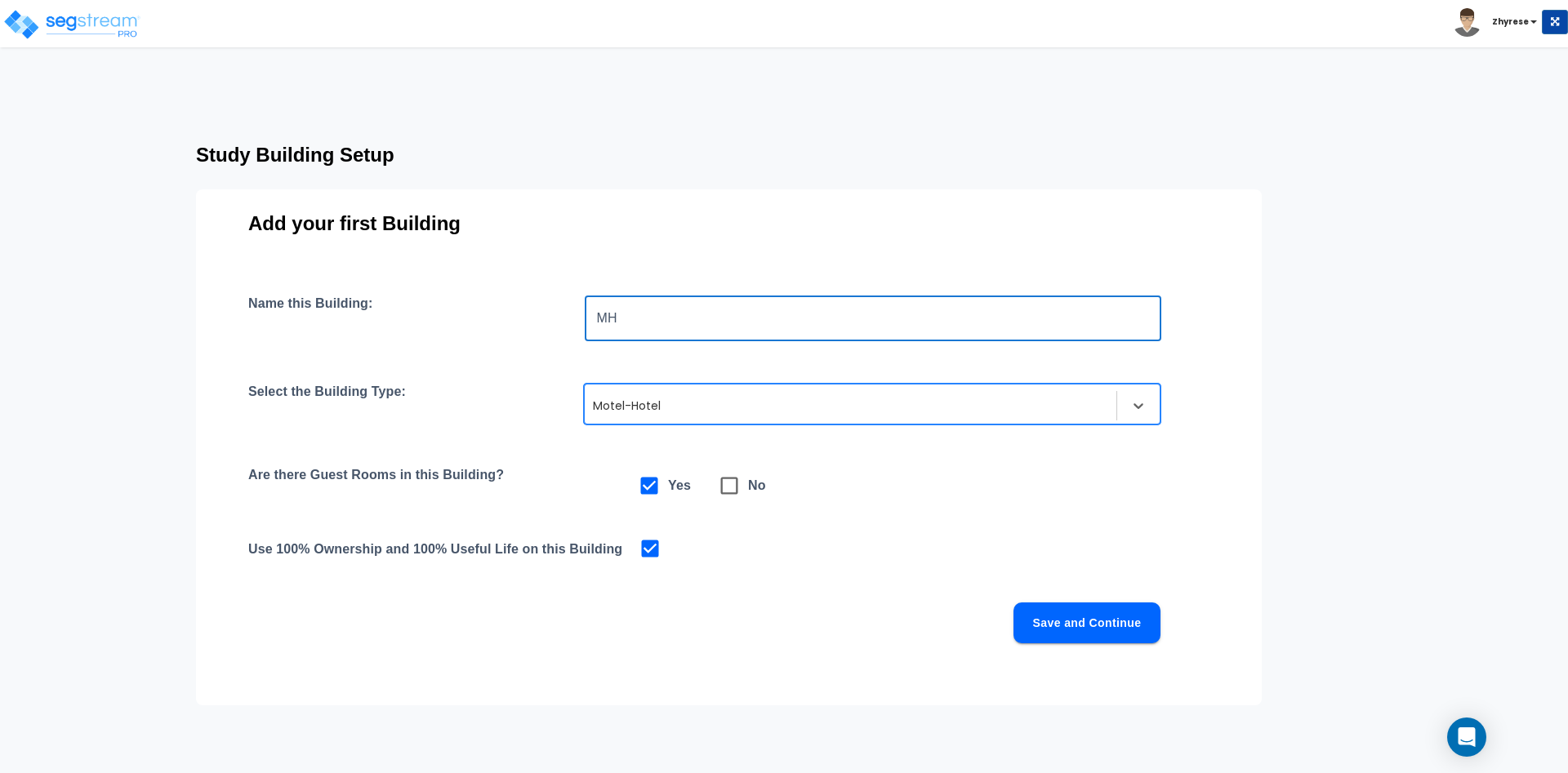
type input "MH"
click at [1097, 601] on div "Name this Building: MH ​ Select the Building Type: option Motel-Hotel, selected…" at bounding box center [728, 489] width 961 height 387
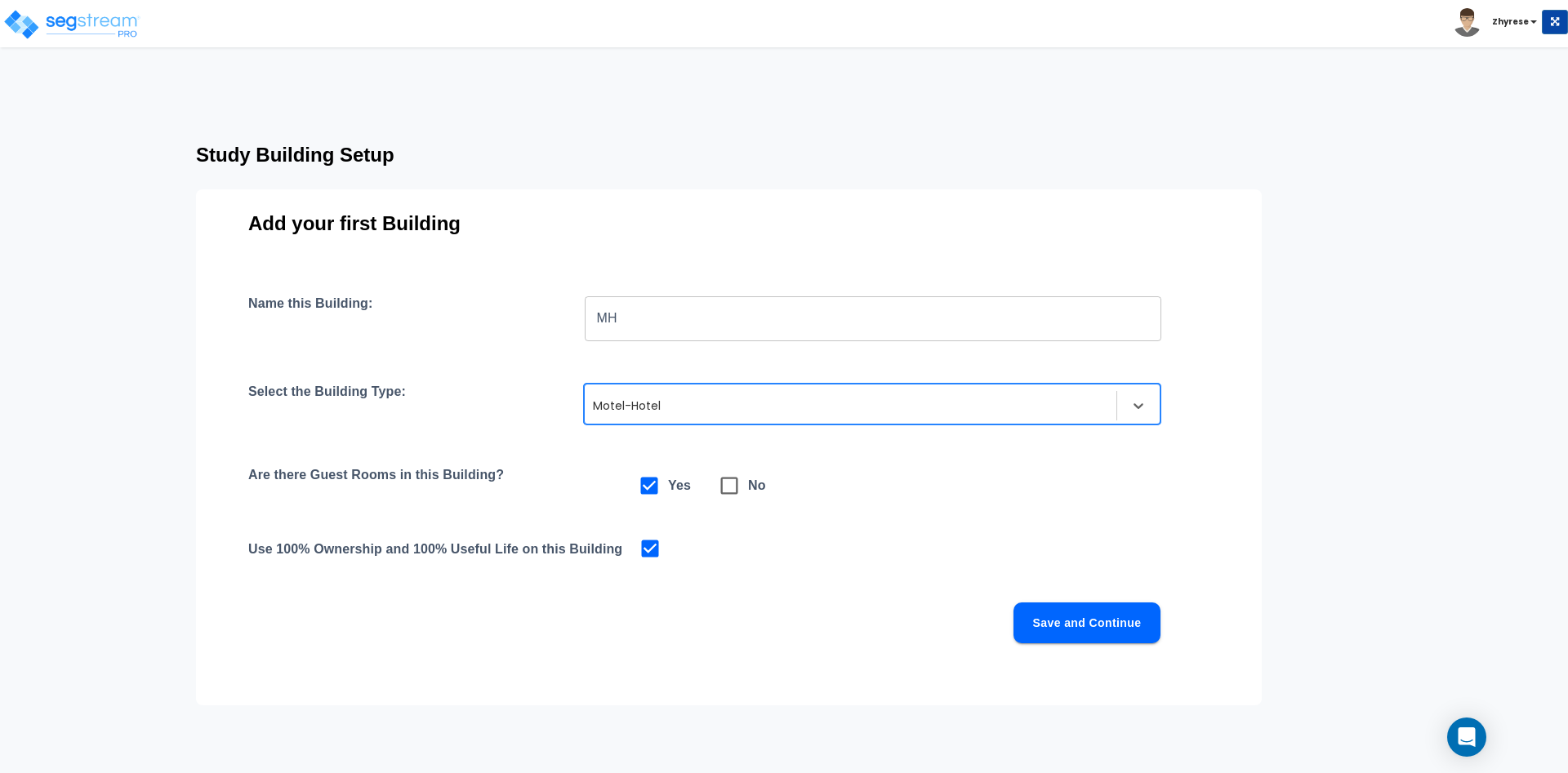
click at [1104, 629] on button "Save and Continue" at bounding box center [1087, 623] width 147 height 41
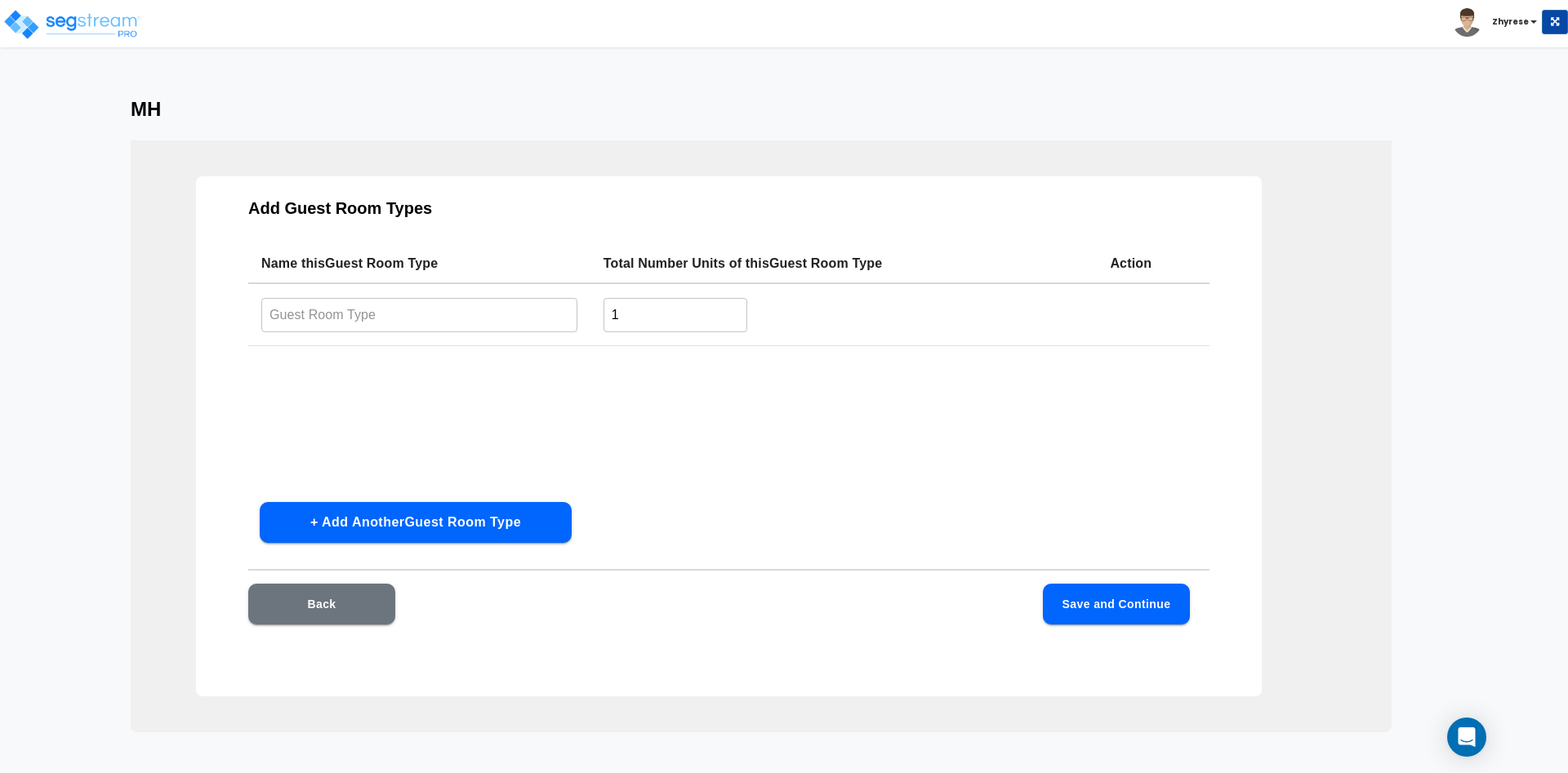
click at [450, 339] on td "​" at bounding box center [419, 315] width 342 height 63
click at [450, 328] on input "text" at bounding box center [420, 314] width 316 height 35
type input "A"
click at [705, 323] on input "1" at bounding box center [676, 314] width 145 height 35
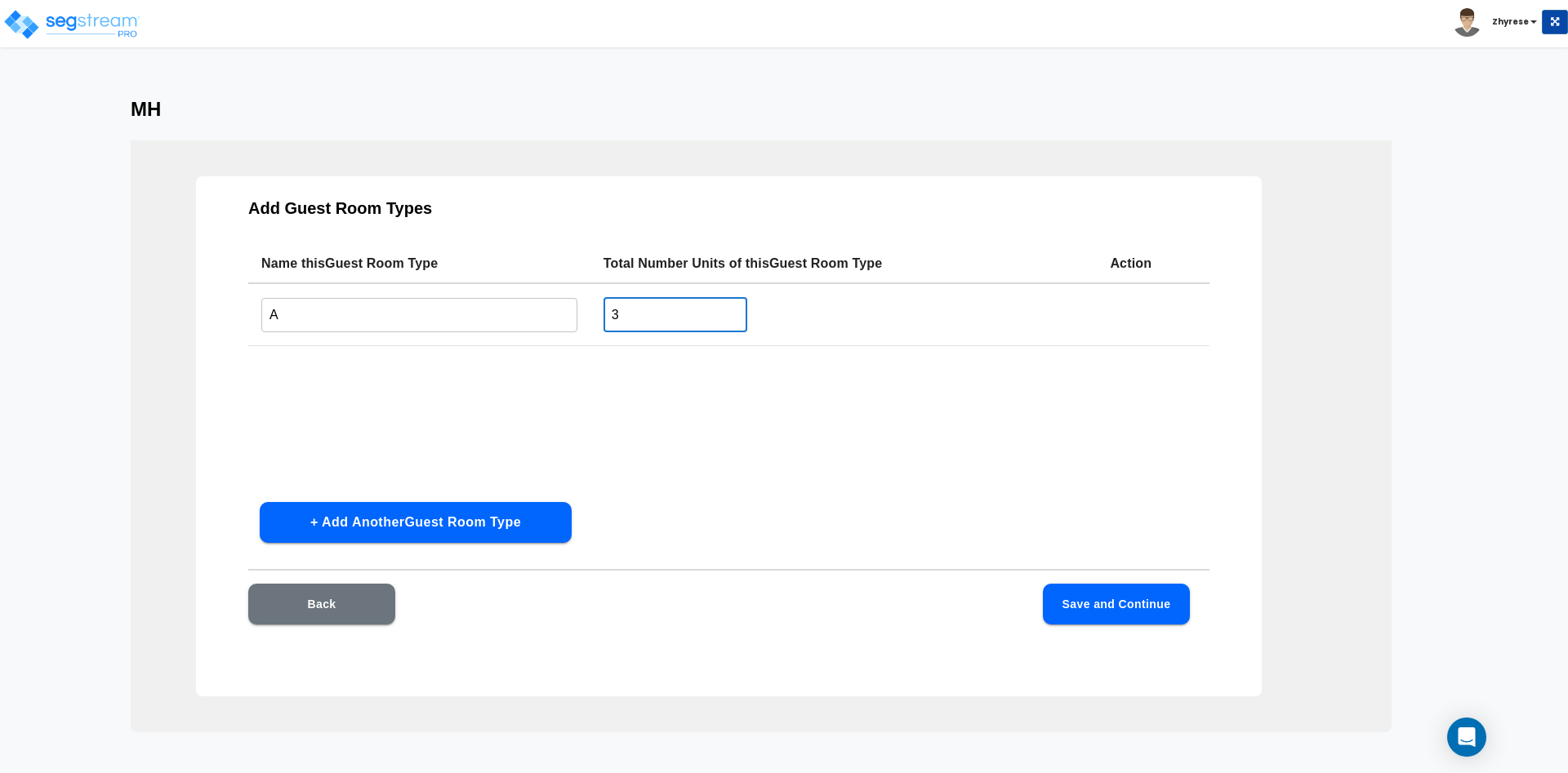
type input "3"
click at [1132, 609] on button "Save and Continue" at bounding box center [1116, 603] width 147 height 41
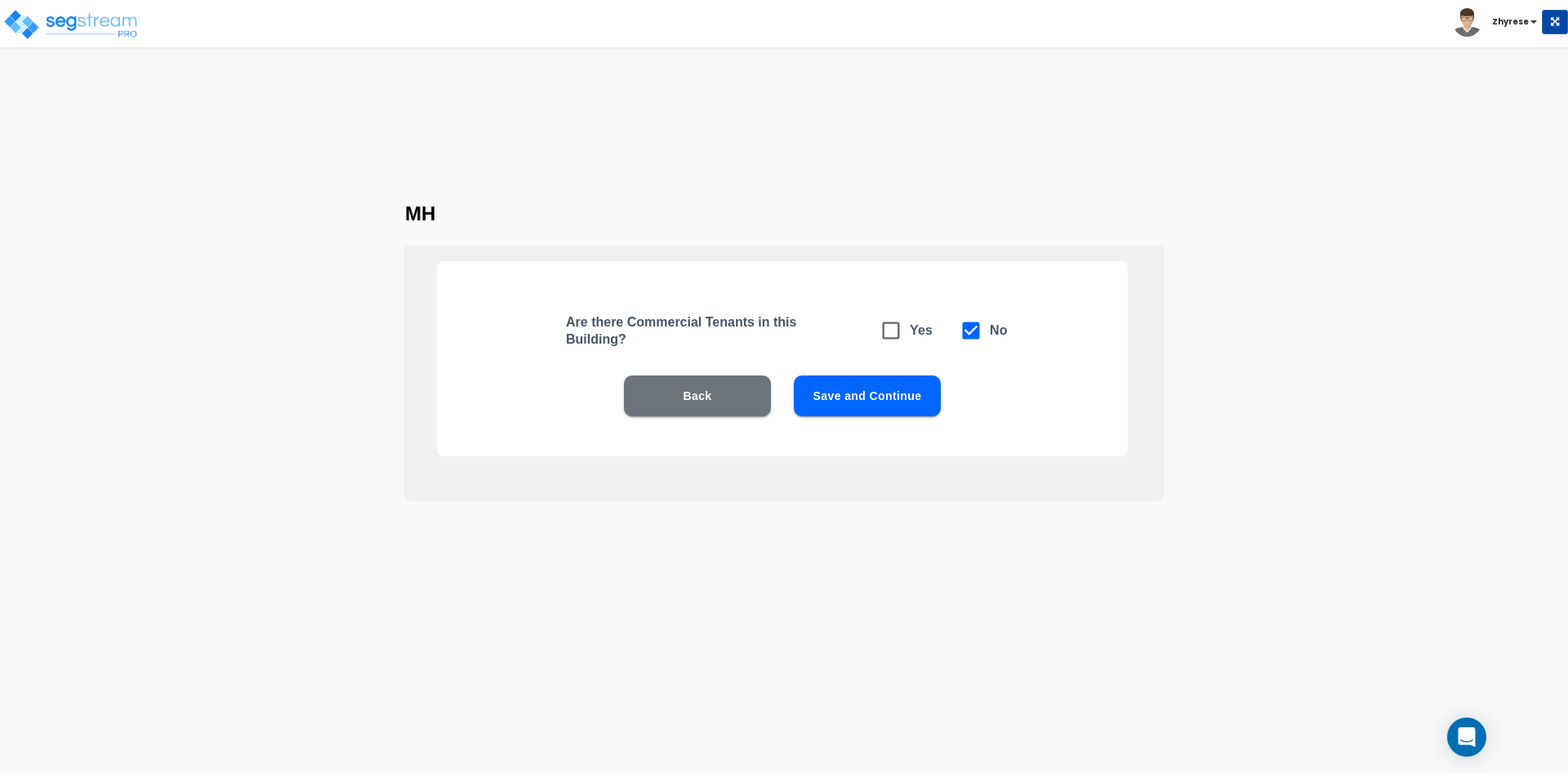
click at [904, 340] on span at bounding box center [890, 330] width 37 height 37
checkbox input "true"
checkbox input "false"
click at [899, 400] on button "Save and Continue" at bounding box center [866, 396] width 147 height 41
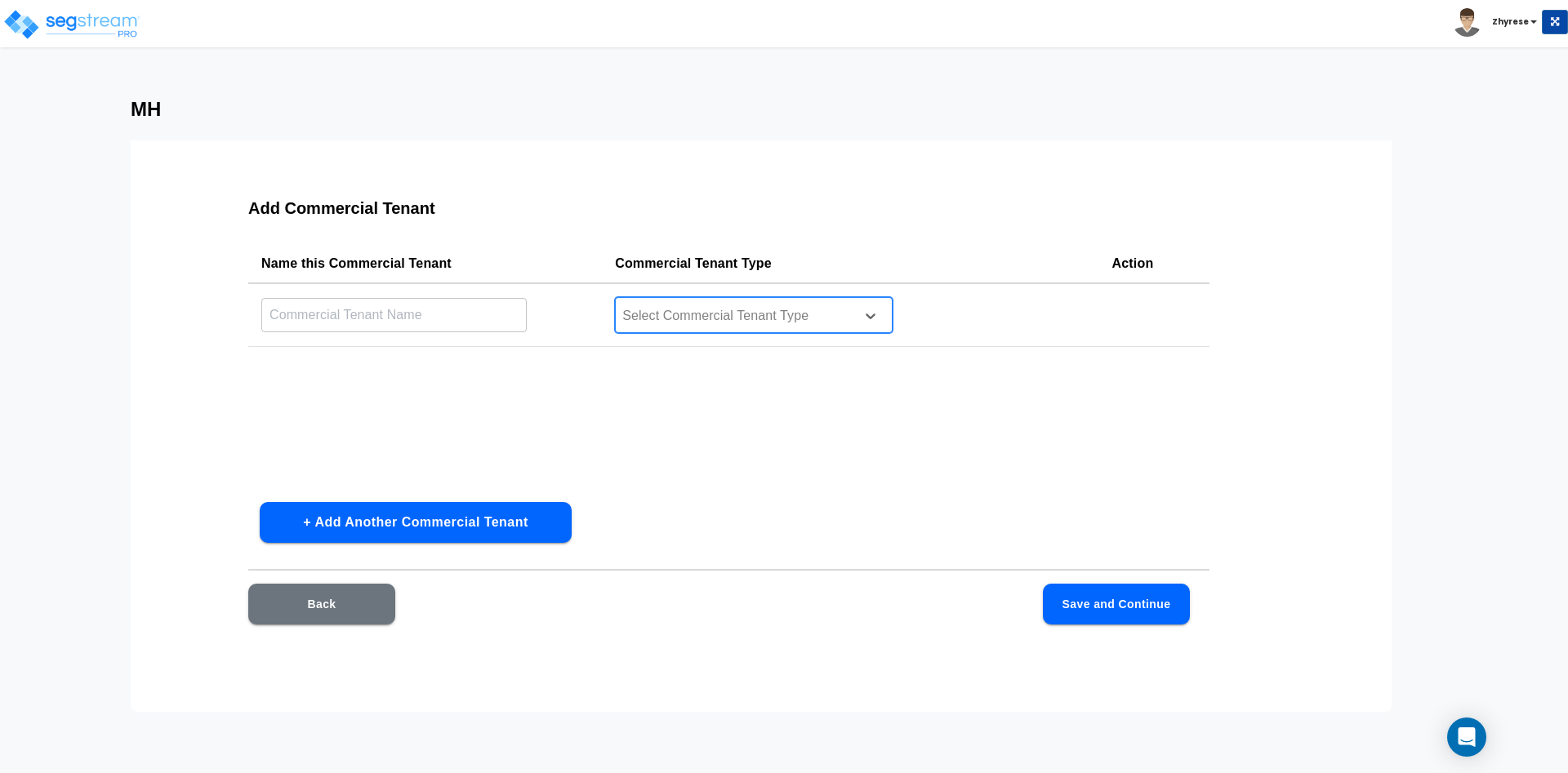
click at [716, 301] on div "Select Commercial Tenant Type" at bounding box center [754, 315] width 278 height 36
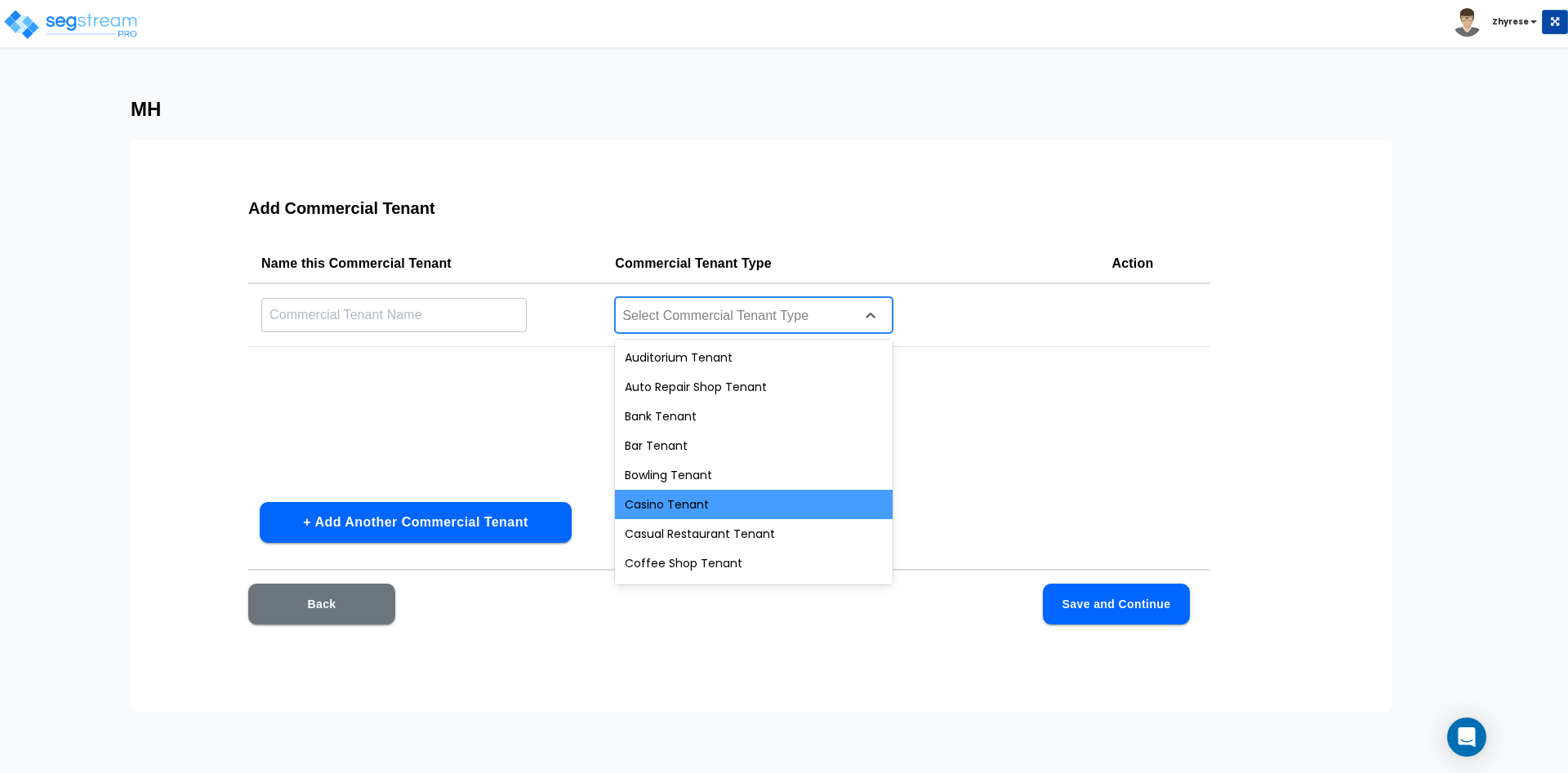
click at [693, 500] on div "Casino Tenant" at bounding box center [754, 504] width 278 height 30
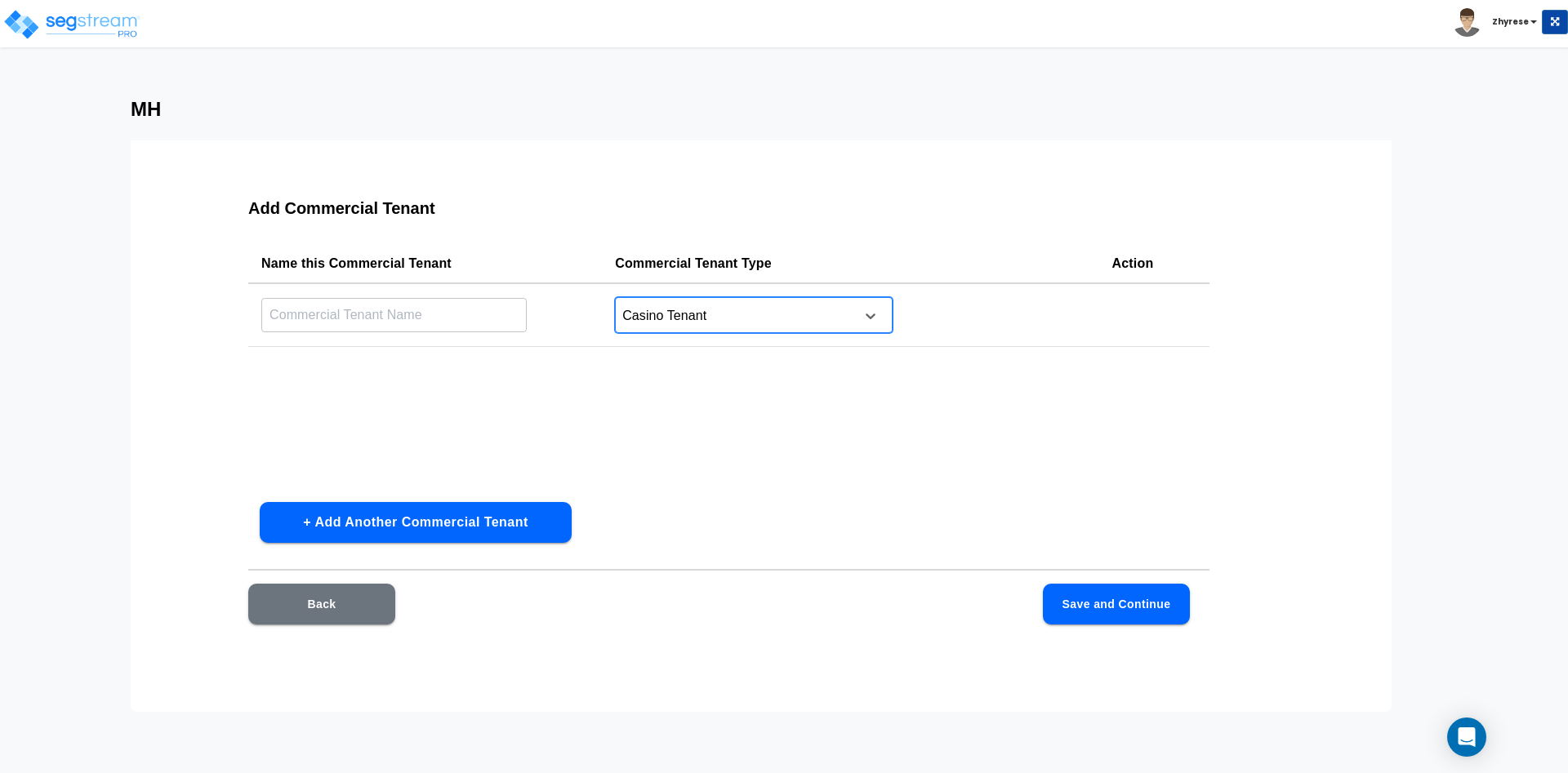
click at [460, 340] on td "​" at bounding box center [425, 315] width 354 height 63
click at [458, 324] on input "C" at bounding box center [394, 314] width 265 height 35
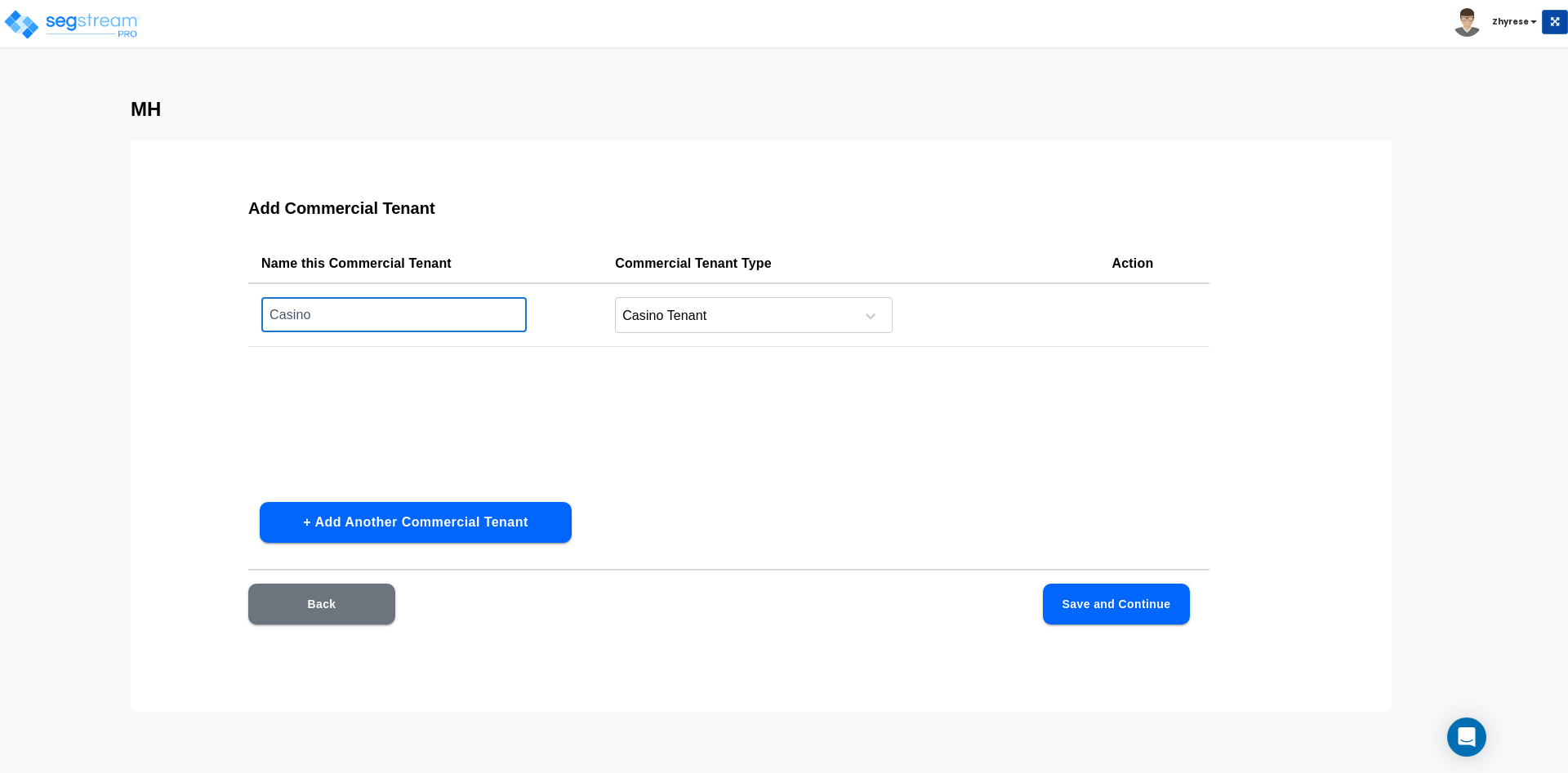
type input "Casino"
click at [1109, 572] on div "Add Commercial Tenant Name this Commercial Tenant Commercial Tenant Type Action…" at bounding box center [729, 421] width 1066 height 489
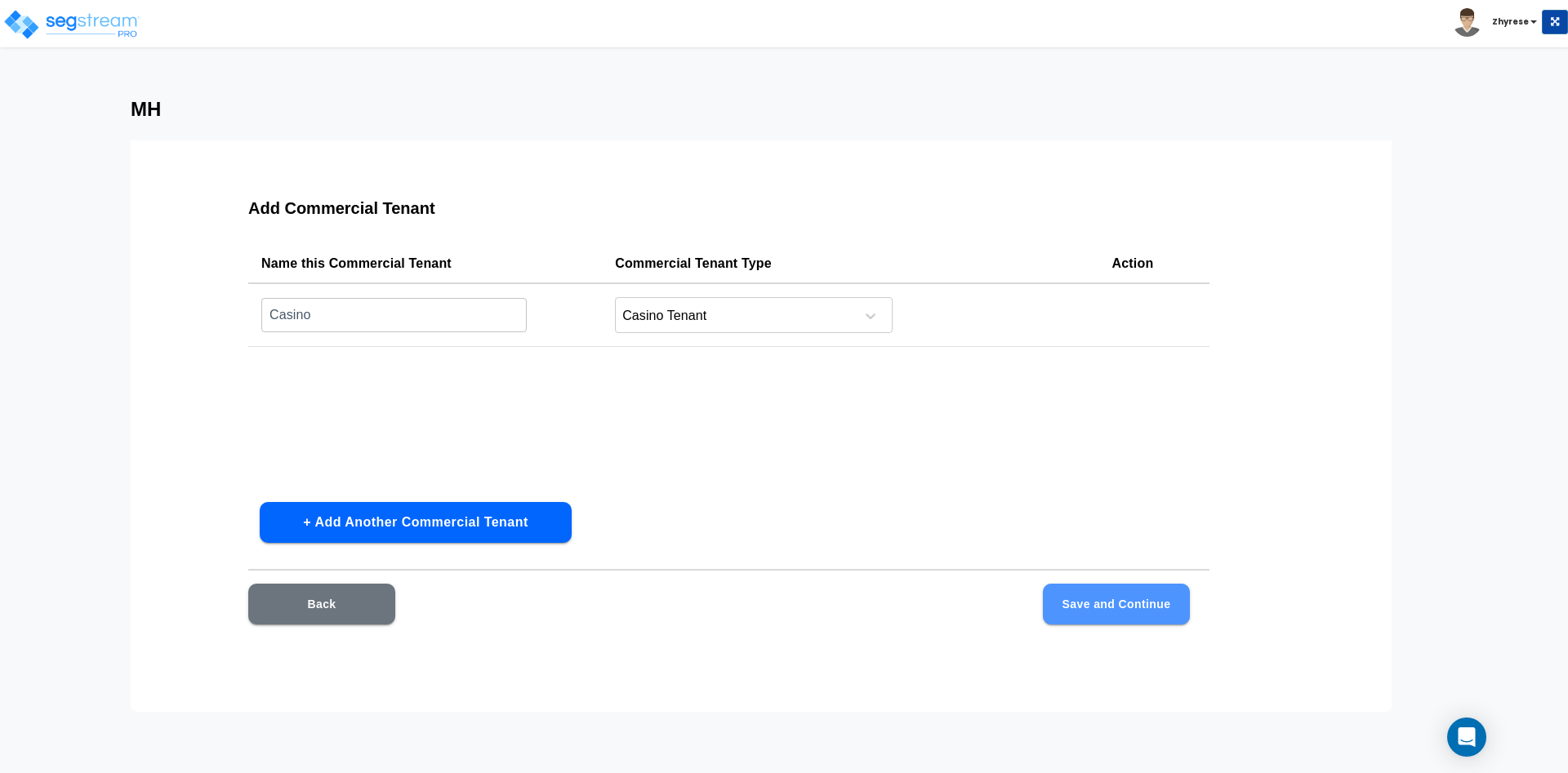
click at [1129, 594] on button "Save and Continue" at bounding box center [1116, 603] width 147 height 41
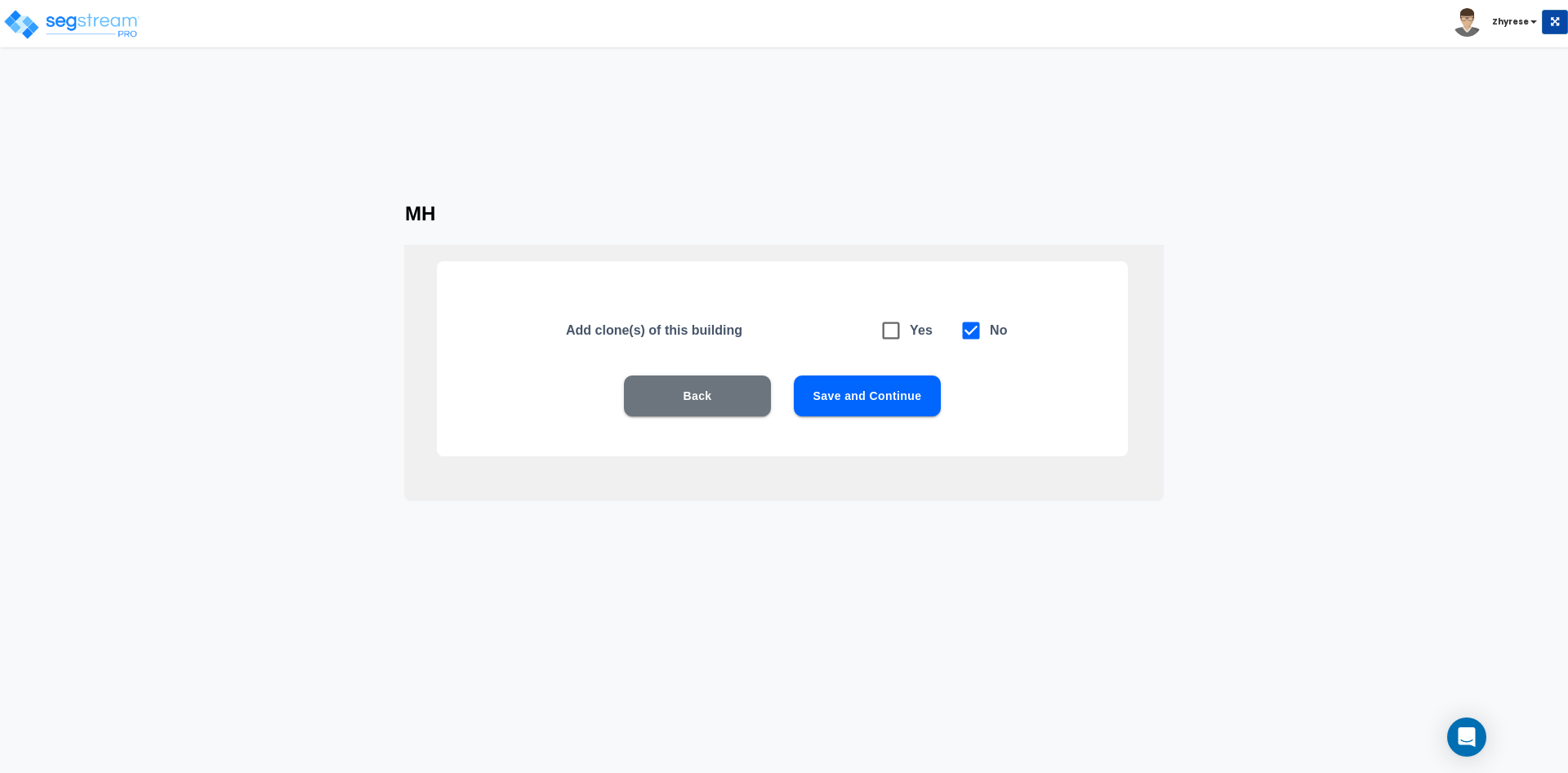
click at [866, 402] on button "Save and Continue" at bounding box center [866, 396] width 147 height 41
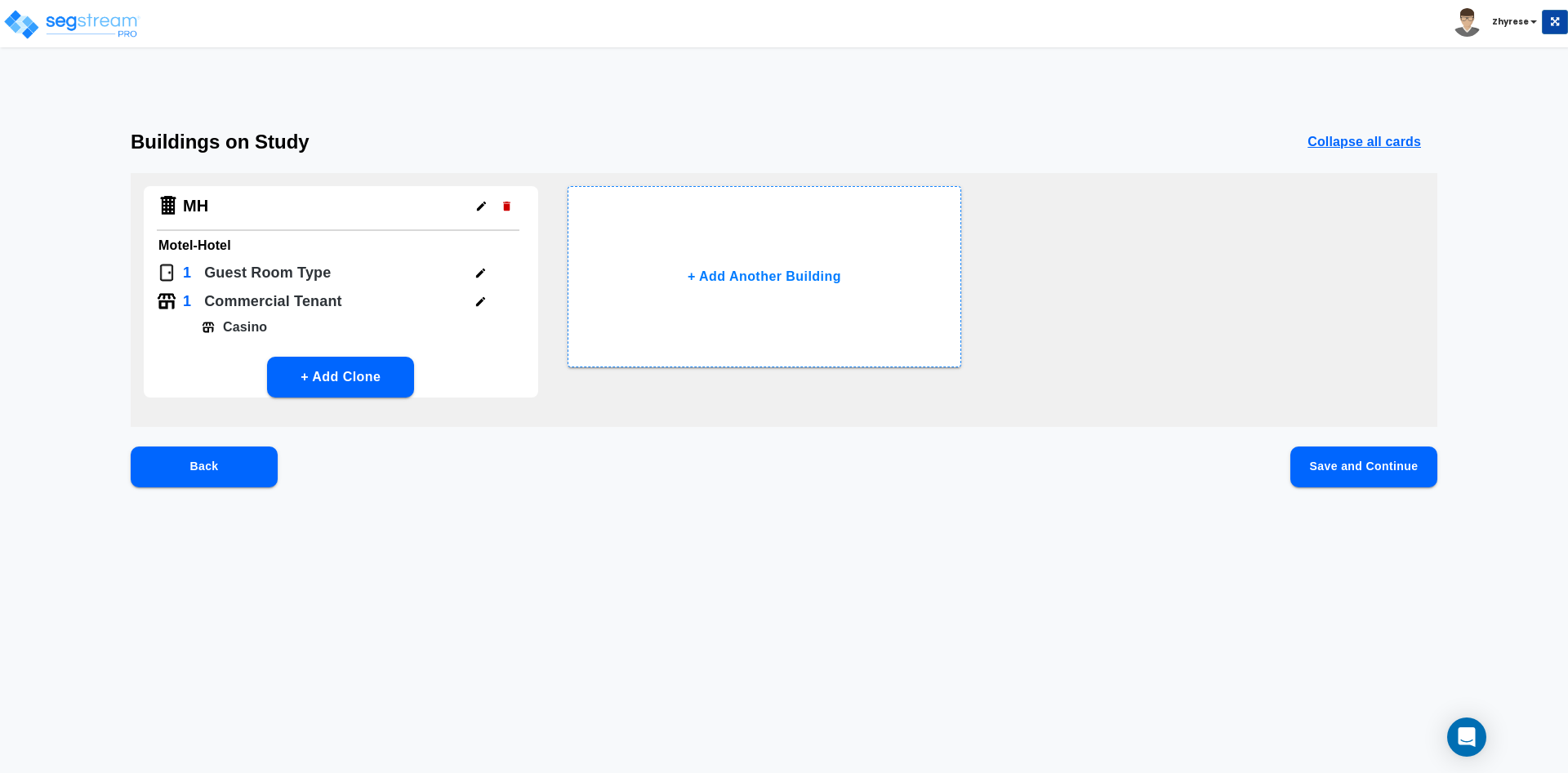
click at [1341, 488] on div "Back Save and Continue" at bounding box center [784, 492] width 1307 height 93
click at [1347, 471] on button "Save and Continue" at bounding box center [1364, 466] width 147 height 41
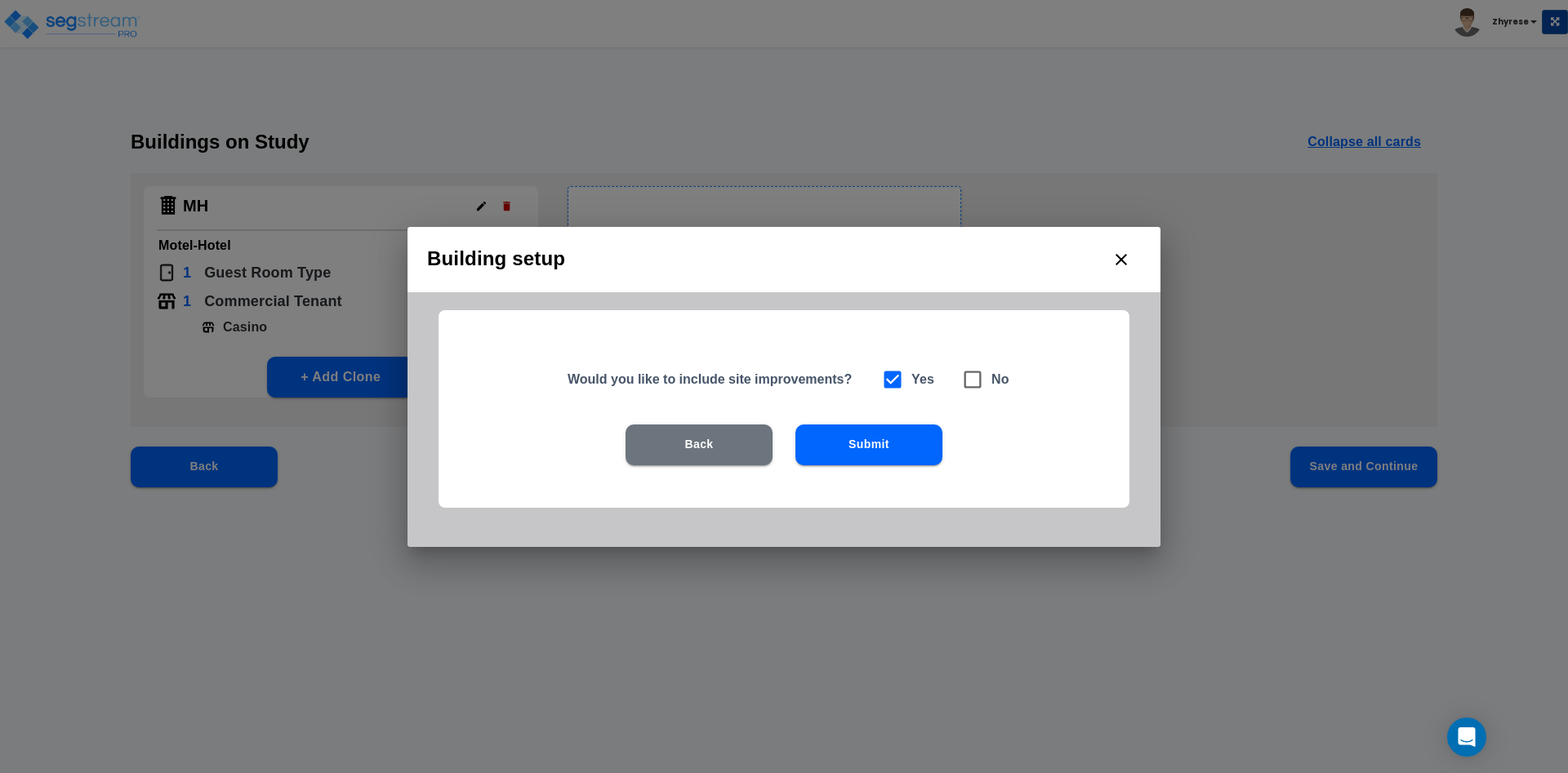
click at [866, 458] on button "Submit" at bounding box center [868, 444] width 147 height 41
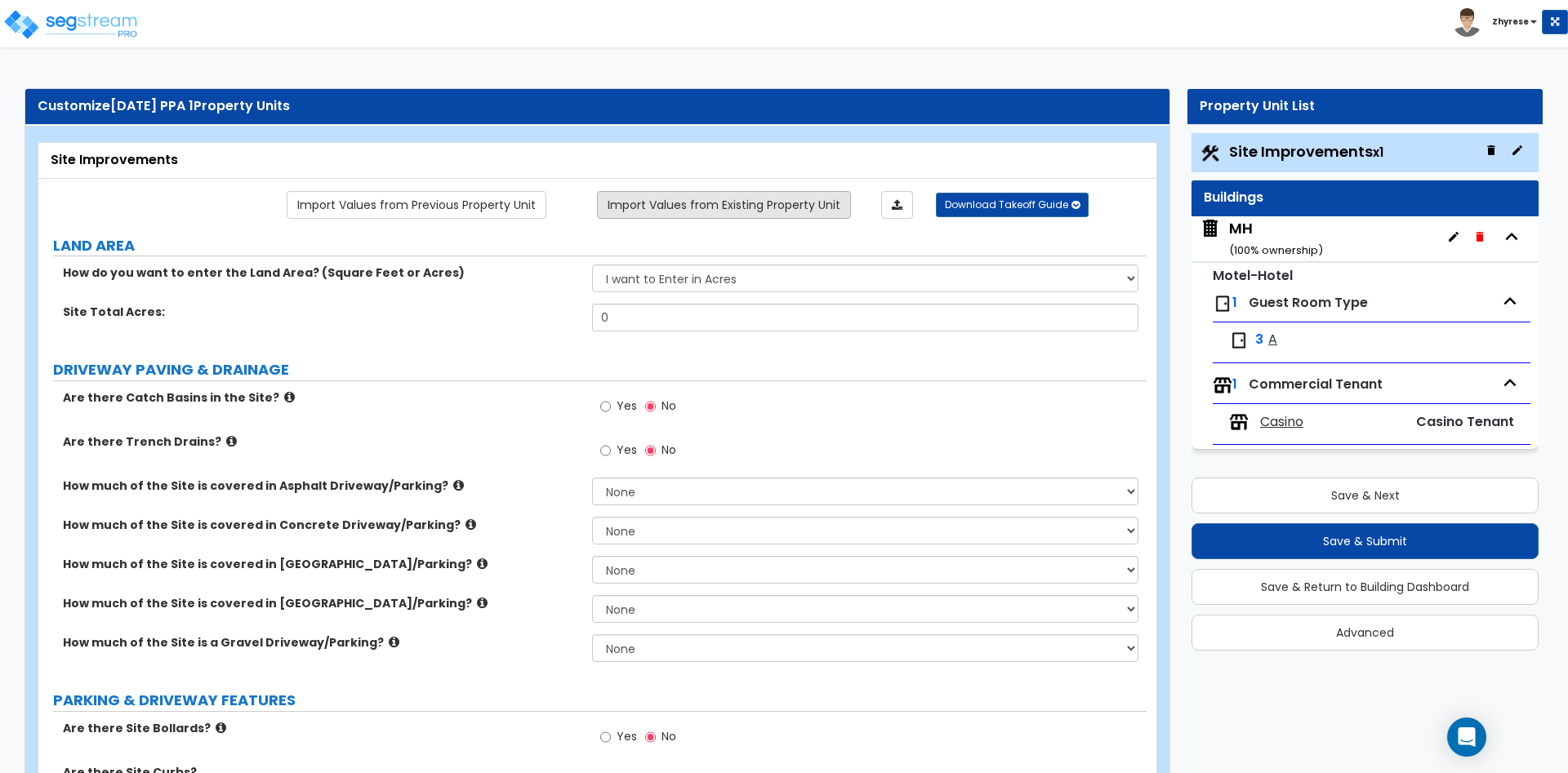
click at [749, 217] on link "Import Values from Existing Property Unit" at bounding box center [724, 204] width 254 height 28
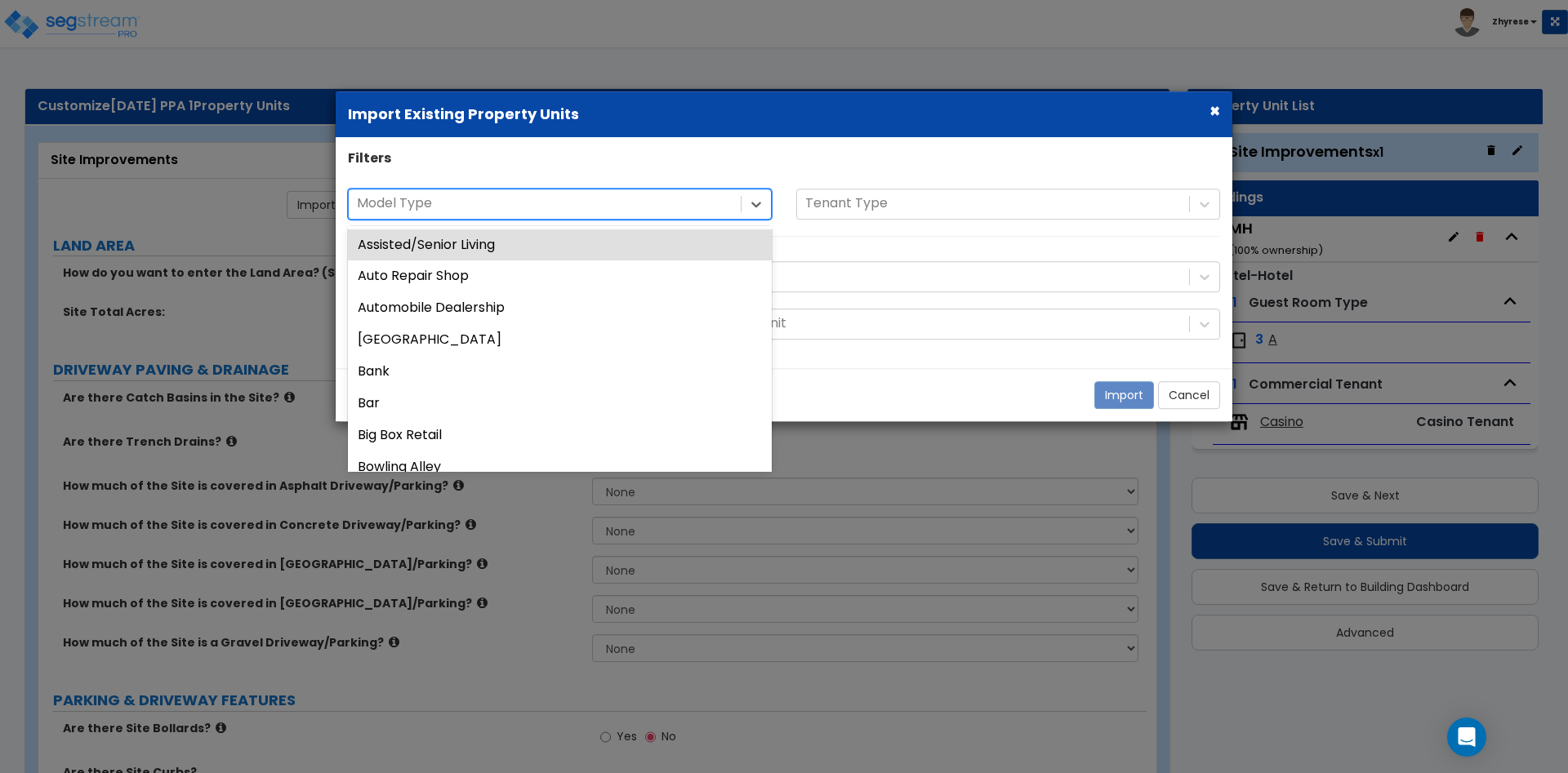
click at [565, 212] on div at bounding box center [544, 203] width 376 height 22
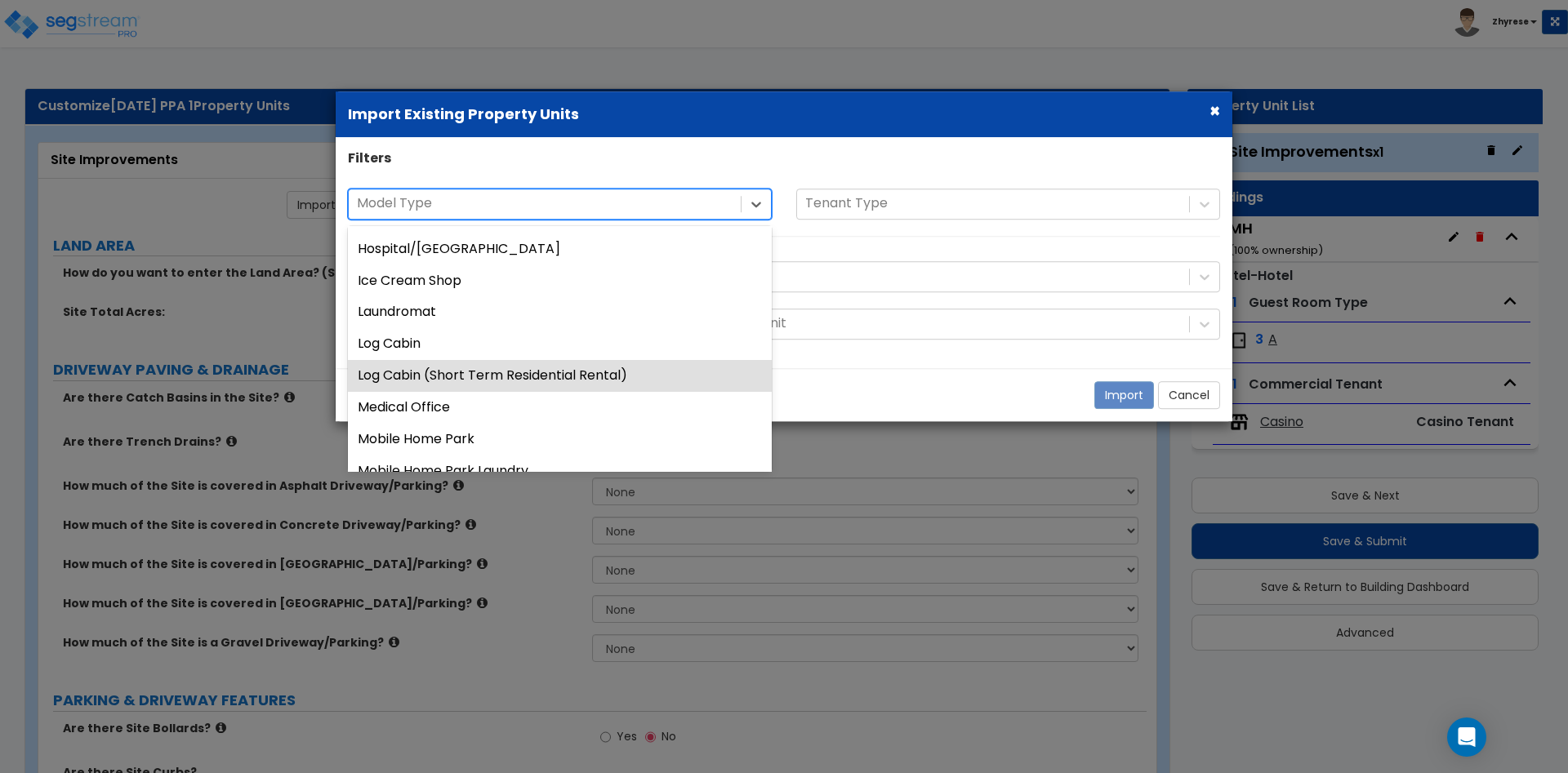
scroll to position [901, 0]
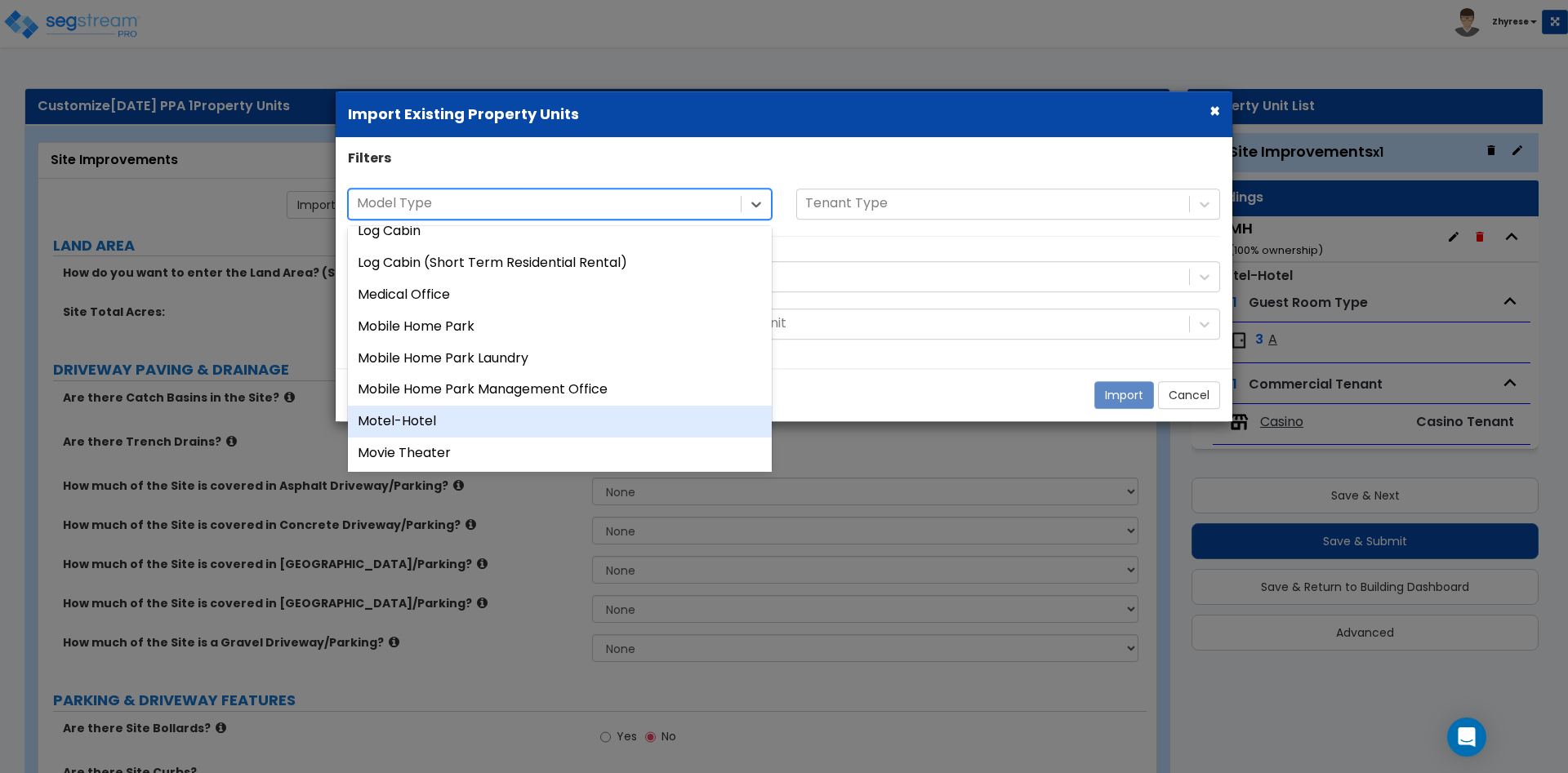
click at [540, 411] on div "Motel-Hotel" at bounding box center [560, 421] width 424 height 32
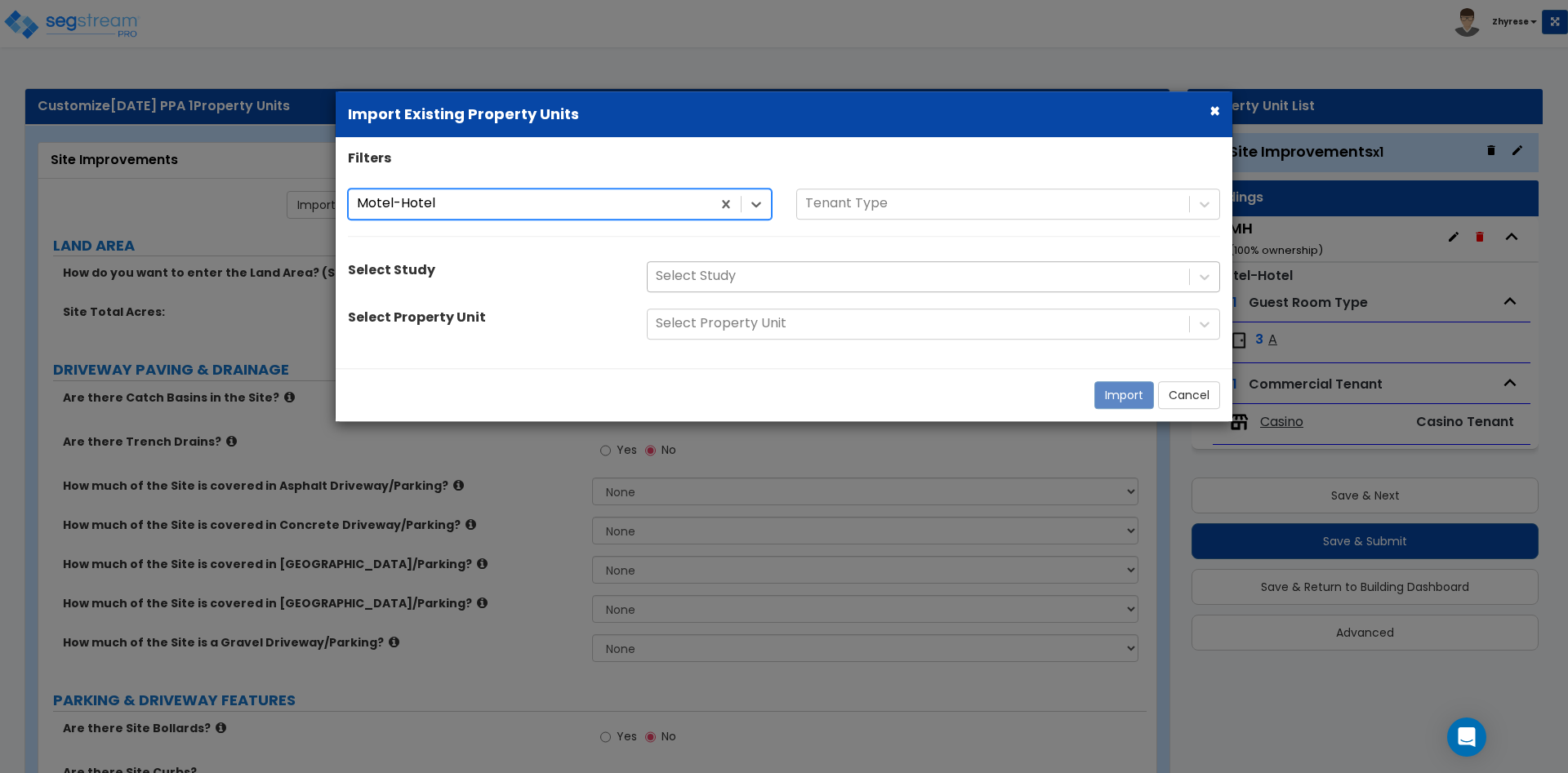
click at [776, 279] on div at bounding box center [918, 276] width 525 height 22
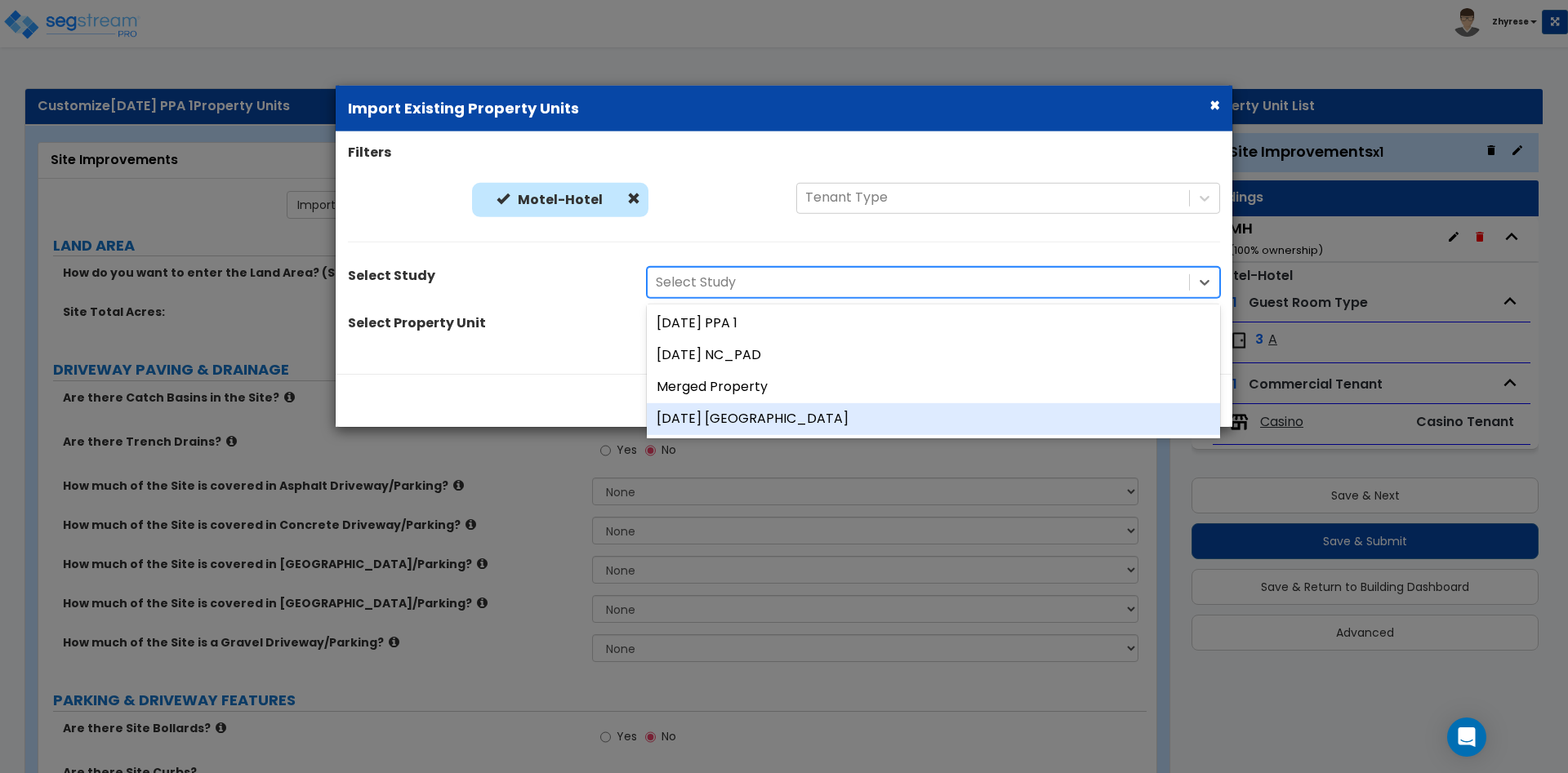
click at [785, 412] on div "04Sept25 NC" at bounding box center [934, 419] width 573 height 32
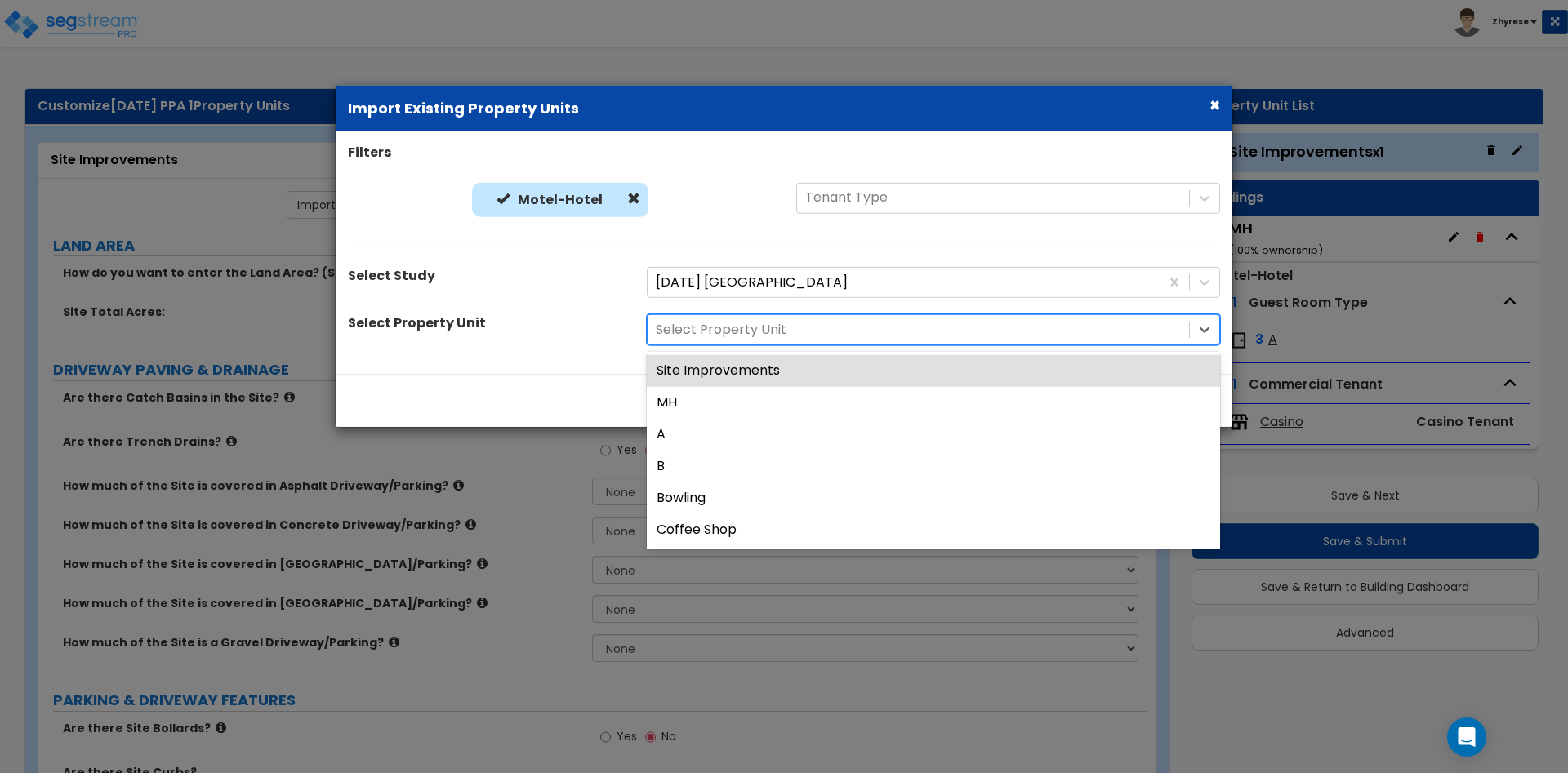
click at [783, 330] on div at bounding box center [918, 330] width 525 height 22
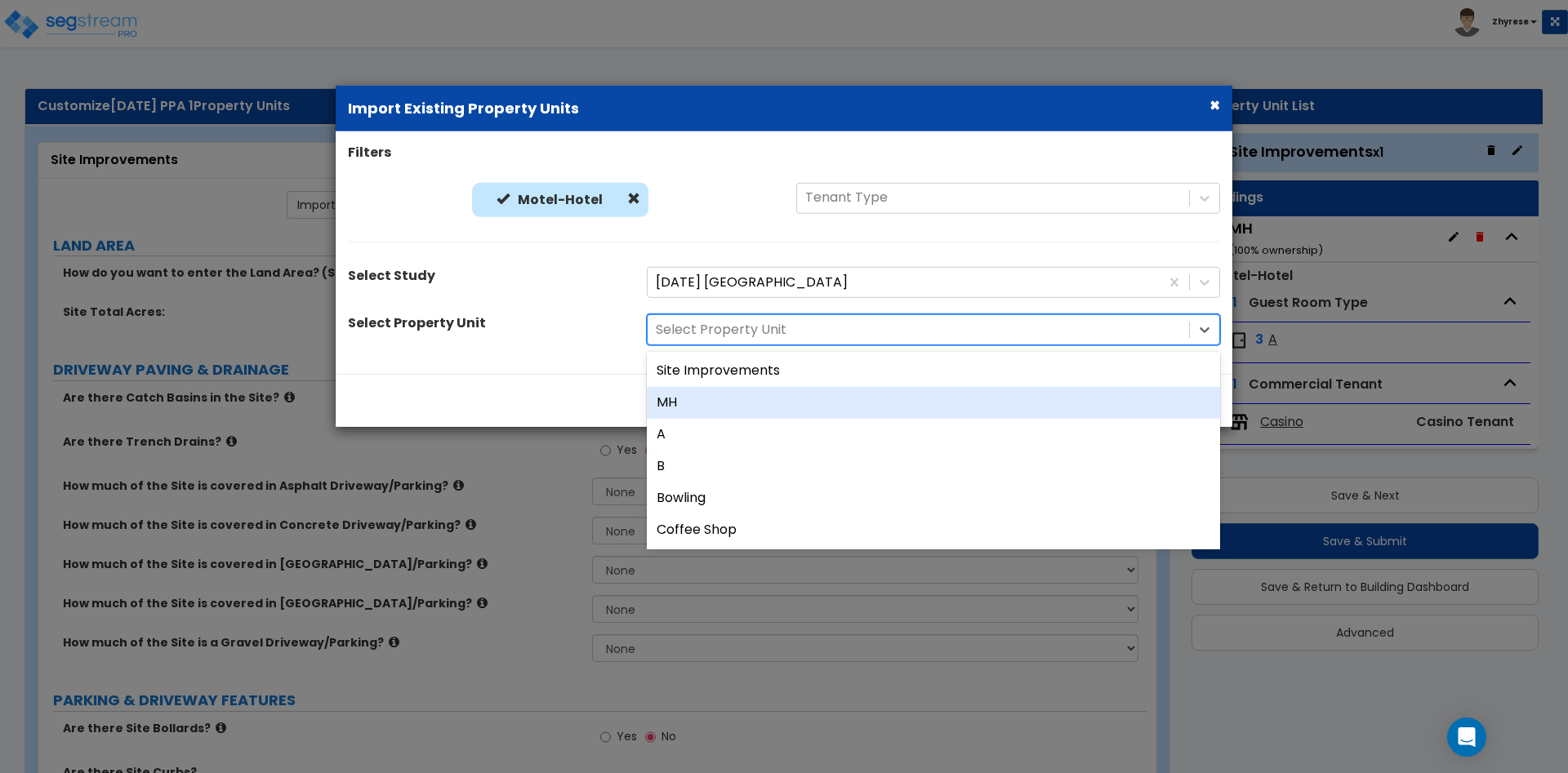
click at [764, 410] on div "MH" at bounding box center [934, 402] width 573 height 32
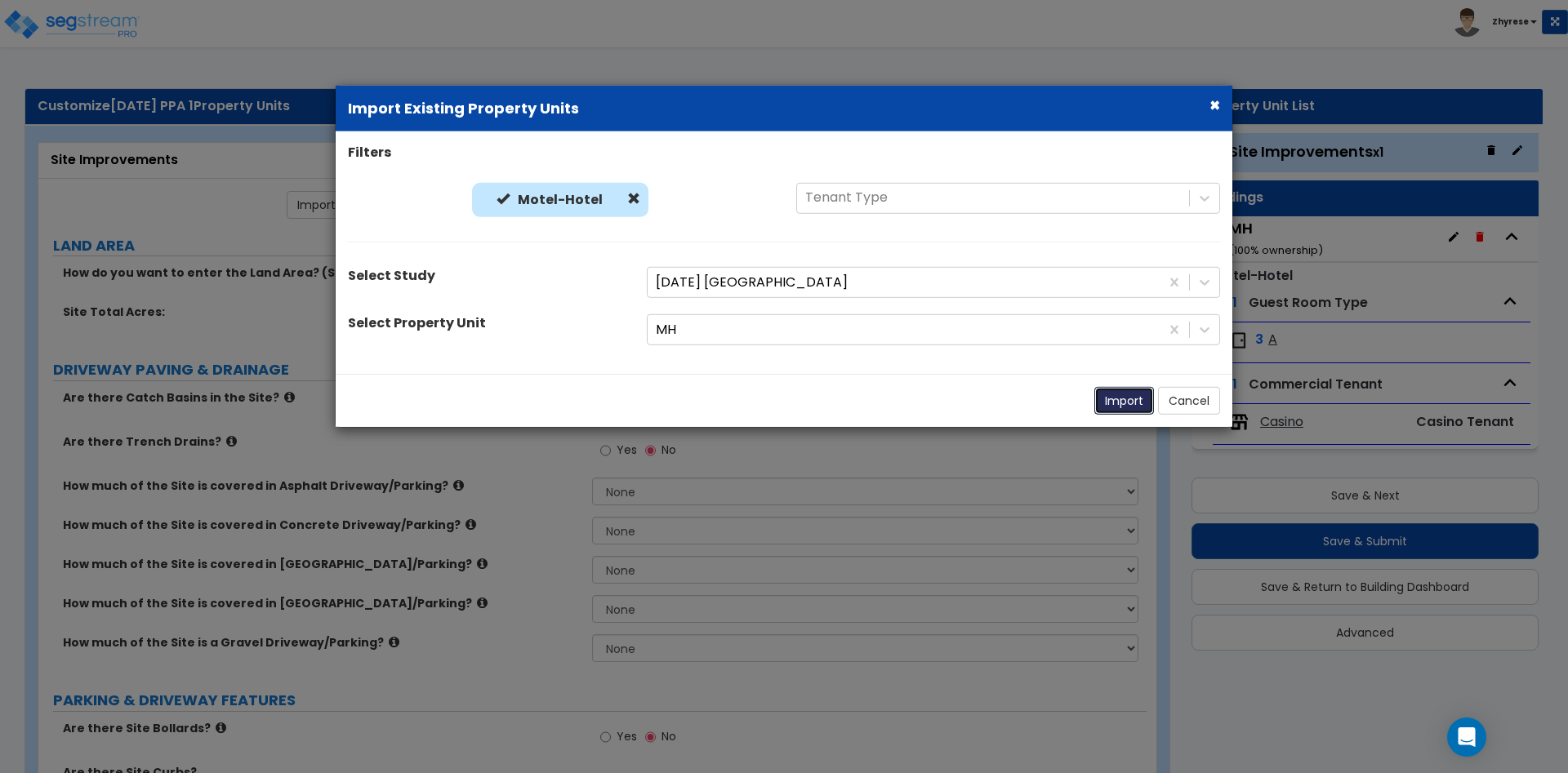
drag, startPoint x: 1128, startPoint y: 400, endPoint x: 1116, endPoint y: 307, distance: 93.8
click at [1116, 307] on div "× Import Existing Property Units Filters Motel-Hotel Motel-Hotel Tenant Type Se…" at bounding box center [784, 257] width 899 height 343
click at [1027, 341] on div at bounding box center [903, 330] width 496 height 22
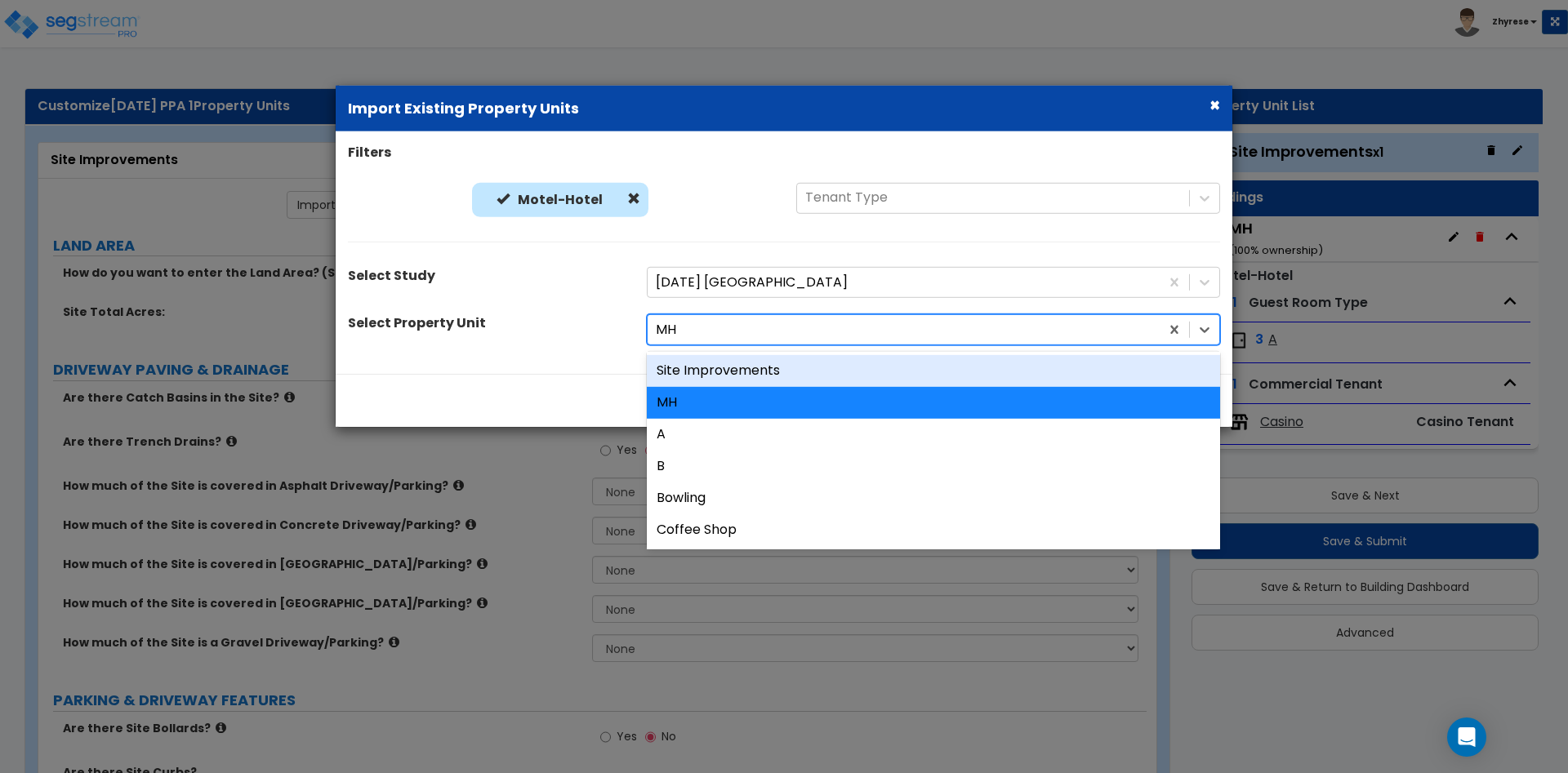
click at [1023, 372] on div "Site Improvements" at bounding box center [934, 371] width 573 height 32
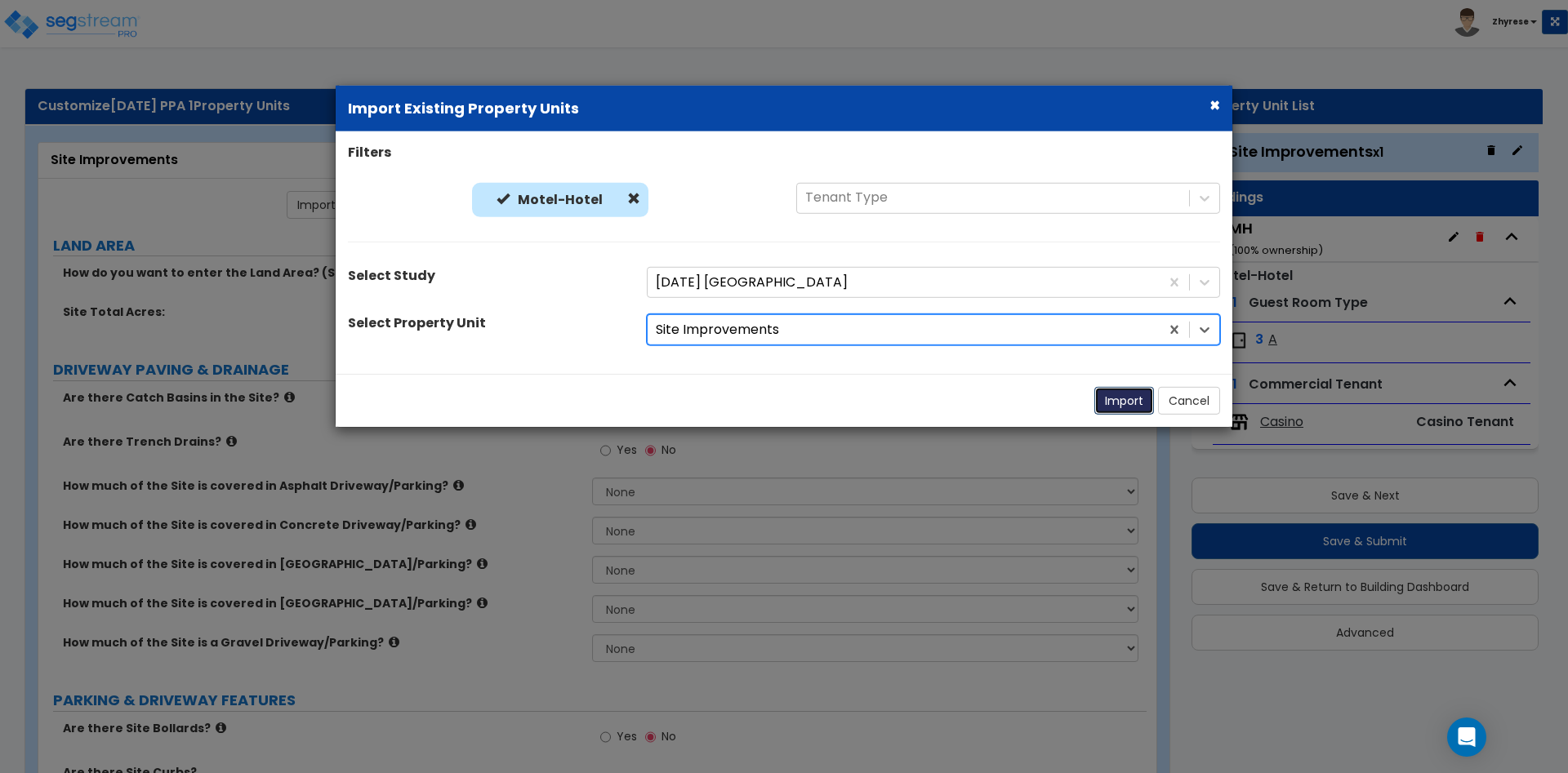
click at [1128, 407] on button "Import" at bounding box center [1124, 400] width 59 height 28
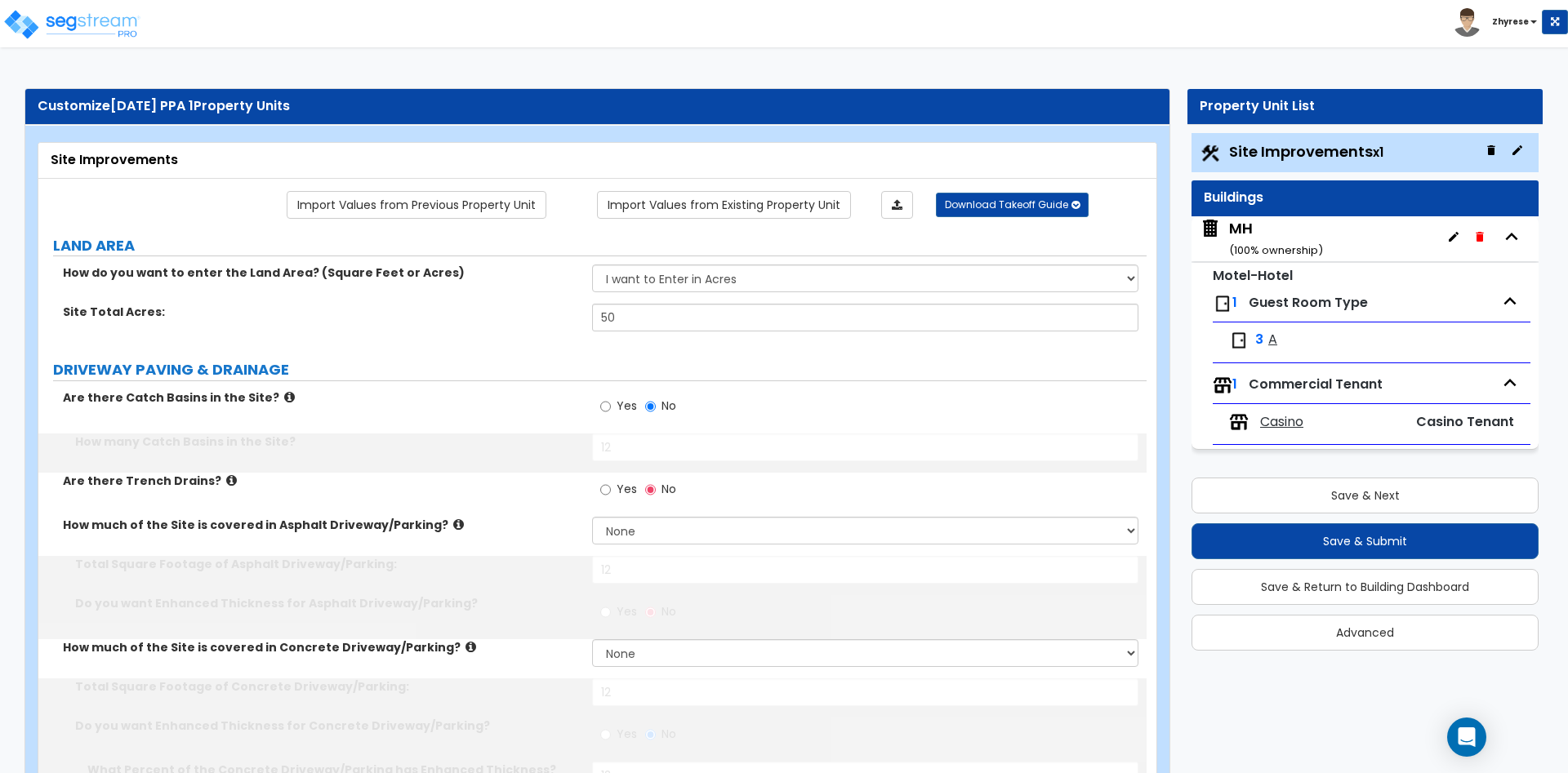
type input "50"
radio input "true"
select select "2"
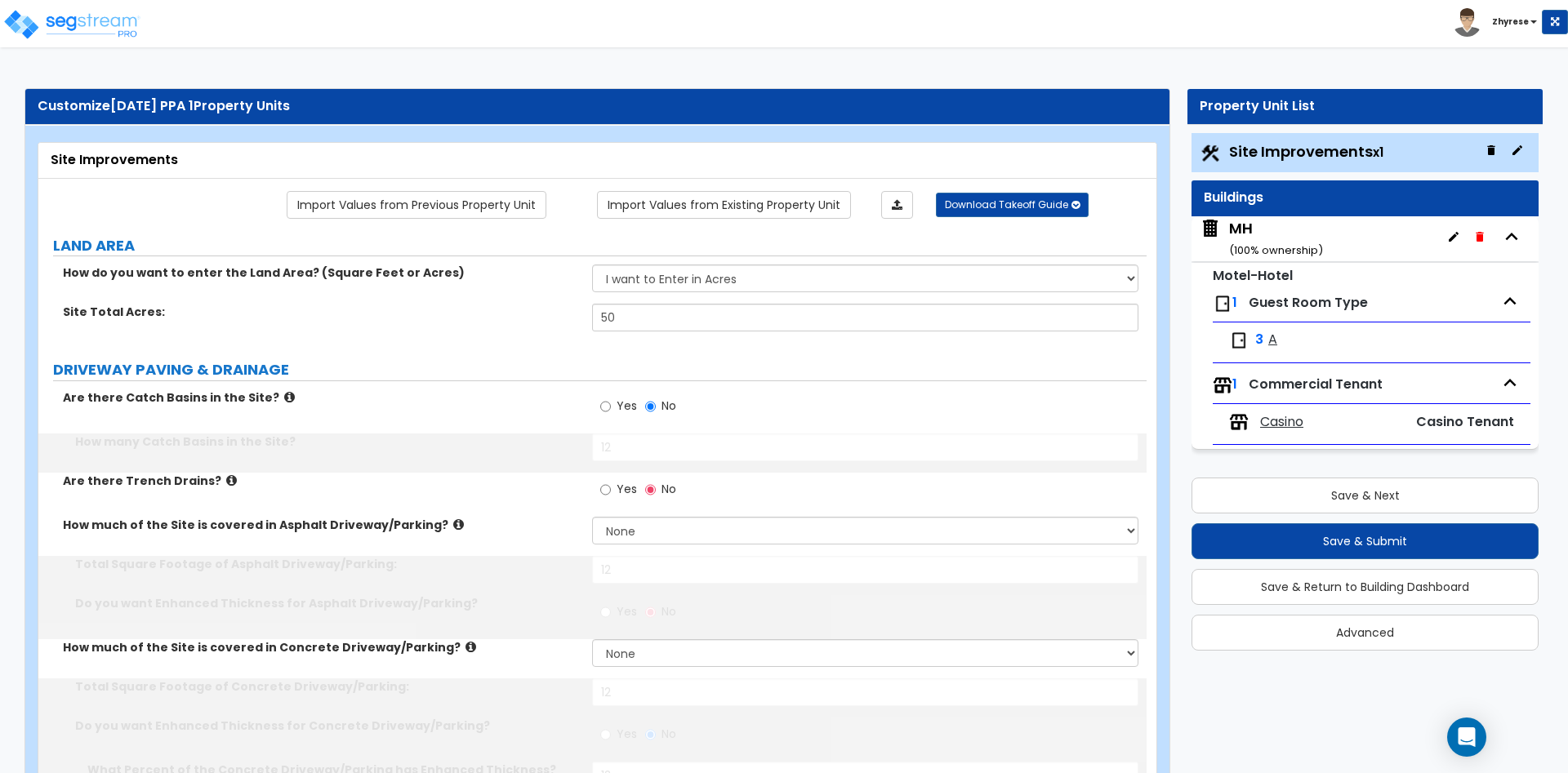
select select "1"
radio input "true"
type input "12"
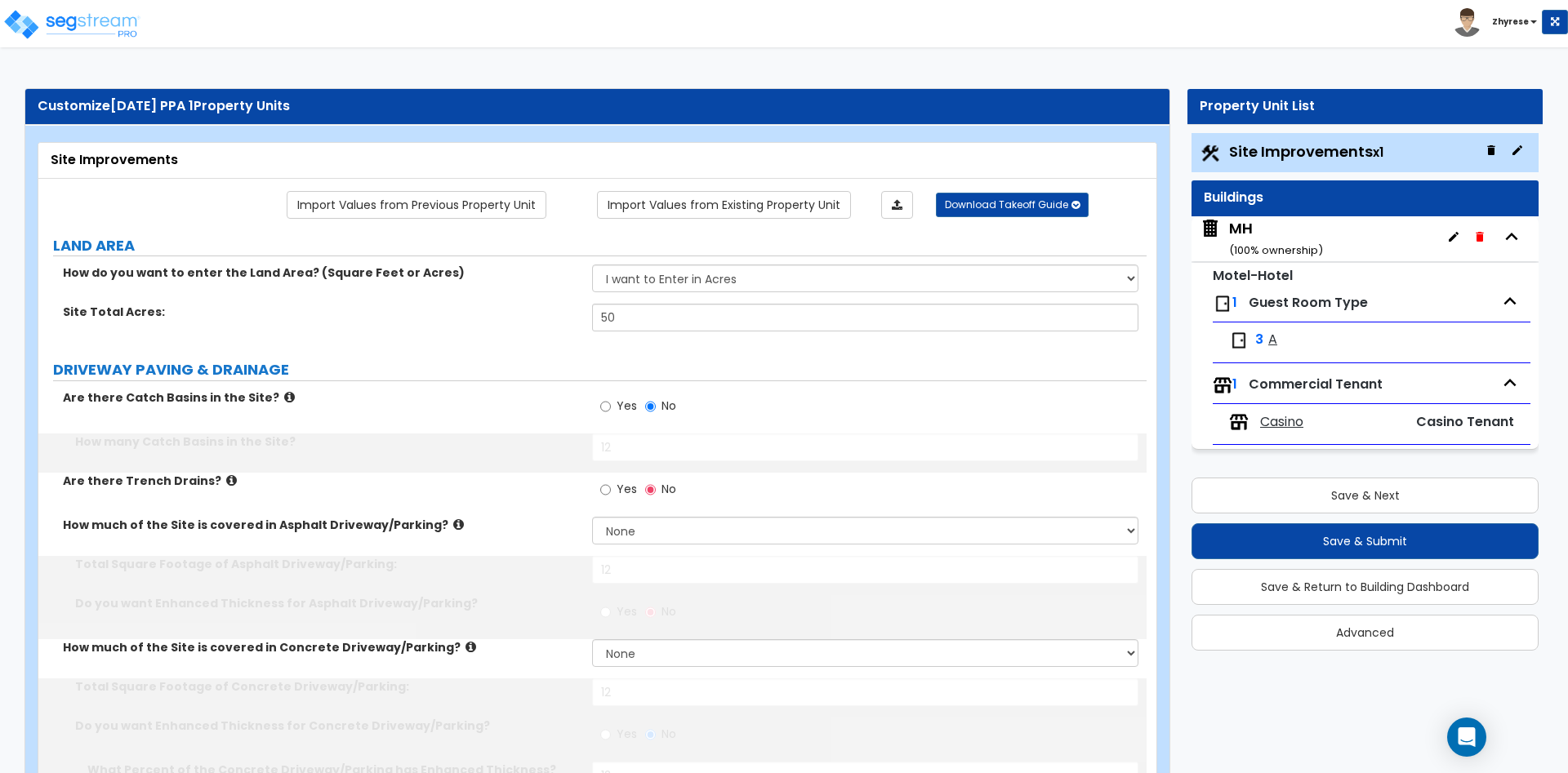
radio input "true"
type input "12"
select select "1"
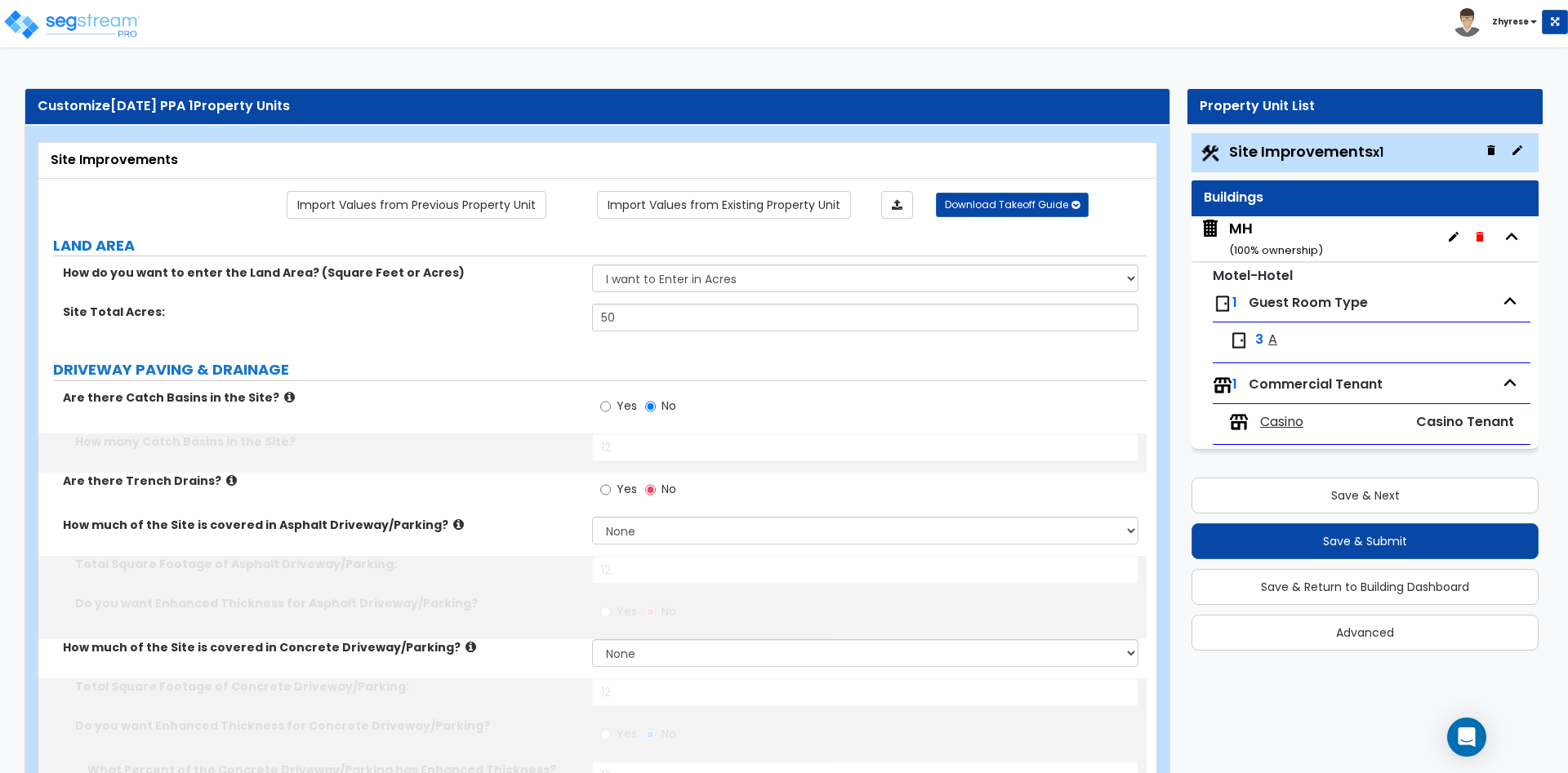
type input "12"
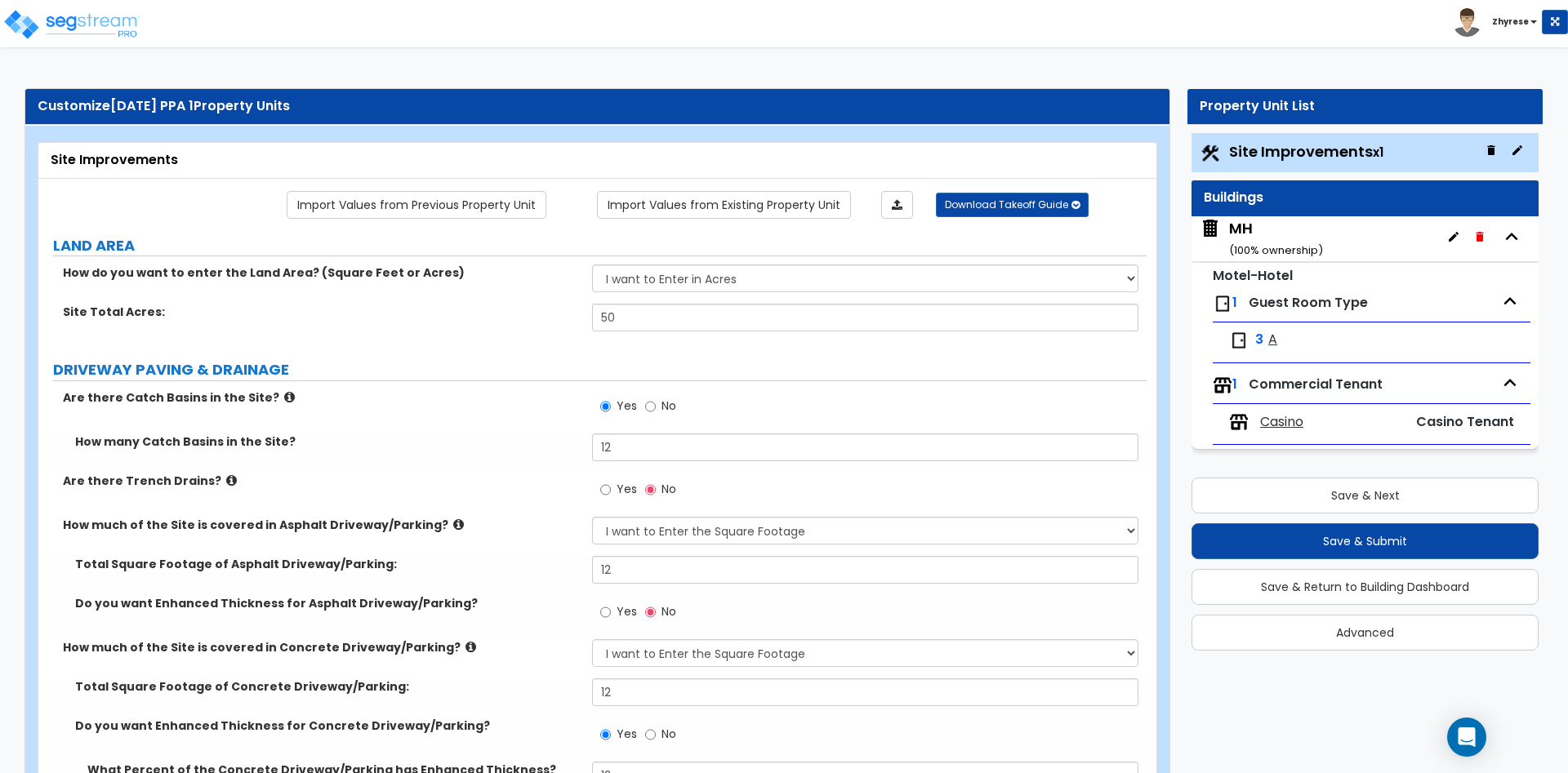
click at [1278, 239] on div "MH ( 100 % ownership)" at bounding box center [1277, 239] width 94 height 41
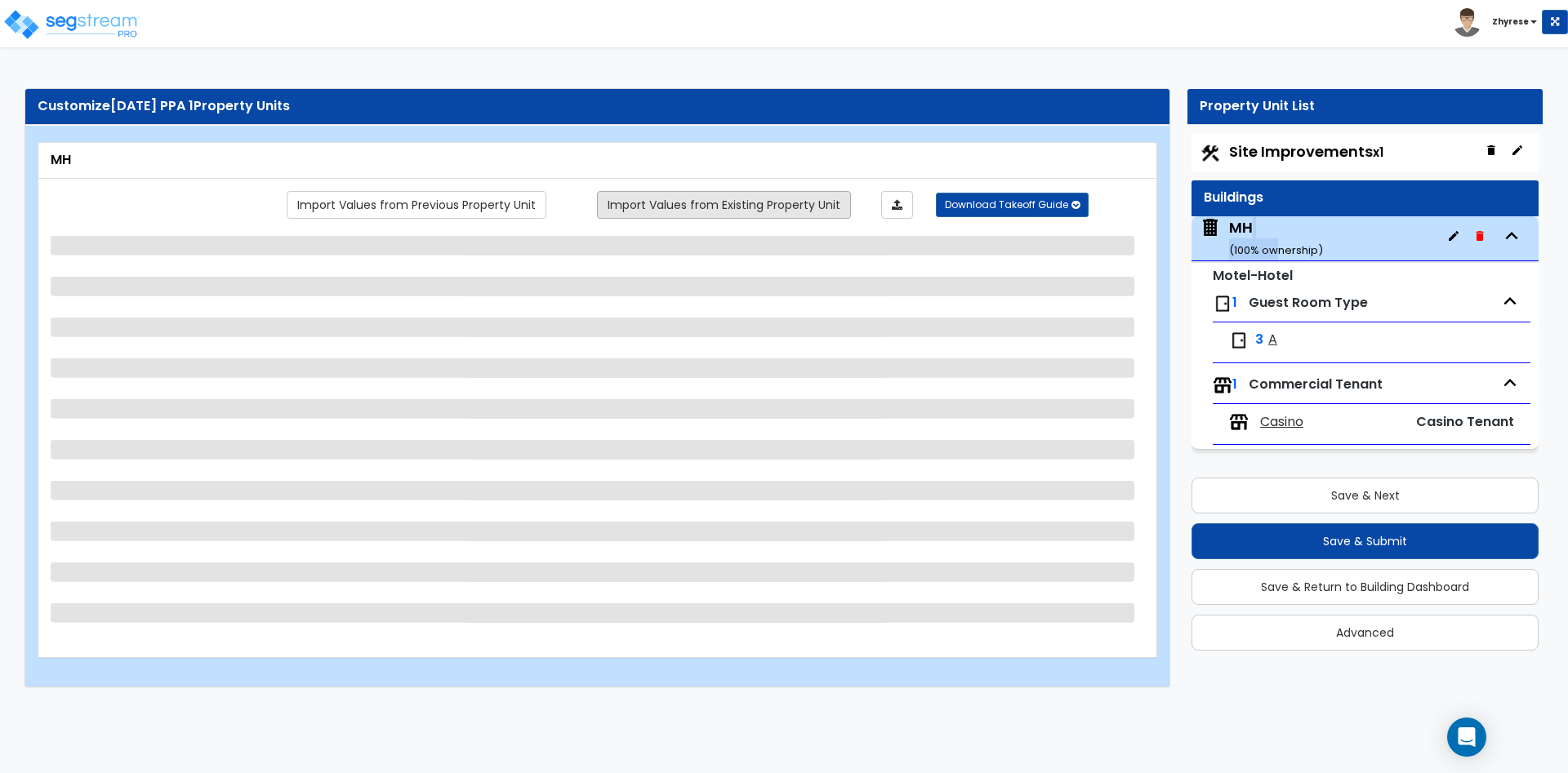
click at [728, 207] on link "Import Values from Existing Property Unit" at bounding box center [724, 204] width 254 height 28
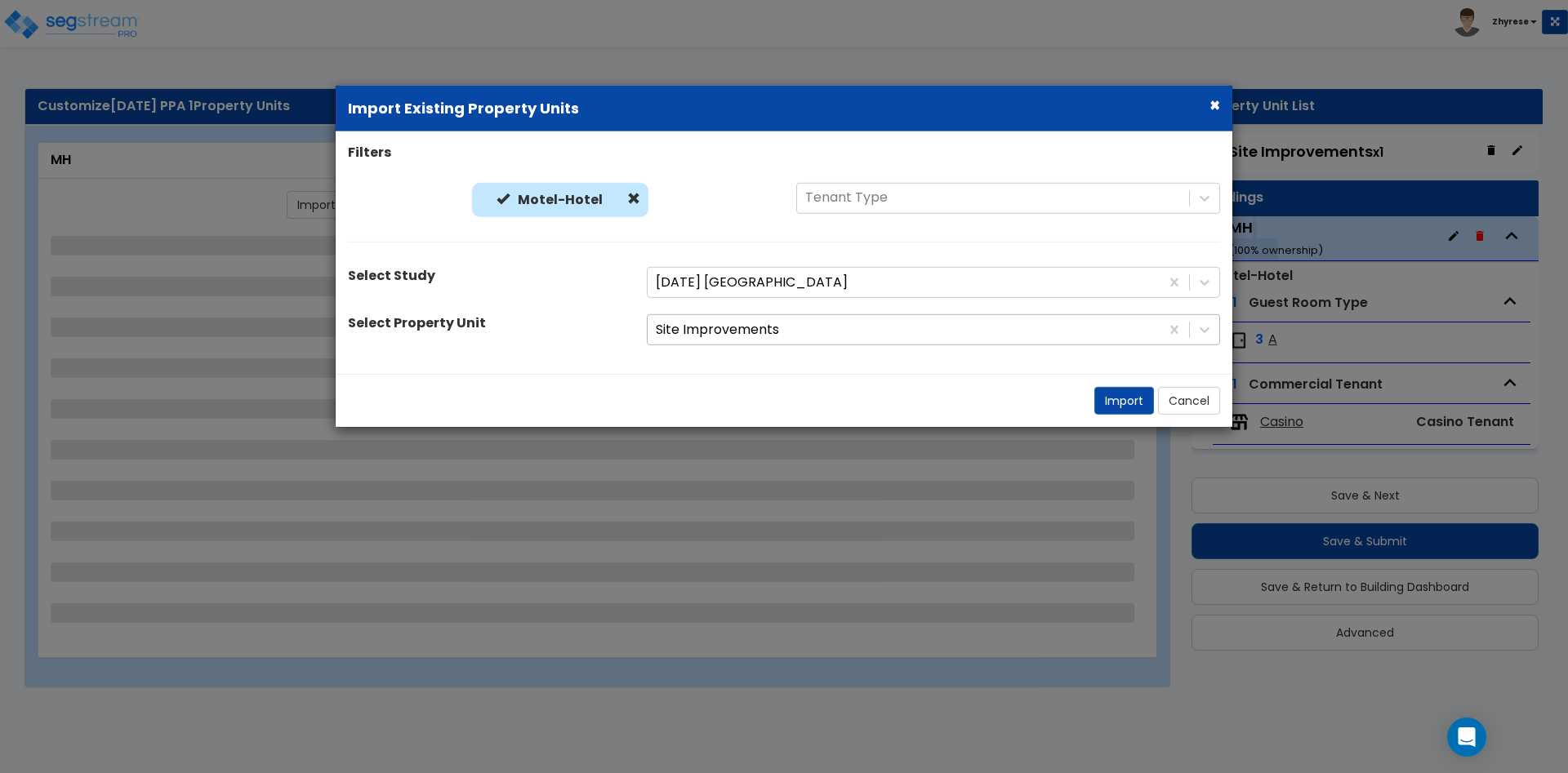
click at [722, 333] on div at bounding box center [903, 330] width 496 height 22
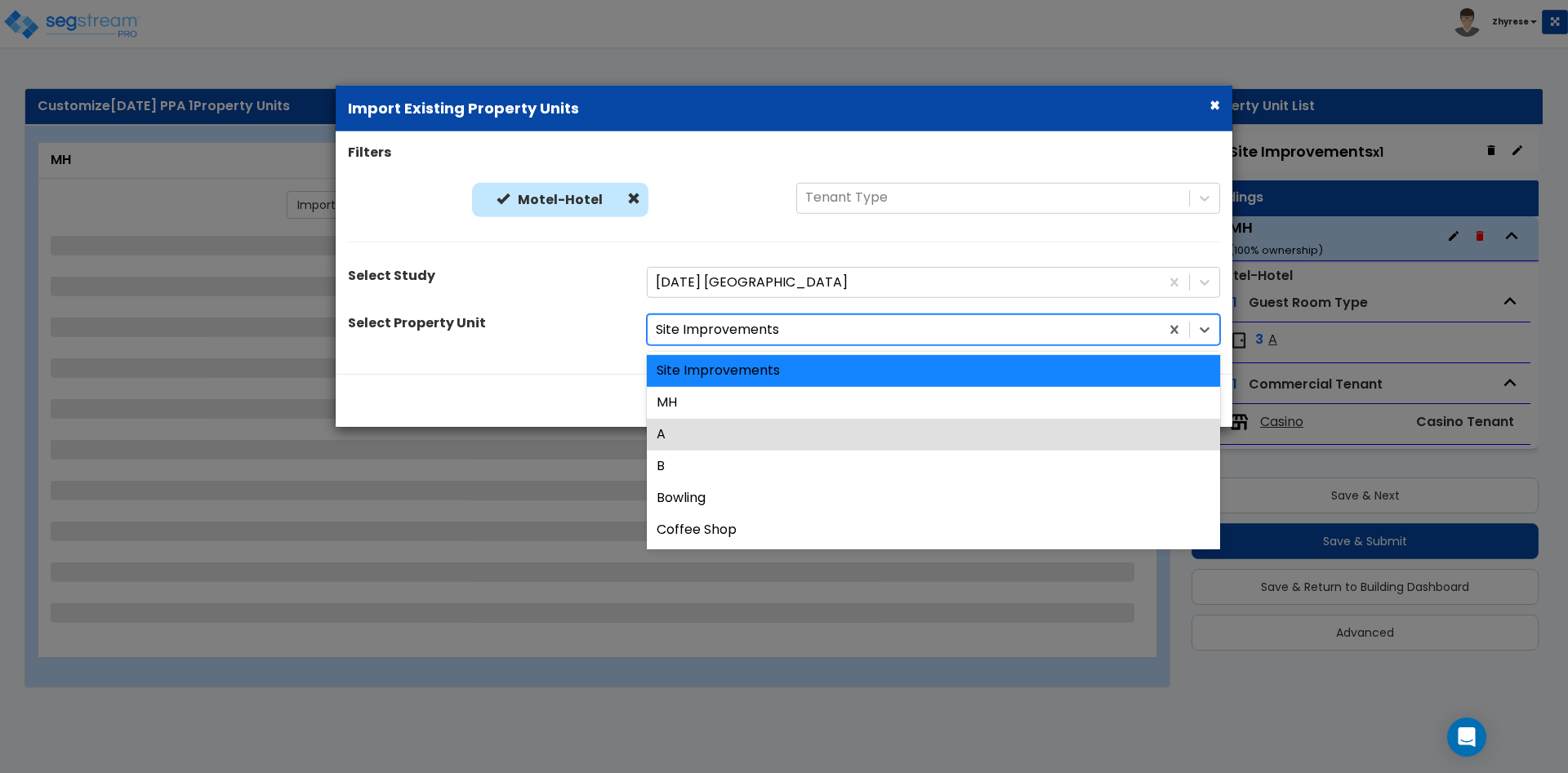
click at [718, 396] on div "MH" at bounding box center [934, 402] width 573 height 32
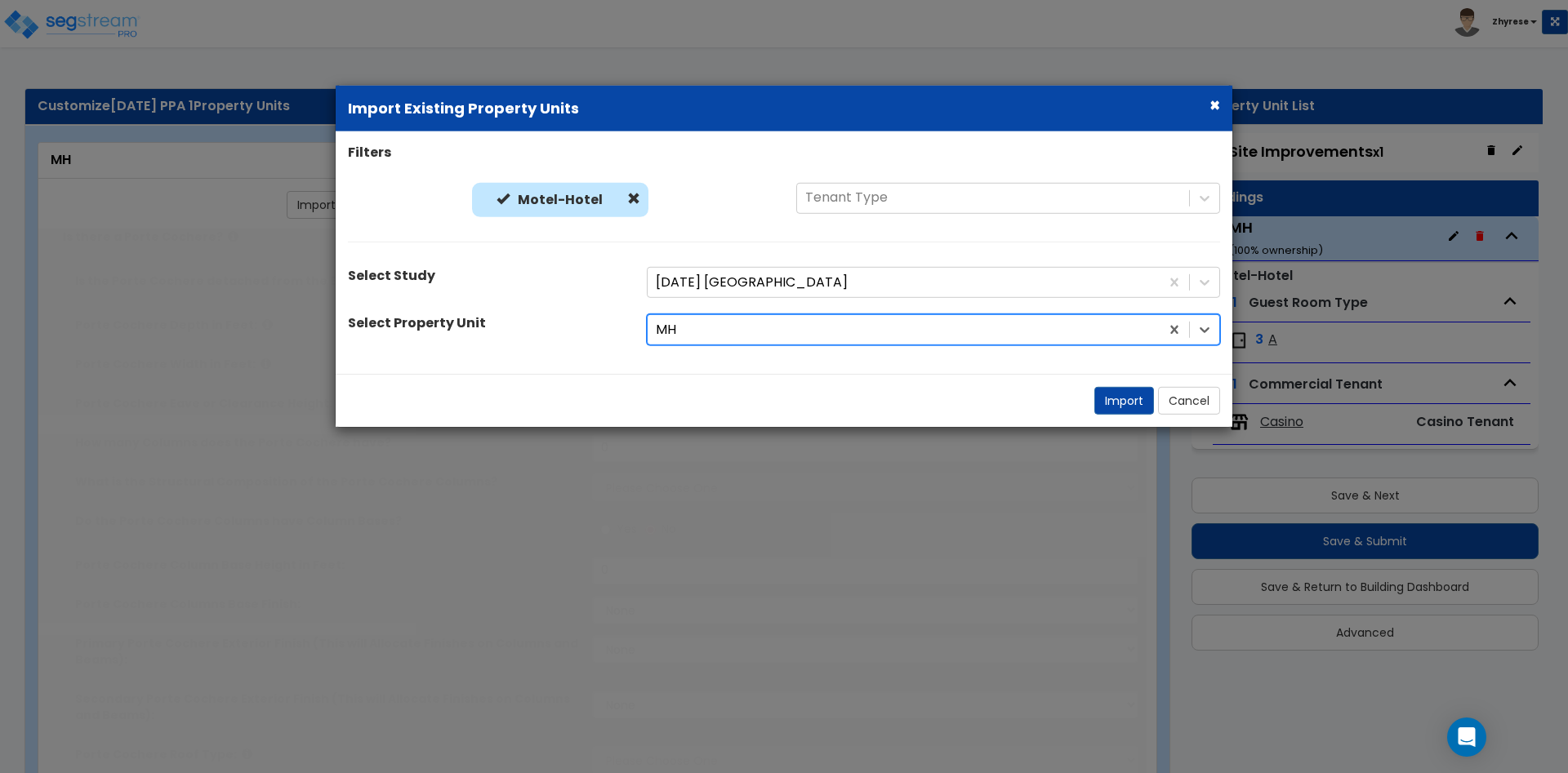
click at [678, 402] on div "Import Cancel" at bounding box center [784, 399] width 897 height 53
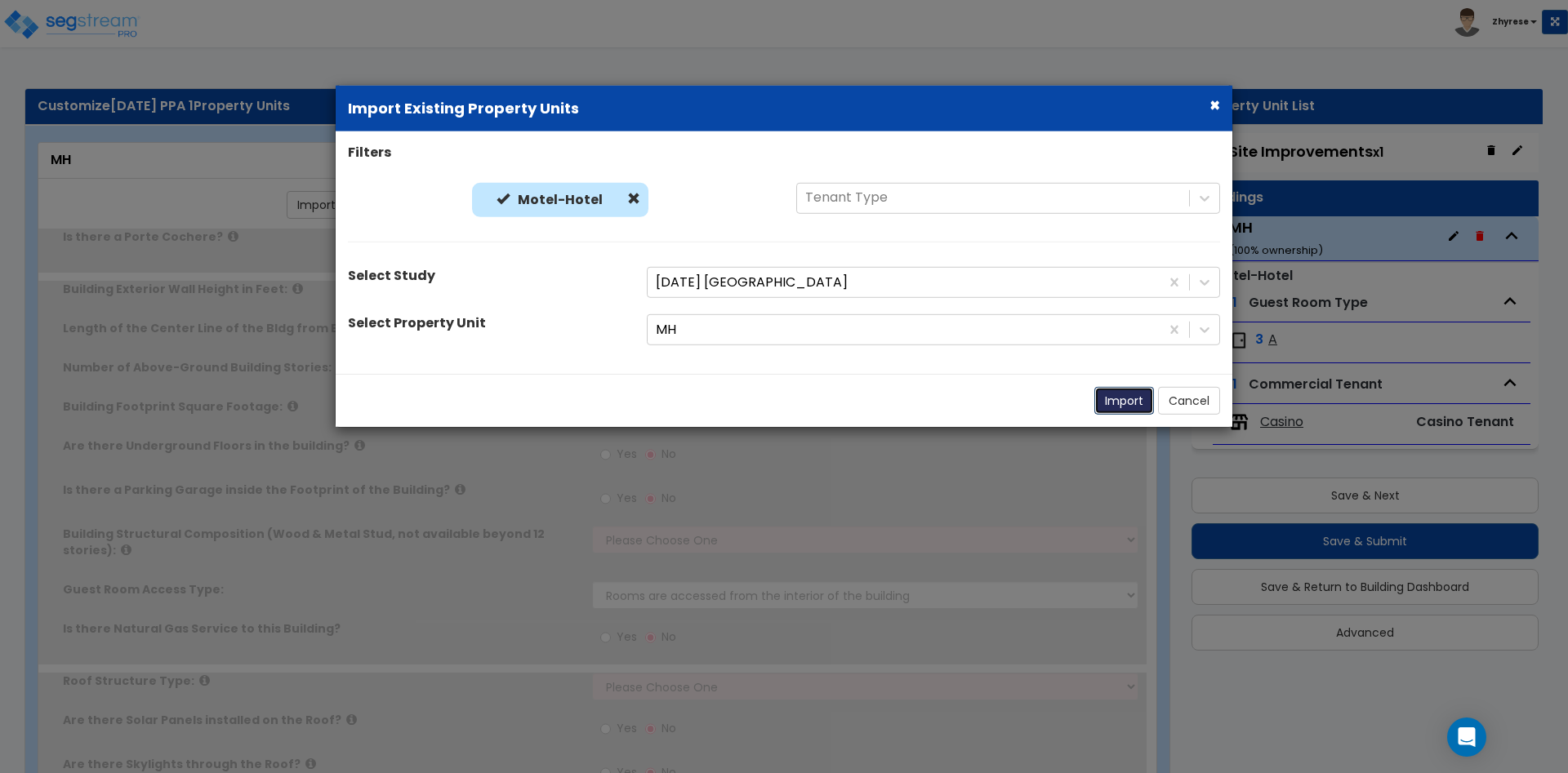
click at [1128, 400] on button "Import" at bounding box center [1124, 400] width 59 height 28
select select "2"
select select "1"
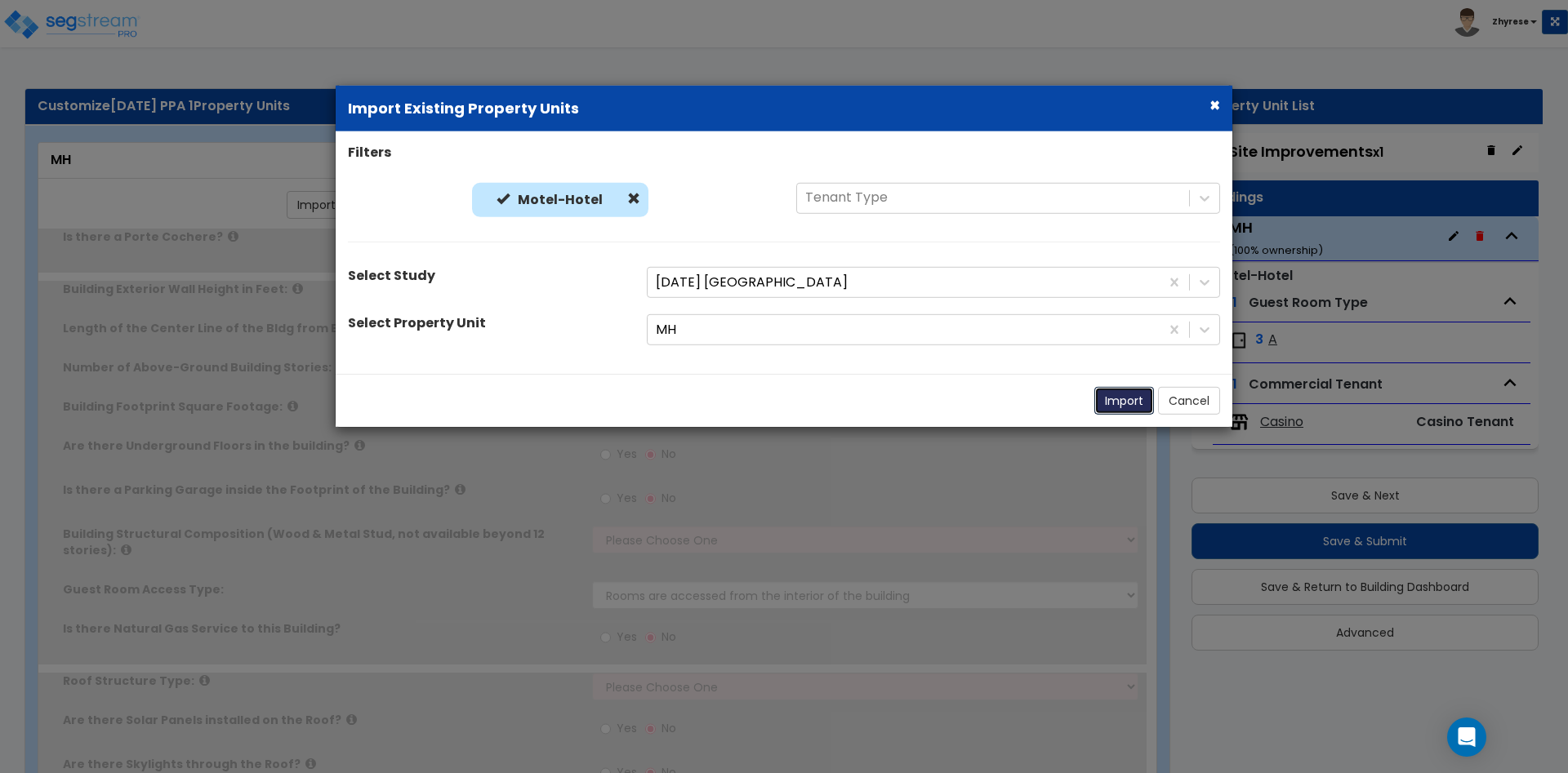
select select "2"
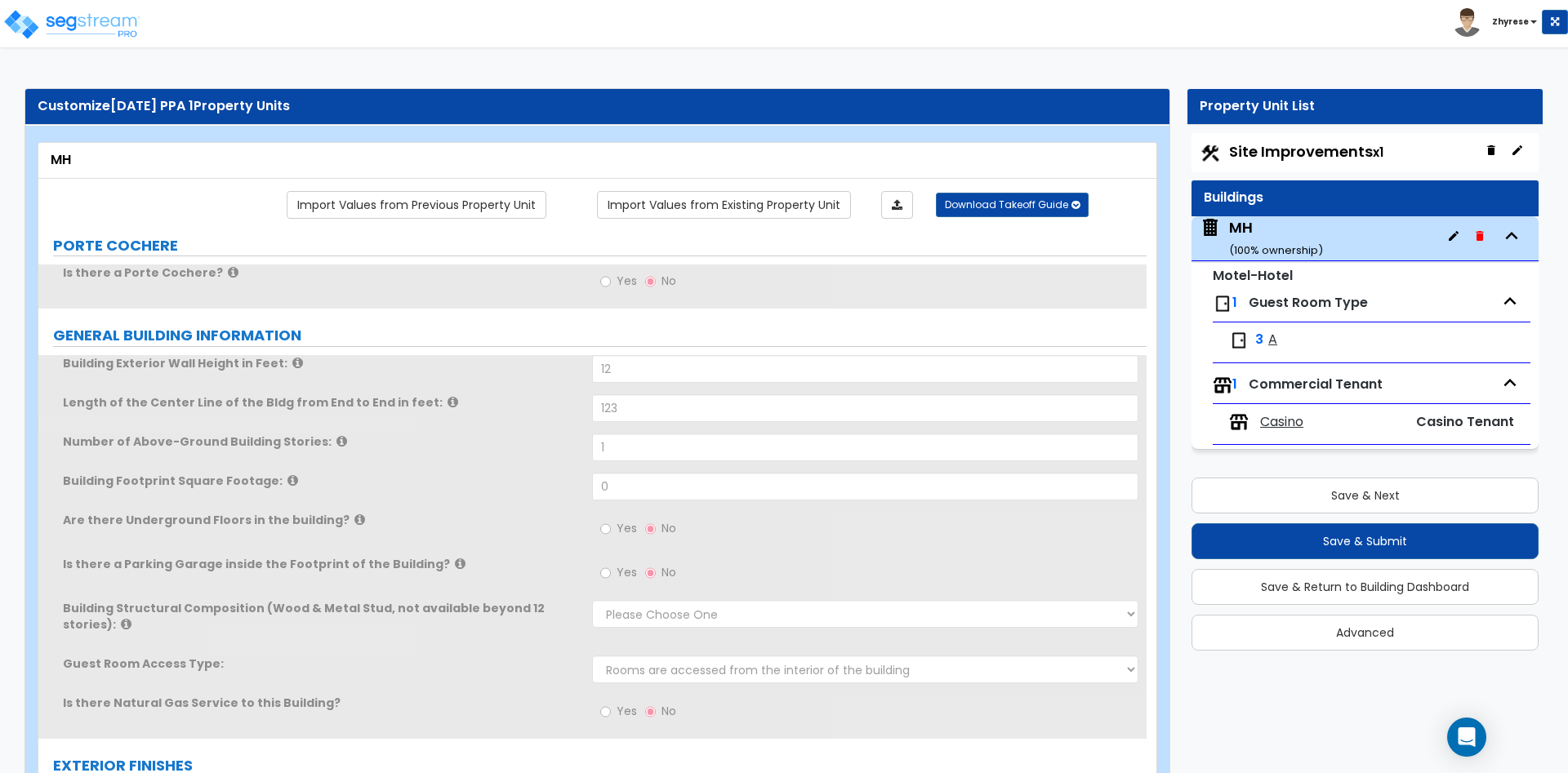
type input "12"
type input "123"
type input "1"
select select "3"
select select "1"
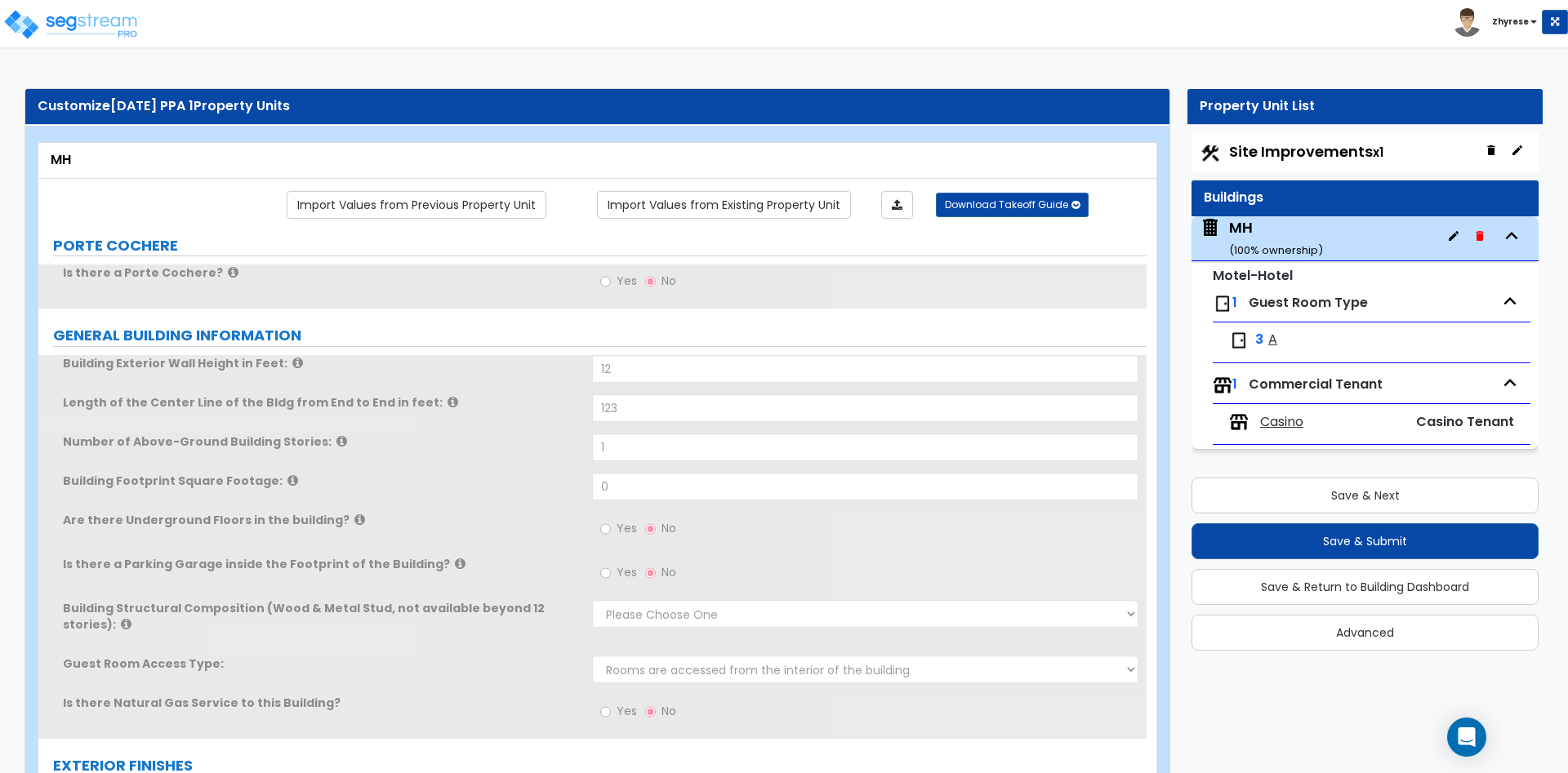
radio input "true"
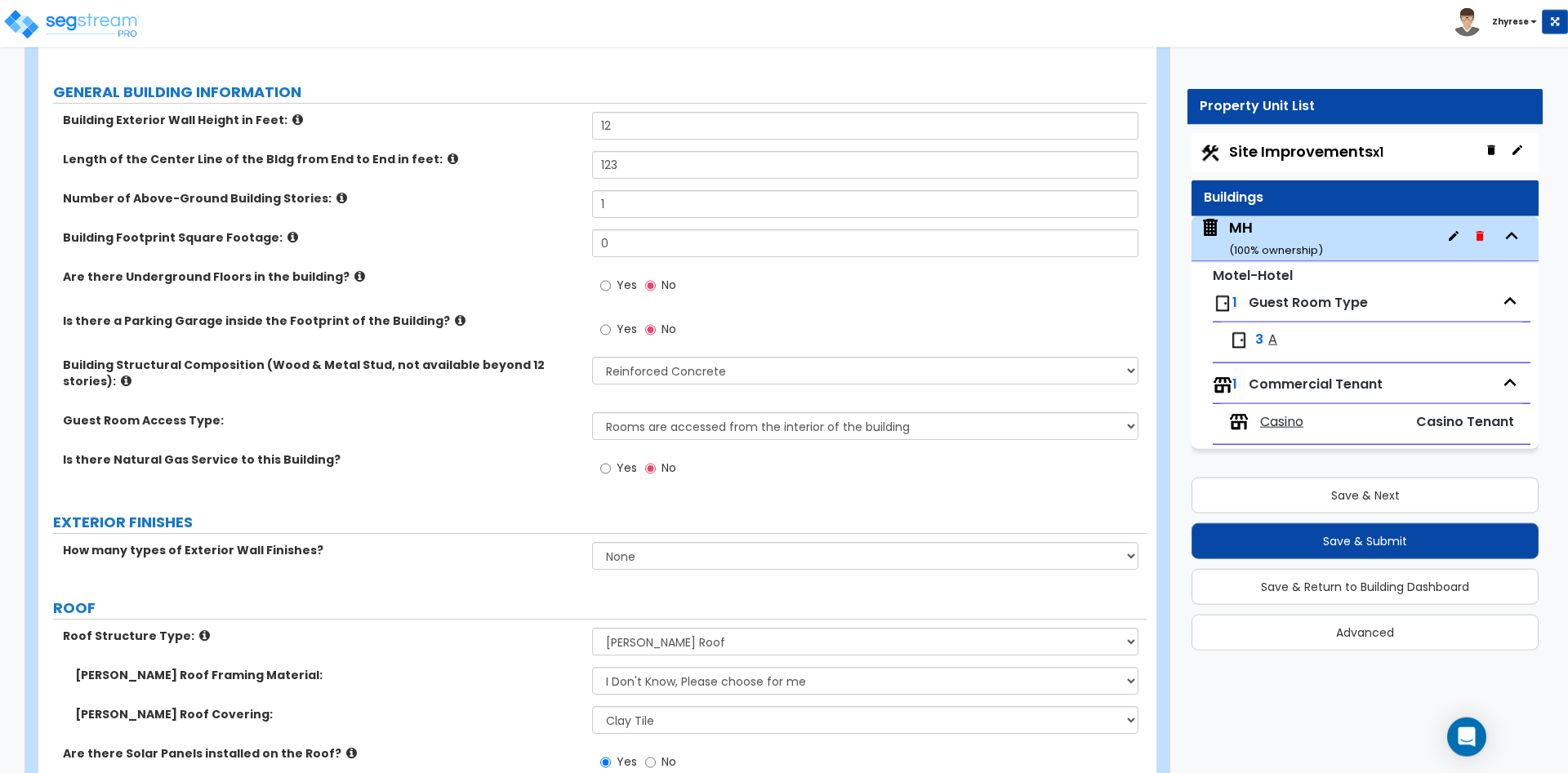
scroll to position [250, 0]
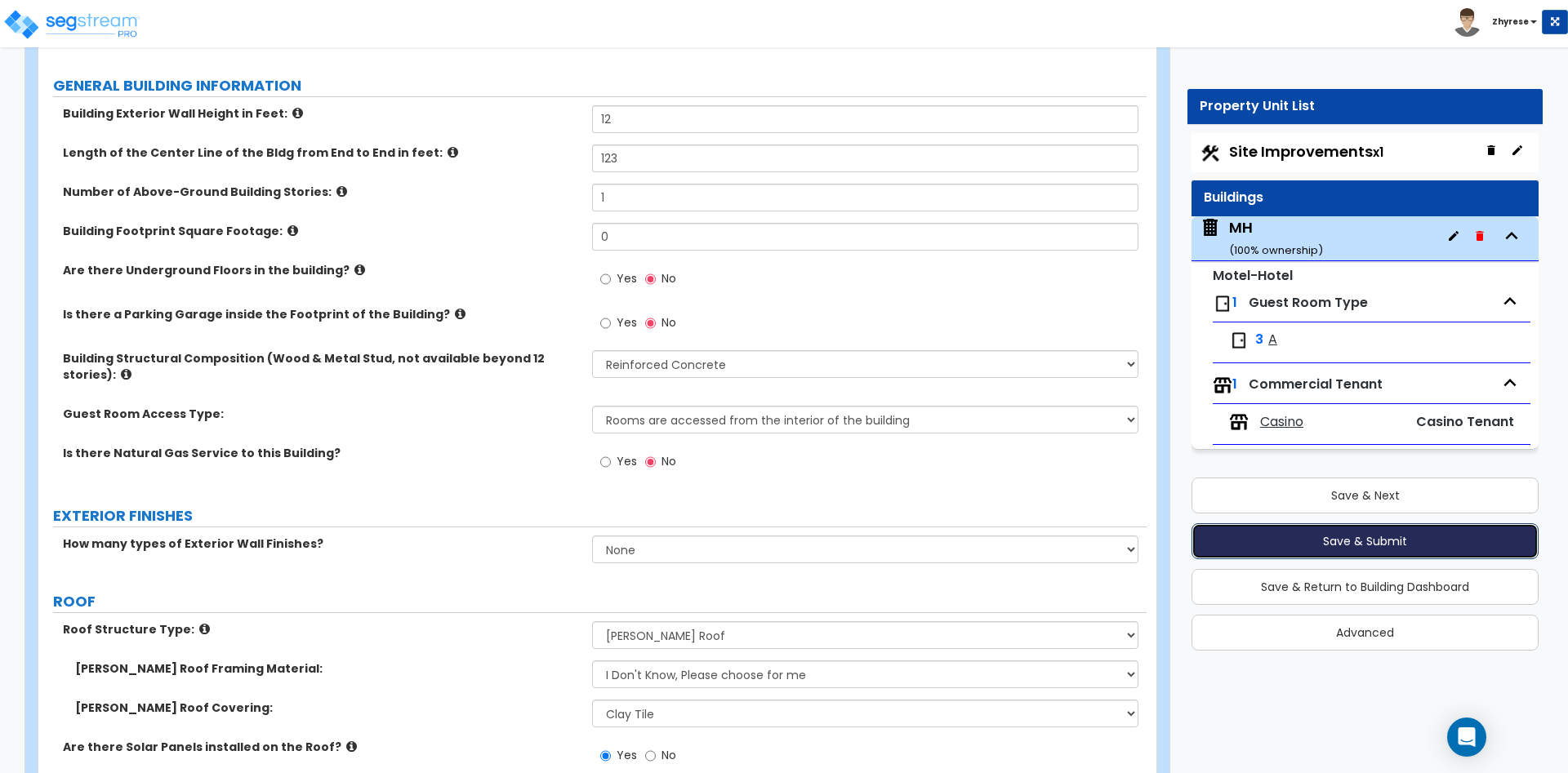
click at [1290, 544] on button "Save & Submit" at bounding box center [1366, 541] width 347 height 36
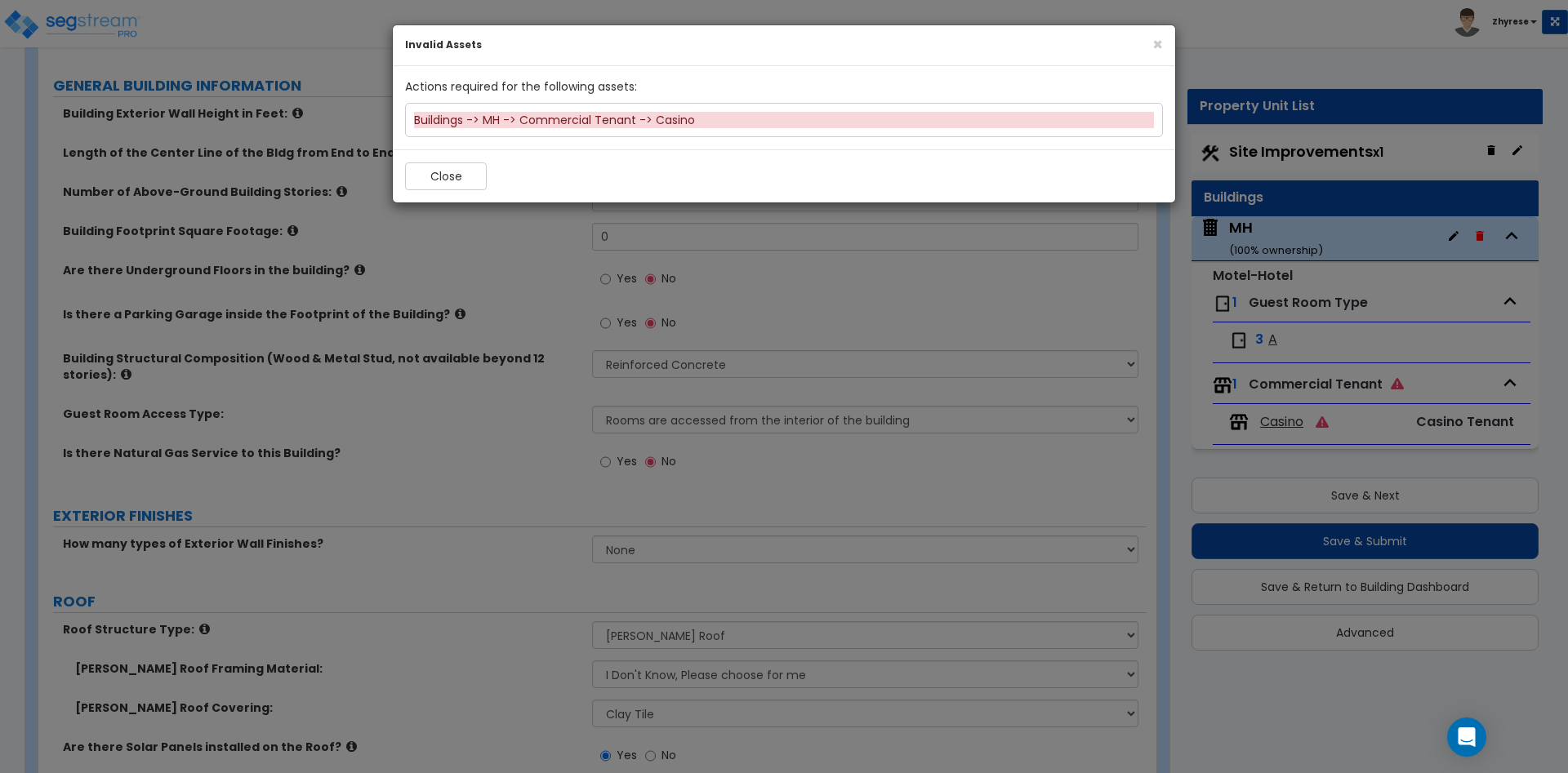
click at [630, 121] on div "Buildings -> MH -> Commercial Tenant -> Casino" at bounding box center [784, 120] width 740 height 16
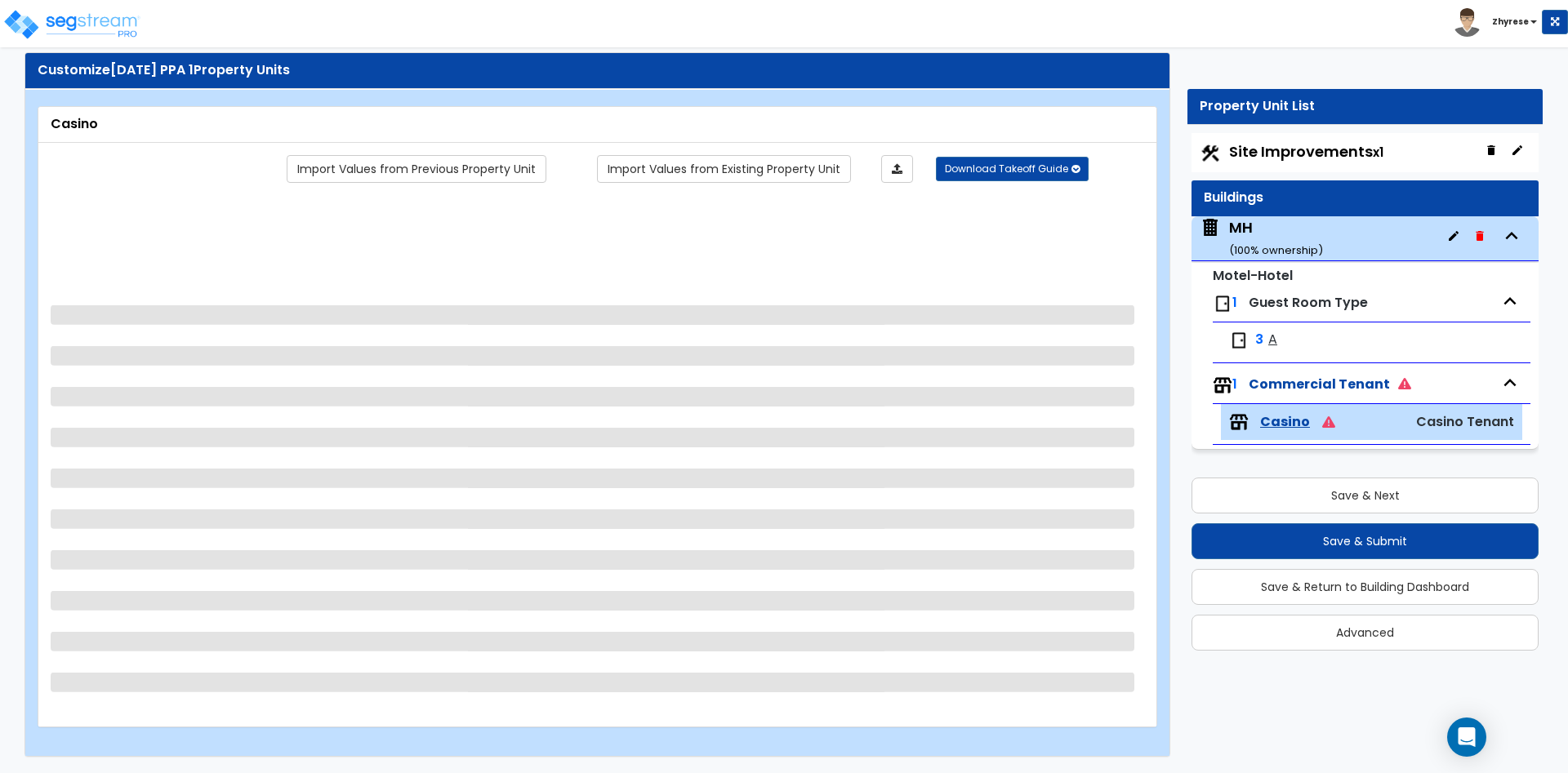
scroll to position [36, 0]
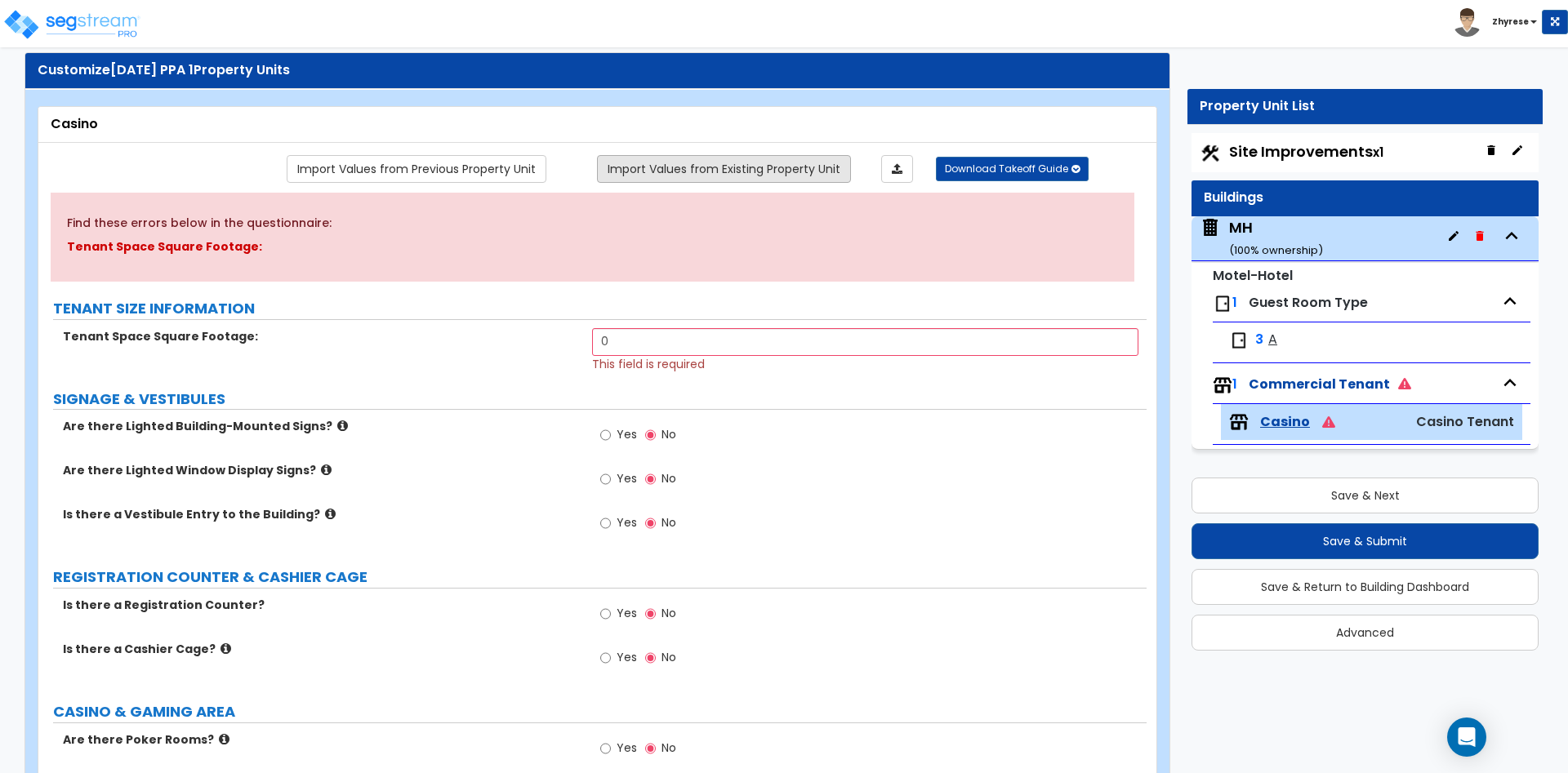
click at [736, 160] on link "Import Values from Existing Property Unit" at bounding box center [724, 169] width 254 height 28
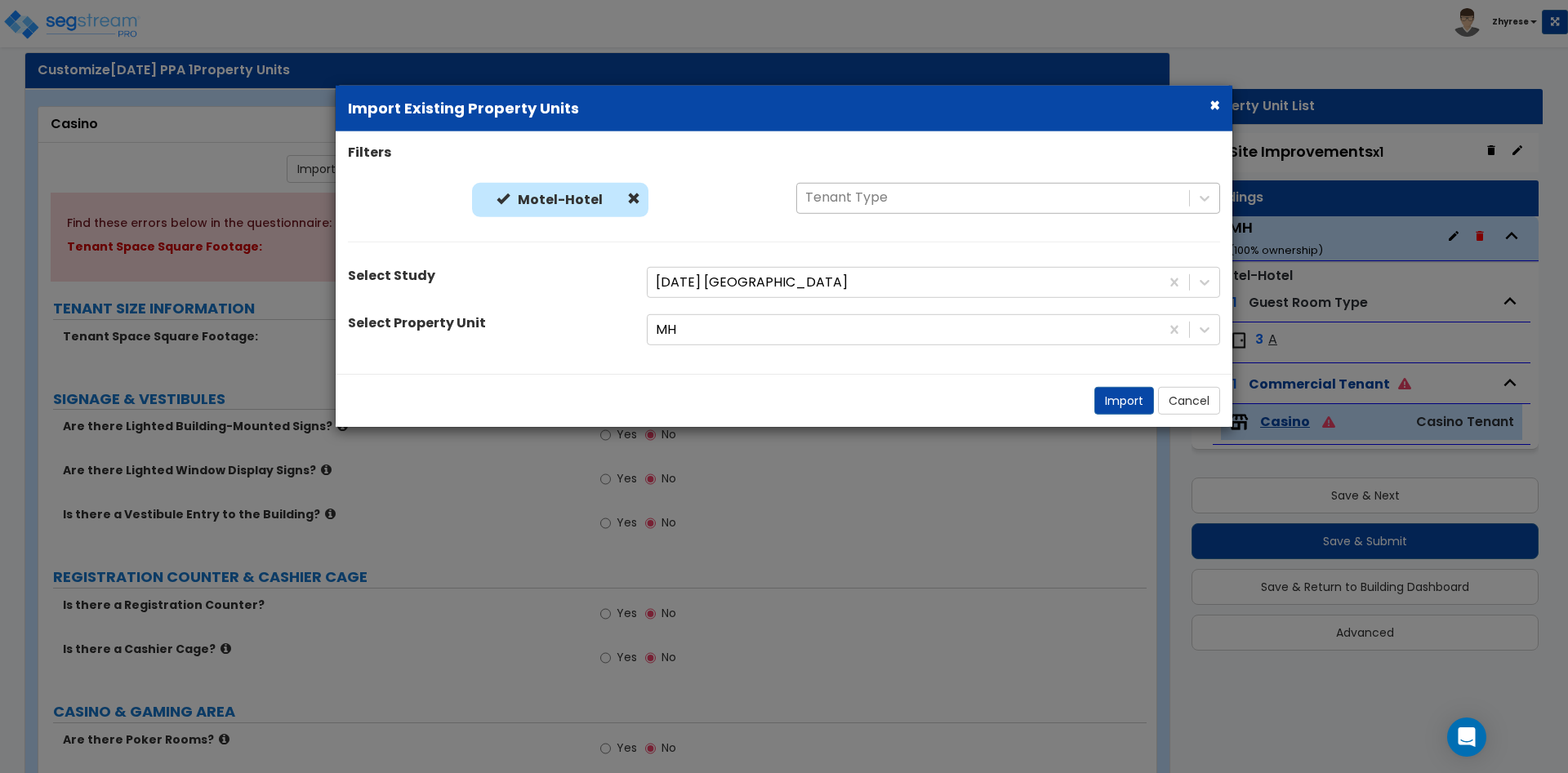
click at [868, 204] on div at bounding box center [993, 197] width 376 height 22
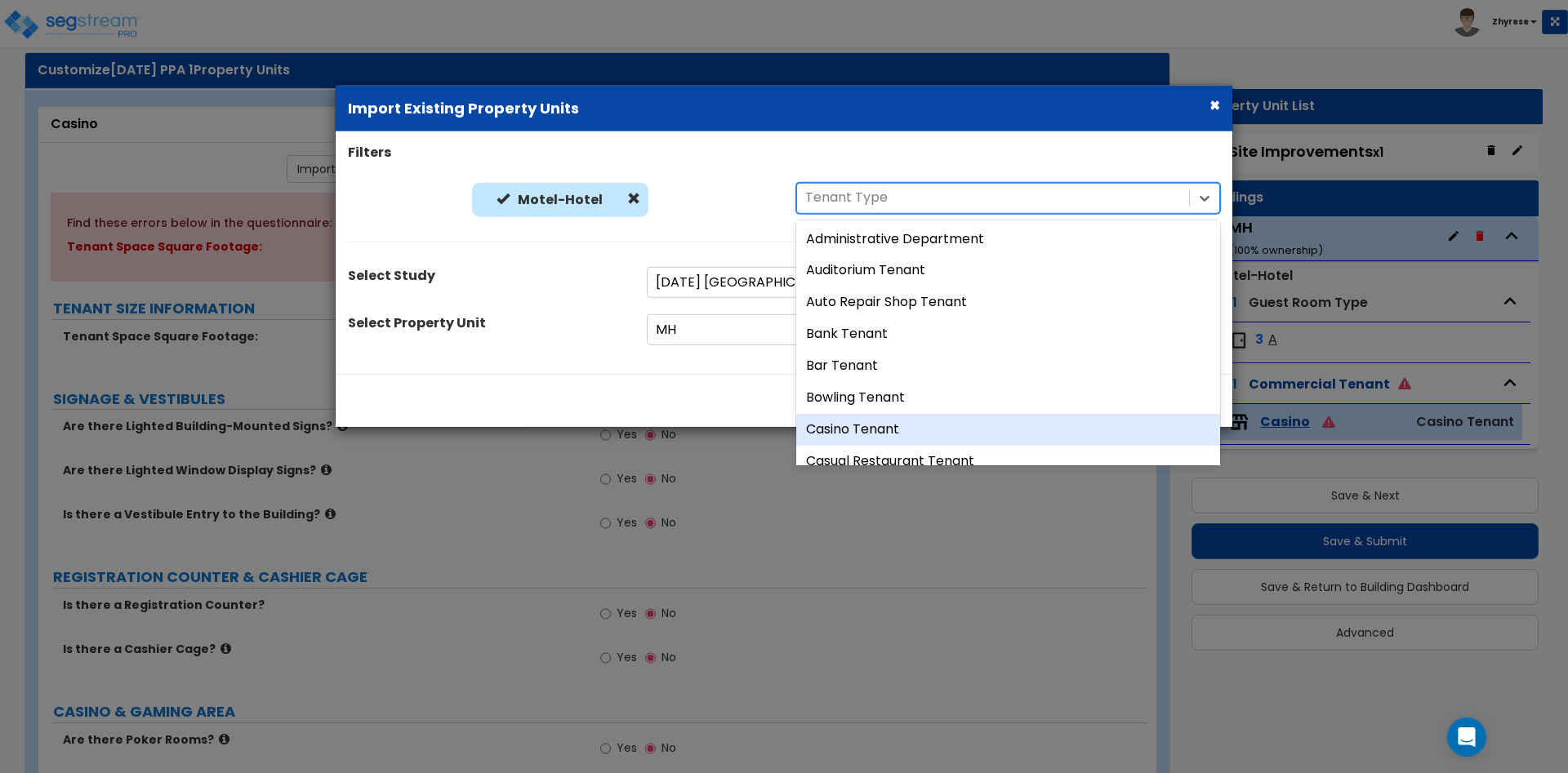
click at [860, 423] on div "Casino Tenant" at bounding box center [1008, 429] width 424 height 32
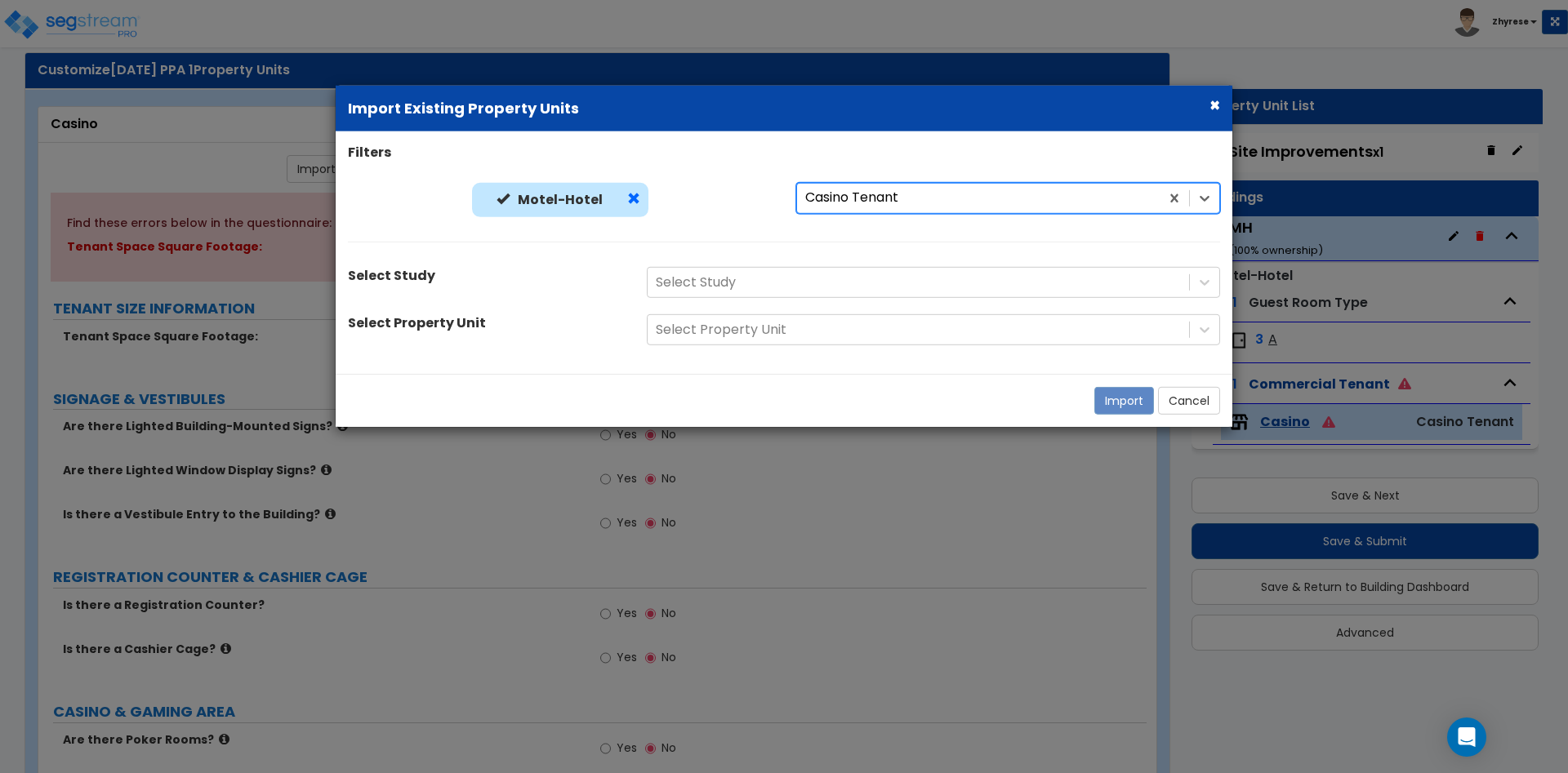
click at [635, 197] on span at bounding box center [634, 198] width 13 height 13
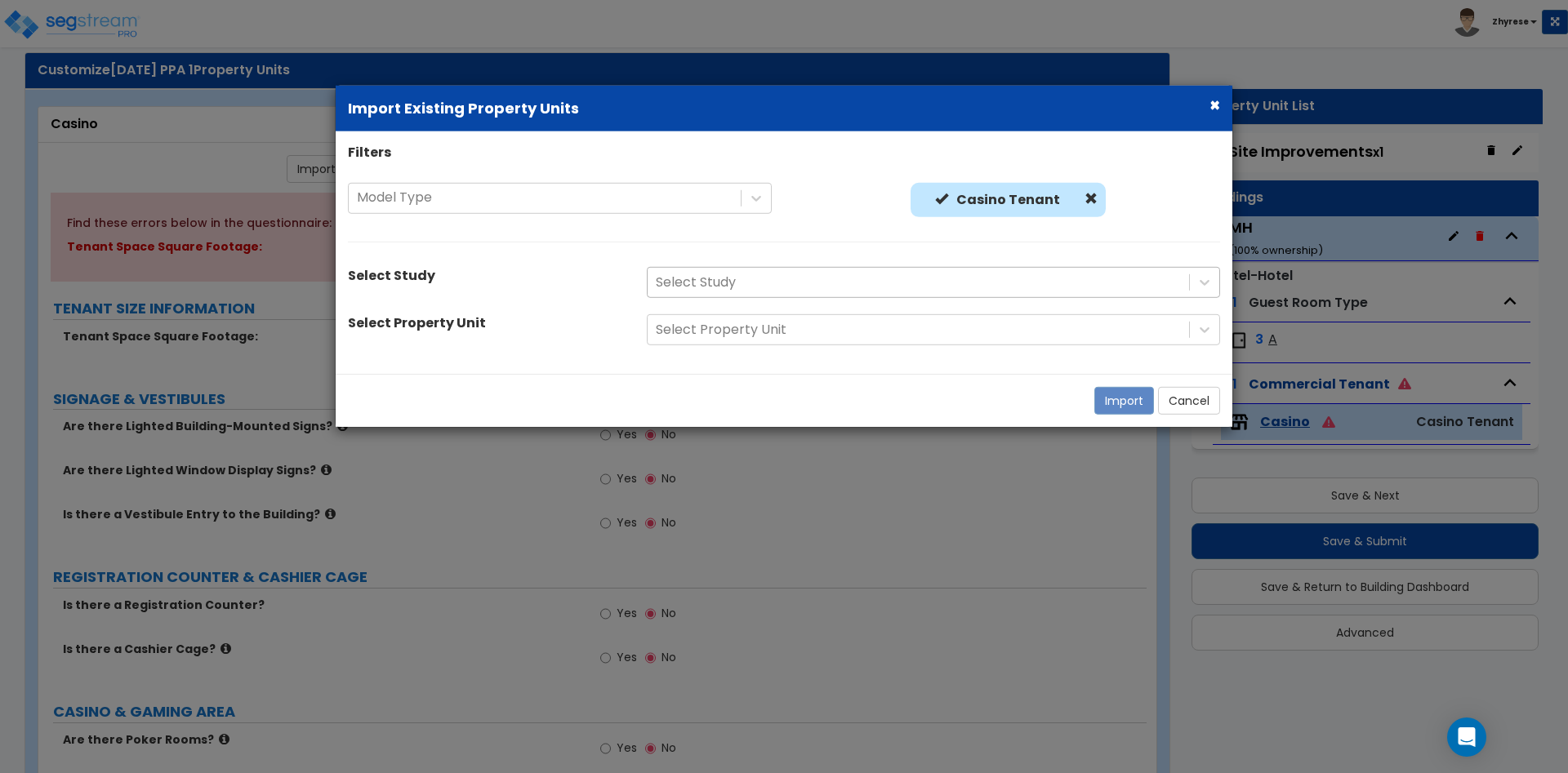
click at [927, 284] on div at bounding box center [918, 283] width 525 height 22
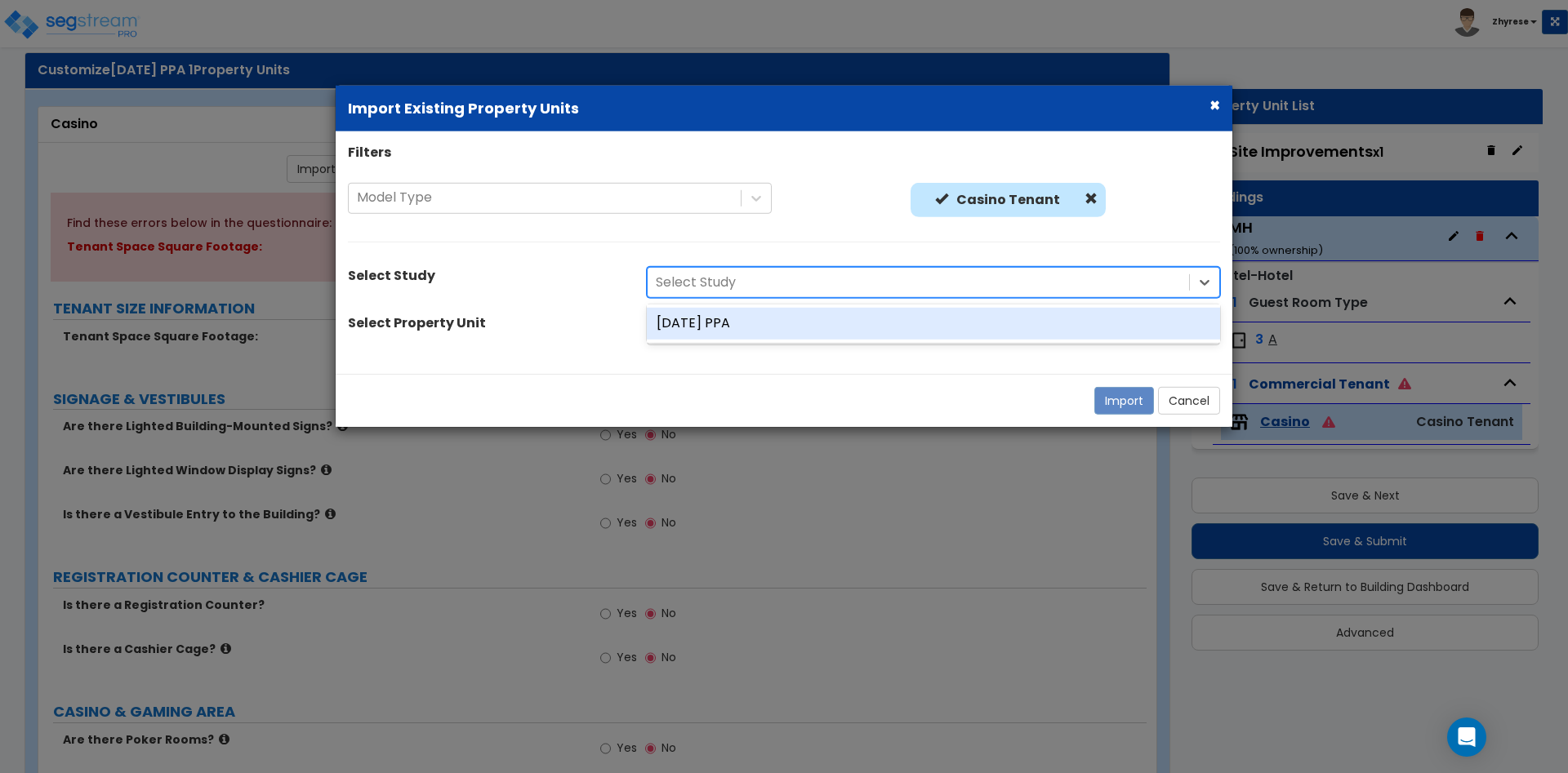
click at [915, 323] on div "[DATE] PPA" at bounding box center [934, 323] width 573 height 32
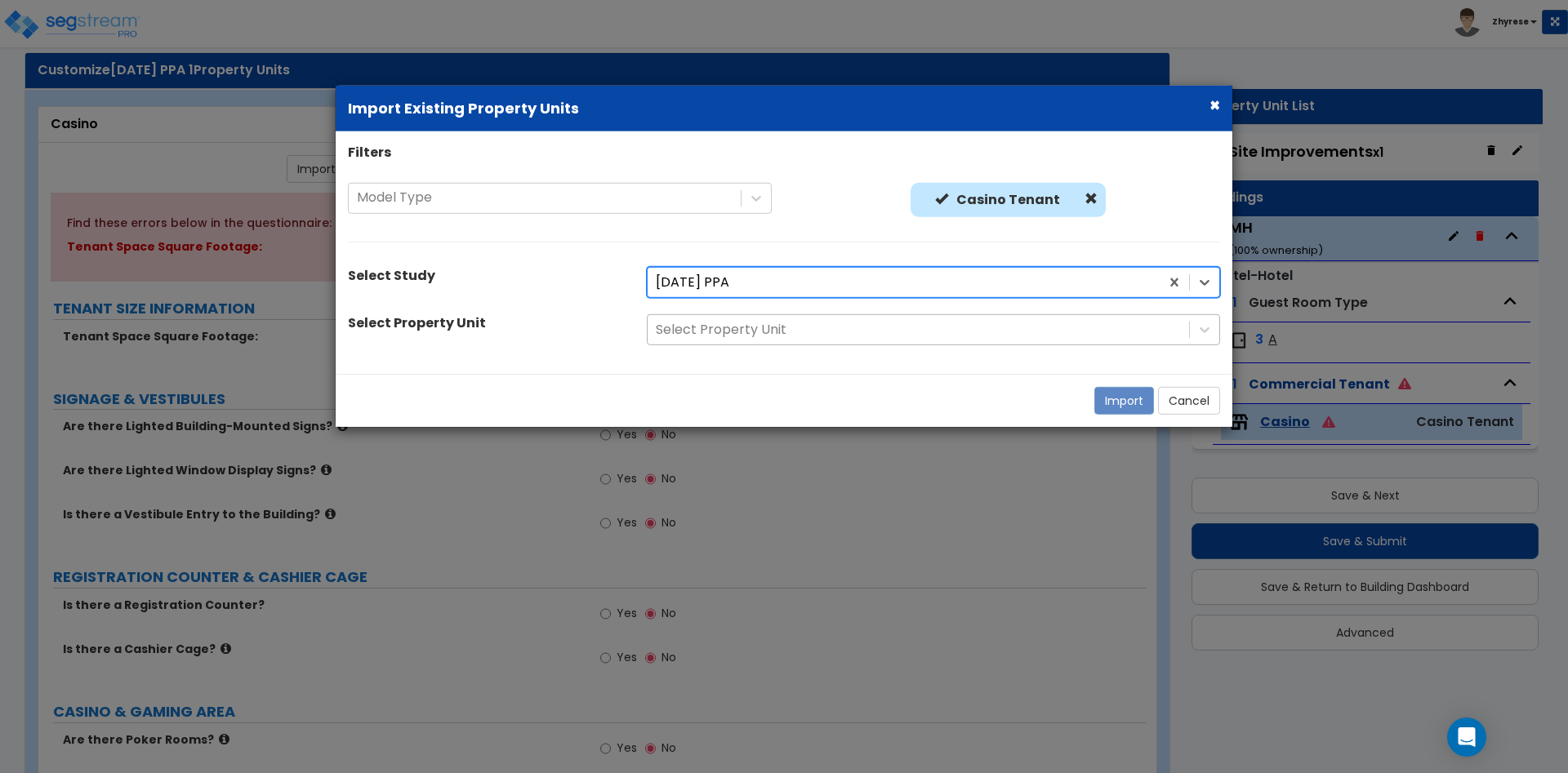
click at [910, 334] on div at bounding box center [918, 330] width 525 height 22
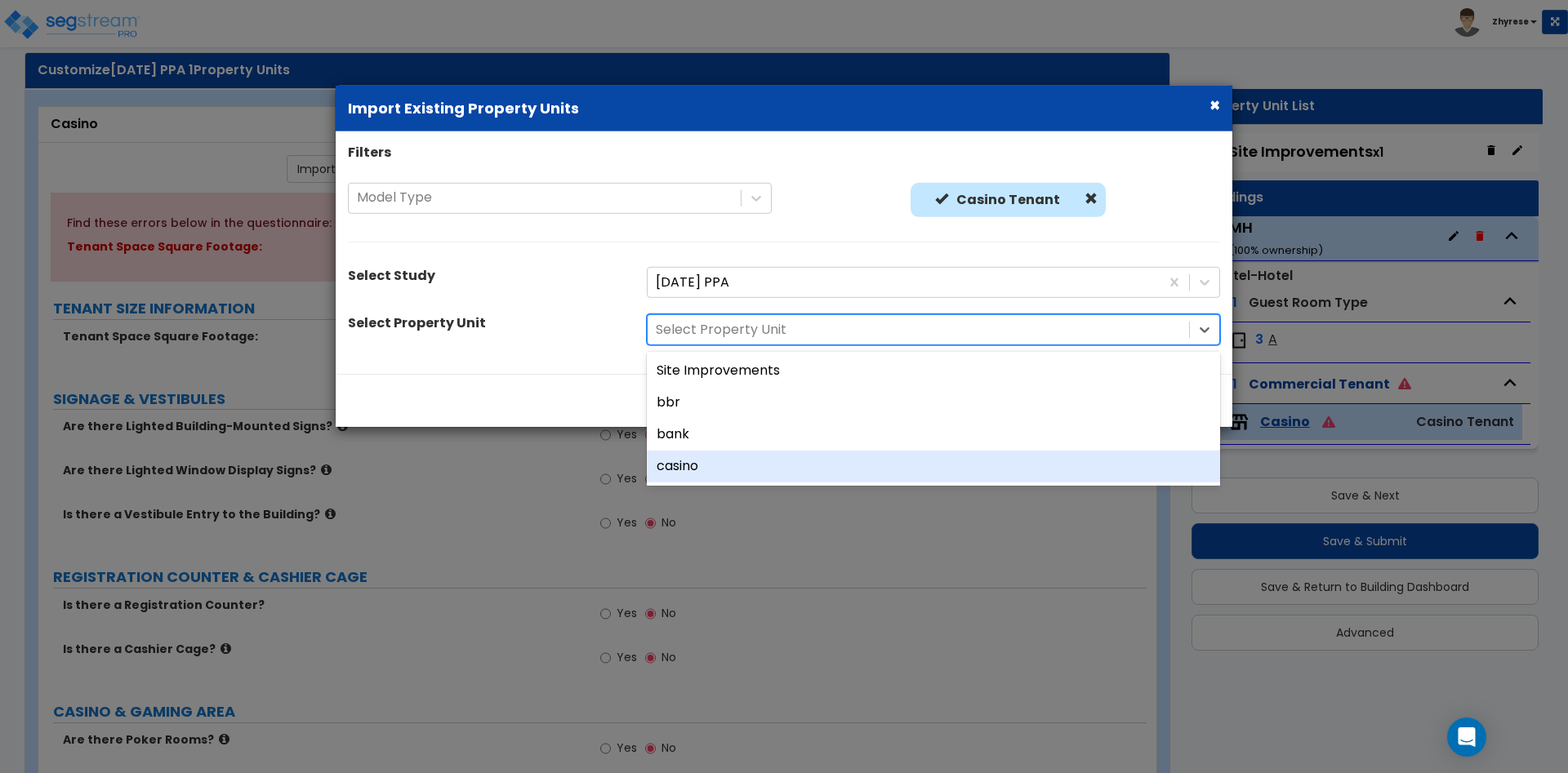
click at [827, 467] on div "casino" at bounding box center [934, 466] width 573 height 32
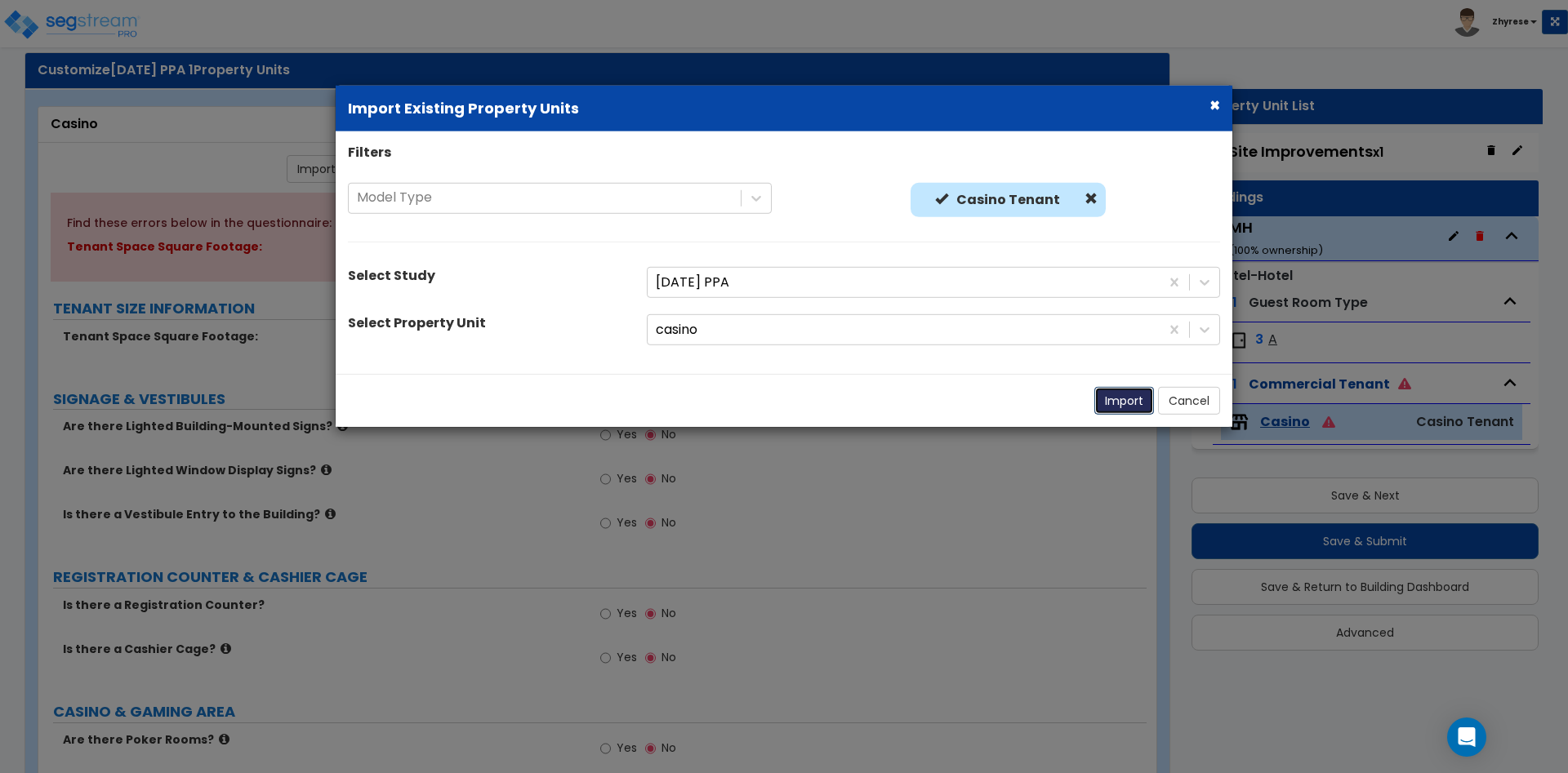
click at [1131, 396] on button "Import" at bounding box center [1124, 400] width 59 height 28
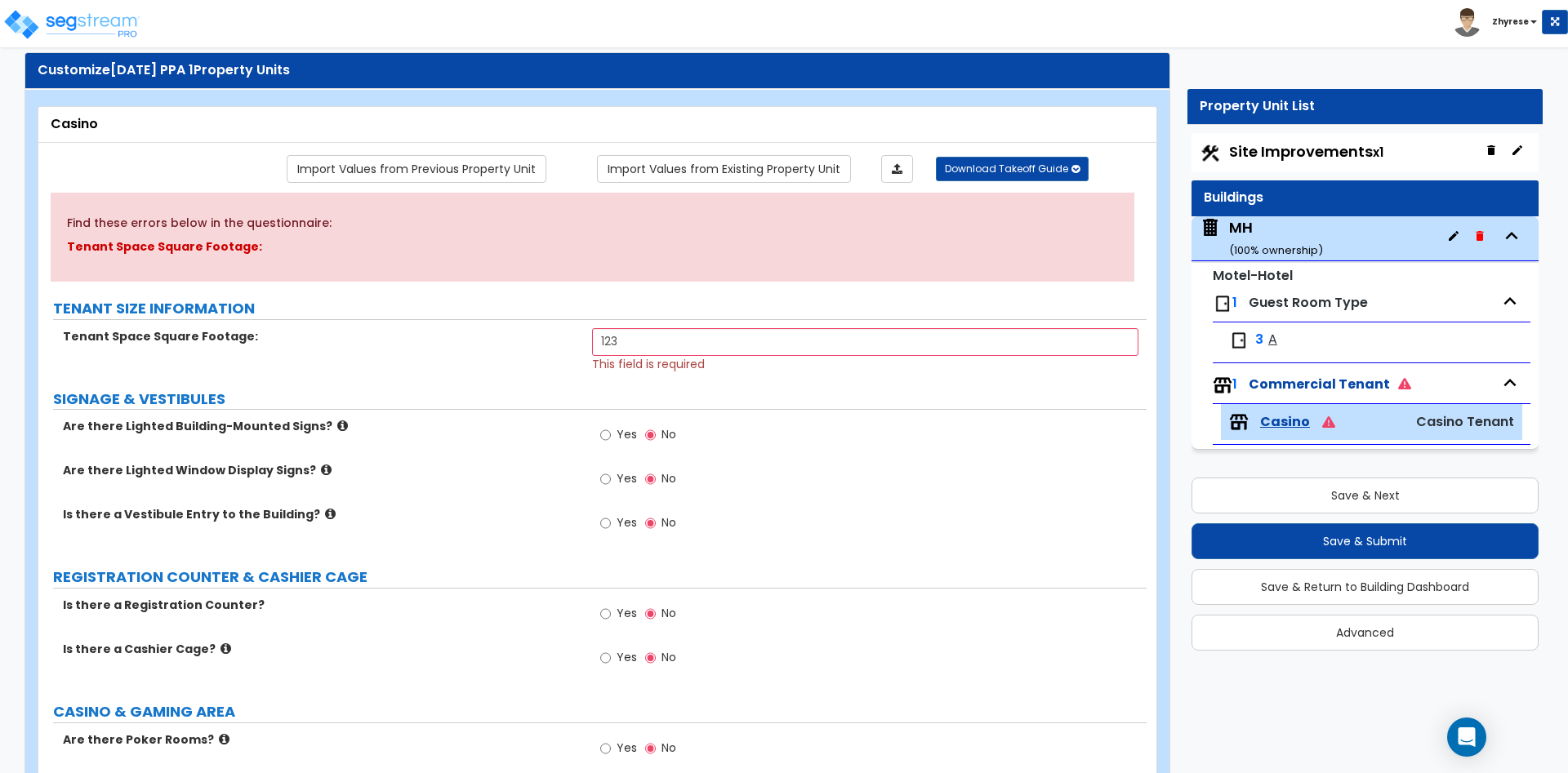
type input "123"
click at [1399, 538] on button "Save & Submit" at bounding box center [1366, 541] width 347 height 36
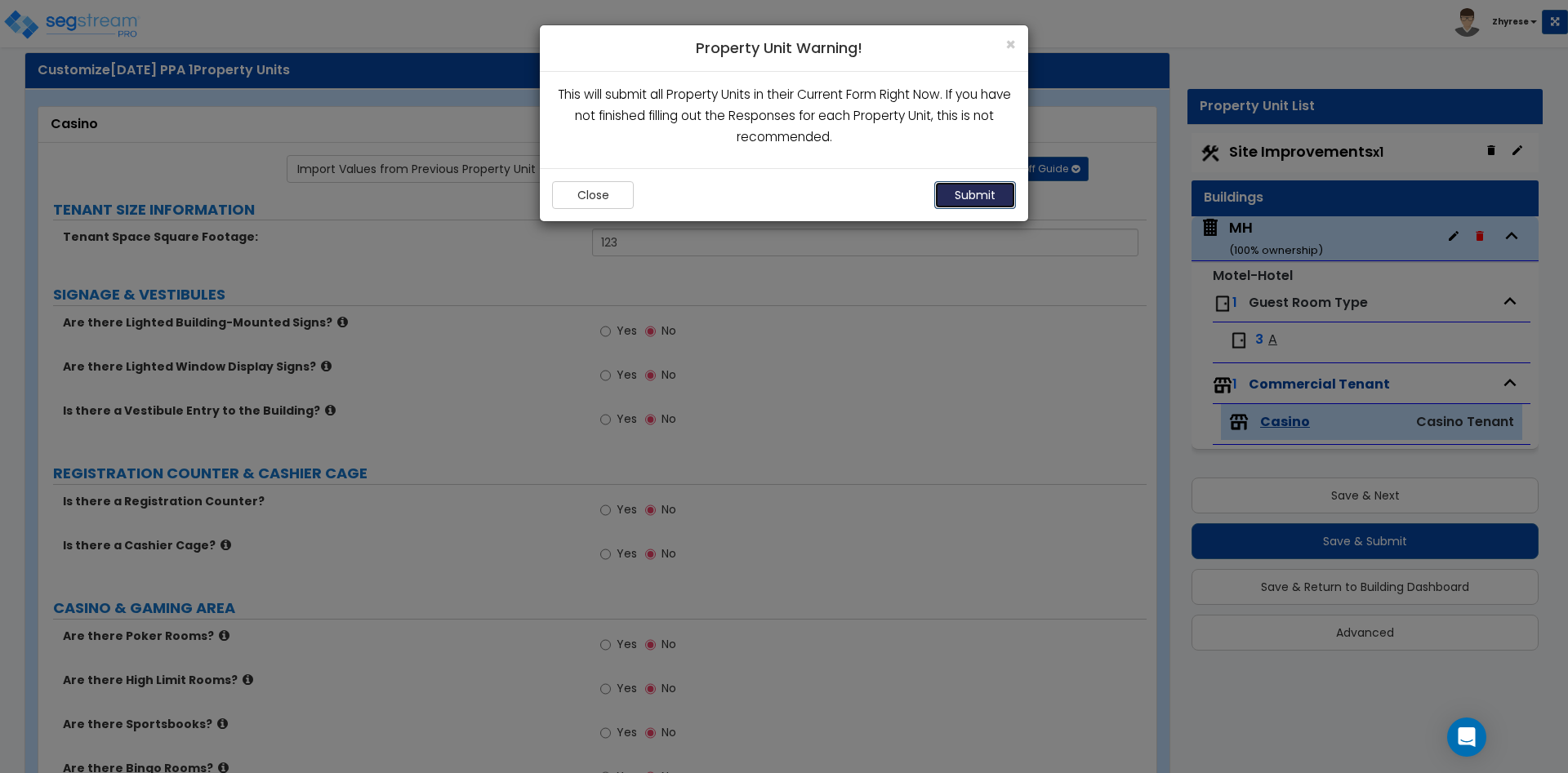
click at [974, 199] on button "Submit" at bounding box center [975, 194] width 81 height 28
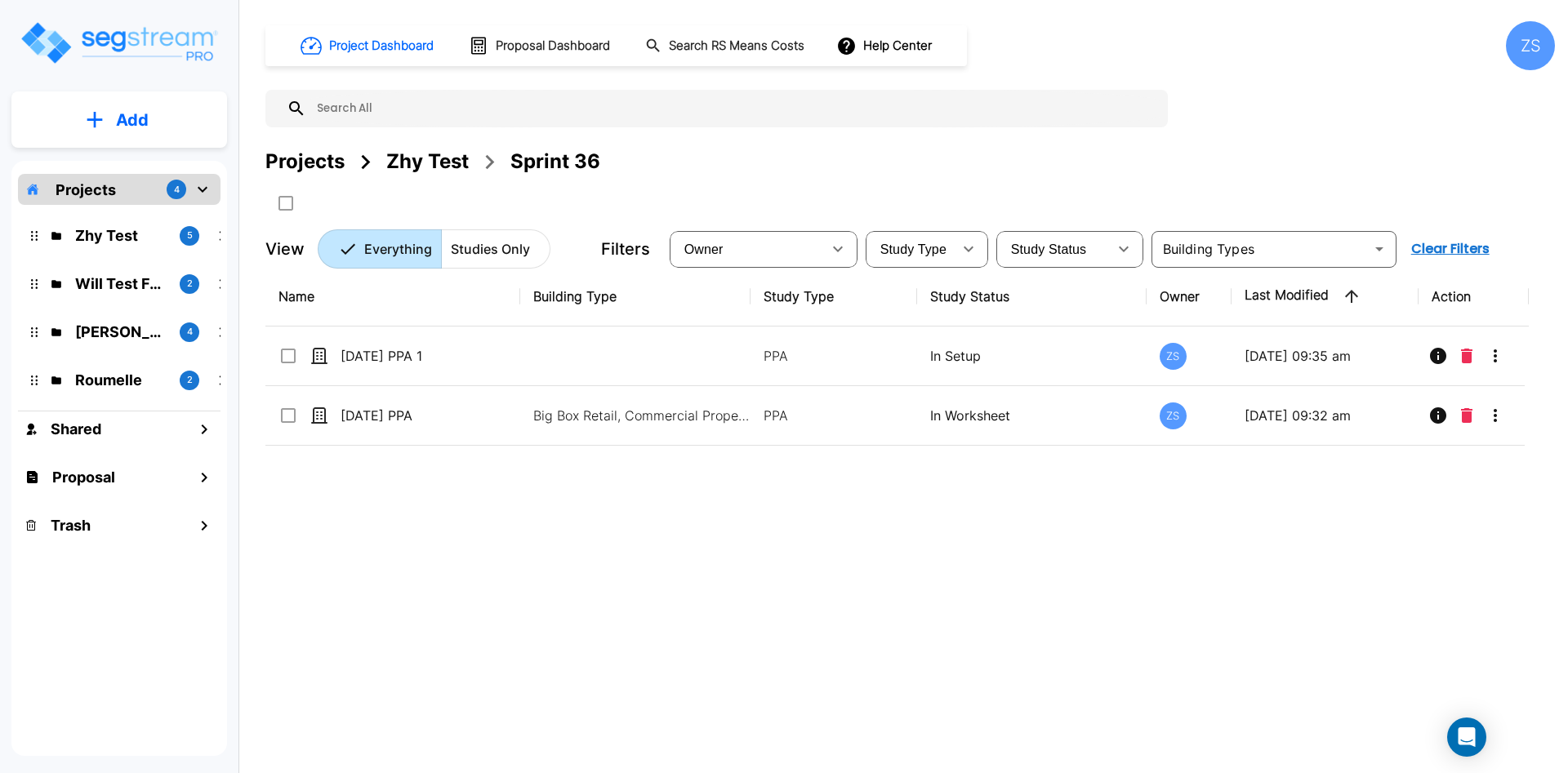
click at [90, 113] on icon "mailbox folders" at bounding box center [94, 120] width 16 height 17
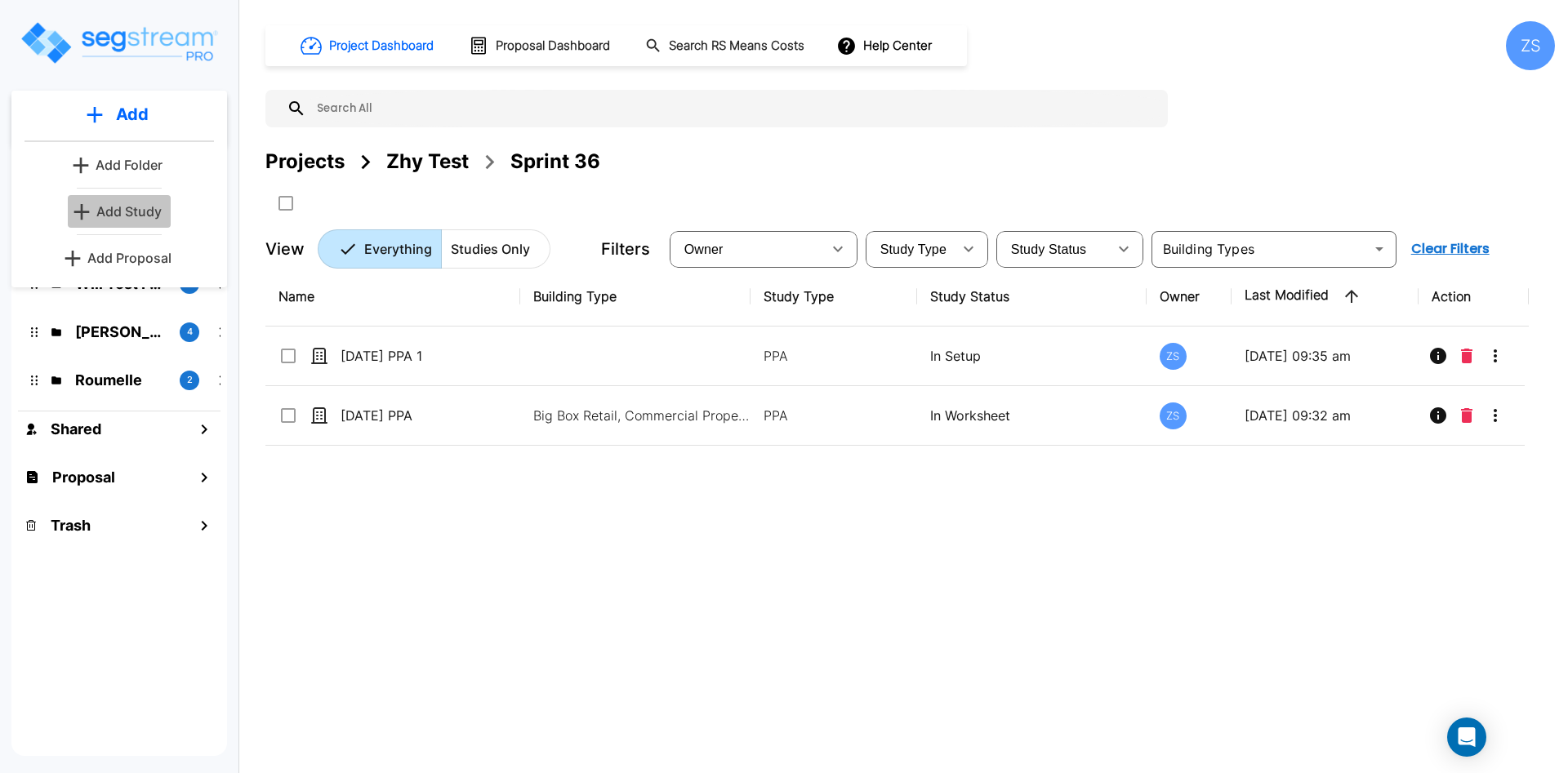
click at [110, 213] on p "Add Study" at bounding box center [129, 212] width 65 height 19
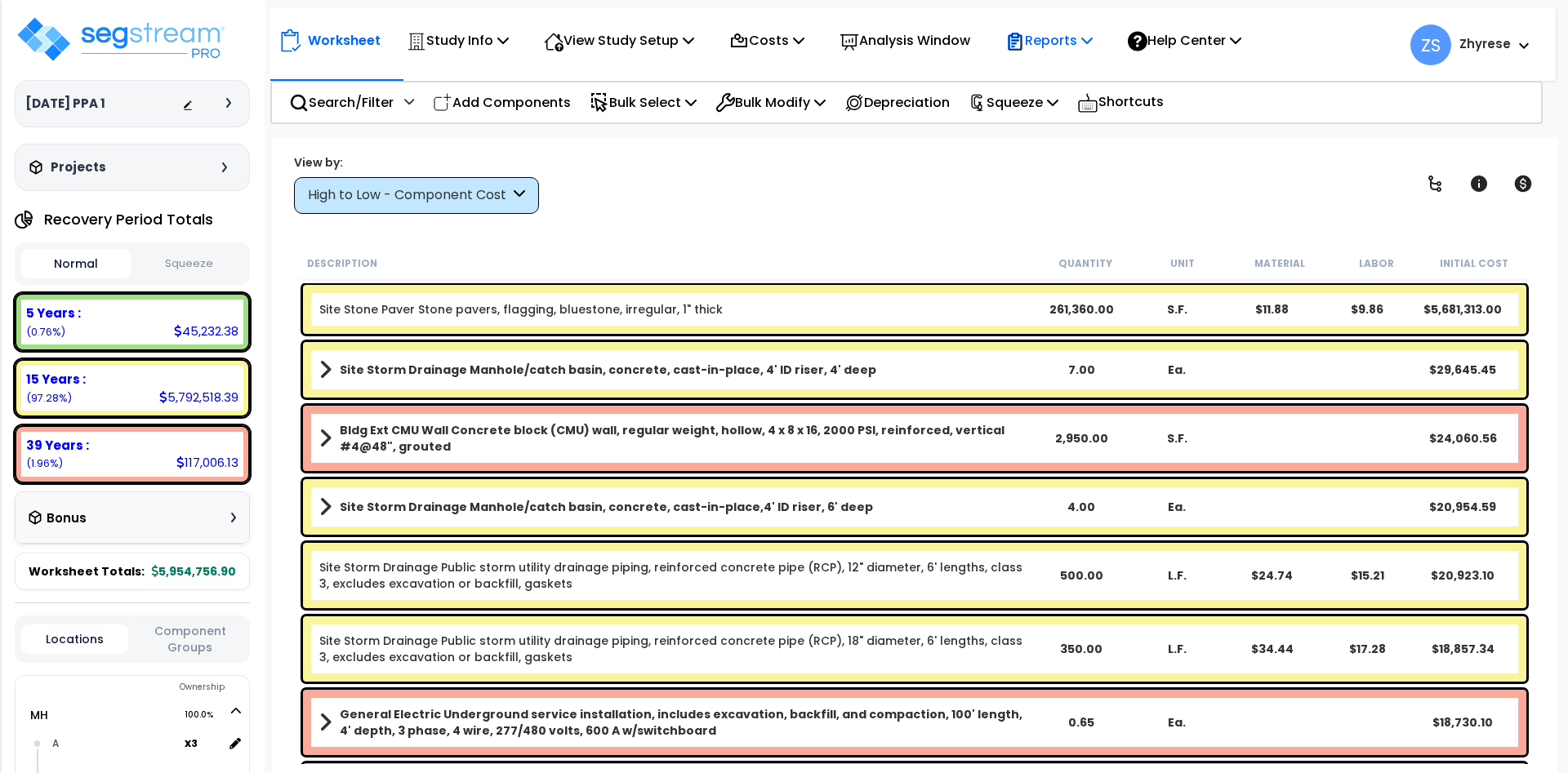
click at [1079, 33] on p "Reports" at bounding box center [1049, 40] width 87 height 22
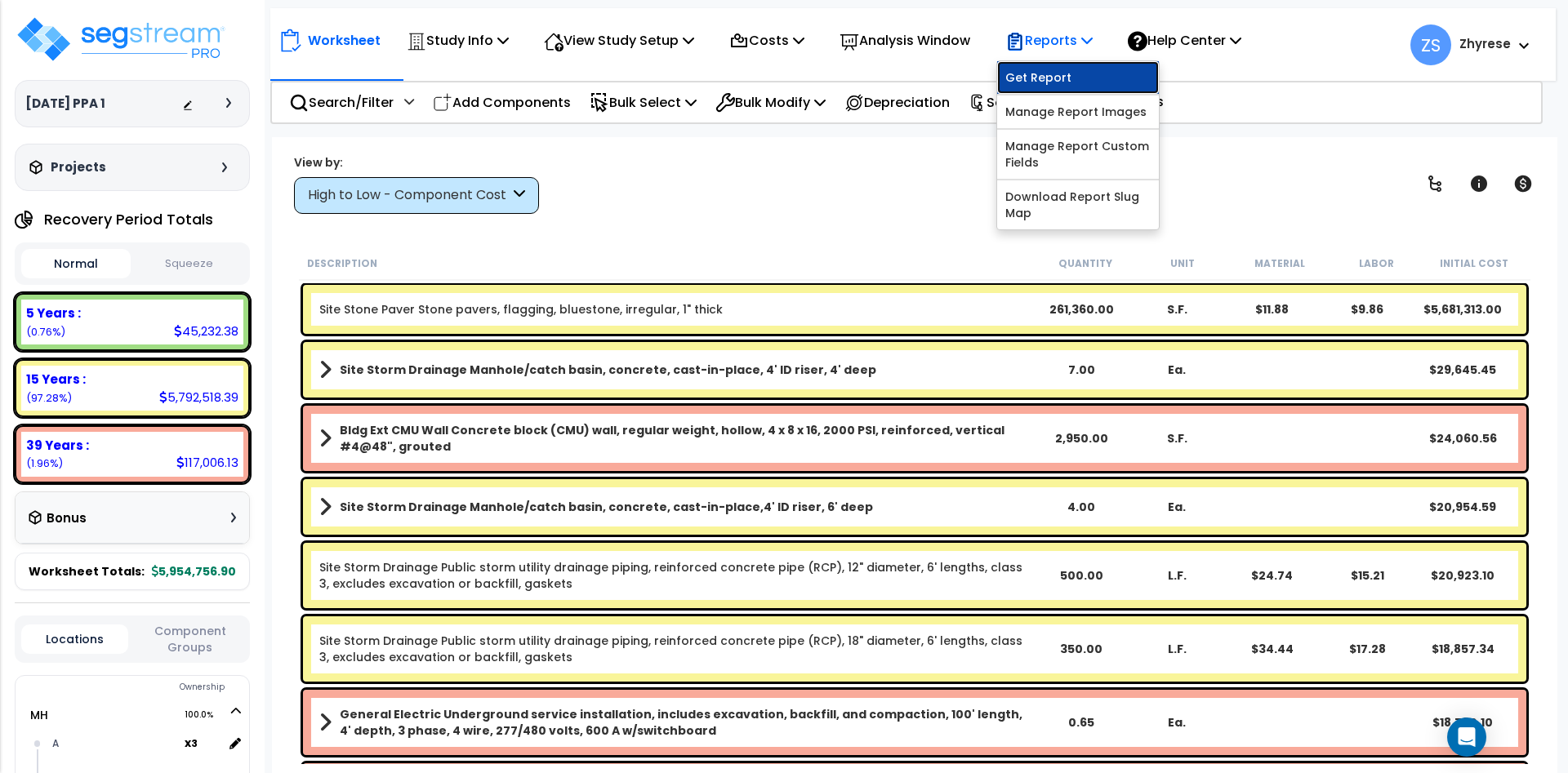
click at [1075, 89] on link "Get Report" at bounding box center [1078, 78] width 162 height 33
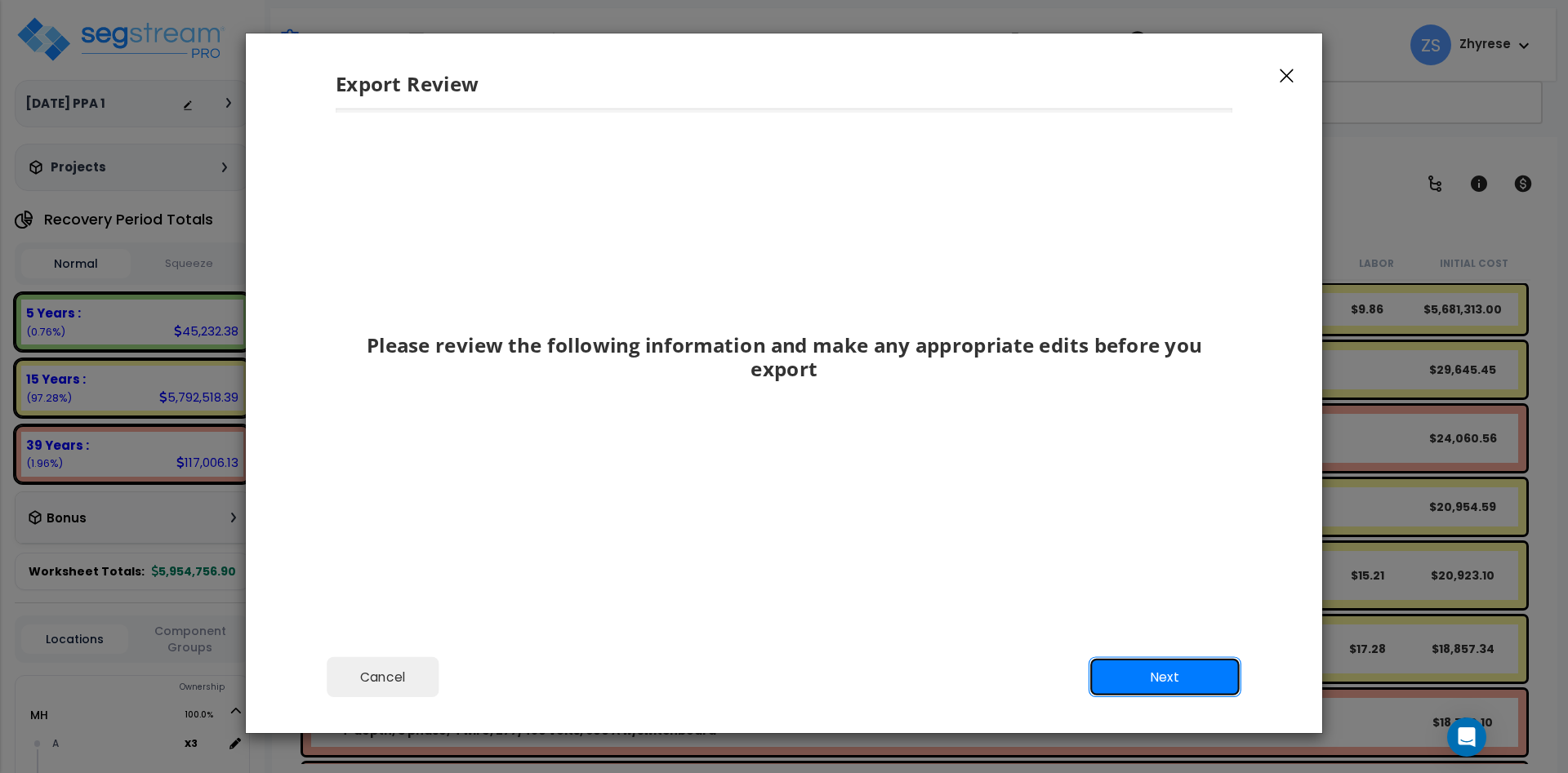
click at [1140, 688] on button "Next" at bounding box center [1164, 677] width 152 height 41
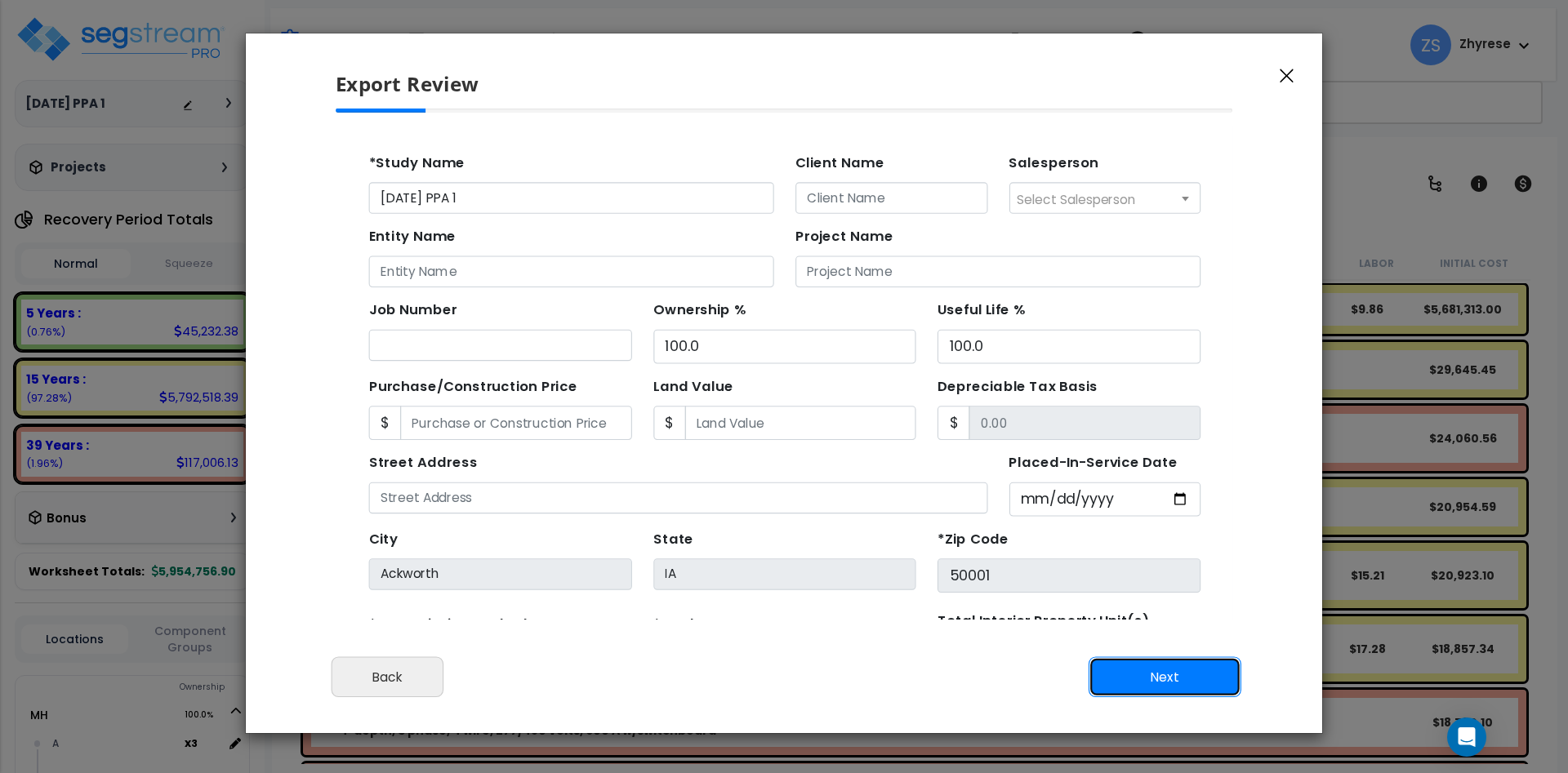
scroll to position [150, 0]
